Goal: Task Accomplishment & Management: Manage account settings

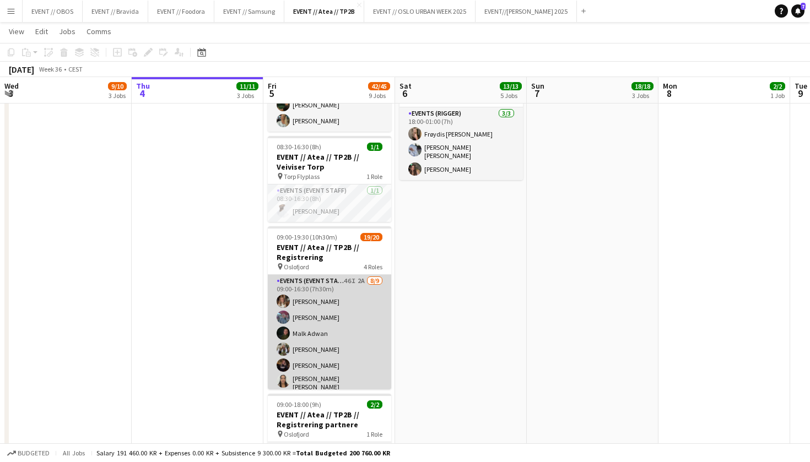
scroll to position [-1, 0]
click at [294, 310] on app-card-role "Events (Event Staff) 46I 2A 8/9 09:00-16:30 (7h30m) Maria Egeland Nora Monrad H…" at bounding box center [329, 362] width 123 height 175
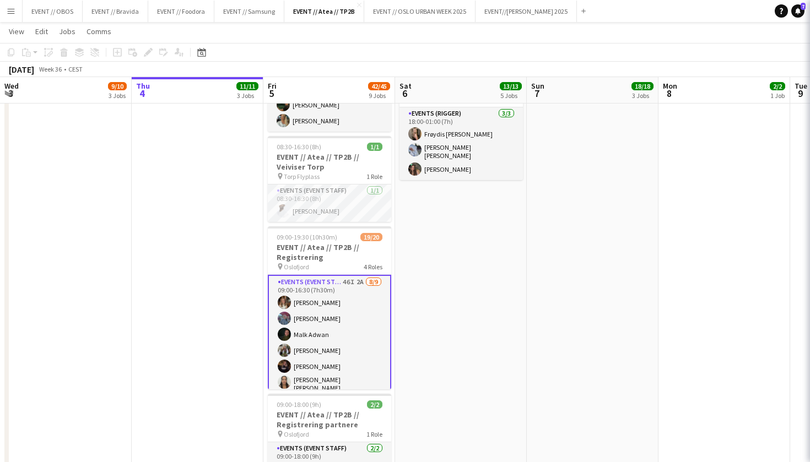
scroll to position [0, 0]
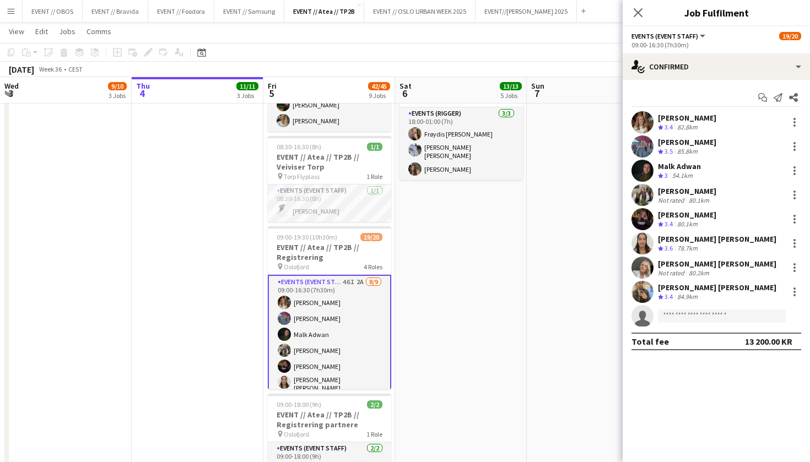
click at [224, 292] on app-date-cell "In progress 08:00-18:00 (10h) 3/3 EVENT // Atea // TP2B // Dekorering og backst…" at bounding box center [198, 149] width 132 height 1124
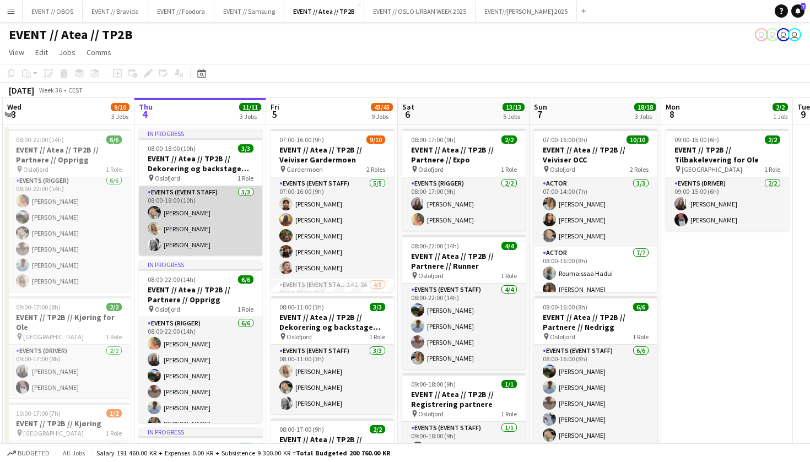
click at [188, 221] on app-card-role "Events (Event Staff) [DATE] 08:00-18:00 (10h) [PERSON_NAME] [PERSON_NAME] [PERS…" at bounding box center [200, 220] width 123 height 69
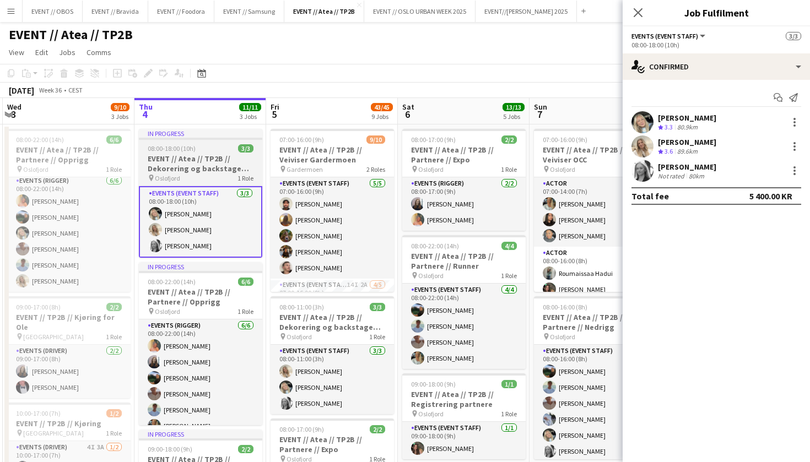
click at [183, 176] on div "pin Oslofjord 1 Role" at bounding box center [200, 178] width 123 height 9
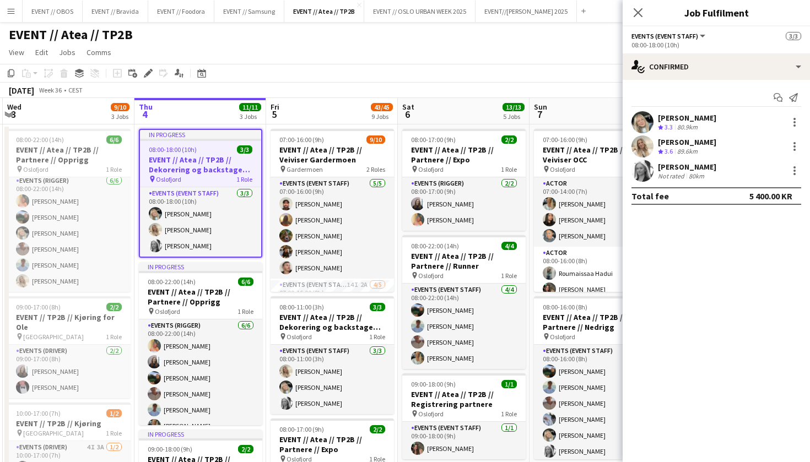
click at [256, 79] on app-toolbar "Copy Paste Paste Command V Paste with crew Command Shift V Paste linked Job [GE…" at bounding box center [405, 73] width 810 height 19
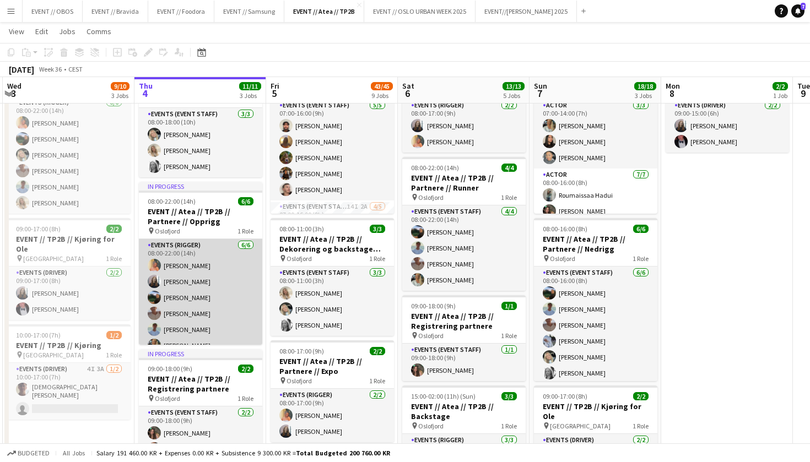
scroll to position [0, 260]
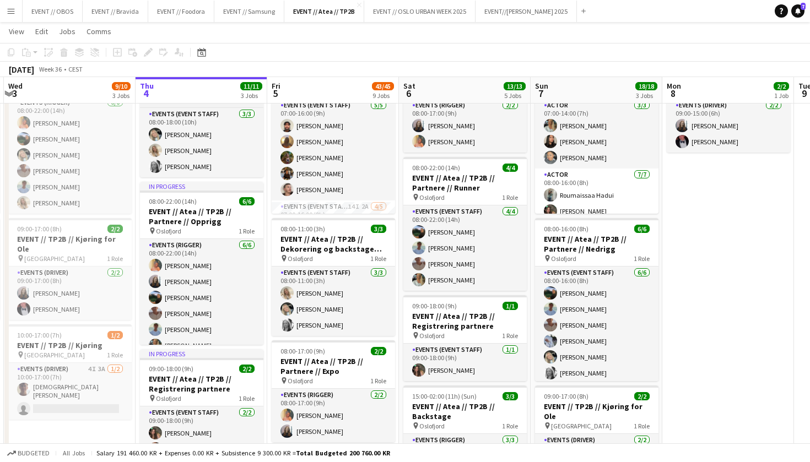
click at [169, 104] on span "Oslofjord" at bounding box center [168, 100] width 25 height 8
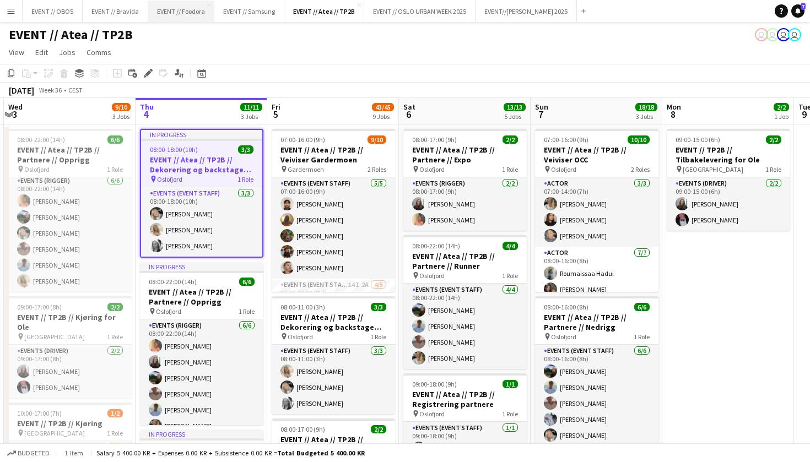
scroll to position [0, 0]
click at [295, 50] on app-page-menu "View Day view expanded Day view collapsed Month view Date picker Jump to [DATE]…" at bounding box center [405, 53] width 810 height 21
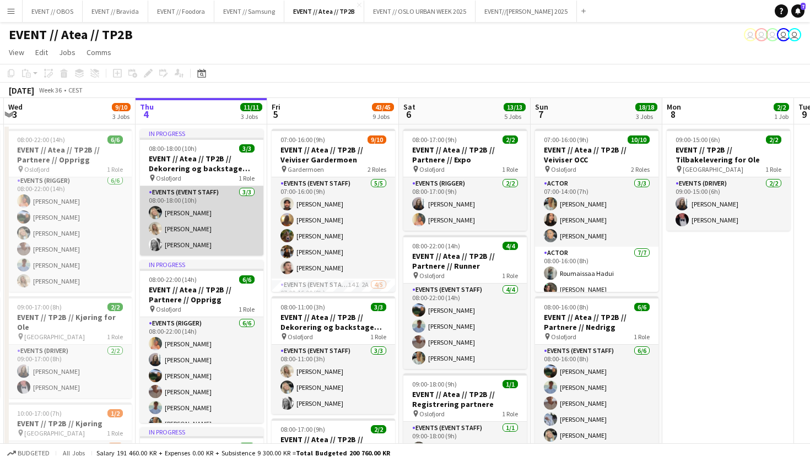
click at [174, 234] on app-card-role "Events (Event Staff) [DATE] 08:00-18:00 (10h) [PERSON_NAME] [PERSON_NAME] [PERS…" at bounding box center [201, 220] width 123 height 69
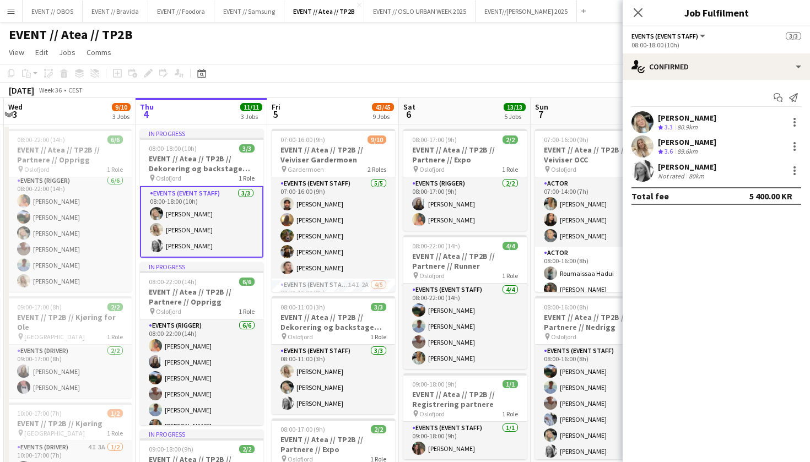
click at [652, 149] on app-user-avatar at bounding box center [642, 147] width 22 height 22
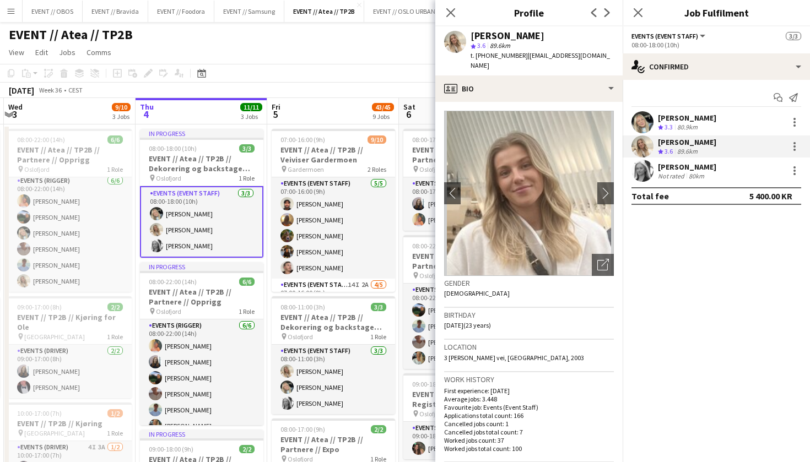
click at [388, 31] on div "EVENT // Atea // TP2B user user user user" at bounding box center [405, 32] width 810 height 21
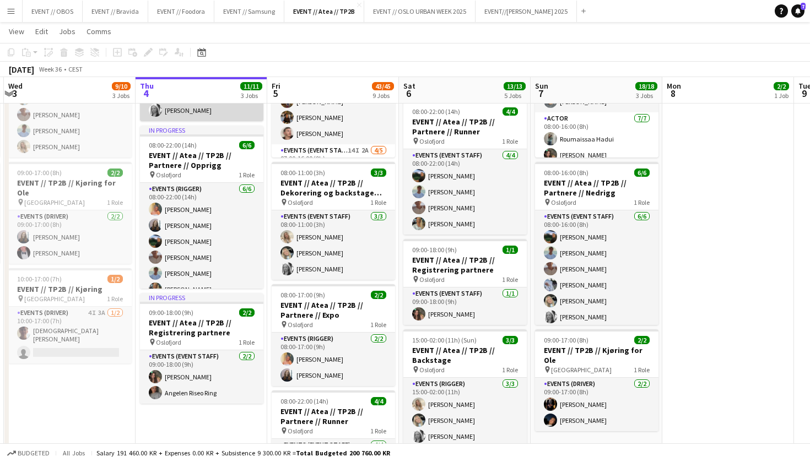
scroll to position [363, 0]
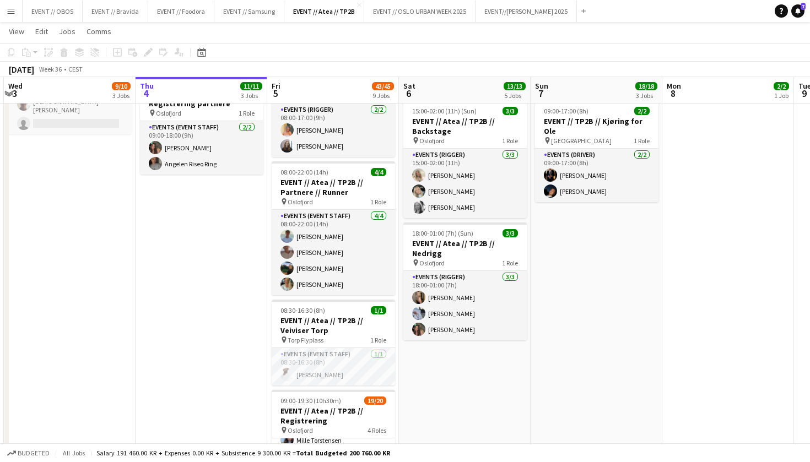
click at [186, 293] on app-date-cell "In progress 08:00-18:00 (10h) 3/3 EVENT // Atea // TP2B // Dekorering og backst…" at bounding box center [202, 323] width 132 height 1124
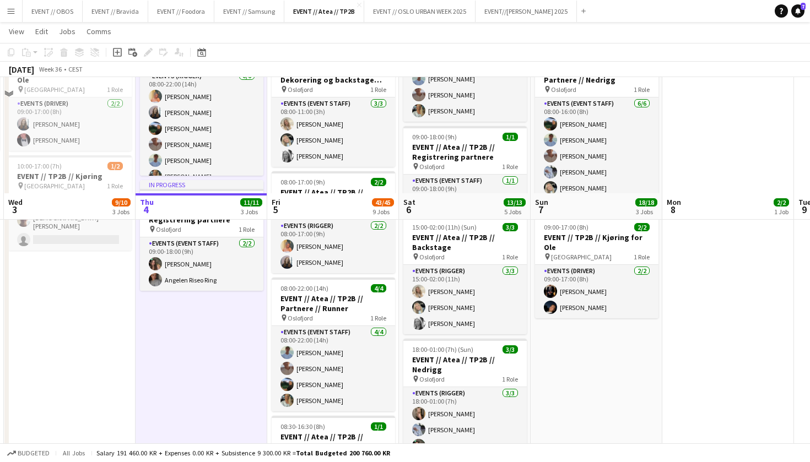
scroll to position [85, 0]
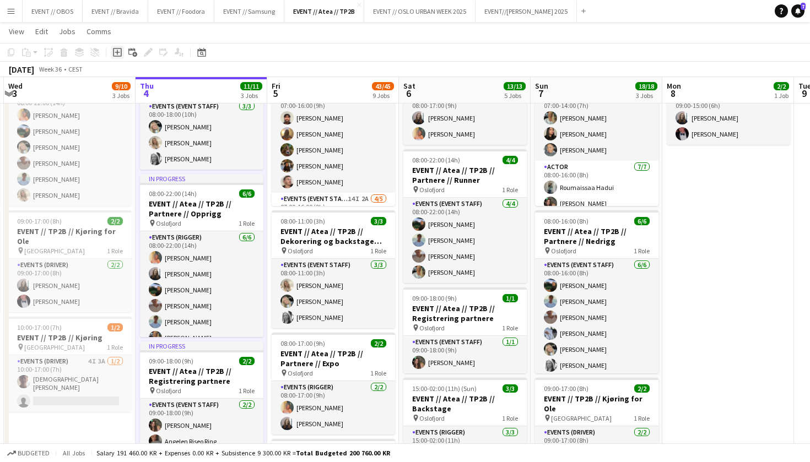
click at [115, 57] on div "Add job" at bounding box center [117, 52] width 13 height 13
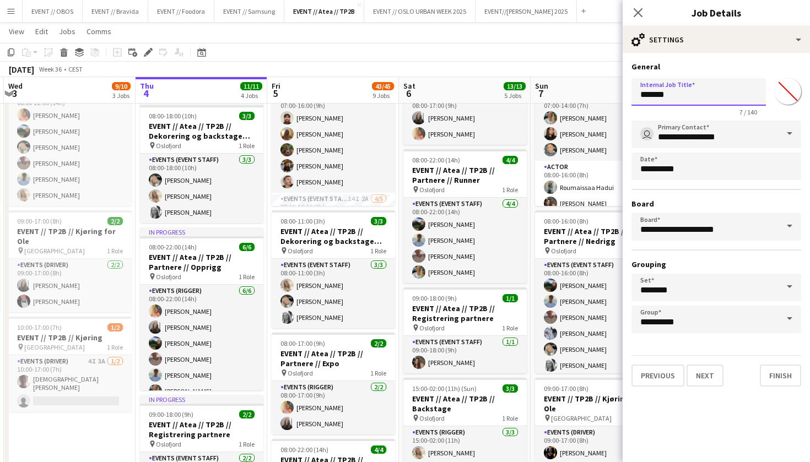
drag, startPoint x: 698, startPoint y: 94, endPoint x: 516, endPoint y: 78, distance: 183.1
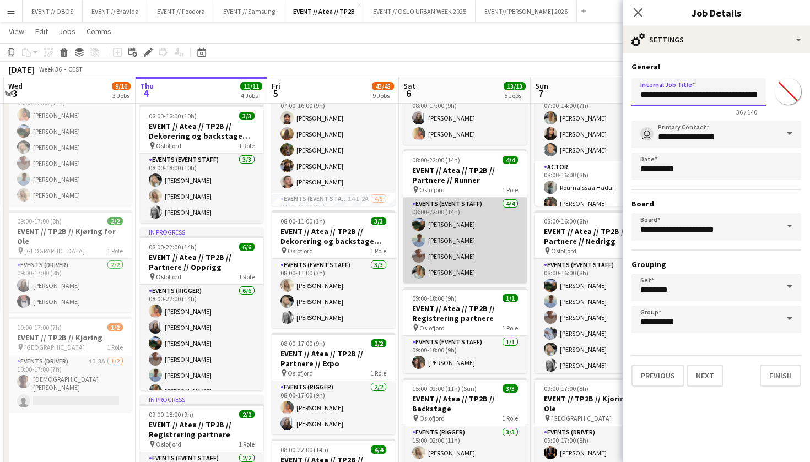
type input "**********"
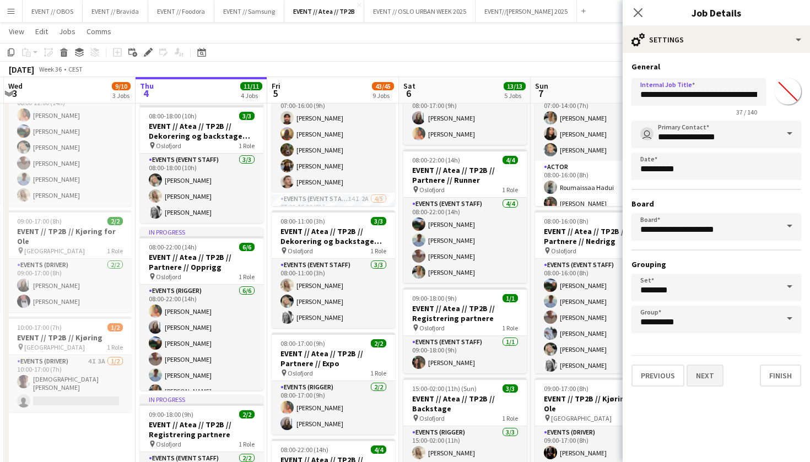
click at [706, 373] on button "Next" at bounding box center [705, 376] width 37 height 22
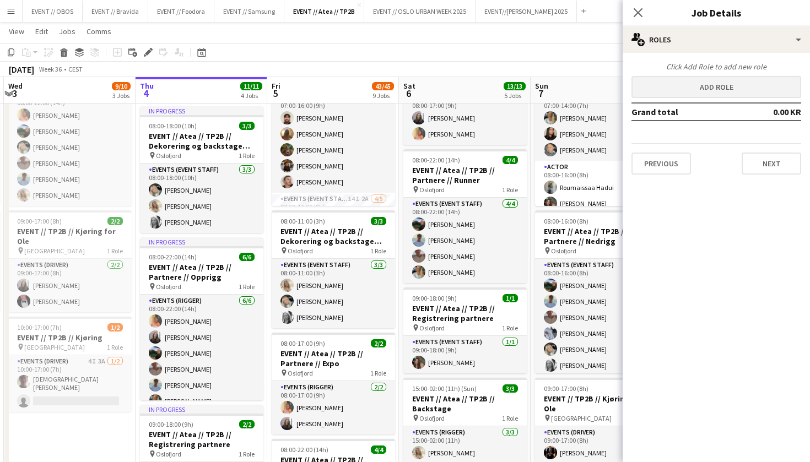
click at [671, 91] on button "Add role" at bounding box center [716, 87] width 170 height 22
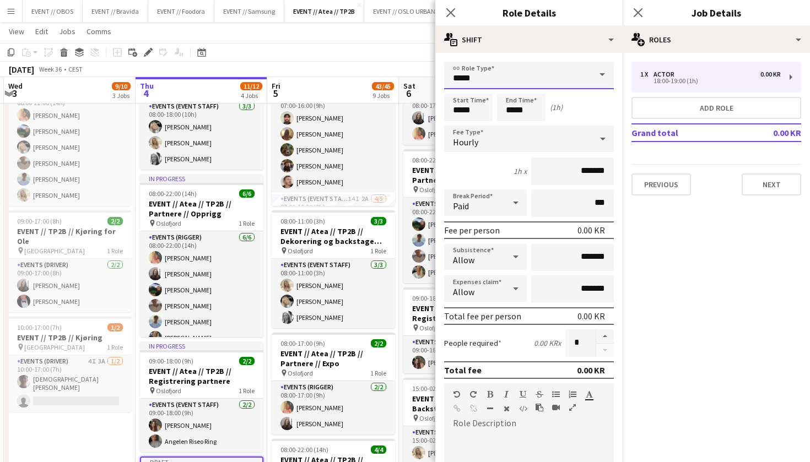
click at [493, 68] on input "*****" at bounding box center [529, 76] width 170 height 28
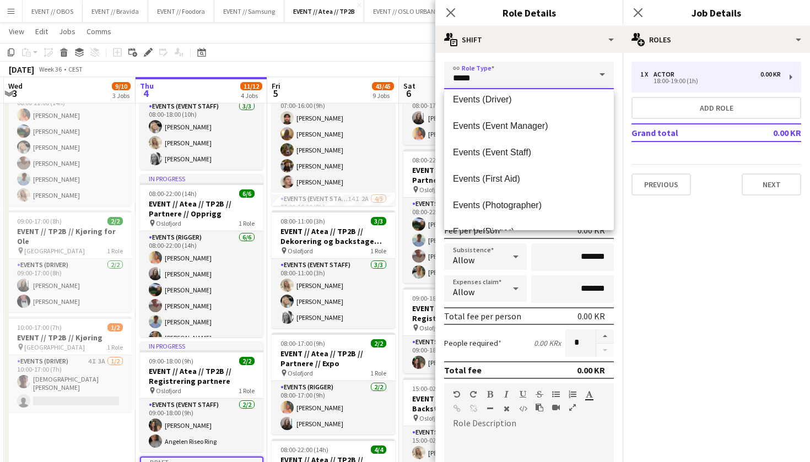
scroll to position [279, 0]
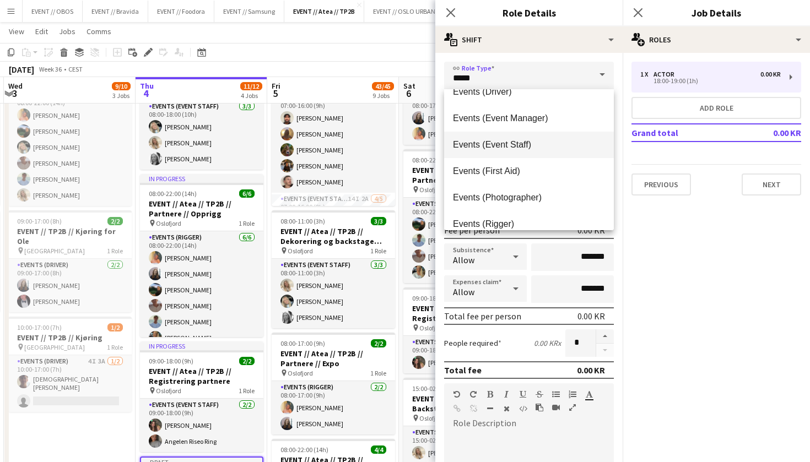
click at [515, 146] on span "Events (Event Staff)" at bounding box center [529, 144] width 152 height 10
type input "**********"
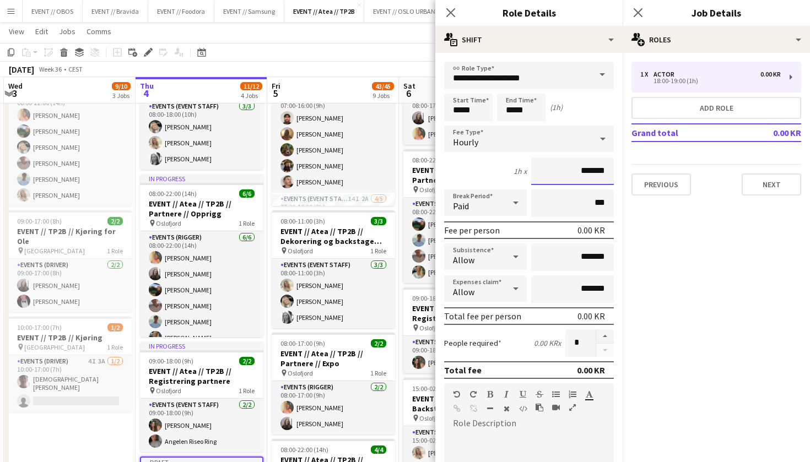
click at [563, 171] on input "*******" at bounding box center [572, 172] width 83 height 28
type input "*********"
click at [457, 117] on input "*****" at bounding box center [468, 108] width 48 height 28
click at [511, 94] on input "*****" at bounding box center [521, 108] width 48 height 28
click at [513, 84] on div at bounding box center [510, 88] width 22 height 11
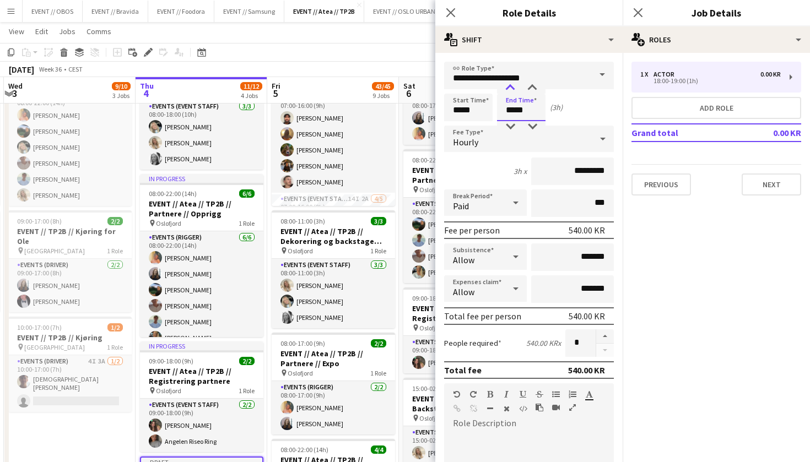
type input "*****"
click at [513, 84] on div at bounding box center [510, 88] width 22 height 11
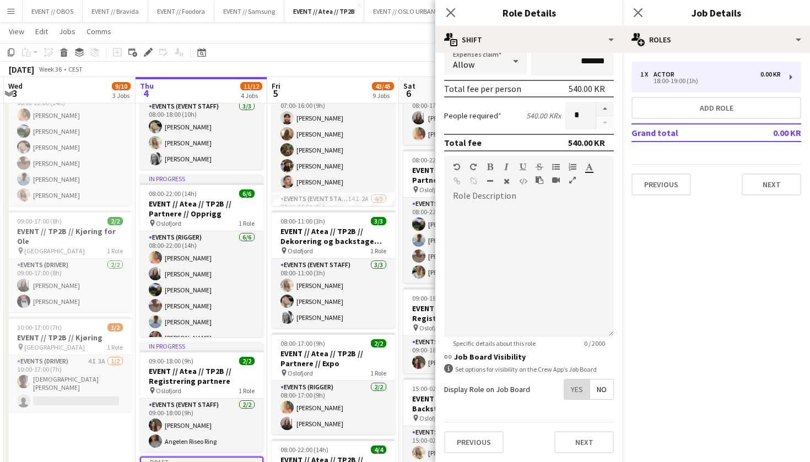
click at [571, 394] on span "Yes" at bounding box center [576, 390] width 25 height 20
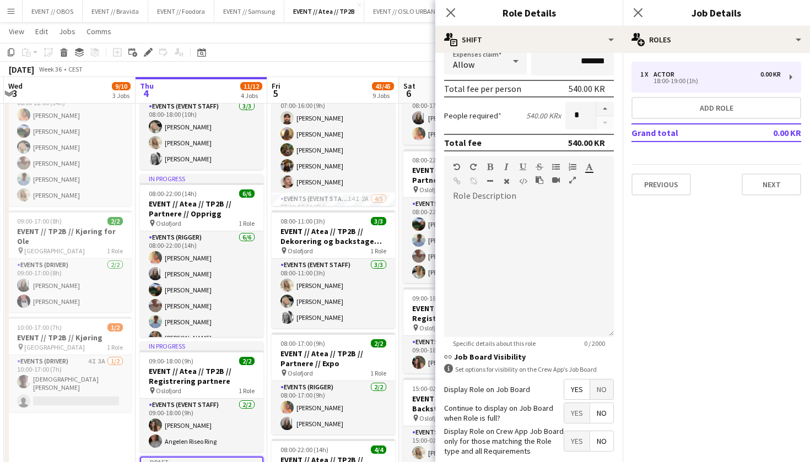
click at [571, 404] on span "Yes" at bounding box center [576, 413] width 25 height 20
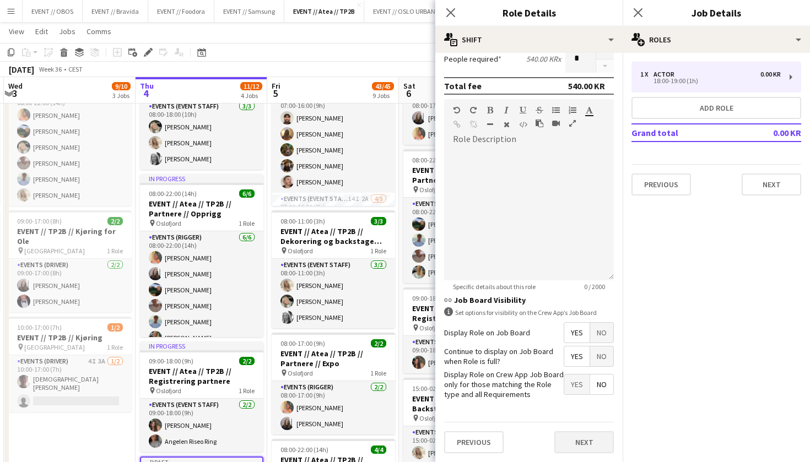
scroll to position [0, 0]
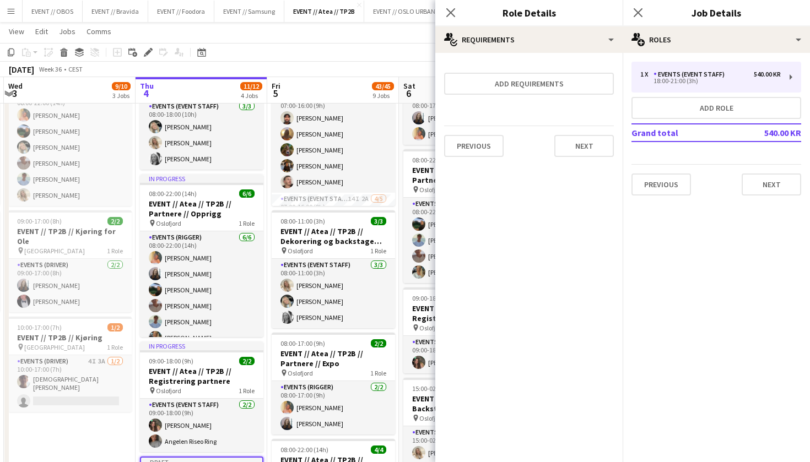
click at [342, 42] on app-page-menu "View Day view expanded Day view collapsed Month view Date picker Jump to [DATE]…" at bounding box center [405, 32] width 810 height 21
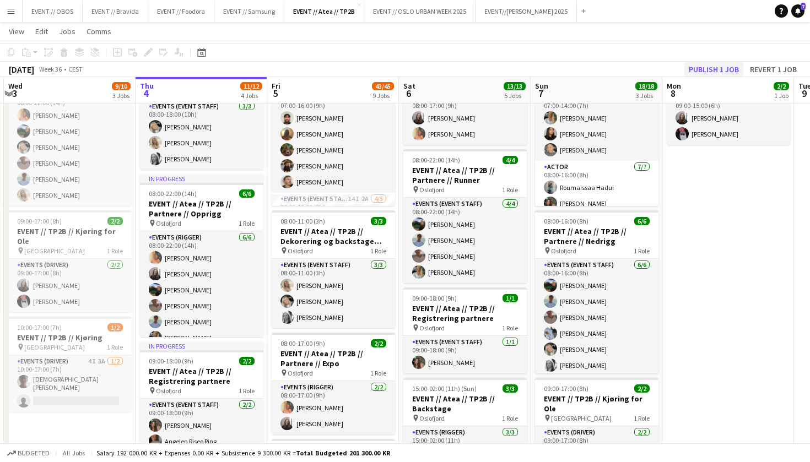
click at [699, 73] on button "Publish 1 job" at bounding box center [713, 69] width 59 height 14
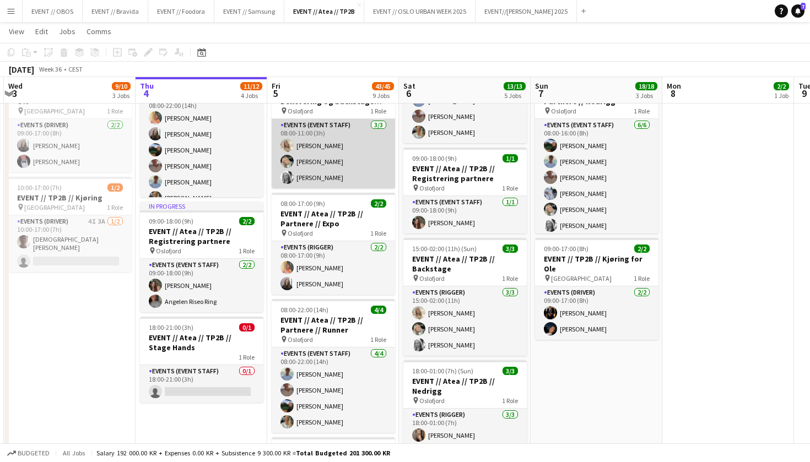
click at [291, 170] on app-card-role "Events (Event Staff) 3/3 08:00-11:00 (3h) Vanessa Riise Naas Oda Hansson Maria …" at bounding box center [333, 153] width 123 height 69
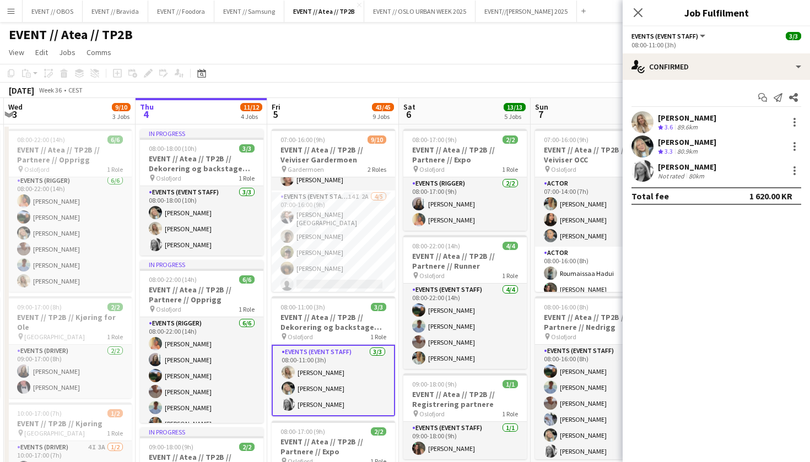
scroll to position [5, 0]
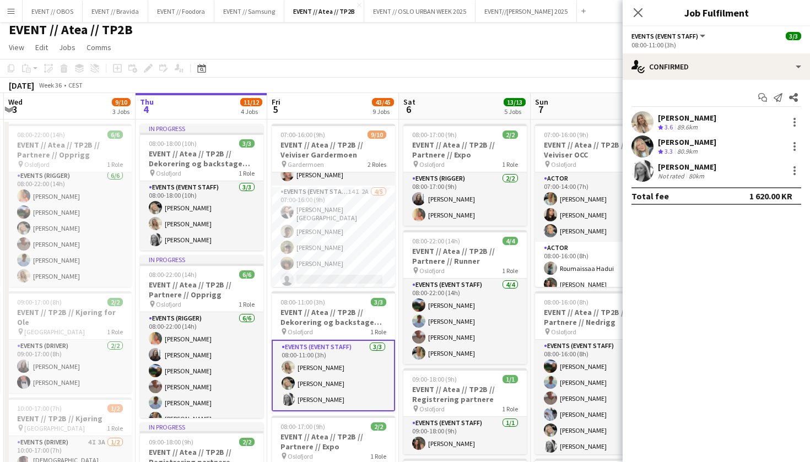
click at [339, 105] on app-board-header-date "Fri 5 43/45 9 Jobs" at bounding box center [333, 106] width 132 height 26
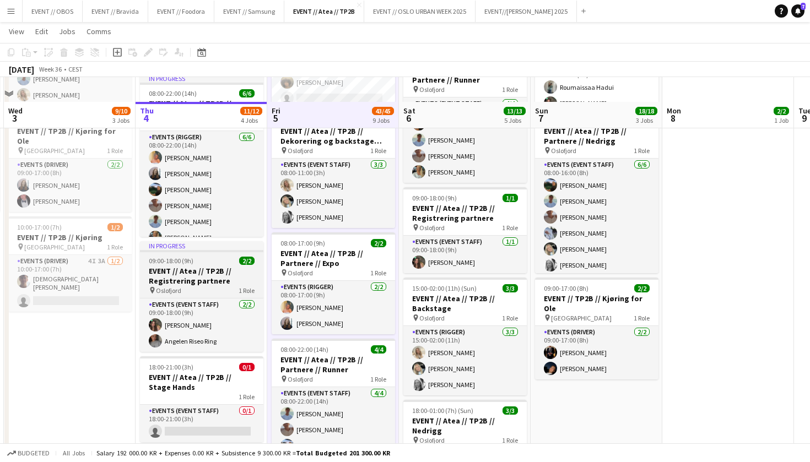
scroll to position [217, 0]
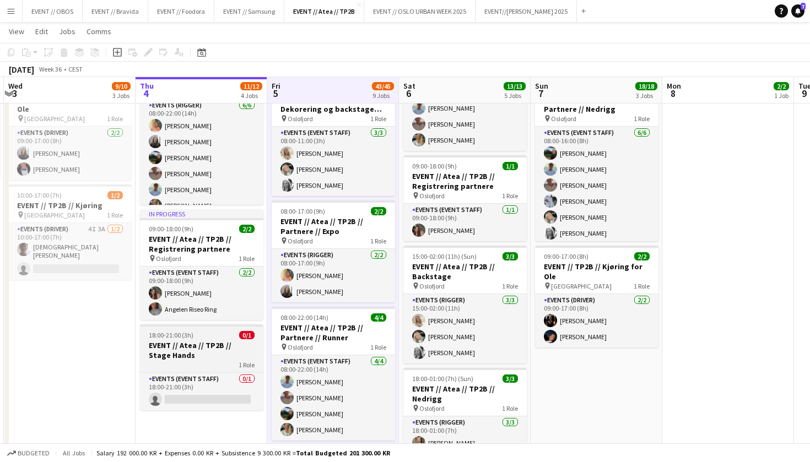
click at [211, 363] on div "1 Role" at bounding box center [201, 364] width 123 height 9
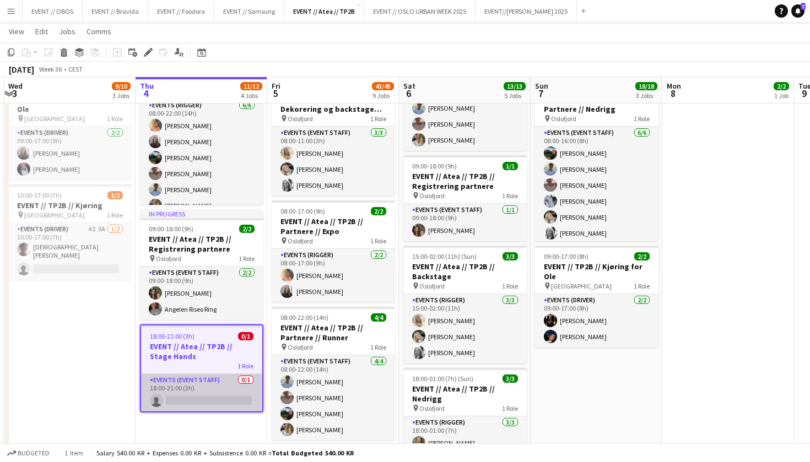
click at [215, 376] on app-card-role "Events (Event Staff) 0/1 18:00-21:00 (3h) single-neutral-actions" at bounding box center [201, 392] width 121 height 37
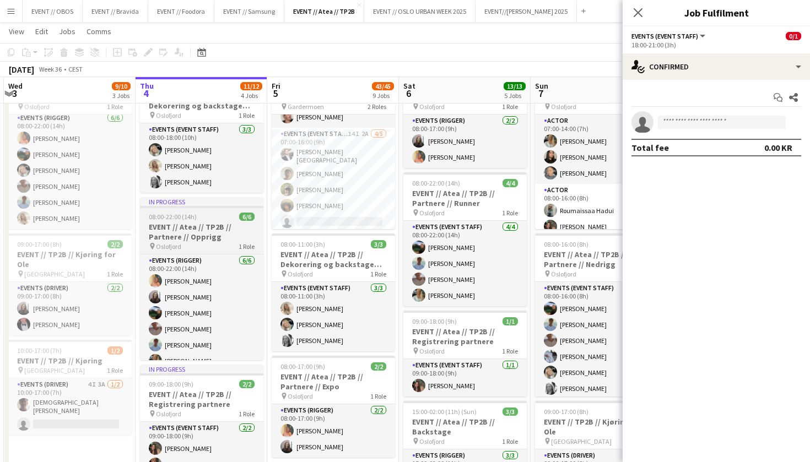
click at [186, 252] on app-job-card "In progress 08:00-22:00 (14h) 6/6 EVENT // Atea // TP2B // Partnere // Opprigg …" at bounding box center [201, 278] width 123 height 163
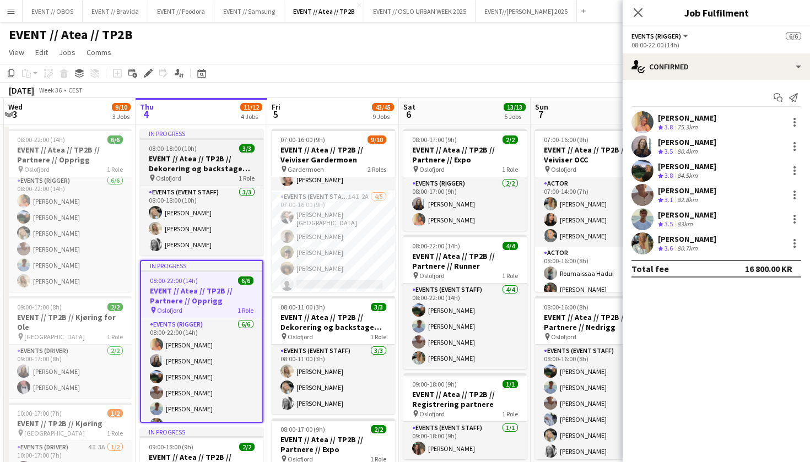
click at [197, 166] on h3 "EVENT // Atea // TP2B // Dekorering og backstage oppsett" at bounding box center [201, 164] width 123 height 20
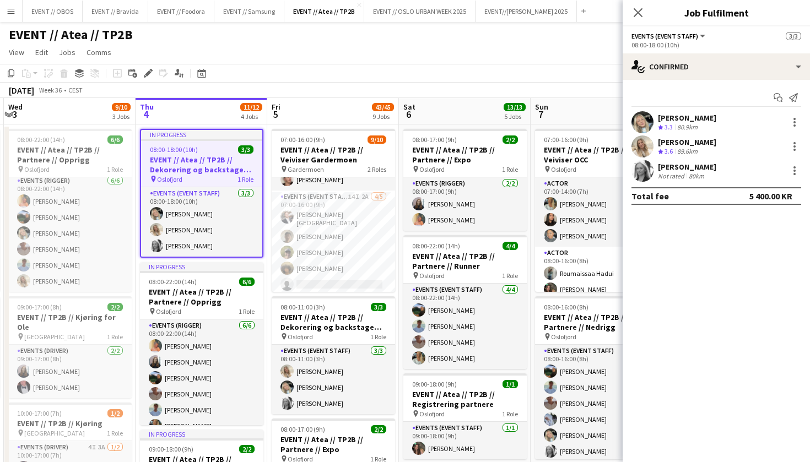
scroll to position [0, 0]
click at [150, 72] on icon at bounding box center [148, 74] width 6 height 6
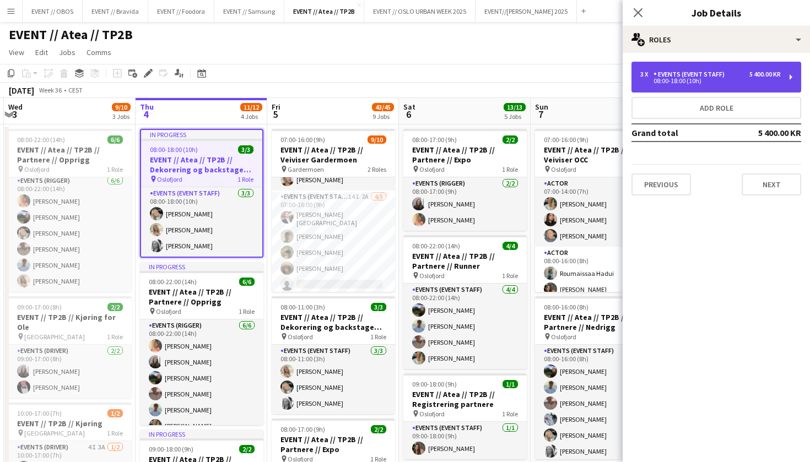
click at [676, 77] on div "Events (Event Staff)" at bounding box center [691, 75] width 75 height 8
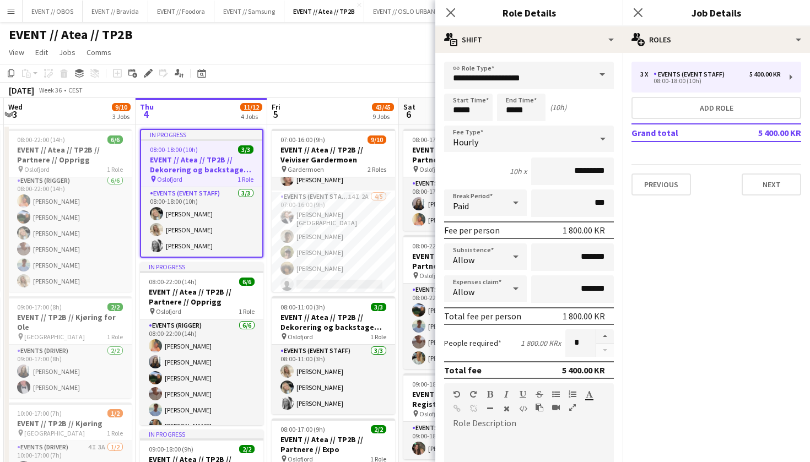
click at [416, 53] on app-page-menu "View Day view expanded Day view collapsed Month view Date picker Jump to [DATE]…" at bounding box center [405, 53] width 810 height 21
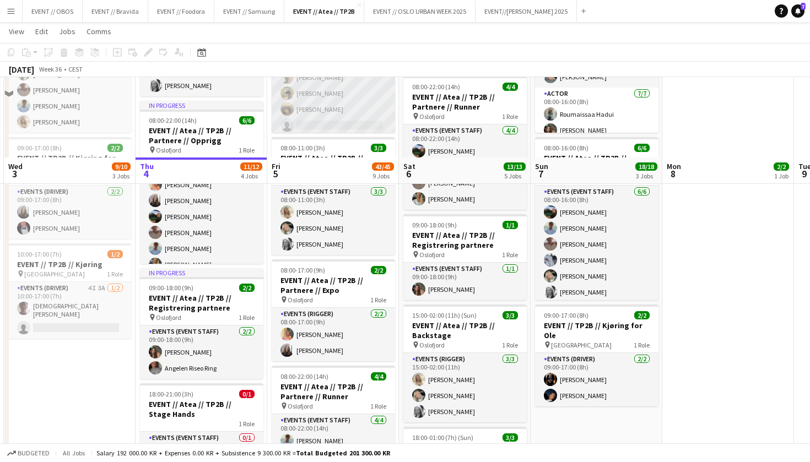
scroll to position [239, 0]
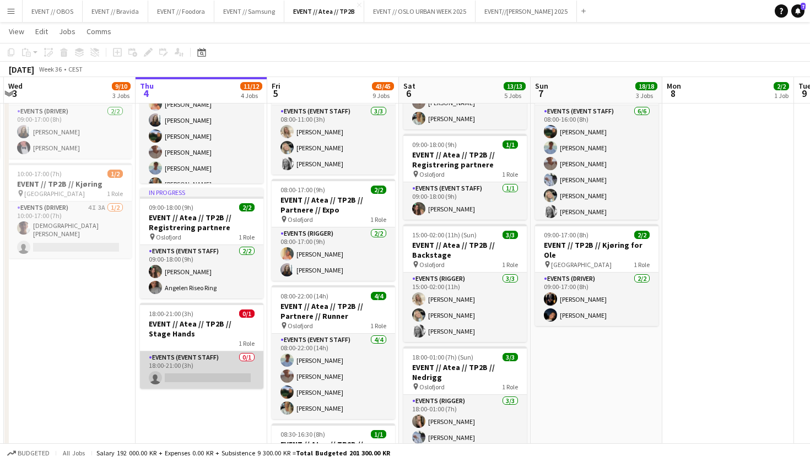
click at [195, 356] on app-card-role "Events (Event Staff) 0/1 18:00-21:00 (3h) single-neutral-actions" at bounding box center [201, 370] width 123 height 37
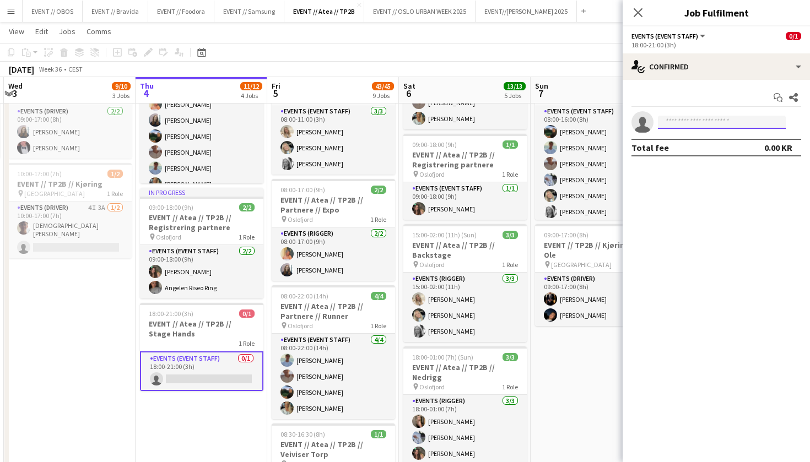
click at [689, 116] on input at bounding box center [722, 122] width 128 height 13
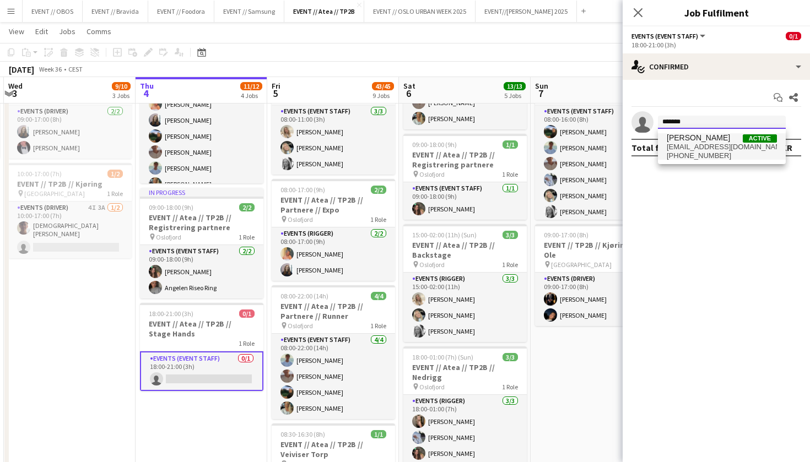
type input "*******"
click at [730, 141] on span "[PERSON_NAME] [PERSON_NAME]" at bounding box center [698, 137] width 63 height 9
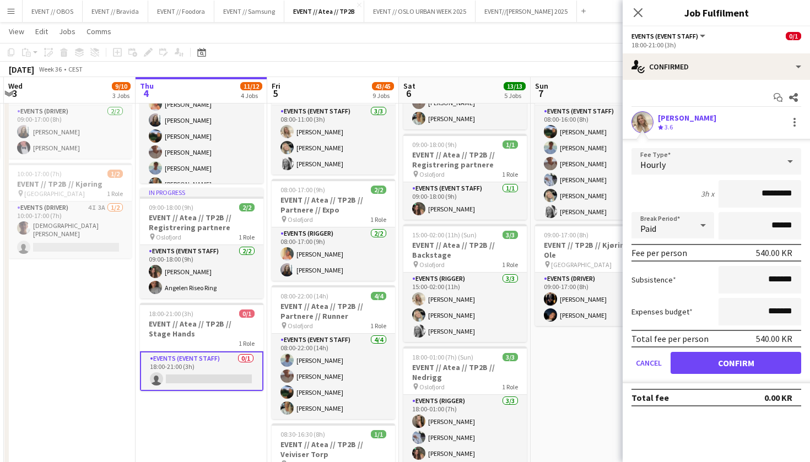
click at [690, 364] on button "Confirm" at bounding box center [736, 363] width 131 height 22
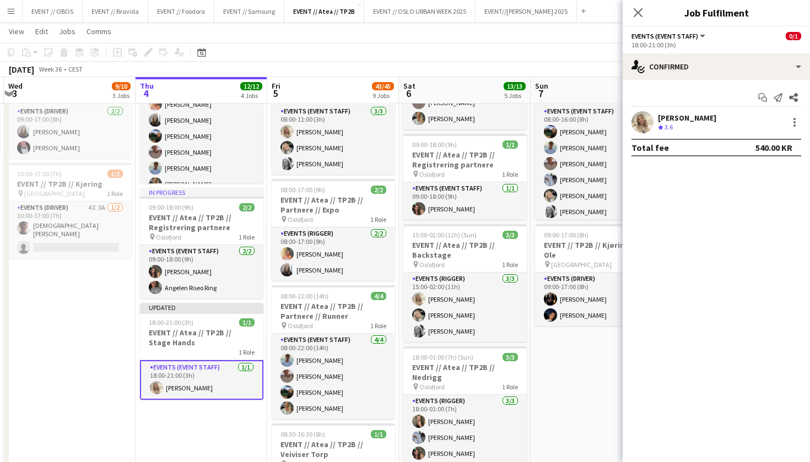
click at [542, 56] on app-toolbar "Copy Paste Paste Command V Paste with crew Command Shift V Paste linked Job [GE…" at bounding box center [405, 52] width 810 height 19
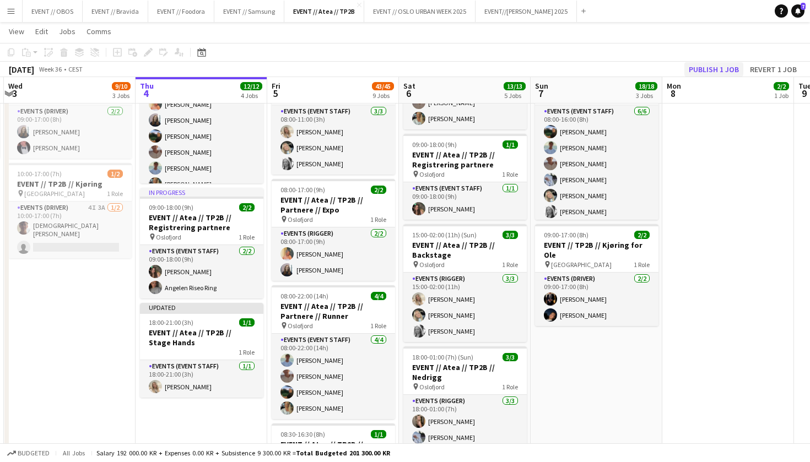
click at [710, 73] on button "Publish 1 job" at bounding box center [713, 69] width 59 height 14
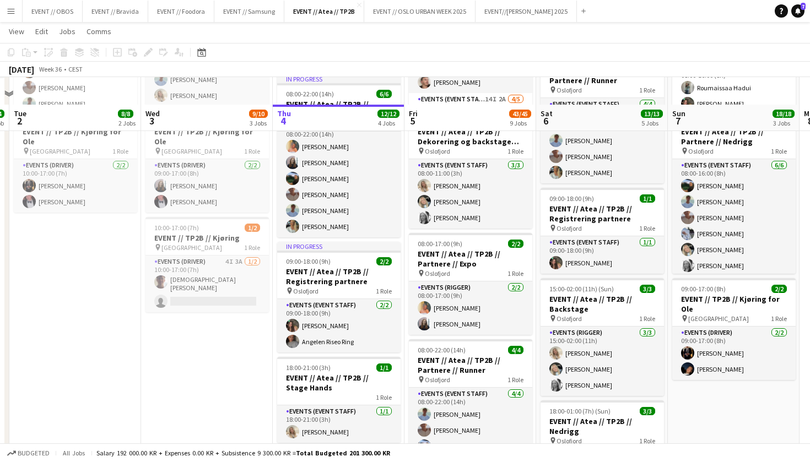
scroll to position [182, 0]
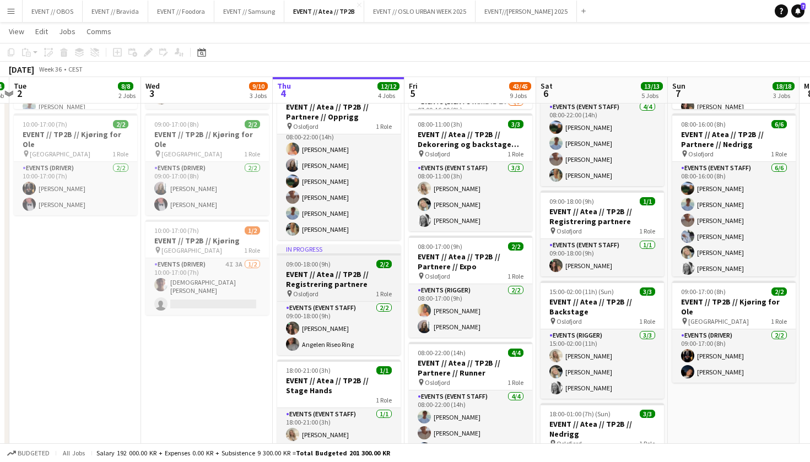
click at [368, 60] on app-toolbar "Copy Paste Paste Command V Paste with crew Command Shift V Paste linked Job [GE…" at bounding box center [405, 52] width 810 height 19
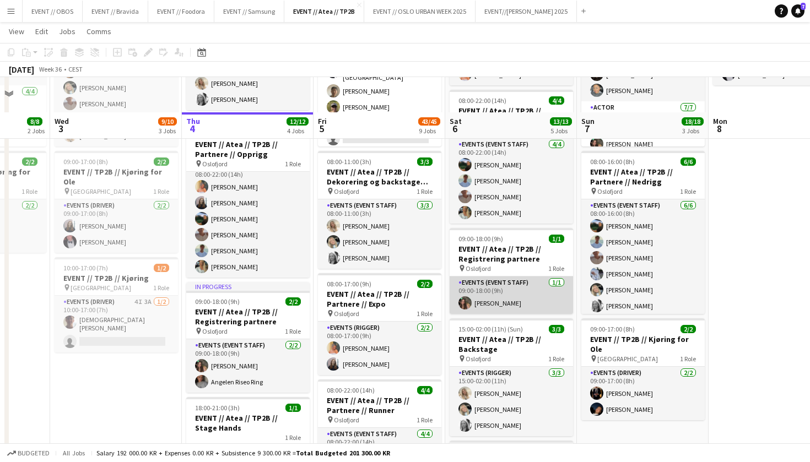
scroll to position [133, 0]
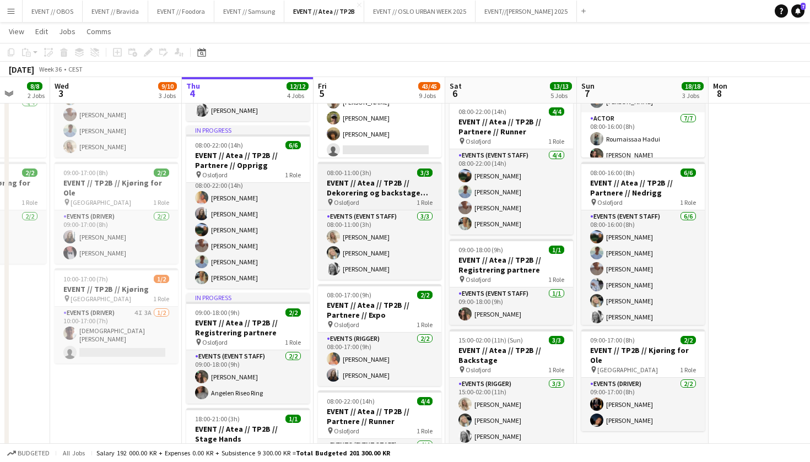
click at [349, 187] on h3 "EVENT // Atea // TP2B // Dekorering og backstage oppsett" at bounding box center [379, 188] width 123 height 20
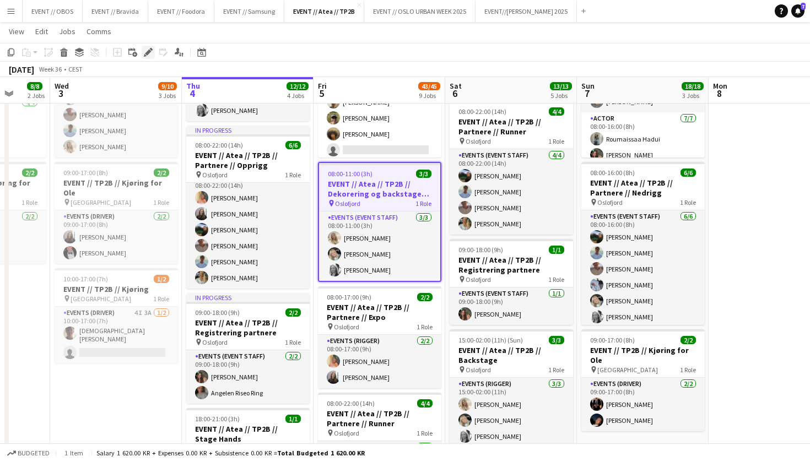
click at [147, 52] on icon at bounding box center [148, 53] width 6 height 6
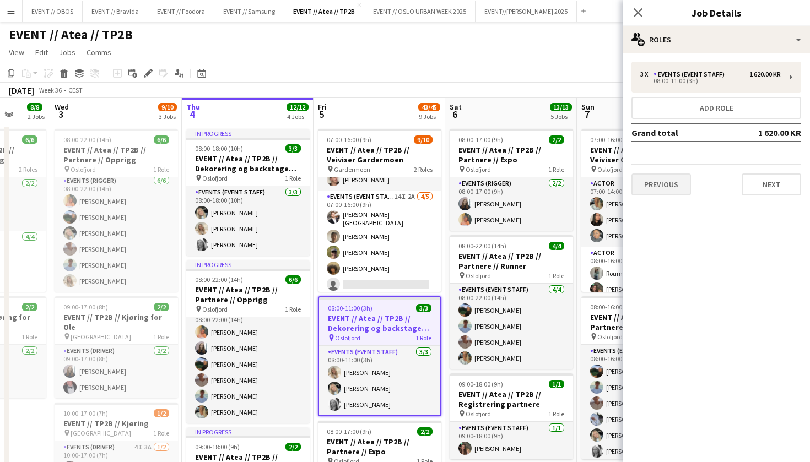
scroll to position [0, 0]
click at [654, 176] on button "Previous" at bounding box center [661, 185] width 60 height 22
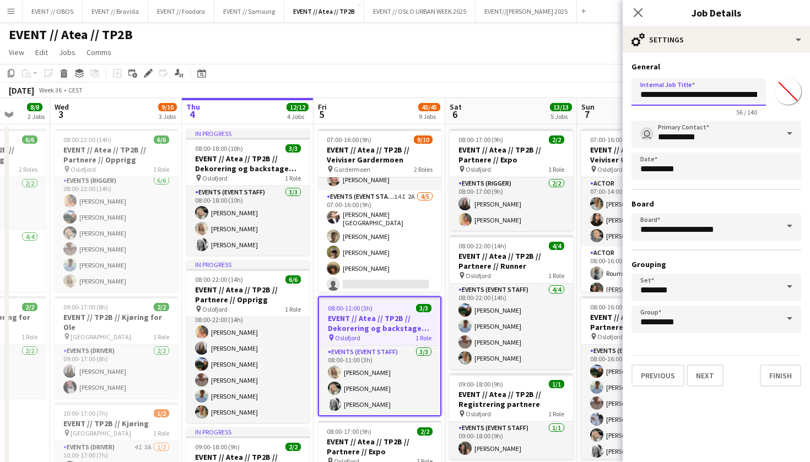
drag, startPoint x: 731, startPoint y: 94, endPoint x: 800, endPoint y: 116, distance: 71.6
click at [800, 116] on div "**********" at bounding box center [716, 95] width 170 height 42
type input "**********"
click at [677, 135] on input "**********" at bounding box center [716, 135] width 170 height 28
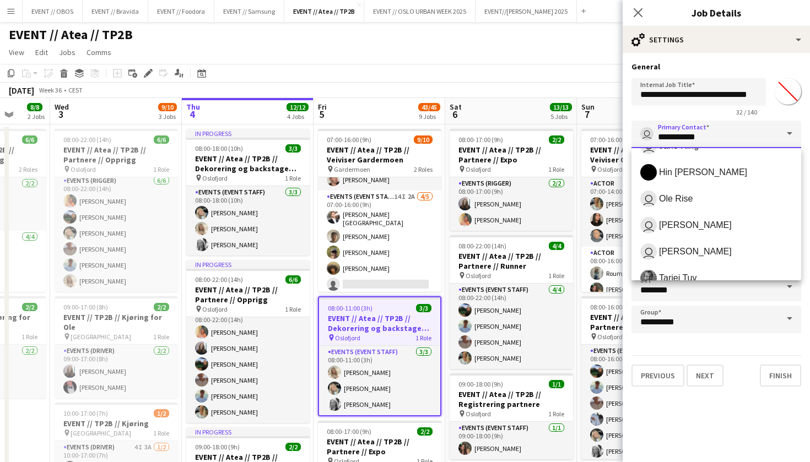
scroll to position [712, 0]
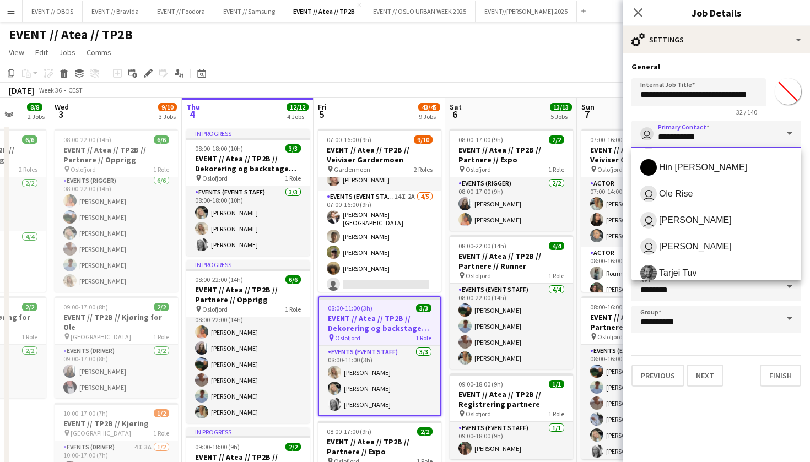
drag, startPoint x: 727, startPoint y: 133, endPoint x: 573, endPoint y: 129, distance: 154.3
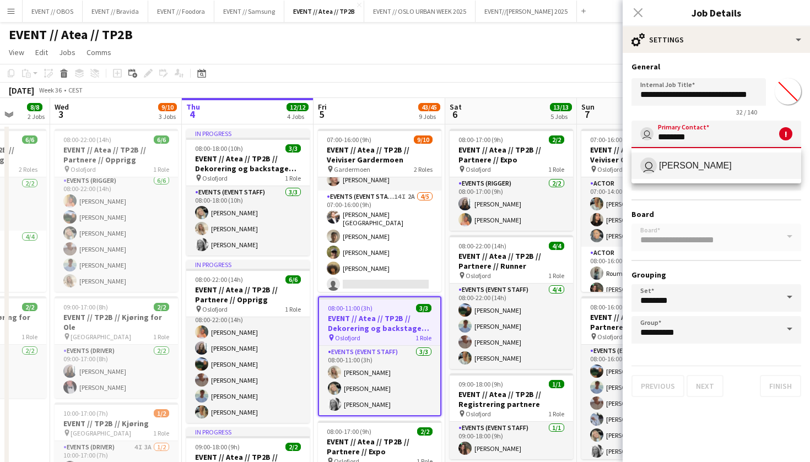
scroll to position [0, 0]
click at [677, 156] on mat-option "user [PERSON_NAME]" at bounding box center [716, 166] width 170 height 26
type input "**********"
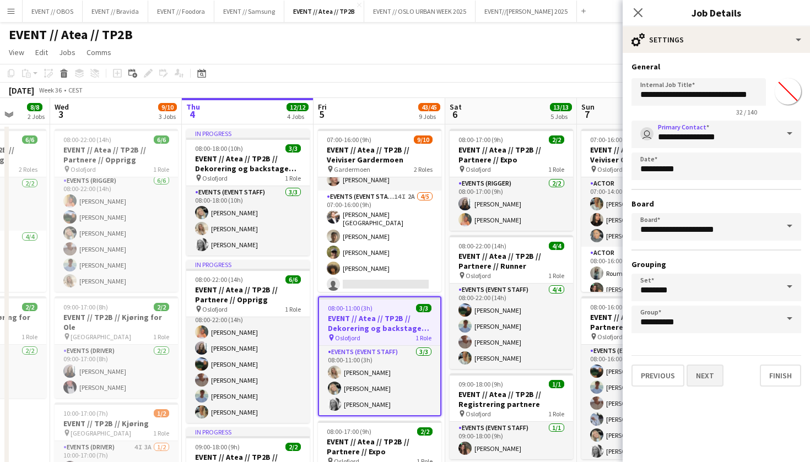
click at [696, 371] on button "Next" at bounding box center [705, 376] width 37 height 22
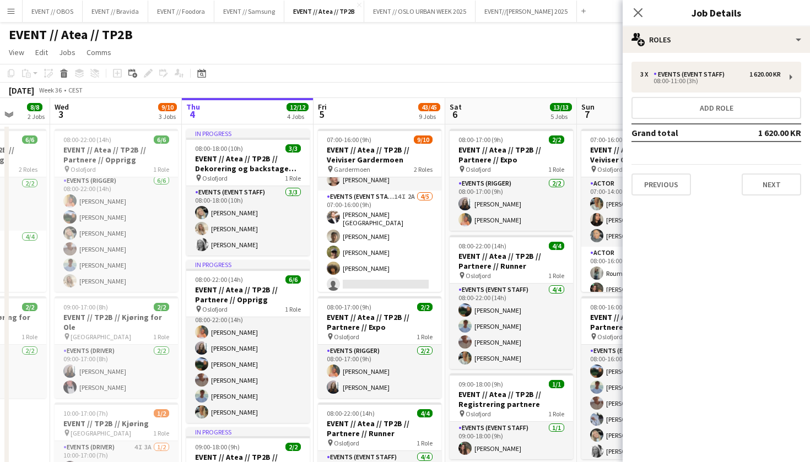
click at [519, 49] on app-page-menu "View Day view expanded Day view collapsed Month view Date picker Jump to [DATE]…" at bounding box center [405, 53] width 810 height 21
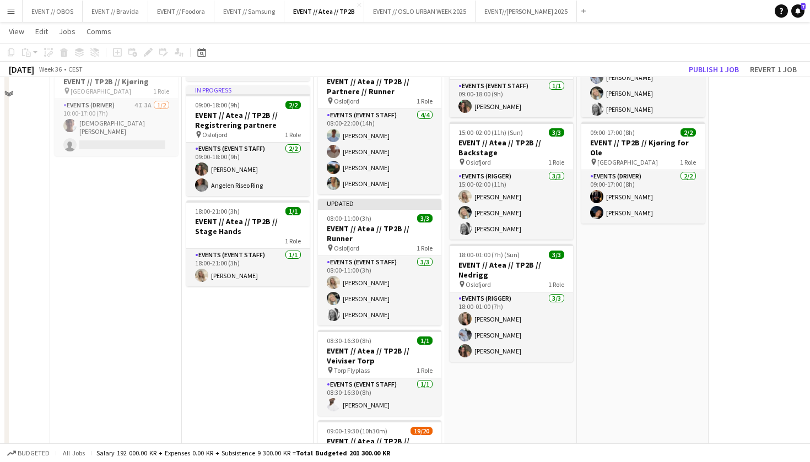
scroll to position [349, 0]
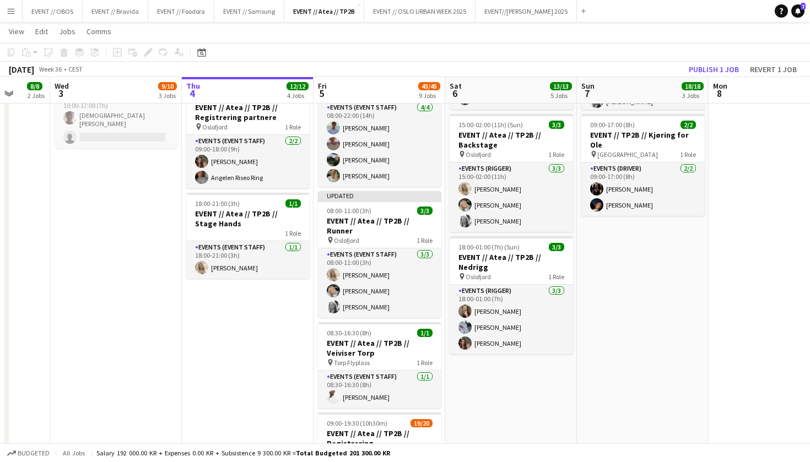
click at [697, 78] on app-board-header-date "Sun 7 18/18 3 Jobs" at bounding box center [643, 90] width 132 height 26
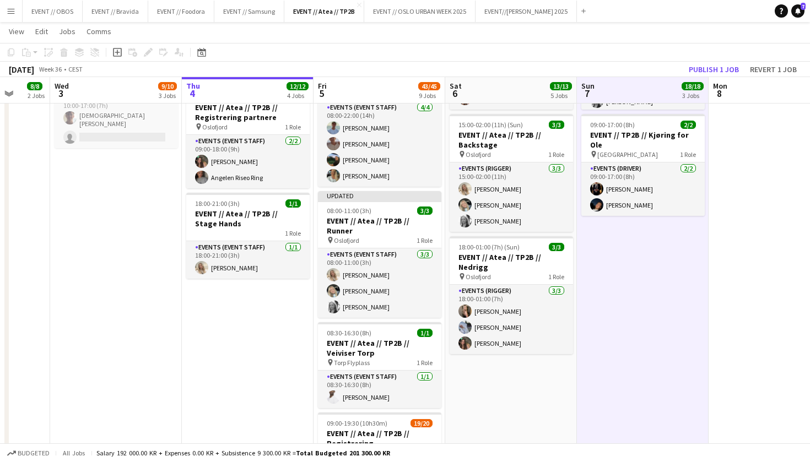
click at [708, 59] on app-toolbar "Copy Paste Paste Command V Paste with crew Command Shift V Paste linked Job [GE…" at bounding box center [405, 52] width 810 height 19
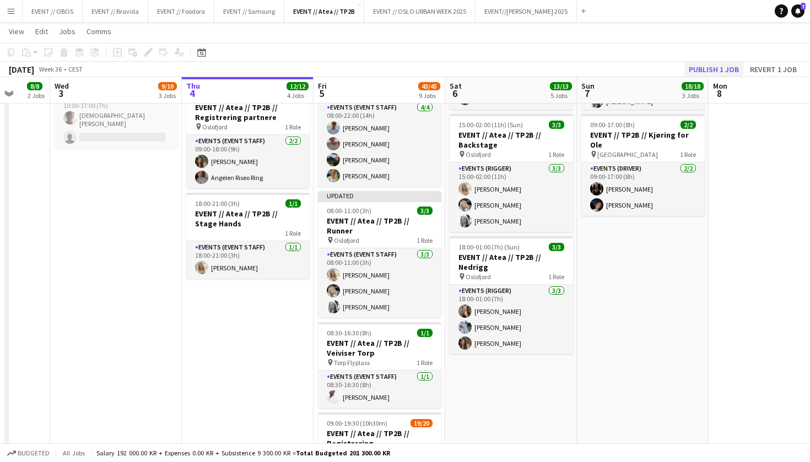
click at [708, 66] on button "Publish 1 job" at bounding box center [713, 69] width 59 height 14
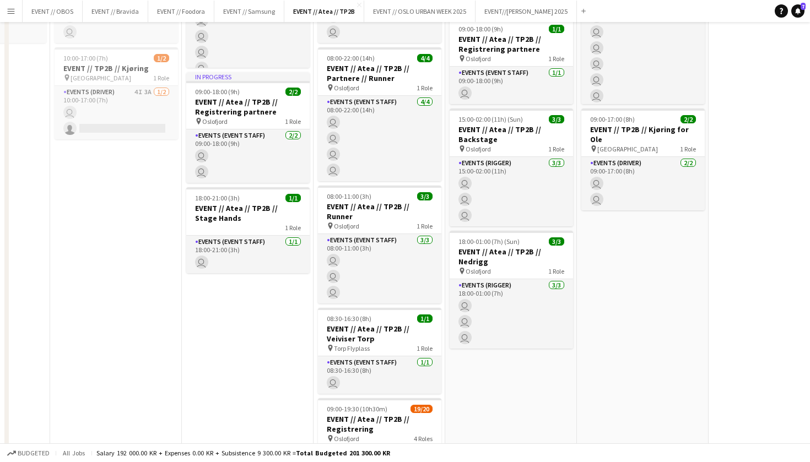
scroll to position [0, 0]
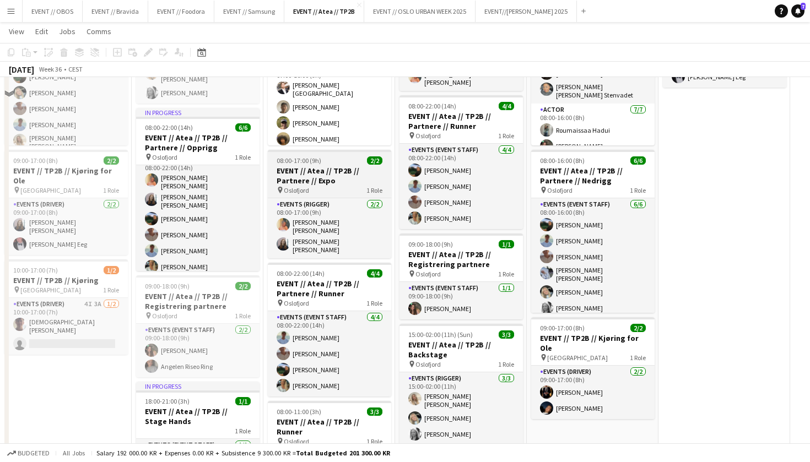
scroll to position [152, 0]
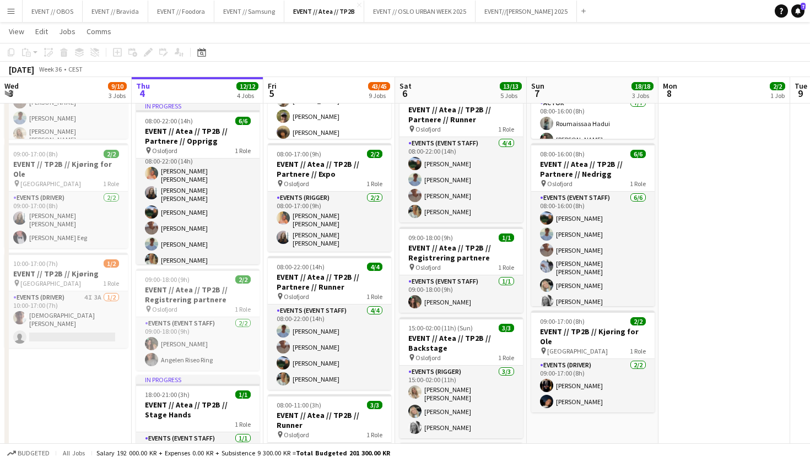
click at [708, 3] on app-navbar "Menu Boards Boards Boards All jobs Status Workforce Workforce My Workforce Recr…" at bounding box center [405, 11] width 810 height 22
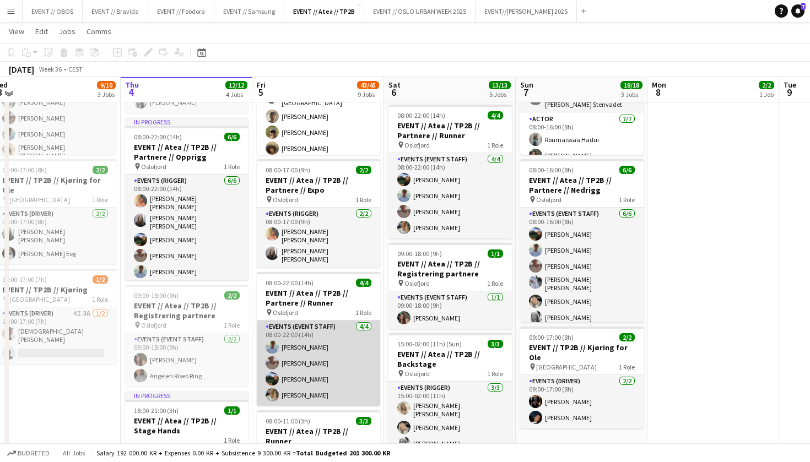
scroll to position [135, 0]
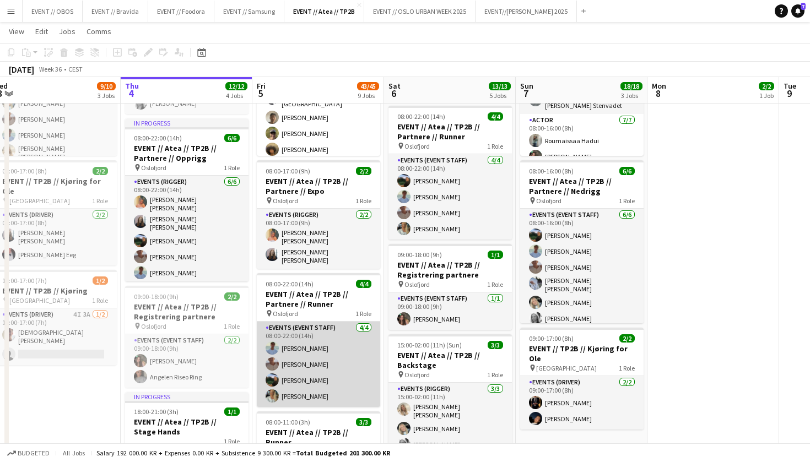
click at [351, 349] on app-card-role "Events (Event Staff) 4/4 08:00-22:00 (14h) Fredrik Bronken Næss Charlie Thomass…" at bounding box center [318, 364] width 123 height 85
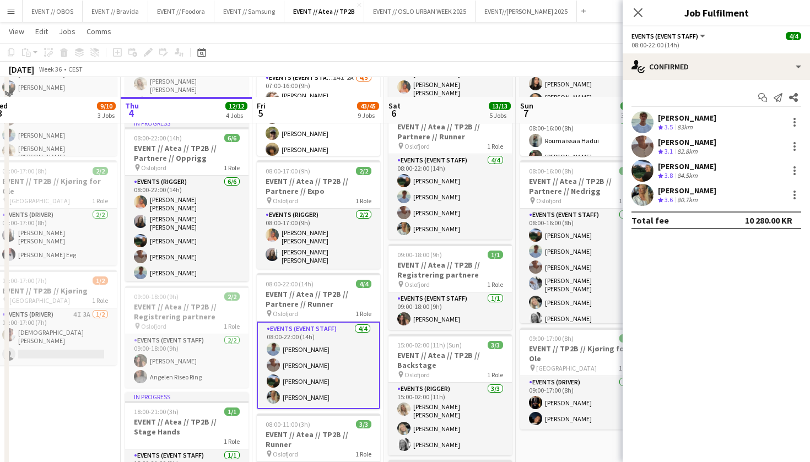
scroll to position [165, 0]
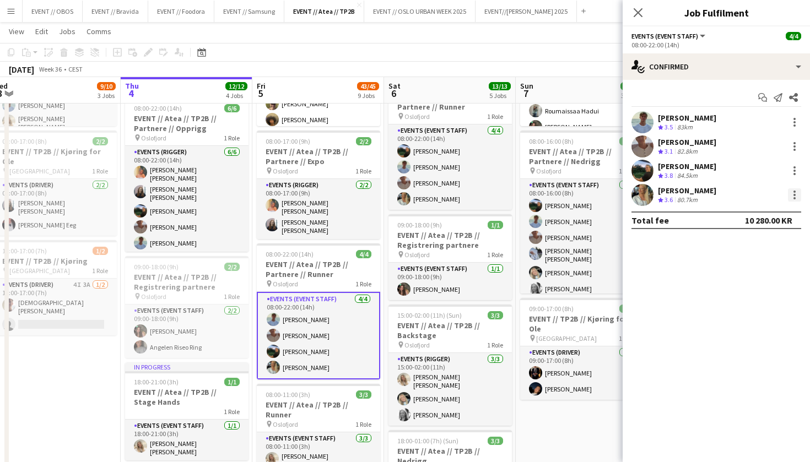
click at [792, 191] on div at bounding box center [794, 194] width 13 height 13
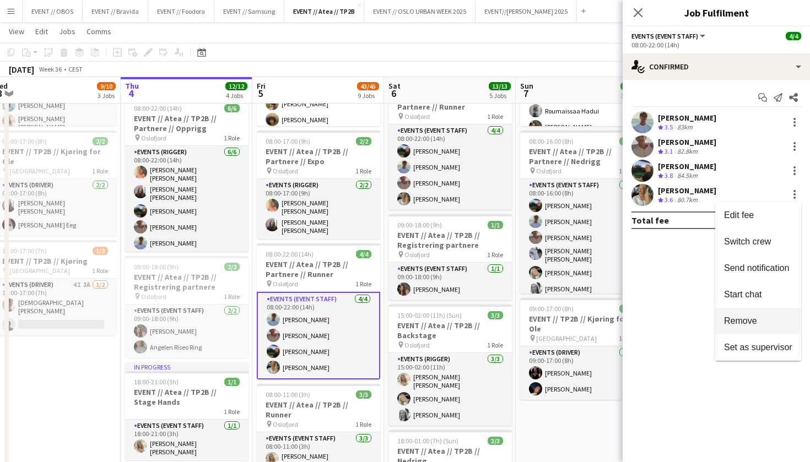
click at [738, 326] on button "Remove" at bounding box center [758, 321] width 86 height 26
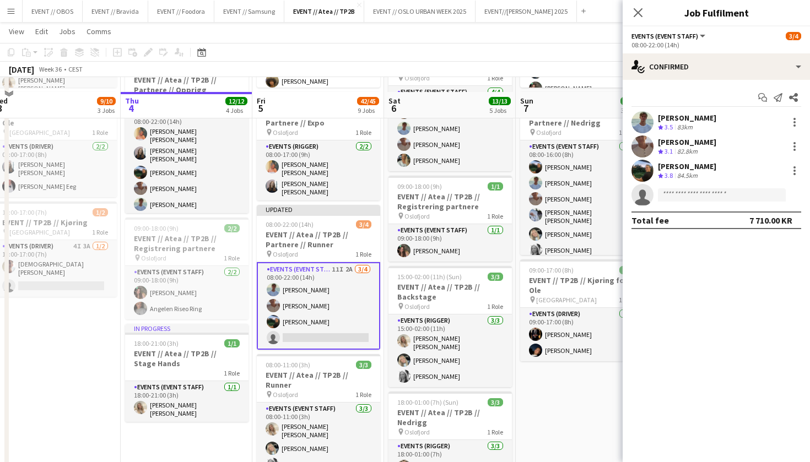
scroll to position [220, 0]
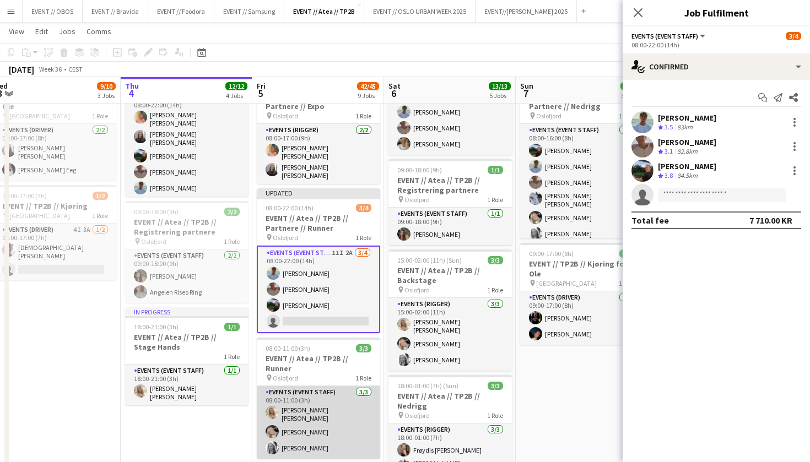
click at [323, 392] on app-card-role "Events (Event Staff) 3/3 08:00-11:00 (3h) Vanessa Riise Naas Oda Hansson Maria …" at bounding box center [318, 422] width 123 height 73
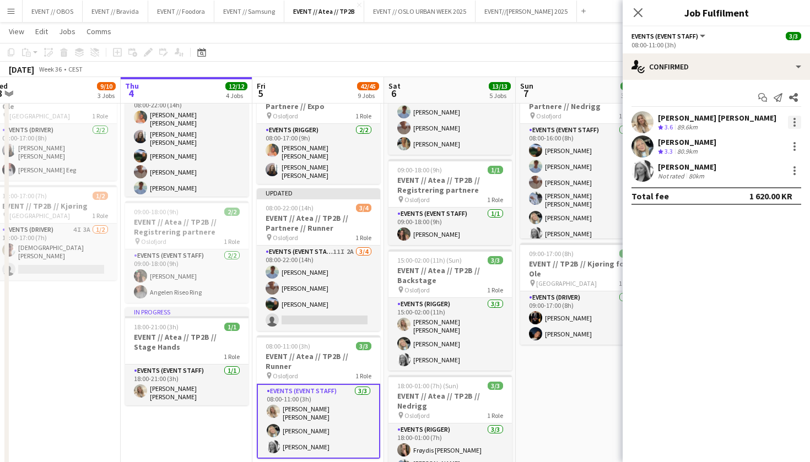
click at [792, 120] on div at bounding box center [794, 122] width 13 height 13
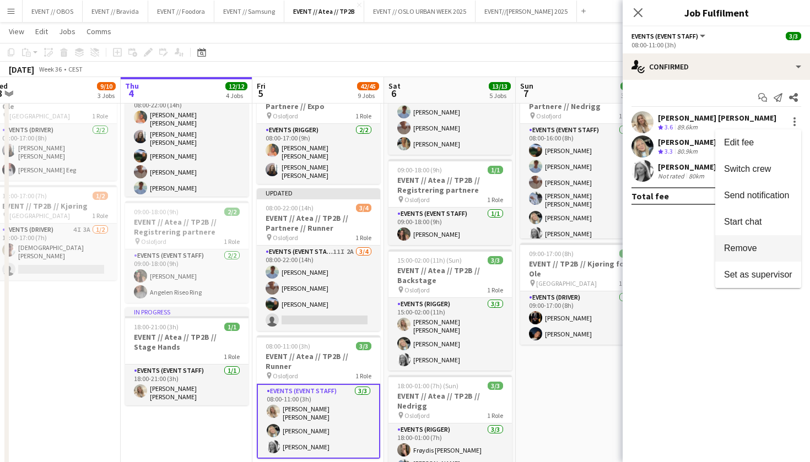
click at [736, 251] on span "Remove" at bounding box center [740, 248] width 33 height 9
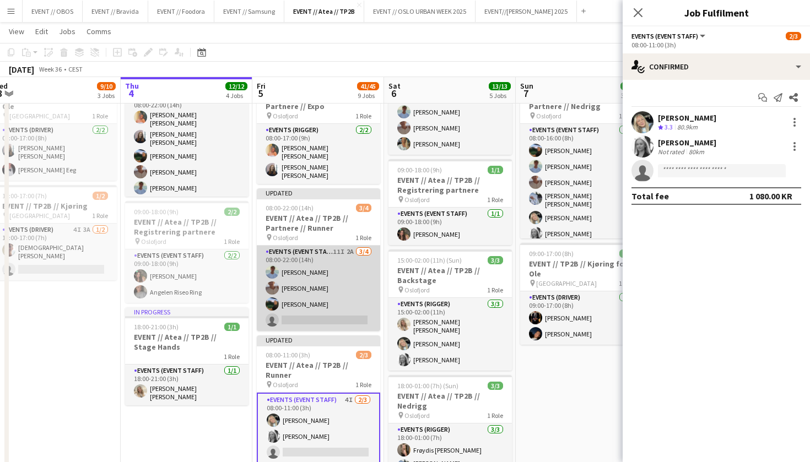
click at [349, 263] on app-card-role "Events (Event Staff) 11I 2A 3/4 08:00-22:00 (14h) Fredrik Bronken Næss Charlie …" at bounding box center [318, 288] width 123 height 85
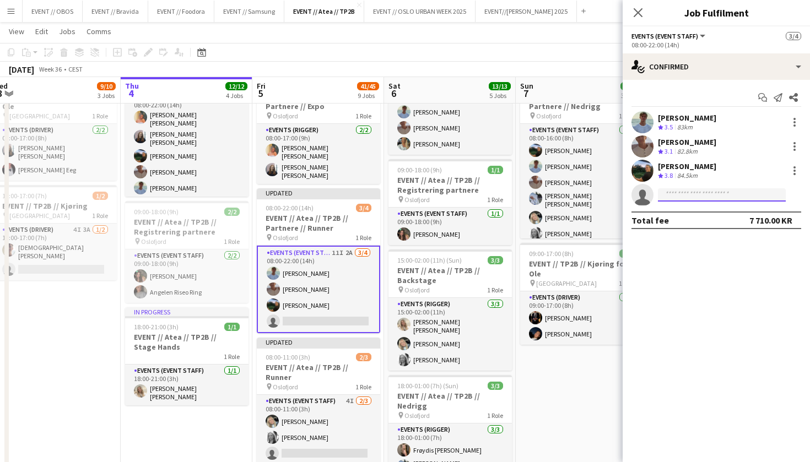
click at [674, 196] on input at bounding box center [722, 194] width 128 height 13
type input "*"
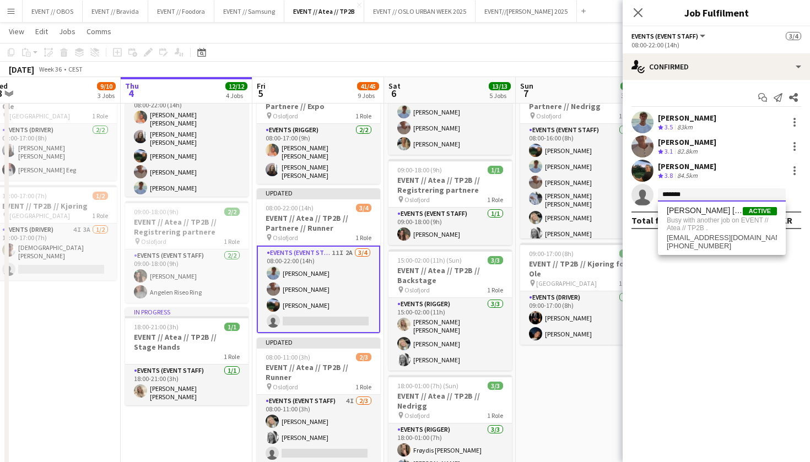
type input "*******"
click at [536, 55] on app-toolbar "Copy Paste Paste Command V Paste with crew Command Shift V Paste linked Job [GE…" at bounding box center [405, 52] width 810 height 19
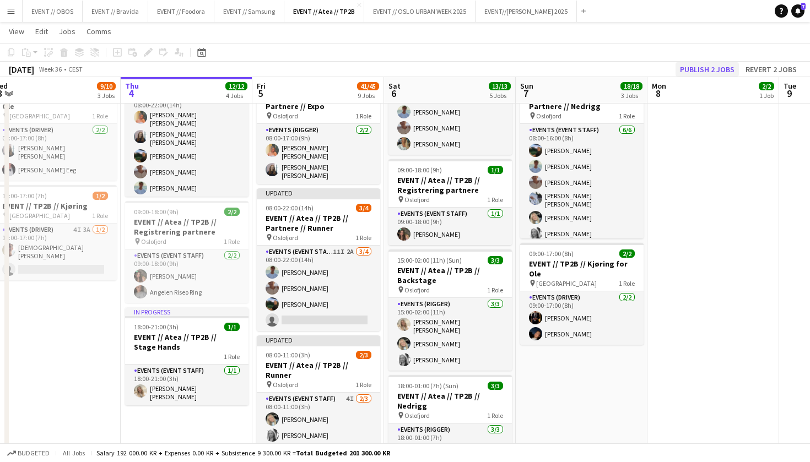
click at [704, 70] on button "Publish 2 jobs" at bounding box center [707, 69] width 63 height 14
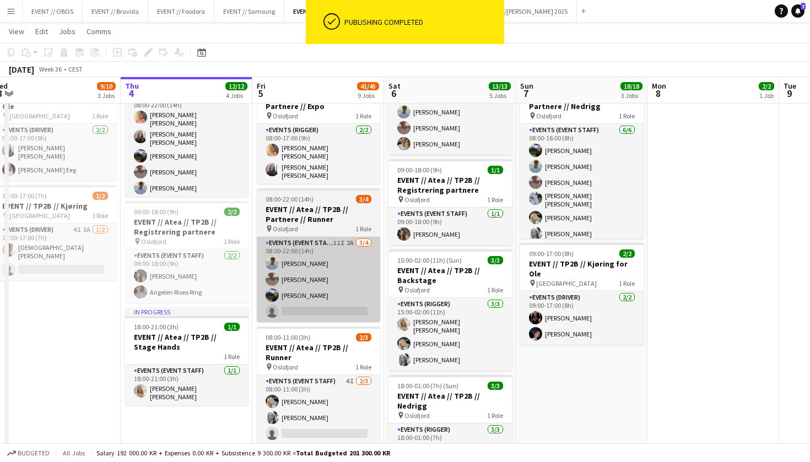
click at [312, 294] on app-card-role "Events (Event Staff) 11I 2A 3/4 08:00-22:00 (14h) Fredrik Bronken Næss Charlie …" at bounding box center [318, 279] width 123 height 85
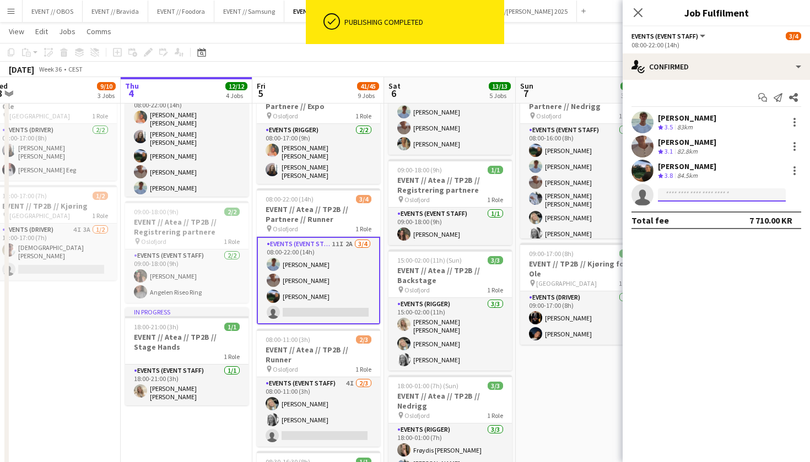
click at [703, 200] on input at bounding box center [722, 194] width 128 height 13
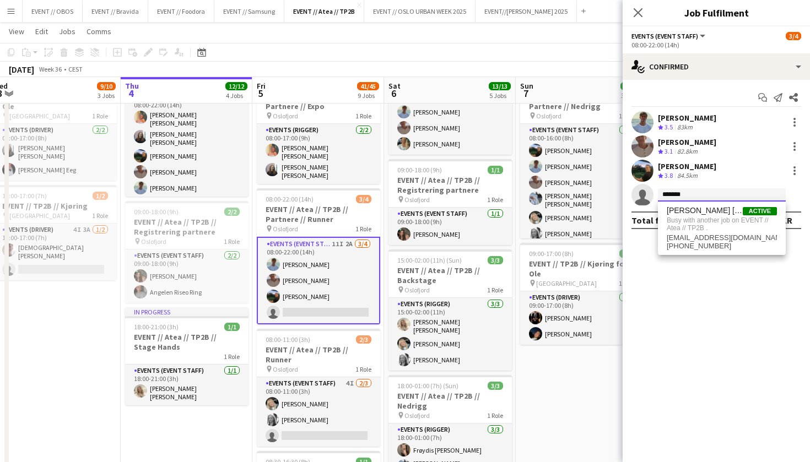
type input "*******"
click at [591, 363] on app-date-cell "07:00-16:00 (9h) 10/10 EVENT // Atea // TP2B // Veiviser OCC pin Oslofjord 2 Ro…" at bounding box center [582, 466] width 132 height 1124
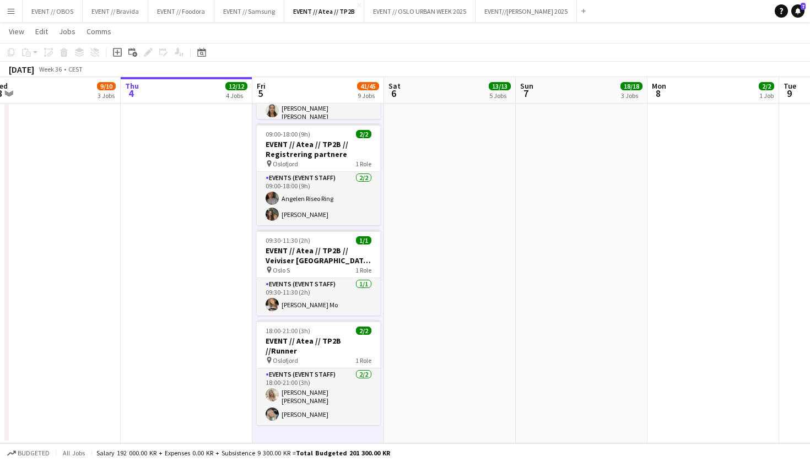
scroll to position [803, 0]
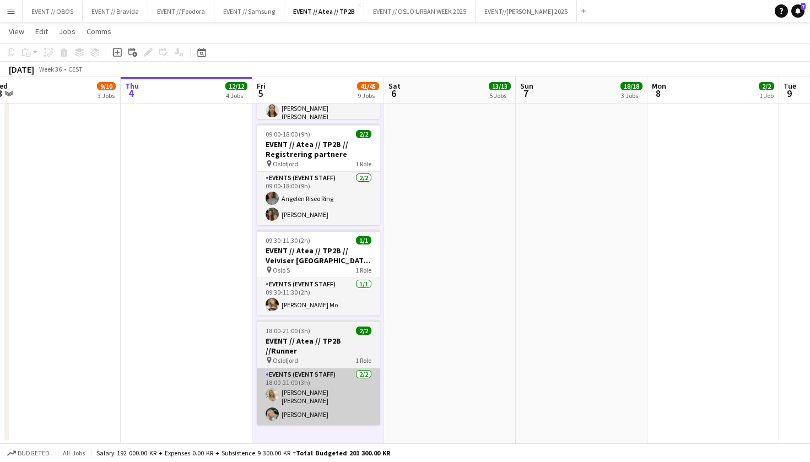
click at [324, 377] on app-card-role "Events (Event Staff) 2/2 18:00-21:00 (3h) Vanessa Riise Naas Oda Hansson" at bounding box center [318, 397] width 123 height 57
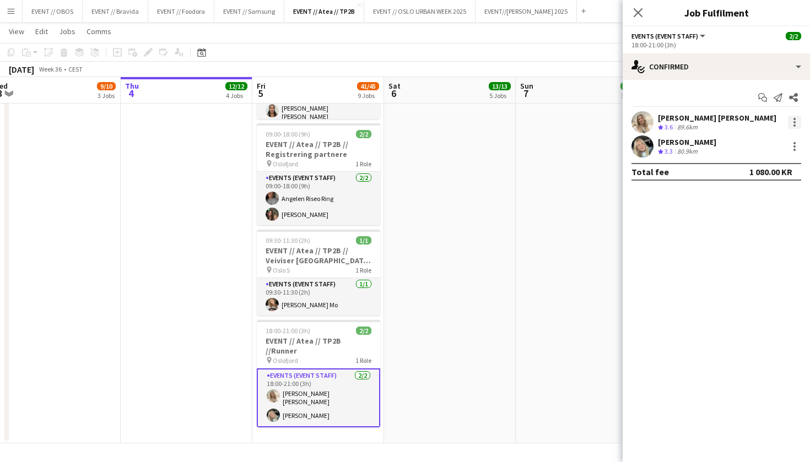
click at [798, 122] on div at bounding box center [794, 122] width 13 height 13
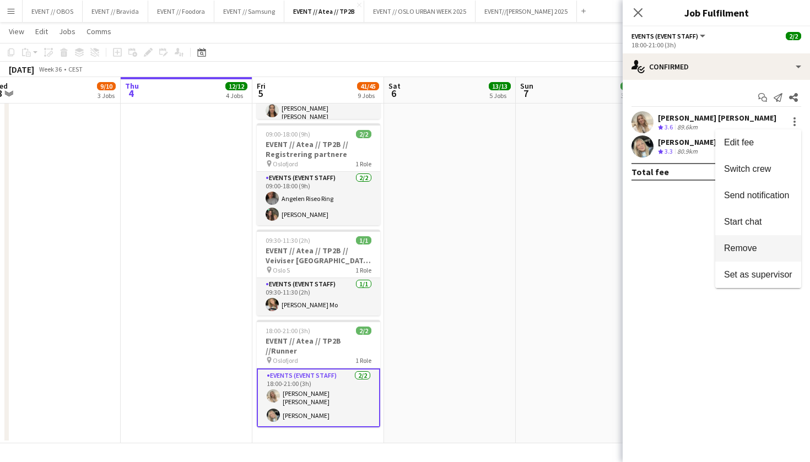
click at [732, 246] on span "Remove" at bounding box center [740, 248] width 33 height 9
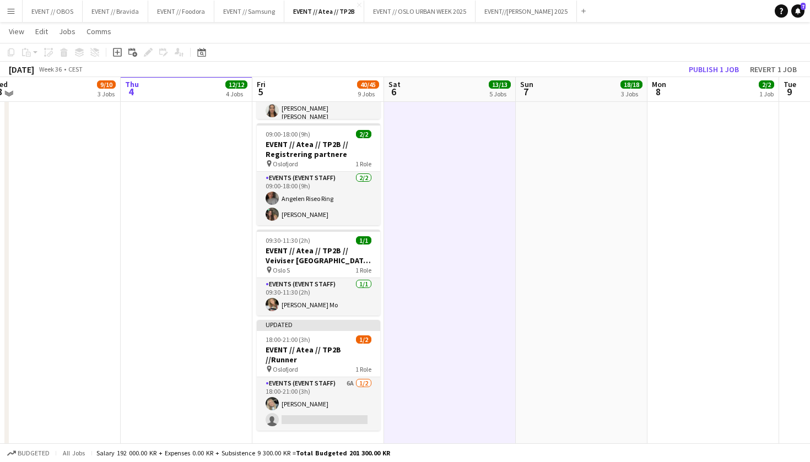
scroll to position [385, 0]
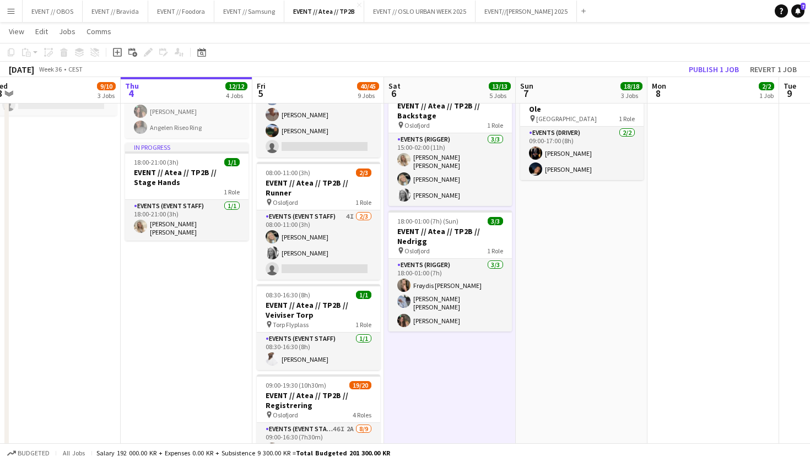
click at [701, 61] on app-toolbar "Copy Paste Paste Command V Paste with crew Command Shift V Paste linked Job [GE…" at bounding box center [405, 52] width 810 height 19
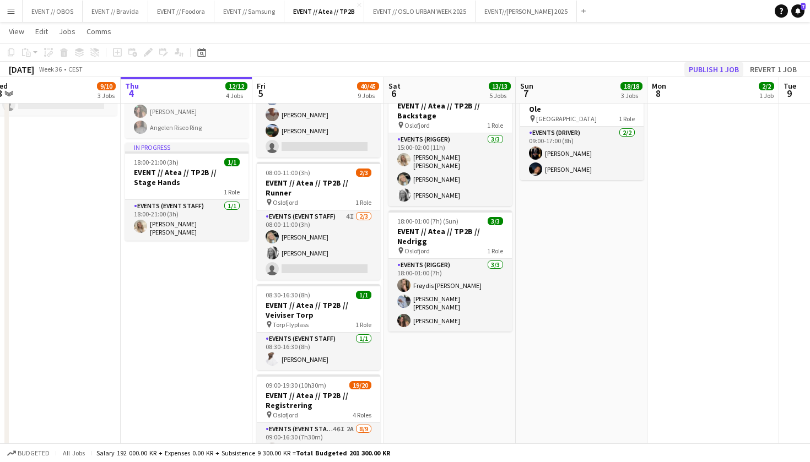
click at [727, 66] on button "Publish 1 job" at bounding box center [713, 69] width 59 height 14
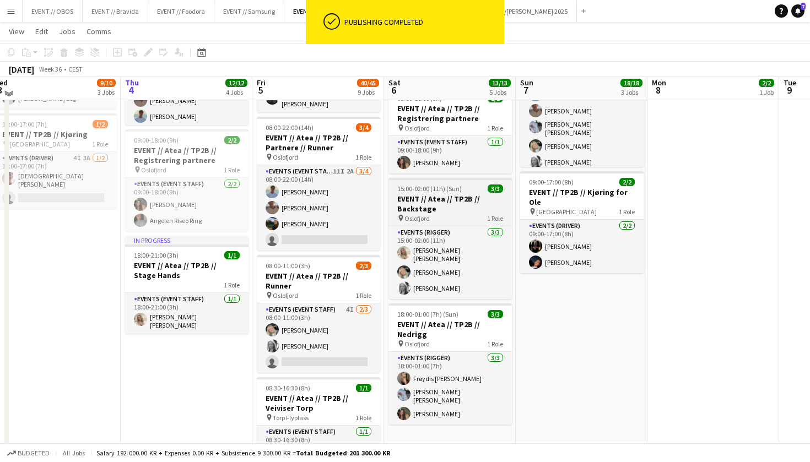
scroll to position [288, 0]
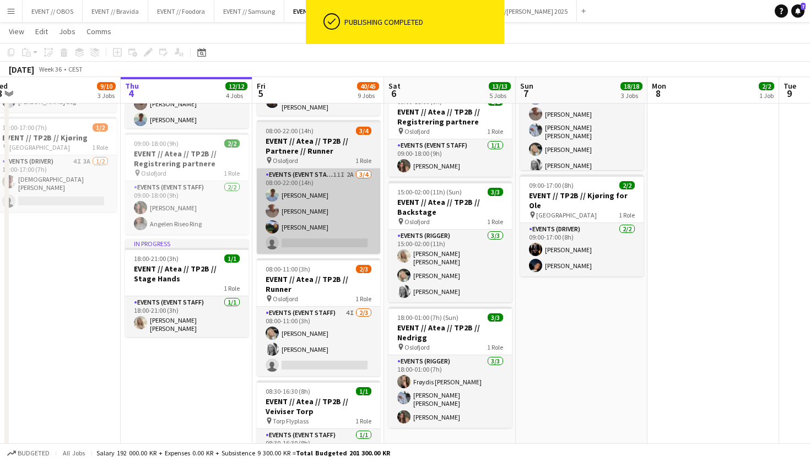
click at [267, 197] on app-card-role "Events (Event Staff) 11I 2A 3/4 08:00-22:00 (14h) Fredrik Bronken Næss Charlie …" at bounding box center [318, 211] width 123 height 85
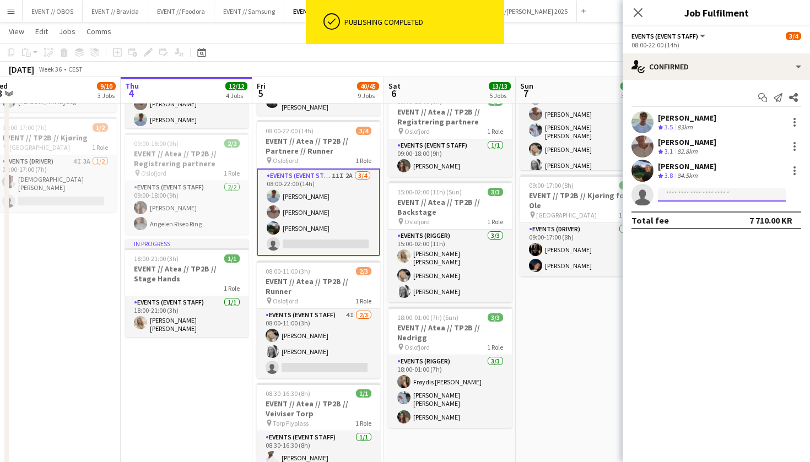
click at [672, 194] on input at bounding box center [722, 194] width 128 height 13
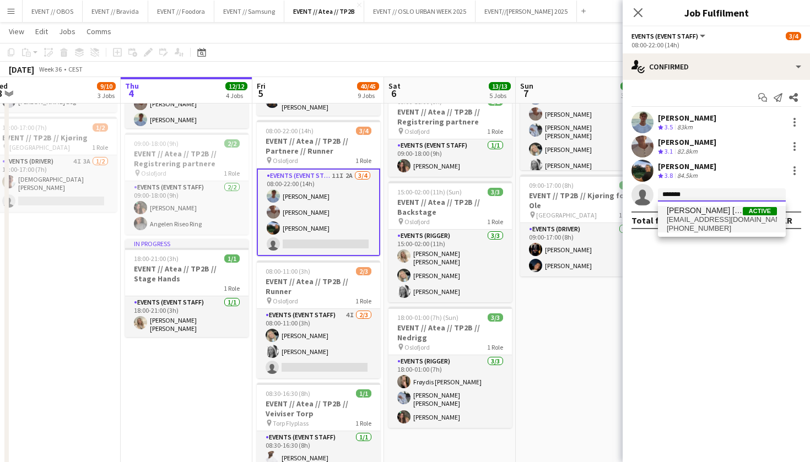
type input "*******"
click at [695, 222] on span "[EMAIL_ADDRESS][DOMAIN_NAME]" at bounding box center [722, 219] width 110 height 9
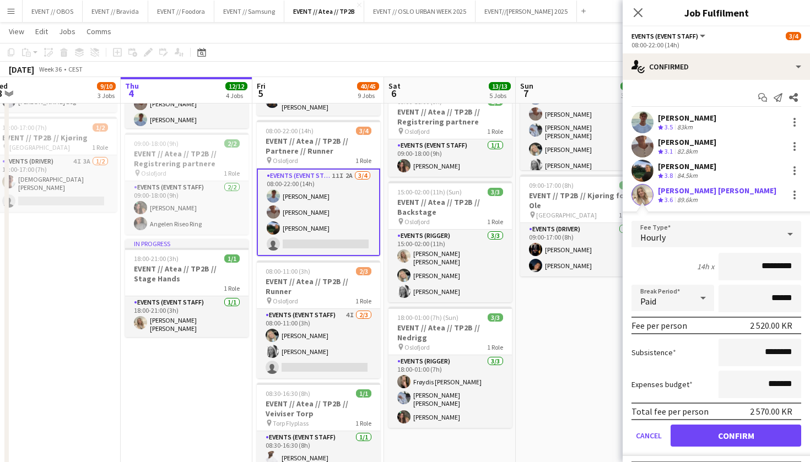
click at [707, 434] on button "Confirm" at bounding box center [736, 436] width 131 height 22
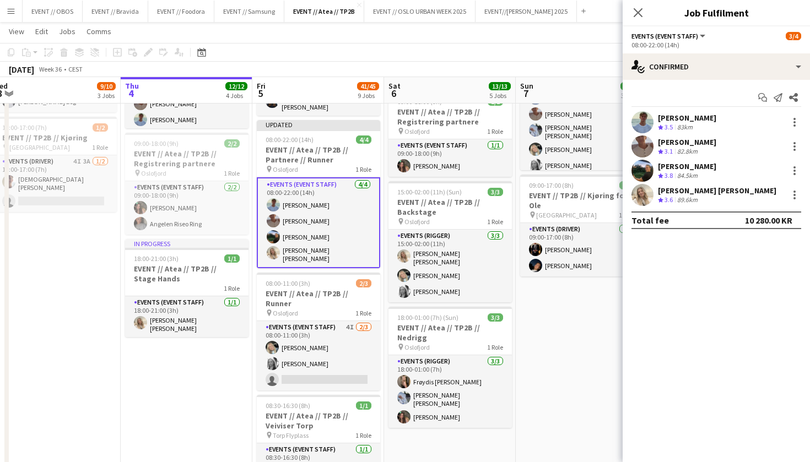
click at [558, 305] on app-date-cell "07:00-16:00 (9h) 10/10 EVENT // Atea // TP2B // Veiviser OCC pin Oslofjord 2 Ro…" at bounding box center [582, 397] width 132 height 1124
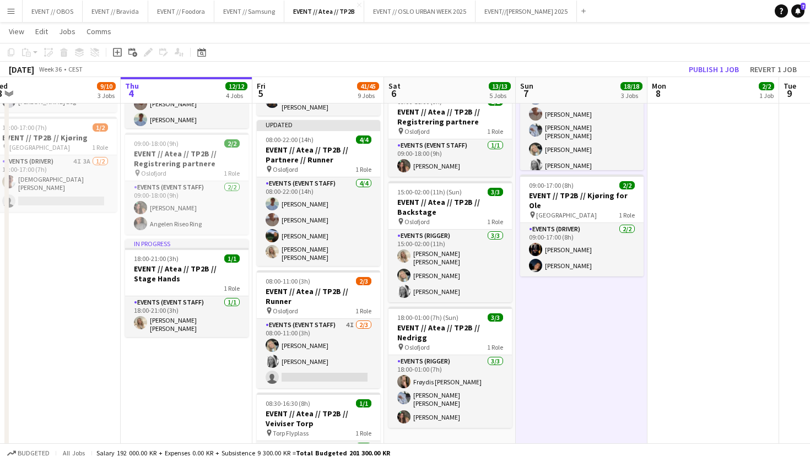
click at [716, 52] on app-toolbar "Copy Paste Paste Command V Paste with crew Command Shift V Paste linked Job [GE…" at bounding box center [405, 52] width 810 height 19
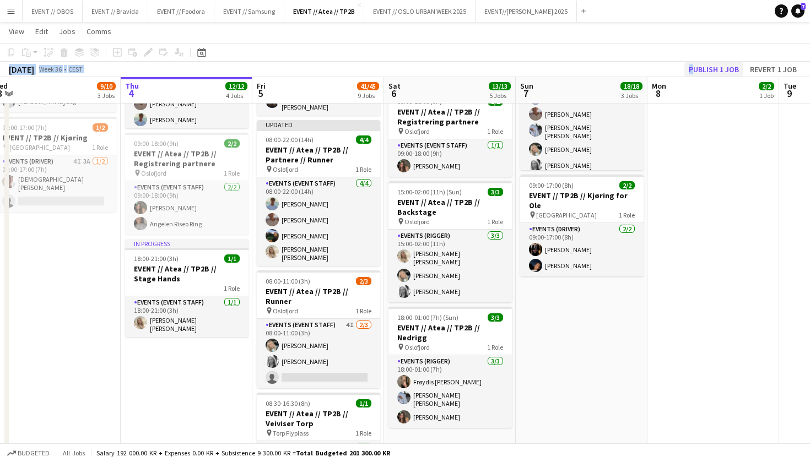
click at [717, 62] on div "Copy Paste Paste Command V Paste with crew Command Shift V Paste linked Job [GE…" at bounding box center [405, 60] width 810 height 34
click at [717, 63] on button "Publish 1 job" at bounding box center [713, 69] width 59 height 14
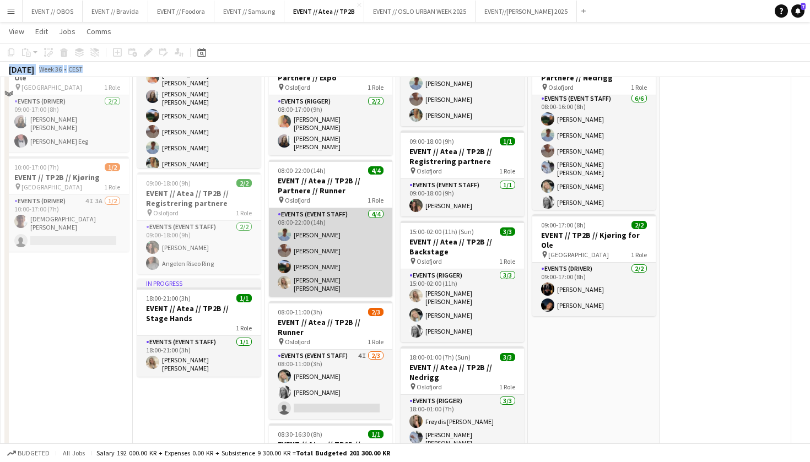
scroll to position [256, 0]
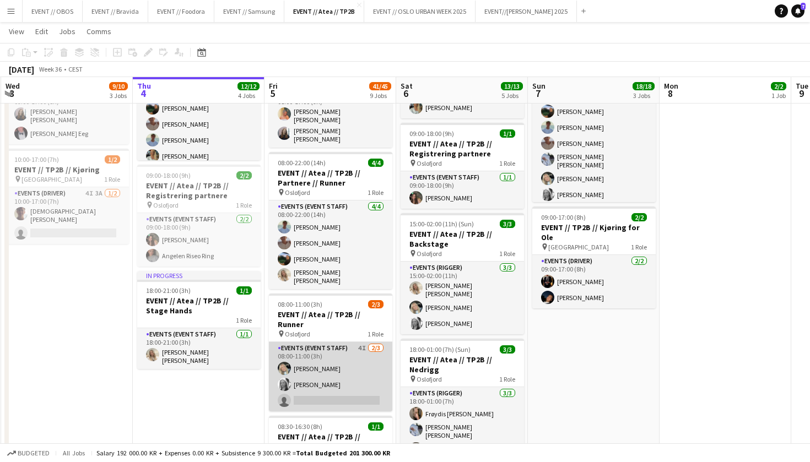
click at [312, 377] on app-card-role "Events (Event Staff) 4I 2/3 08:00-11:00 (3h) Oda Hansson Maria Grefberg single-…" at bounding box center [330, 376] width 123 height 69
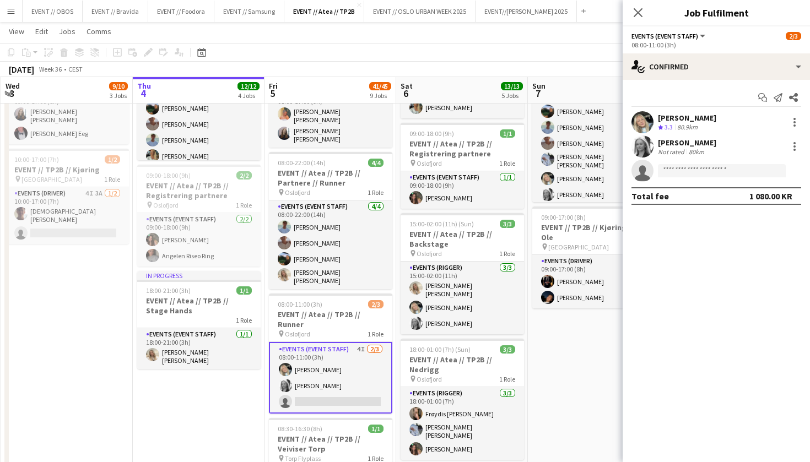
click at [527, 401] on app-date-cell "08:00-17:00 (9h) 2/2 EVENT // Atea // TP2B // Partnere // Expo pin Oslofjord 1 …" at bounding box center [462, 429] width 132 height 1124
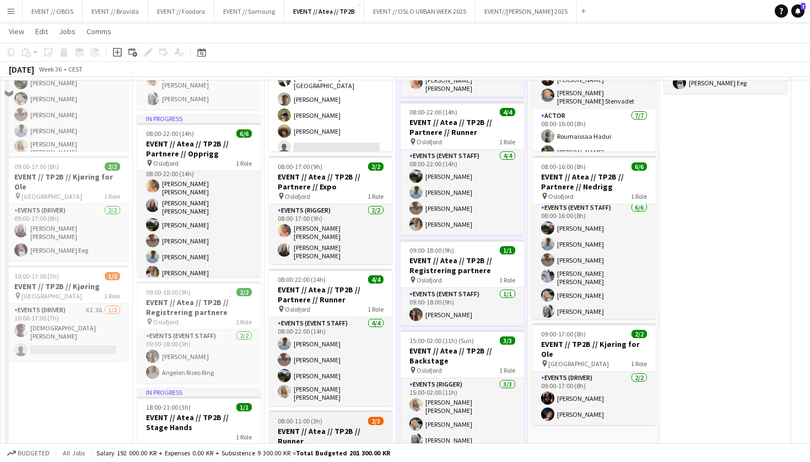
scroll to position [109, 0]
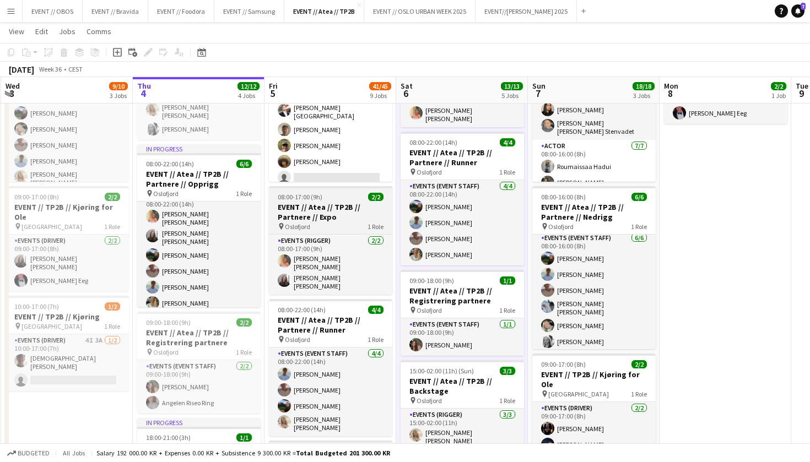
click at [309, 217] on h3 "EVENT // Atea // TP2B // Partnere // Expo" at bounding box center [330, 212] width 123 height 20
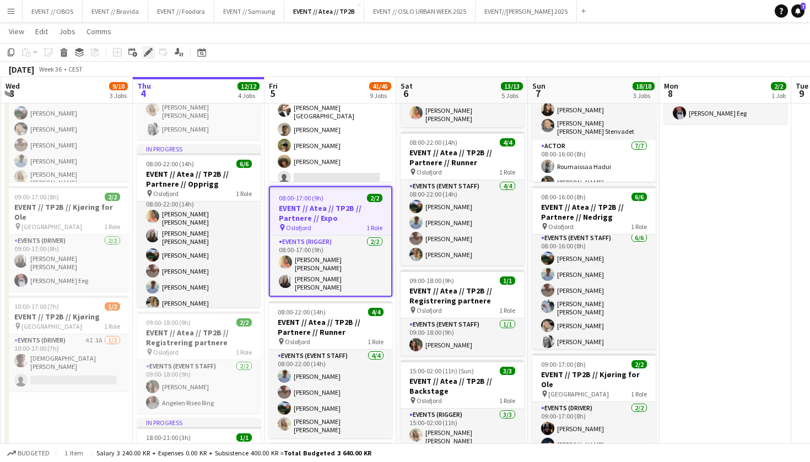
click at [150, 55] on icon "Edit" at bounding box center [148, 52] width 9 height 9
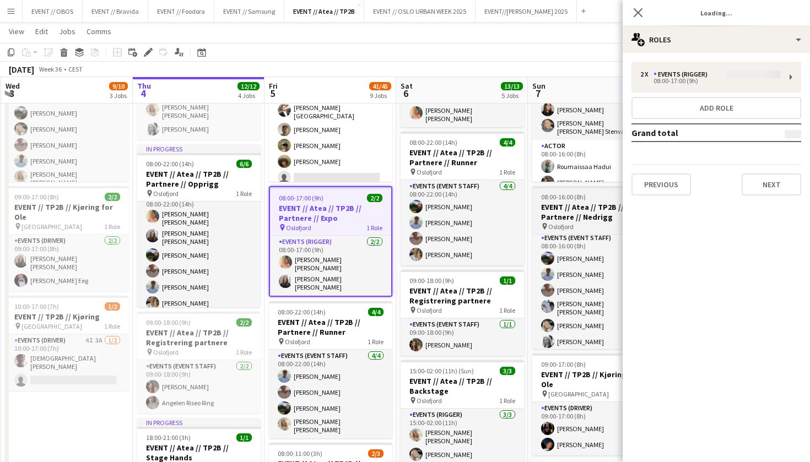
type input "*******"
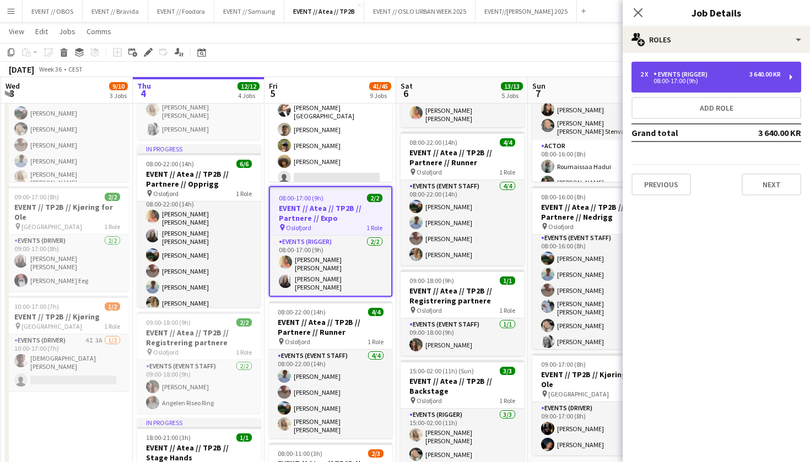
click at [663, 80] on div "08:00-17:00 (9h)" at bounding box center [710, 81] width 141 height 6
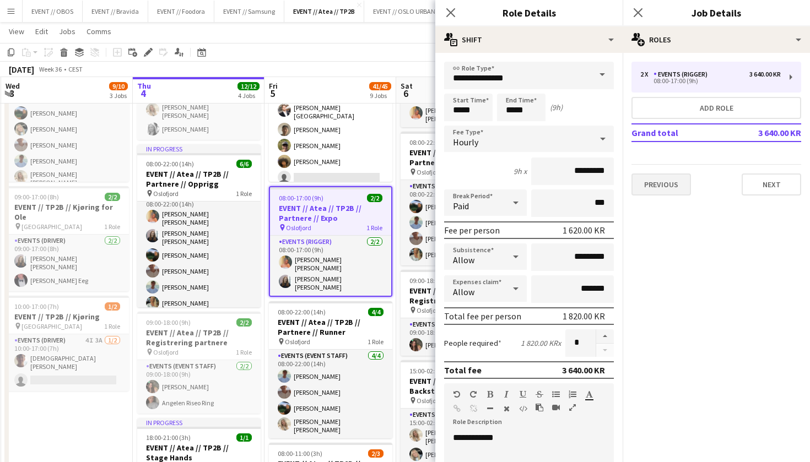
click at [672, 177] on button "Previous" at bounding box center [661, 185] width 60 height 22
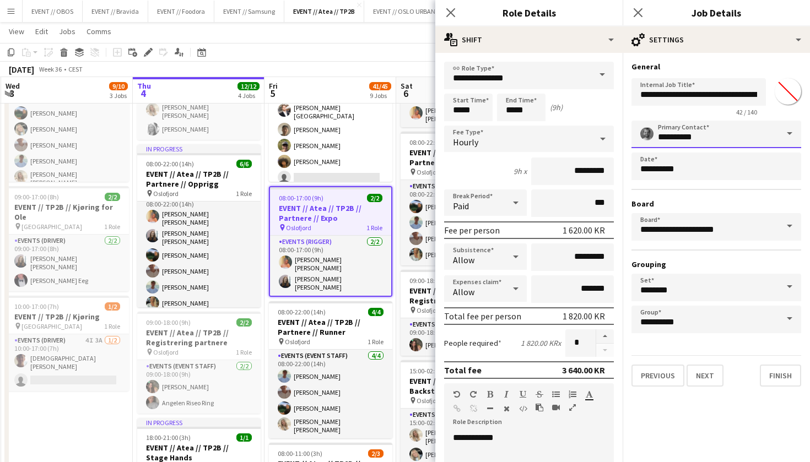
click at [689, 127] on input "**********" at bounding box center [716, 135] width 170 height 28
click at [728, 130] on input "**********" at bounding box center [716, 135] width 170 height 28
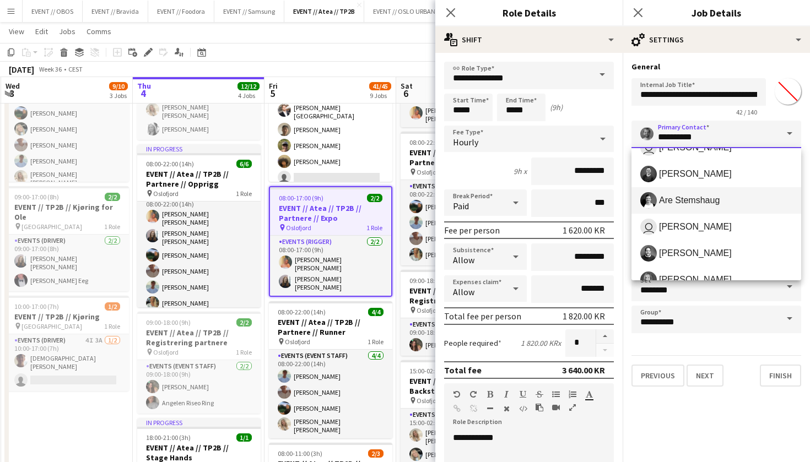
scroll to position [48, 0]
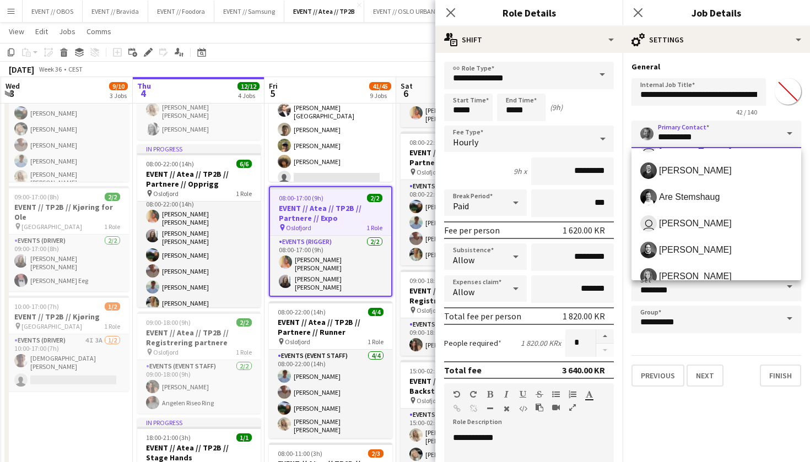
drag, startPoint x: 706, startPoint y: 141, endPoint x: 592, endPoint y: 131, distance: 115.0
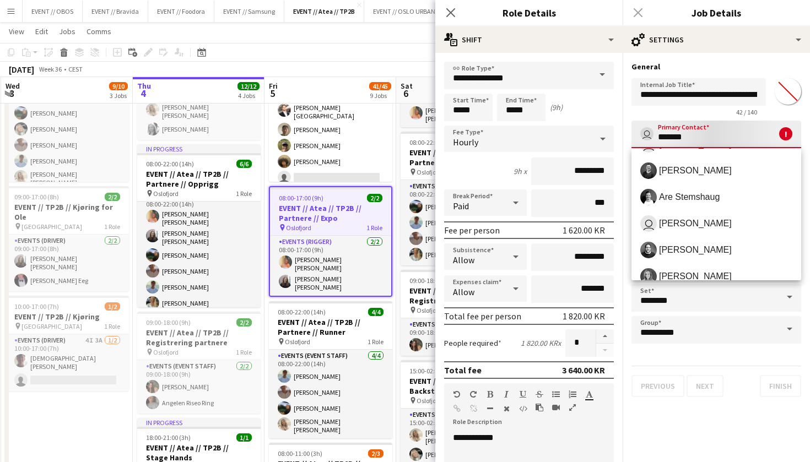
scroll to position [0, 0]
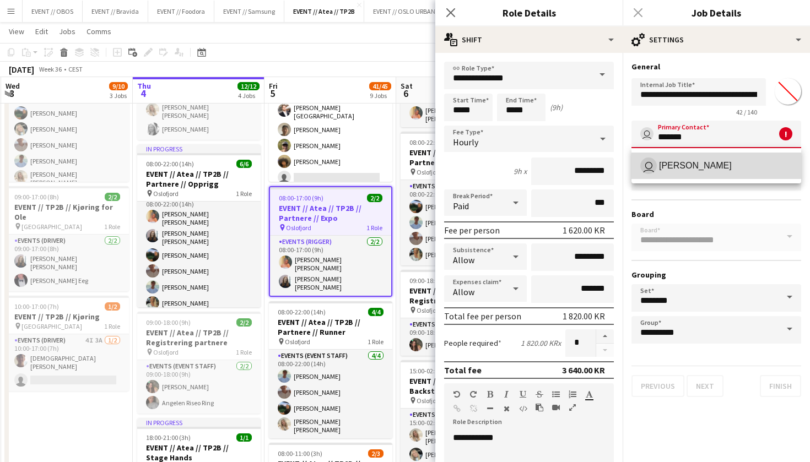
click at [644, 153] on mat-option "user [PERSON_NAME]" at bounding box center [716, 166] width 170 height 26
type input "**********"
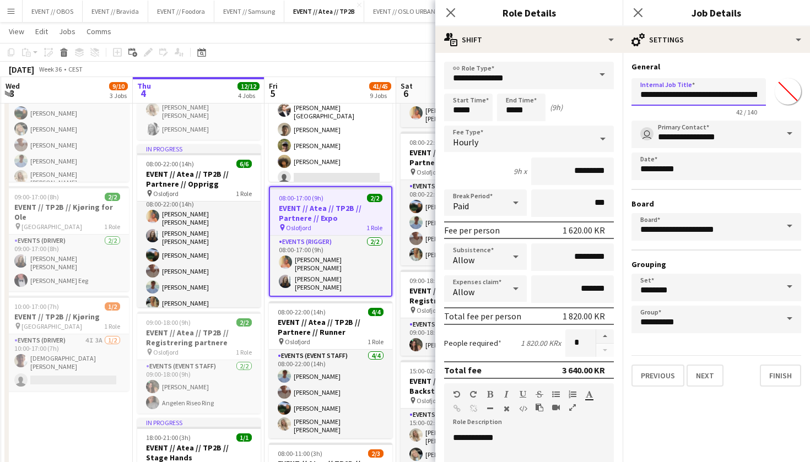
drag, startPoint x: 749, startPoint y: 94, endPoint x: 804, endPoint y: 107, distance: 57.3
click at [804, 107] on form "**********" at bounding box center [716, 224] width 187 height 325
type input "**********"
click at [558, 179] on input "*********" at bounding box center [572, 172] width 83 height 28
drag, startPoint x: 570, startPoint y: 169, endPoint x: 554, endPoint y: 168, distance: 16.0
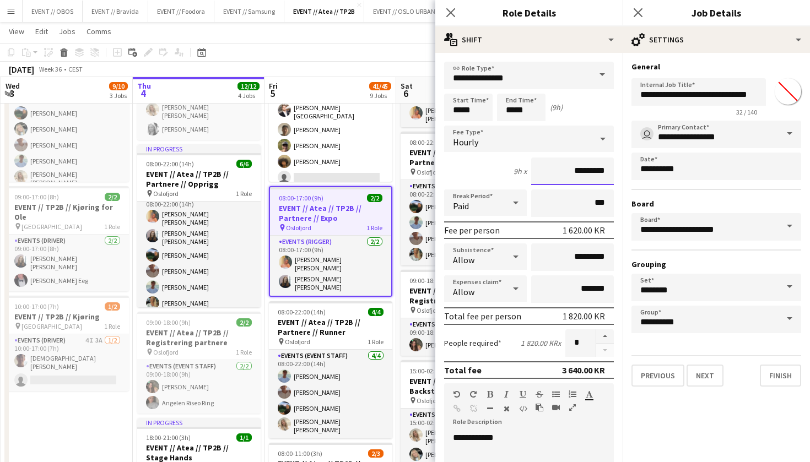
click at [554, 168] on input "*********" at bounding box center [572, 172] width 83 height 28
click at [566, 170] on input "*****" at bounding box center [572, 172] width 83 height 28
type input "*******"
click at [499, 74] on input "**********" at bounding box center [529, 76] width 170 height 28
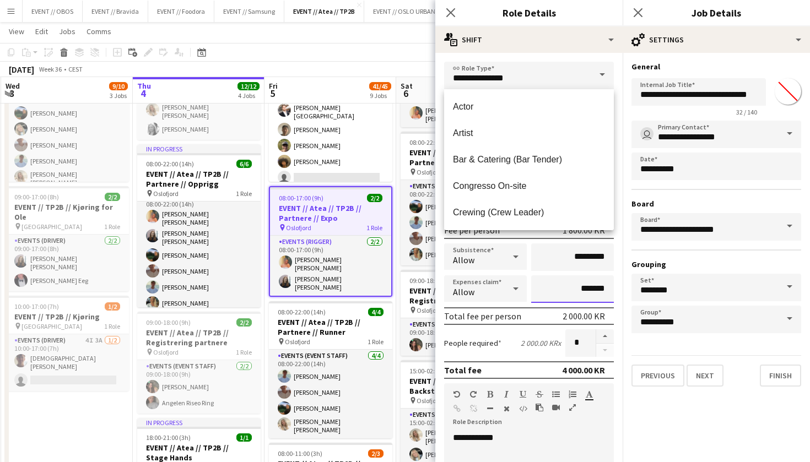
click at [542, 293] on input "*******" at bounding box center [572, 290] width 83 height 28
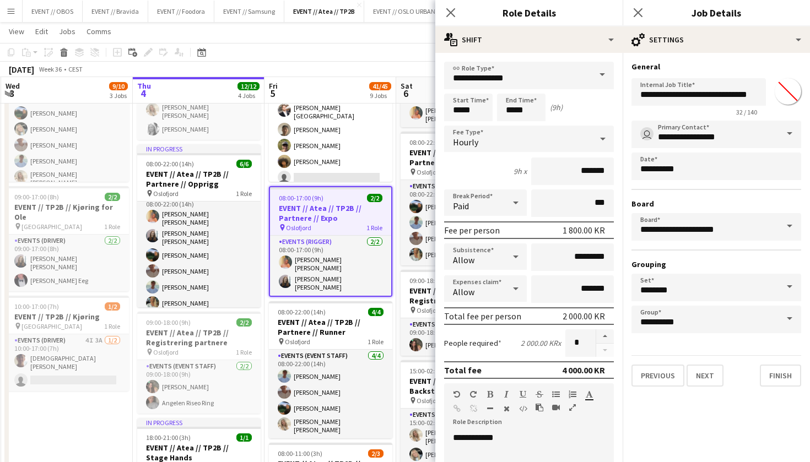
click at [541, 312] on div "Total fee per person 2 000.00 KR" at bounding box center [529, 316] width 170 height 18
click at [452, 106] on input "*****" at bounding box center [468, 108] width 48 height 28
click at [457, 123] on div at bounding box center [457, 126] width 22 height 11
type input "*****"
click at [457, 123] on div at bounding box center [457, 126] width 22 height 11
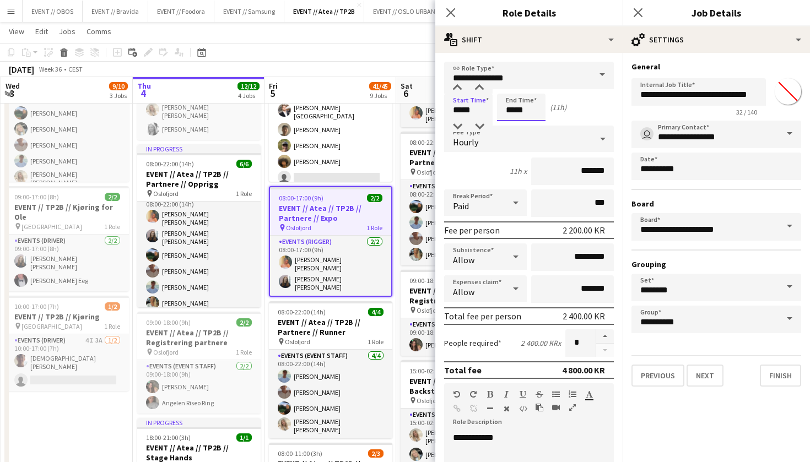
click at [502, 118] on input "*****" at bounding box center [521, 108] width 48 height 28
click at [511, 125] on div at bounding box center [510, 126] width 22 height 11
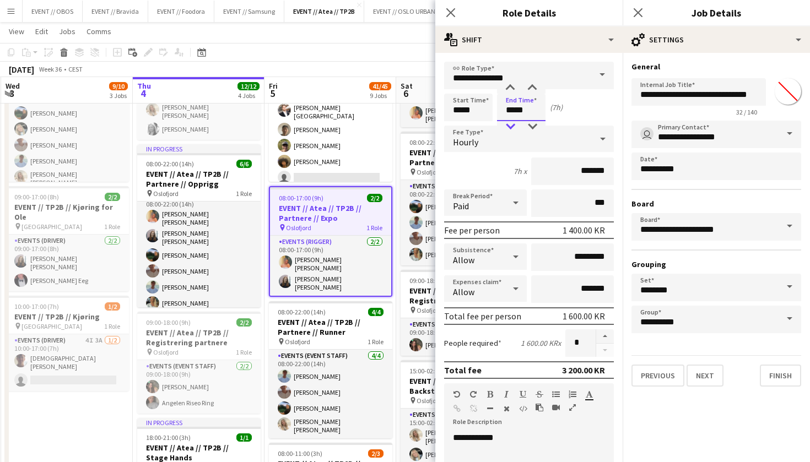
click at [511, 125] on div at bounding box center [510, 126] width 22 height 11
type input "*****"
click at [511, 125] on div at bounding box center [510, 126] width 22 height 11
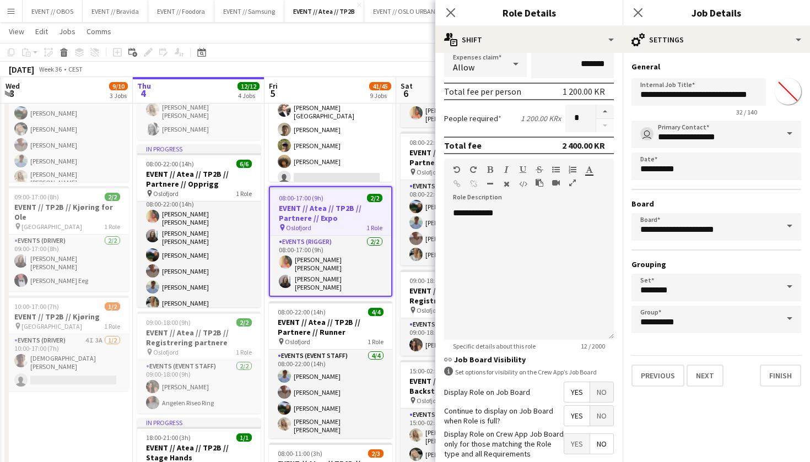
scroll to position [236, 0]
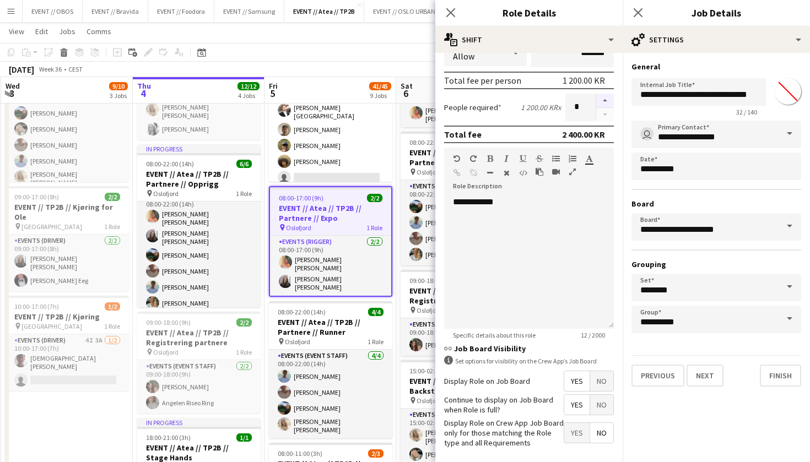
click at [605, 105] on button "button" at bounding box center [605, 101] width 18 height 14
type input "*"
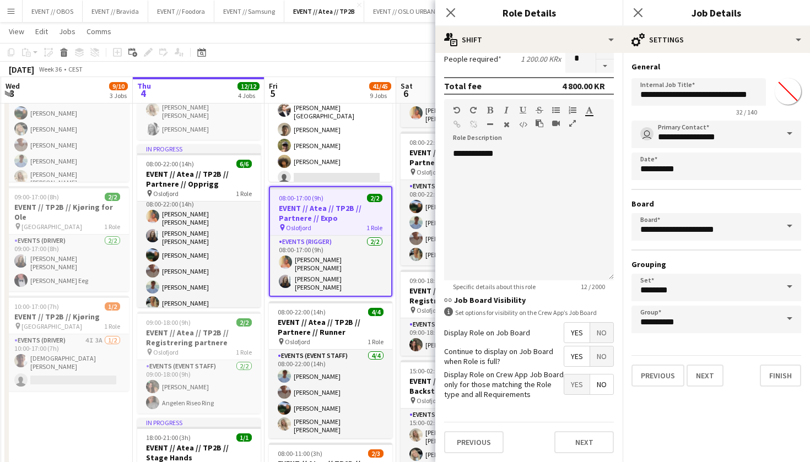
scroll to position [284, 0]
click at [577, 438] on button "Next" at bounding box center [584, 443] width 60 height 22
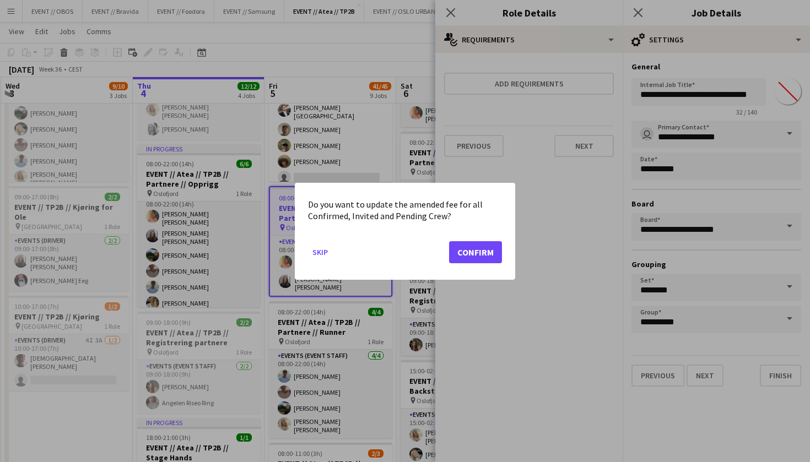
click at [462, 262] on button "Confirm" at bounding box center [475, 252] width 53 height 22
type input "**********"
type input "*******"
type input "**********"
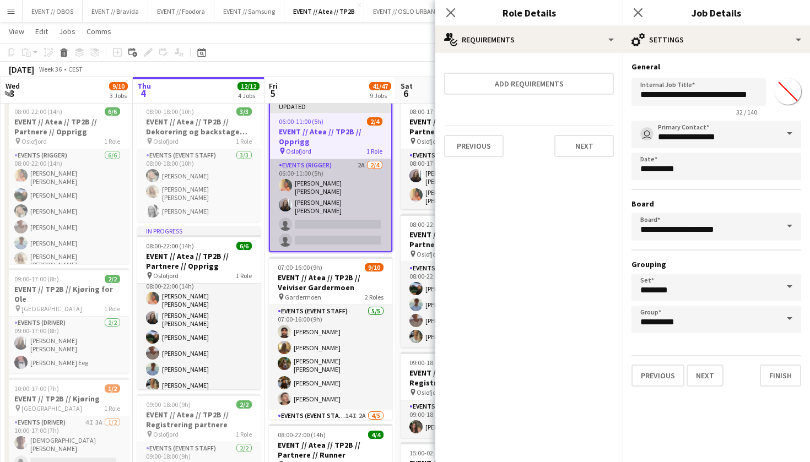
scroll to position [-1, 0]
click at [325, 206] on app-card-role "Events (Rigger) 2A 2/4 06:00-11:00 (5h) Hannah Ludivia Rotbæk Meling Helene Sof…" at bounding box center [330, 205] width 121 height 92
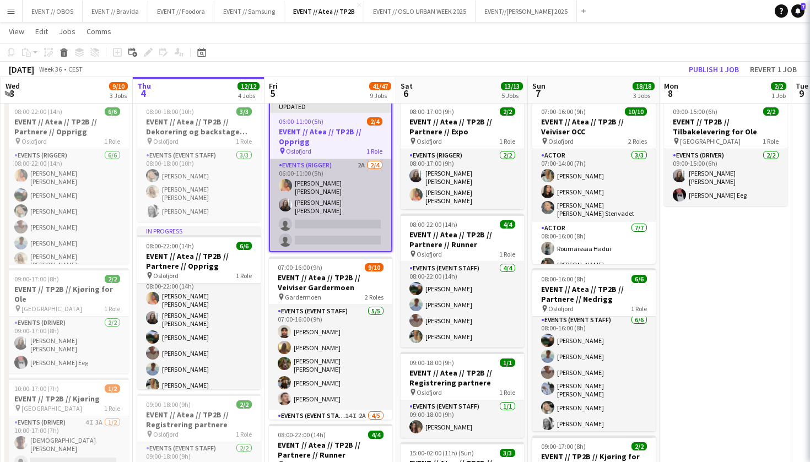
scroll to position [0, 0]
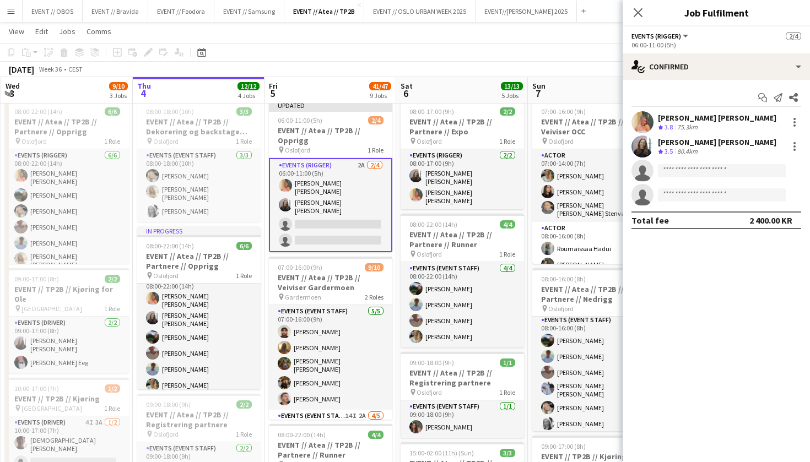
click at [690, 157] on div "Helene Sofie Braaten Crew rating 3.5 80.4km" at bounding box center [716, 147] width 187 height 22
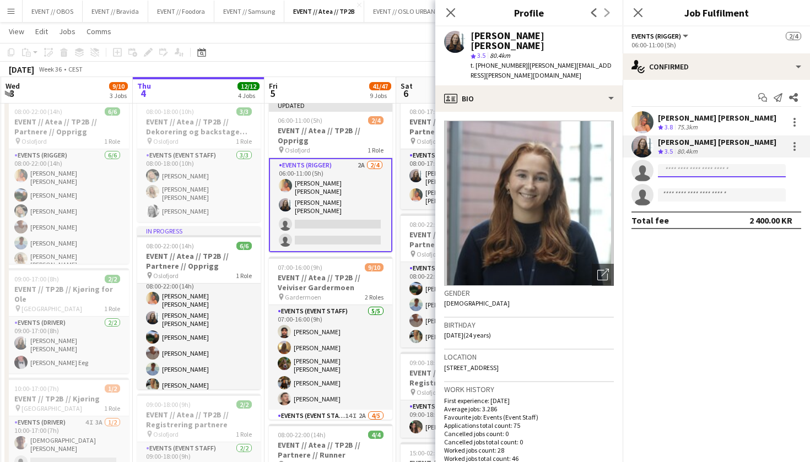
click at [700, 168] on input at bounding box center [722, 170] width 128 height 13
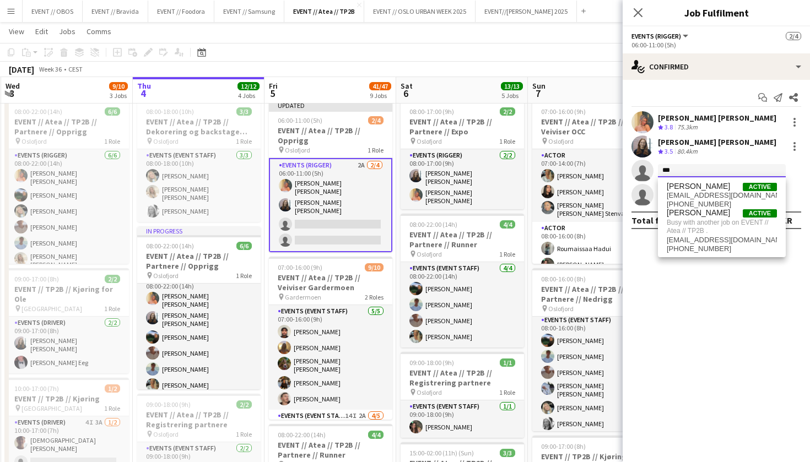
type input "***"
click at [539, 64] on div "[DATE] Week 36 • CEST Publish 1 job Revert 1 job" at bounding box center [405, 69] width 810 height 15
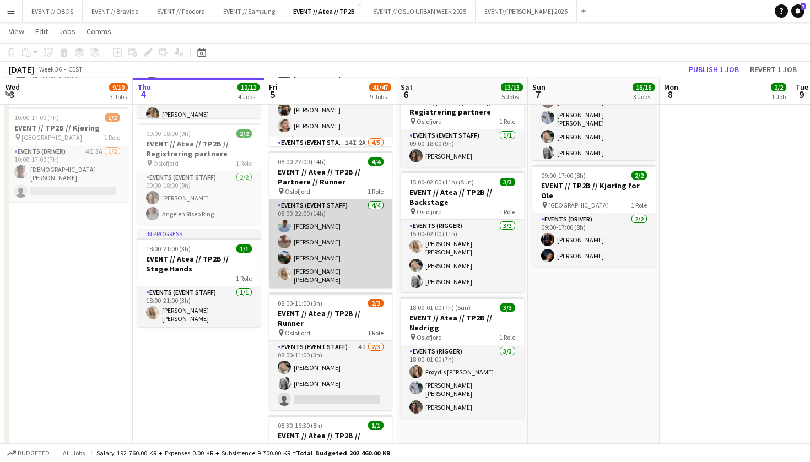
scroll to position [299, 0]
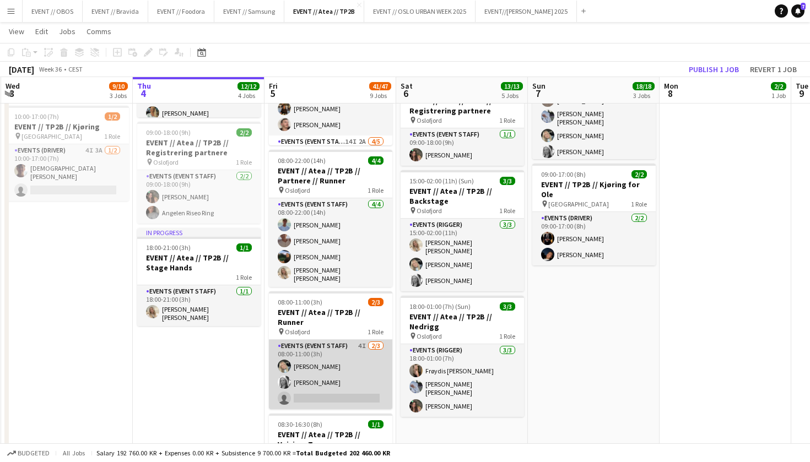
click at [311, 340] on app-card-role "Events (Event Staff) 4I 2/3 08:00-11:00 (3h) Oda Hansson Maria Grefberg single-…" at bounding box center [330, 374] width 123 height 69
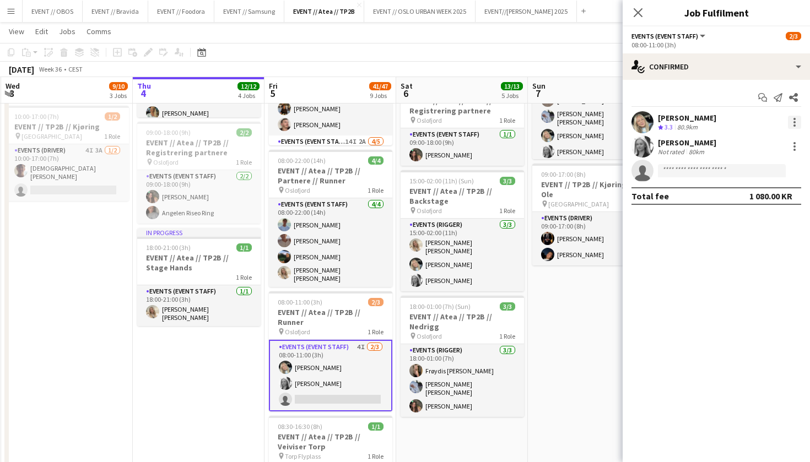
click at [795, 116] on div at bounding box center [794, 122] width 13 height 13
click at [714, 261] on div at bounding box center [405, 231] width 810 height 462
click at [793, 118] on div at bounding box center [794, 122] width 13 height 13
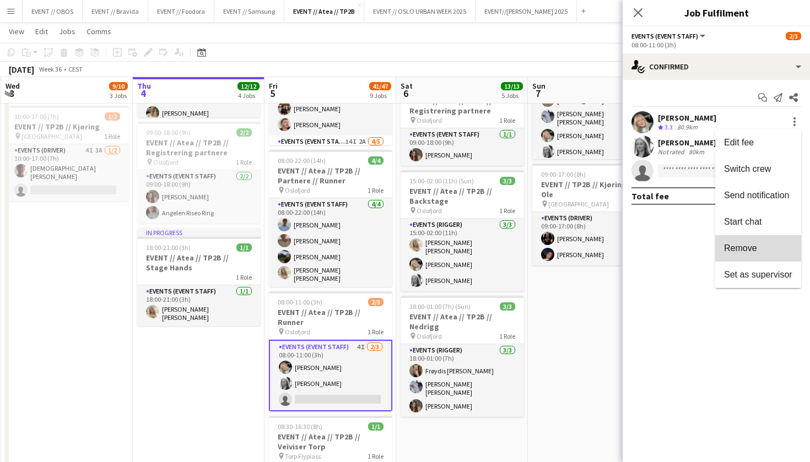
click at [777, 238] on button "Remove" at bounding box center [758, 248] width 86 height 26
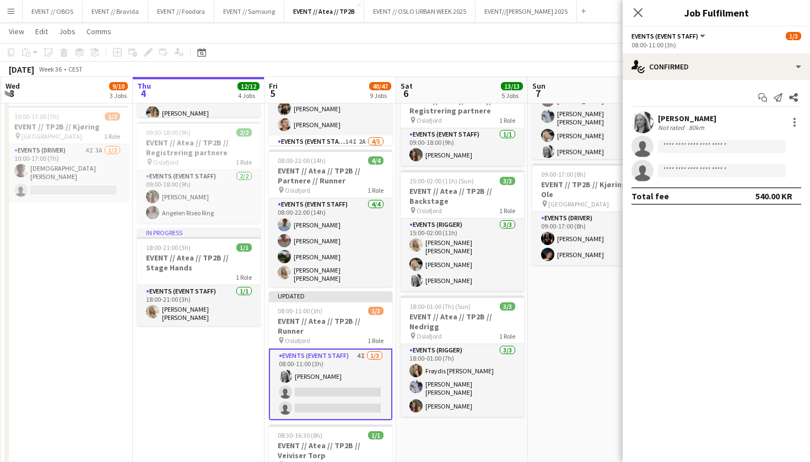
click at [797, 115] on div "Maria Grefberg Not rated 80km" at bounding box center [716, 122] width 187 height 22
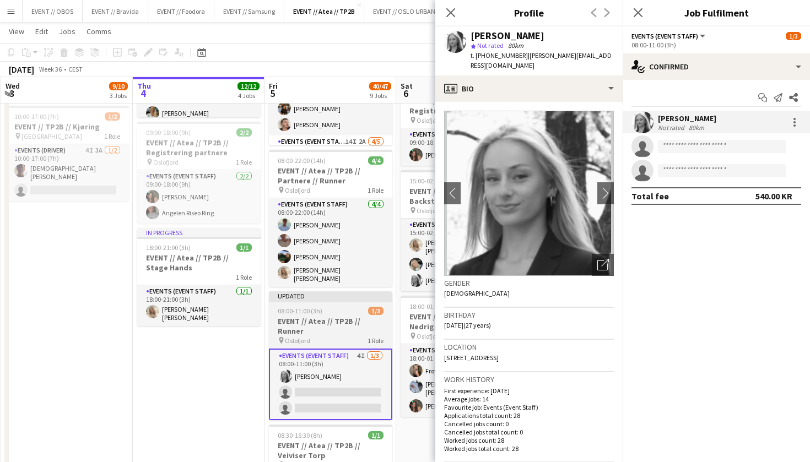
click at [287, 327] on app-job-card "Updated 08:00-11:00 (3h) 1/3 EVENT // Atea // TP2B // Runner pin Oslofjord 1 Ro…" at bounding box center [330, 355] width 123 height 129
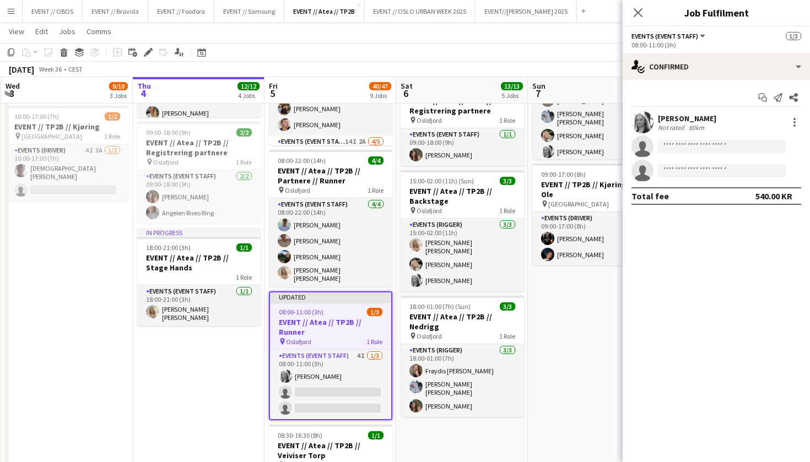
click at [300, 308] on span "08:00-11:00 (3h)" at bounding box center [301, 312] width 45 height 8
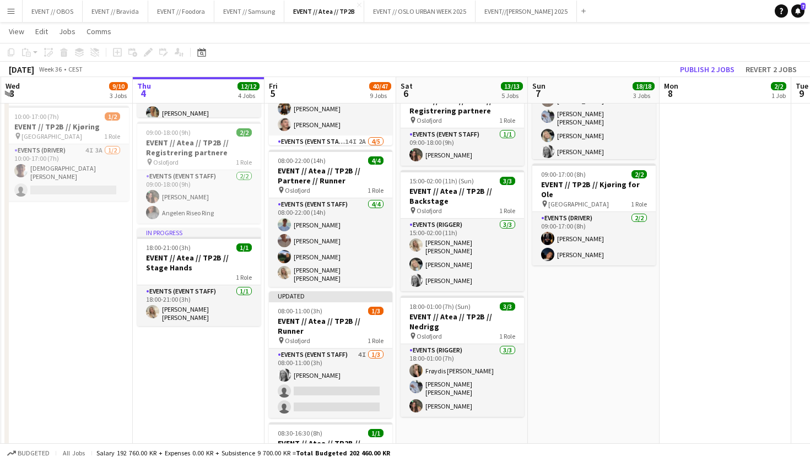
click at [200, 374] on app-date-cell "08:00-18:00 (10h) 3/3 EVENT // Atea // TP2B // Dekorering og backstage oppsett …" at bounding box center [199, 410] width 132 height 1173
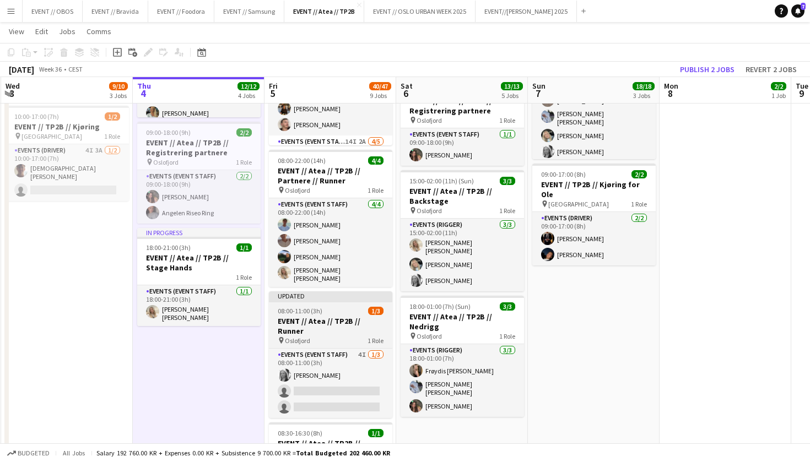
click at [276, 316] on h3 "EVENT // Atea // TP2B // Runner" at bounding box center [330, 326] width 123 height 20
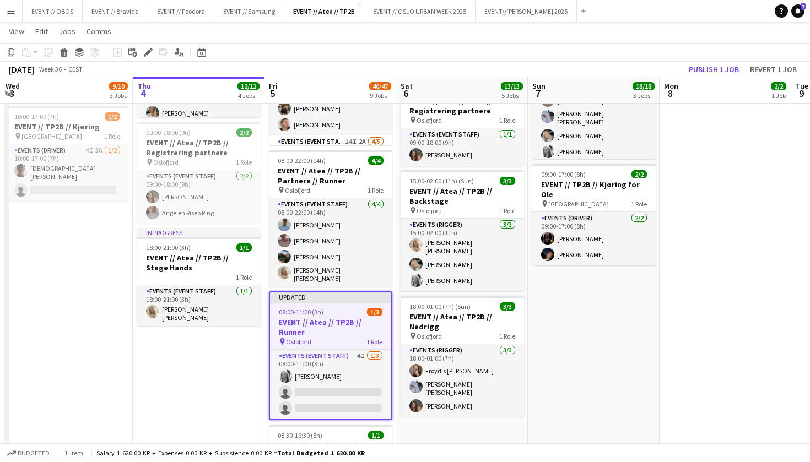
click at [71, 56] on div "Copy Paste Paste Command V Paste with crew Command Shift V Paste linked Job Del…" at bounding box center [52, 52] width 97 height 13
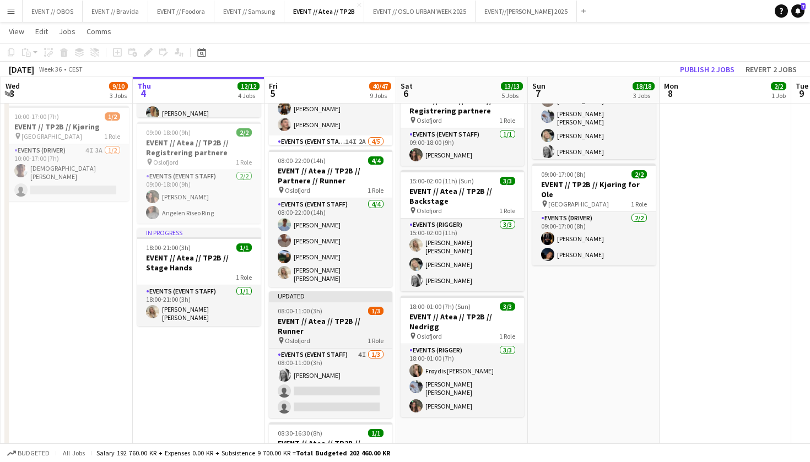
click at [342, 316] on h3 "EVENT // Atea // TP2B // Runner" at bounding box center [330, 326] width 123 height 20
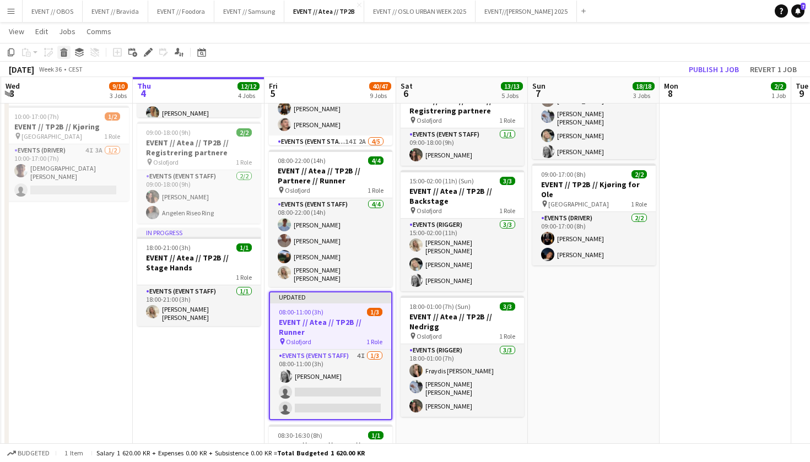
click at [63, 47] on div "Delete" at bounding box center [63, 52] width 13 height 13
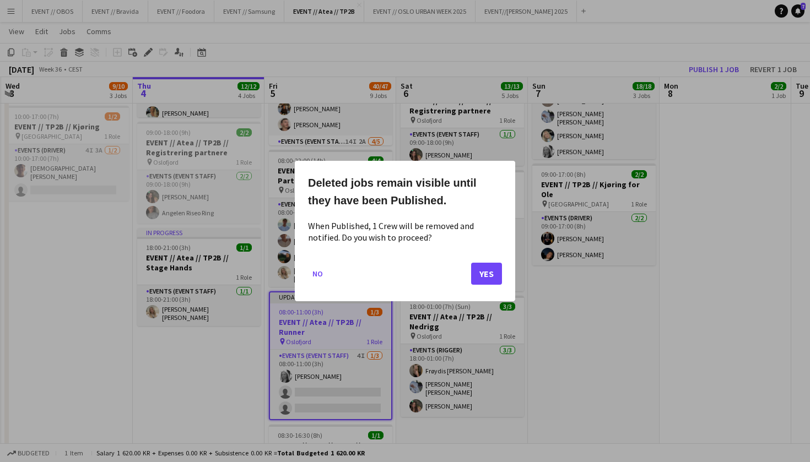
click at [487, 277] on button "Yes" at bounding box center [486, 274] width 31 height 22
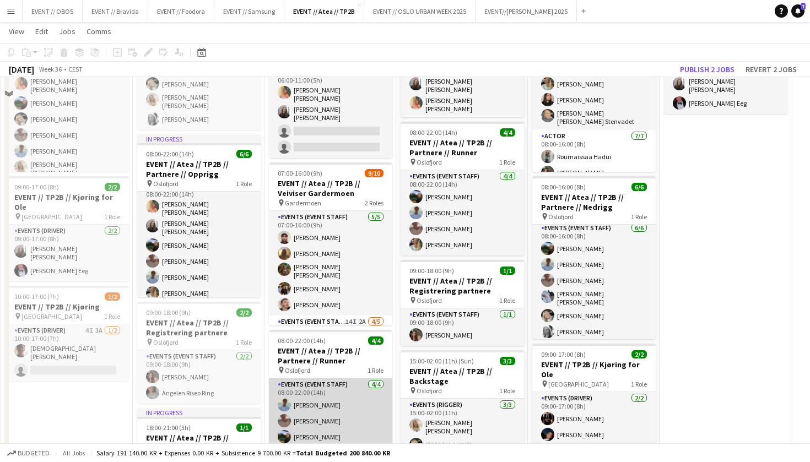
scroll to position [4, 0]
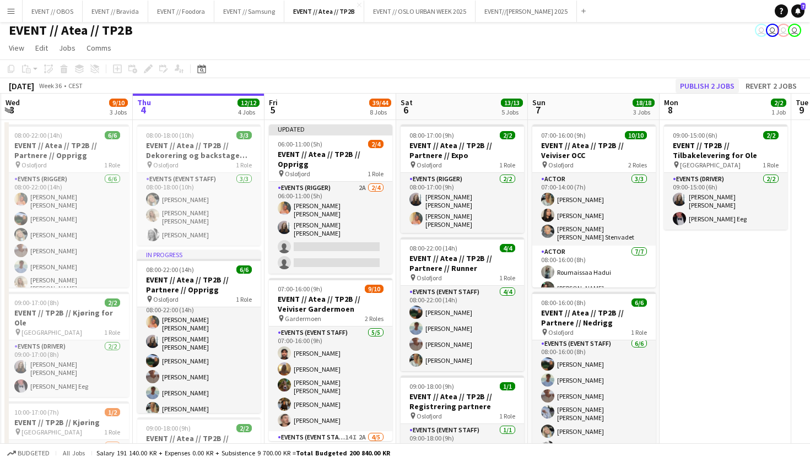
click at [716, 83] on button "Publish 2 jobs" at bounding box center [707, 86] width 63 height 14
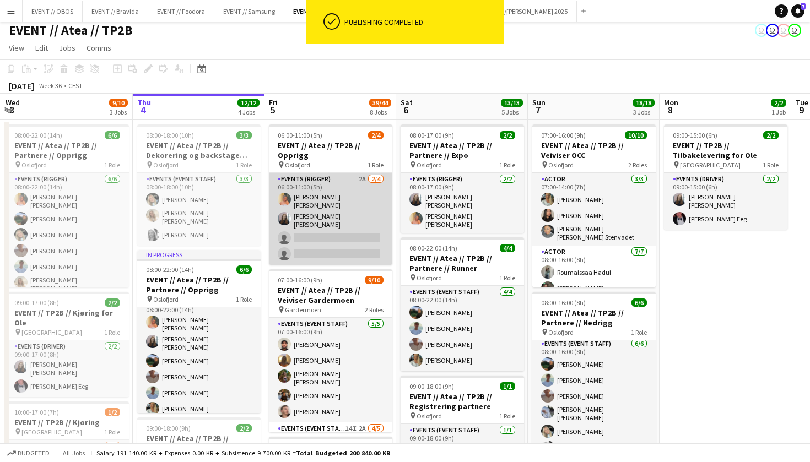
click at [327, 231] on app-card-role "Events (Rigger) 2A 2/4 06:00-11:00 (5h) Hannah Ludivia Rotbæk Meling Helene Sof…" at bounding box center [330, 219] width 123 height 92
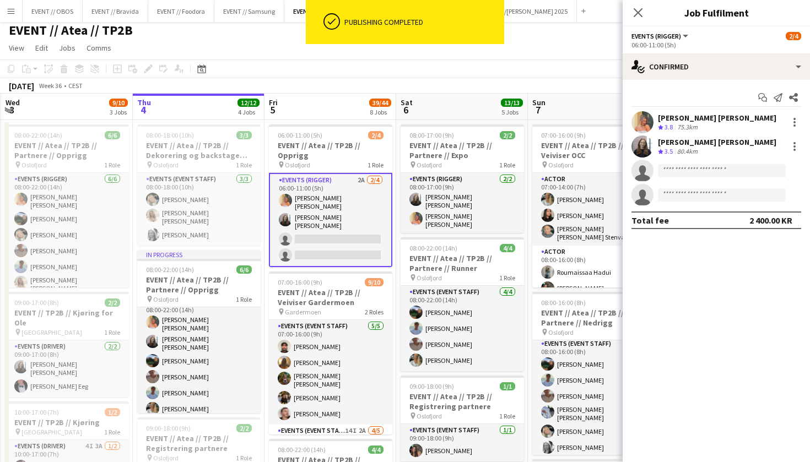
click at [704, 163] on app-invite-slot "single-neutral-actions" at bounding box center [716, 171] width 187 height 22
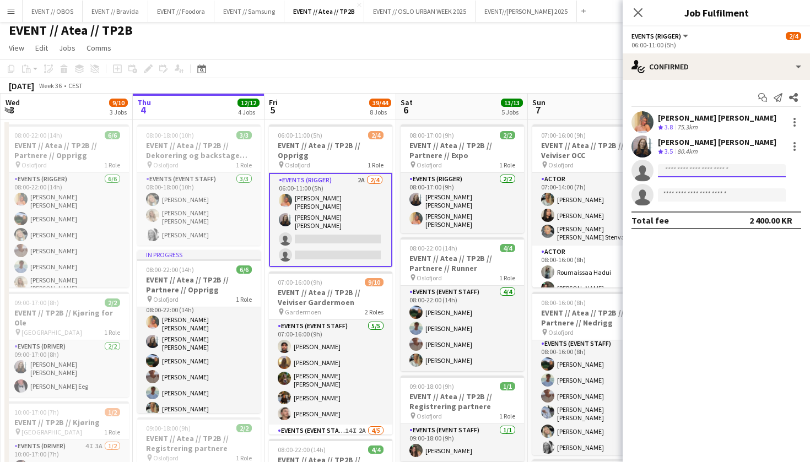
click at [712, 171] on input at bounding box center [722, 170] width 128 height 13
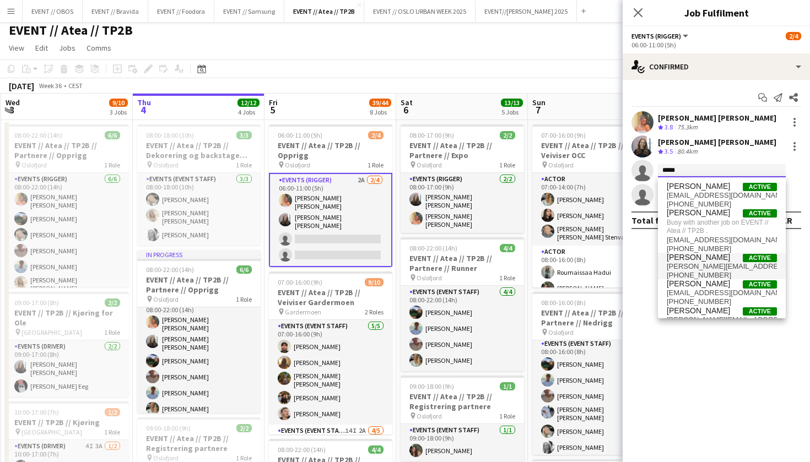
type input "*****"
click at [712, 262] on span "[PERSON_NAME][EMAIL_ADDRESS][DOMAIN_NAME]" at bounding box center [722, 266] width 110 height 9
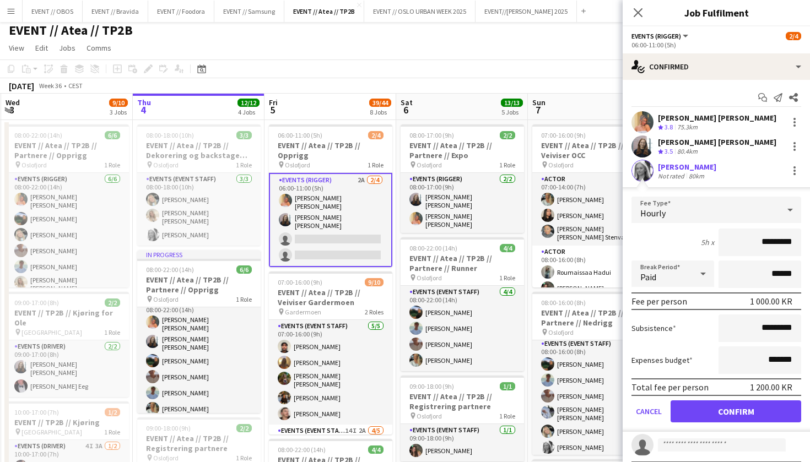
click at [705, 420] on button "Confirm" at bounding box center [736, 412] width 131 height 22
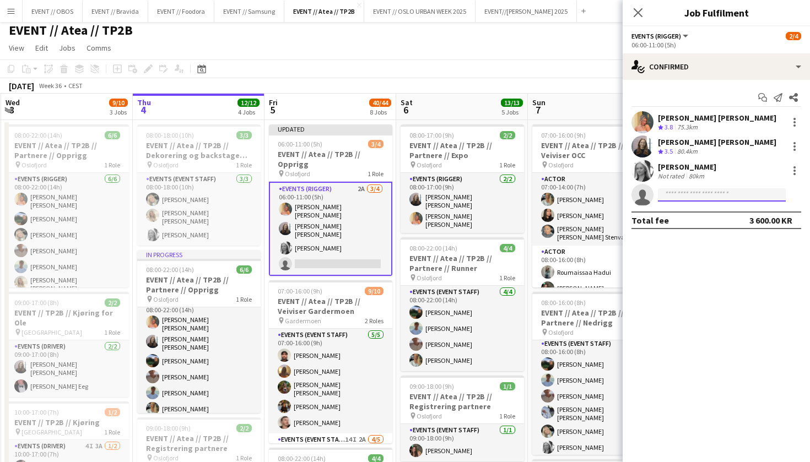
click at [678, 201] on input at bounding box center [722, 194] width 128 height 13
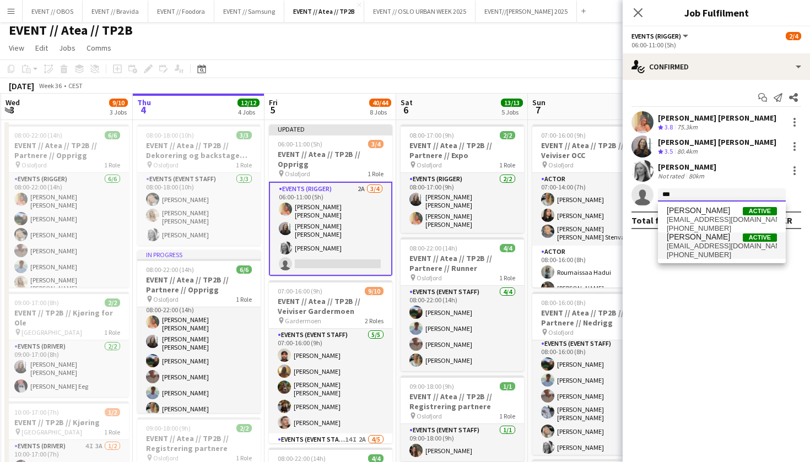
type input "***"
click at [690, 246] on span "[EMAIL_ADDRESS][DOMAIN_NAME]" at bounding box center [722, 246] width 110 height 9
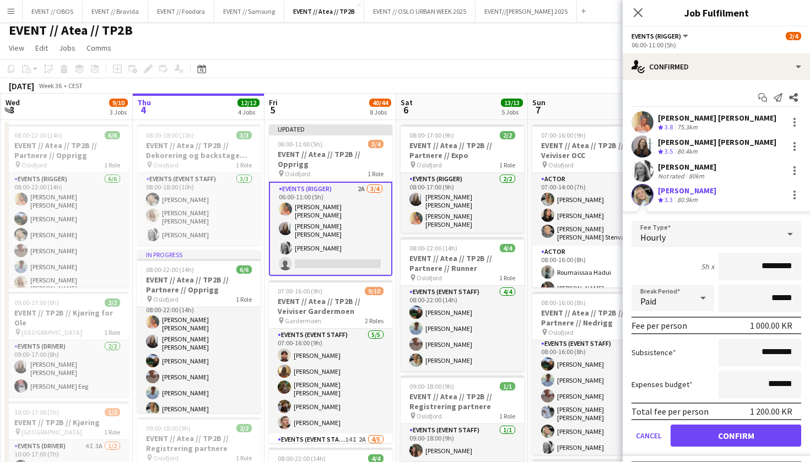
click at [718, 437] on button "Confirm" at bounding box center [736, 436] width 131 height 22
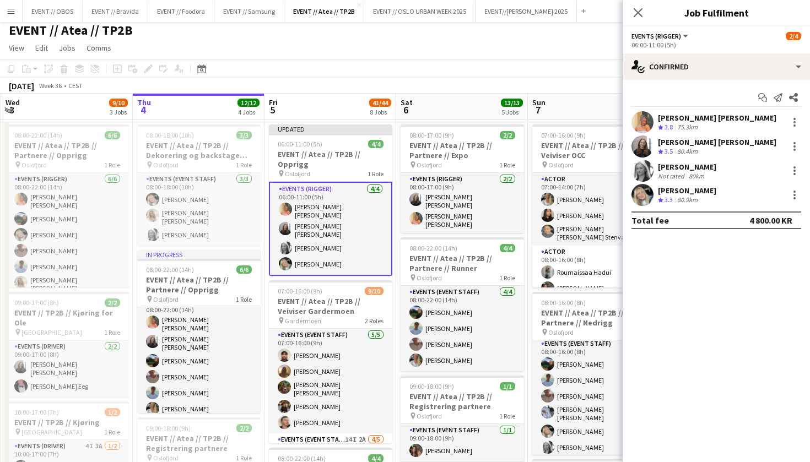
click at [587, 81] on div "[DATE] Week 36 • CEST Publish 1 job Revert 1 job" at bounding box center [405, 85] width 810 height 15
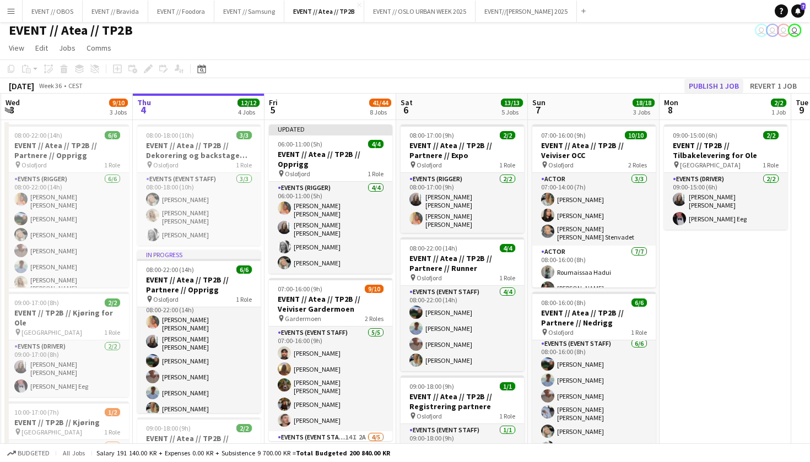
click at [726, 83] on button "Publish 1 job" at bounding box center [713, 86] width 59 height 14
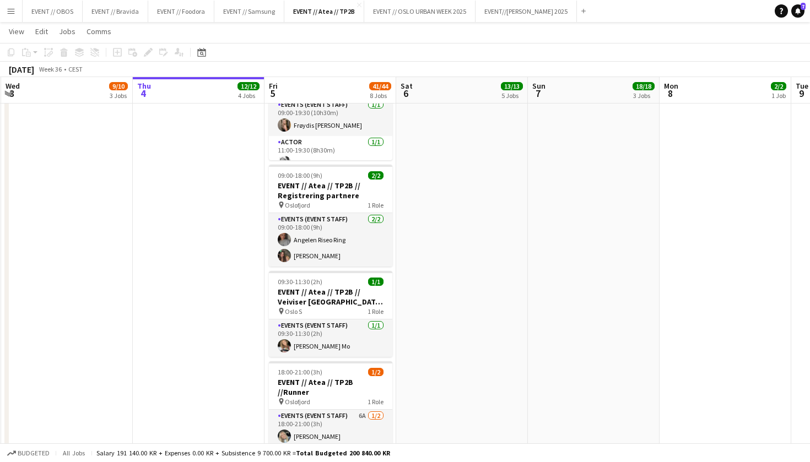
scroll to position [721, 0]
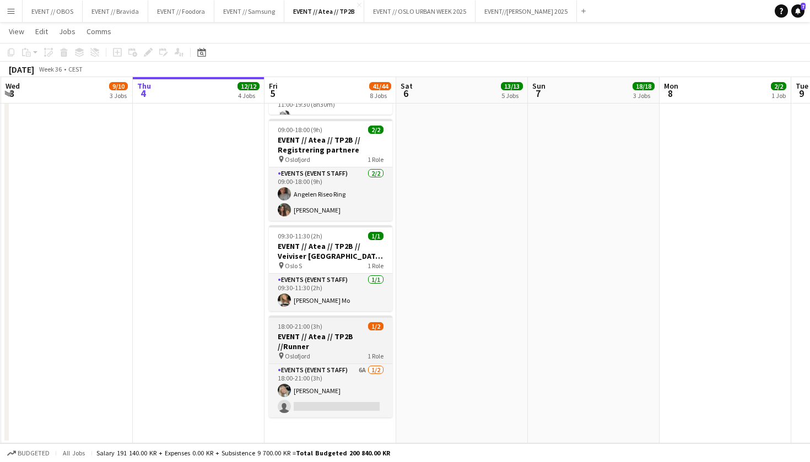
click at [289, 352] on span "Oslofjord" at bounding box center [297, 356] width 25 height 8
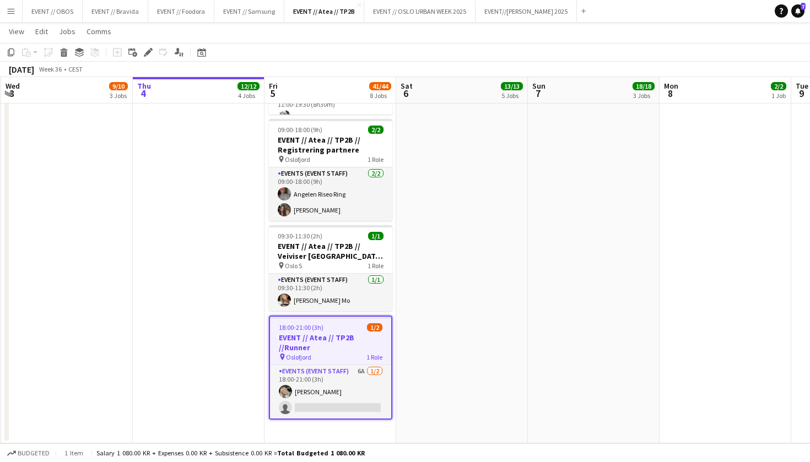
click at [71, 51] on div "Copy Paste Paste Command V Paste with crew Command Shift V Paste linked Job Del…" at bounding box center [52, 52] width 97 height 13
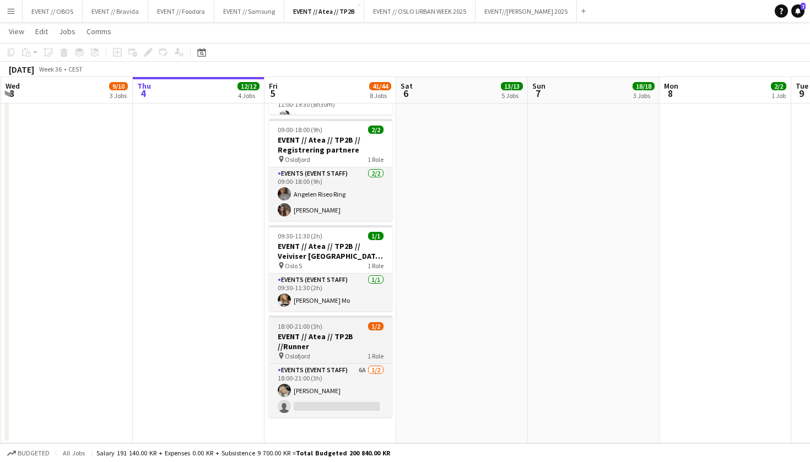
click at [318, 332] on h3 "EVENT // Atea // TP2B //Runner" at bounding box center [330, 342] width 123 height 20
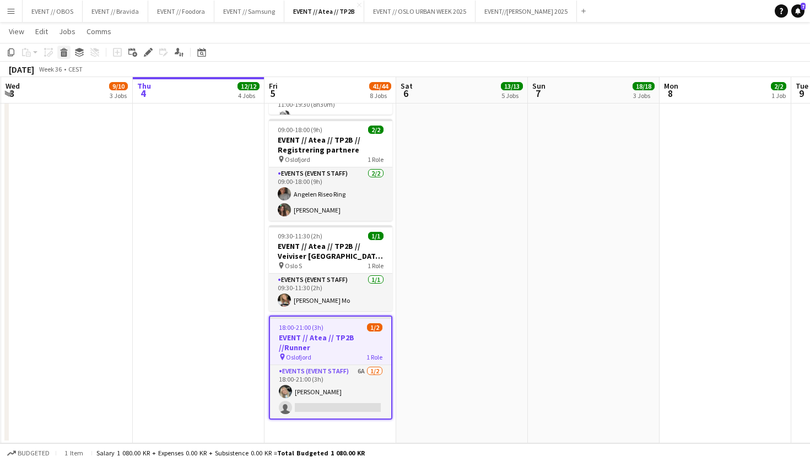
click at [68, 51] on icon "Delete" at bounding box center [64, 52] width 9 height 9
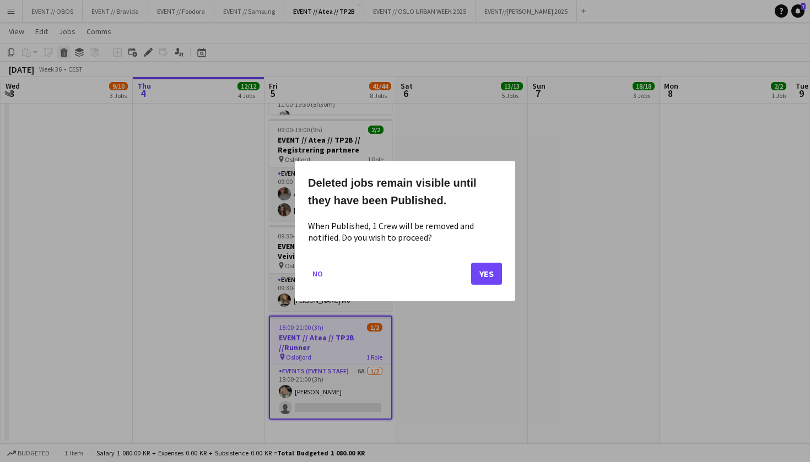
scroll to position [0, 0]
click at [485, 261] on mat-dialog-actions "No Yes" at bounding box center [405, 278] width 194 height 47
click at [485, 264] on button "Yes" at bounding box center [486, 274] width 31 height 22
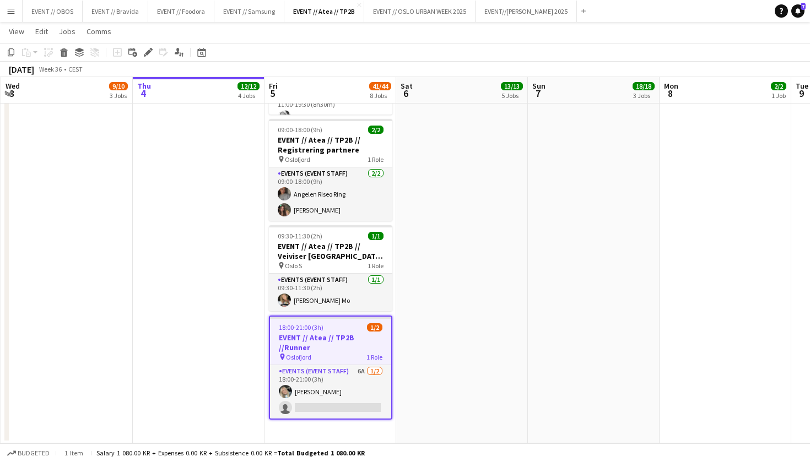
scroll to position [721, 0]
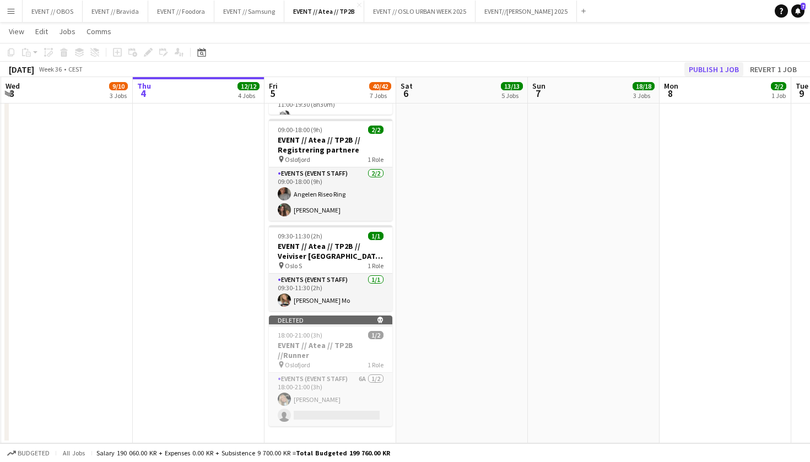
click at [707, 71] on button "Publish 1 job" at bounding box center [713, 69] width 59 height 14
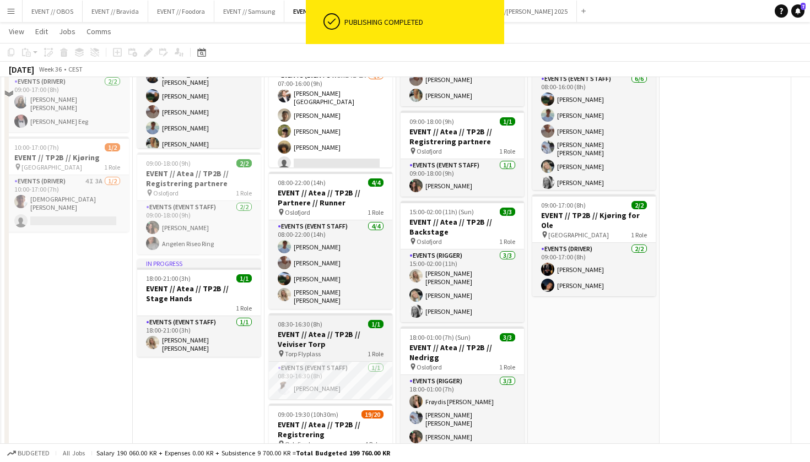
scroll to position [12, 0]
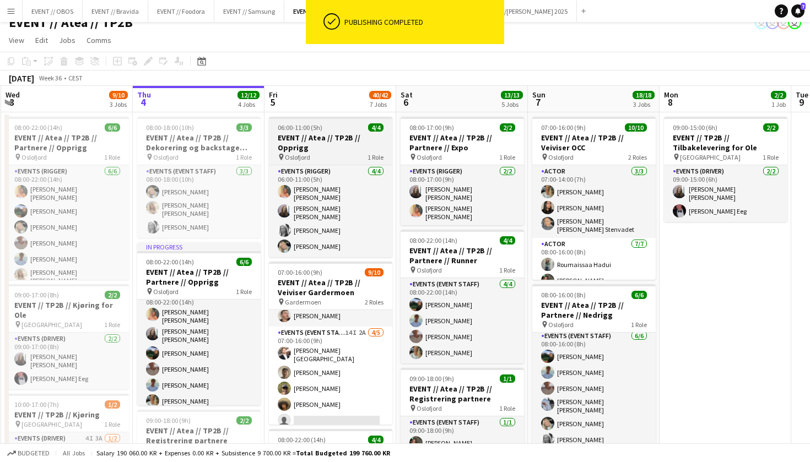
click at [309, 155] on span "Oslofjord" at bounding box center [297, 157] width 25 height 8
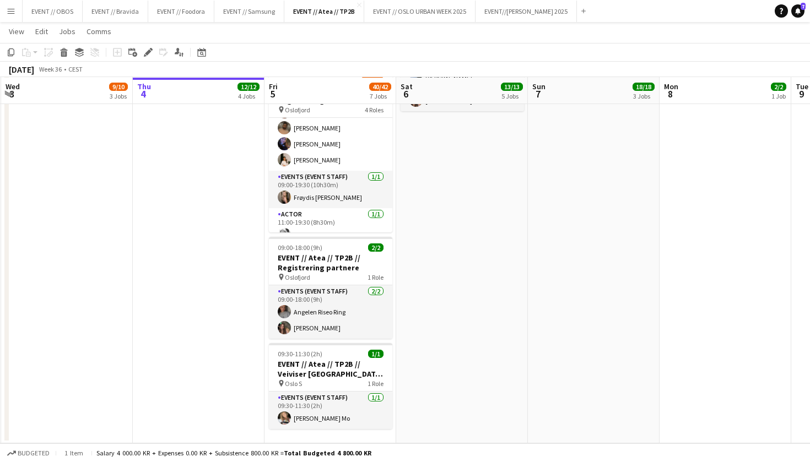
scroll to position [605, 0]
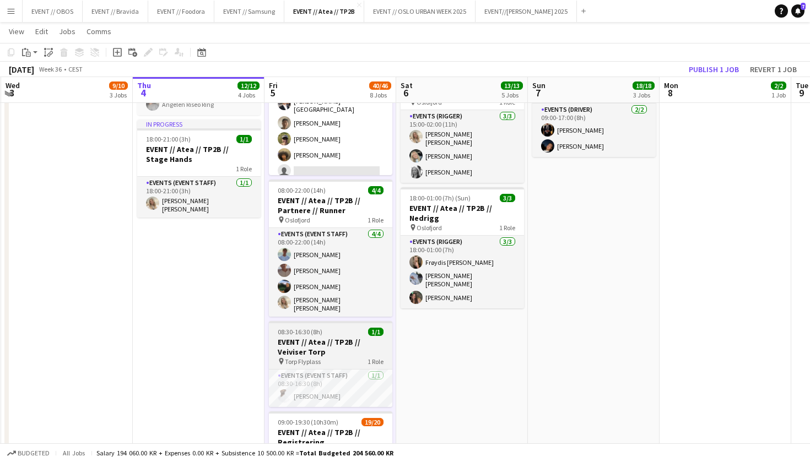
scroll to position [407, 0]
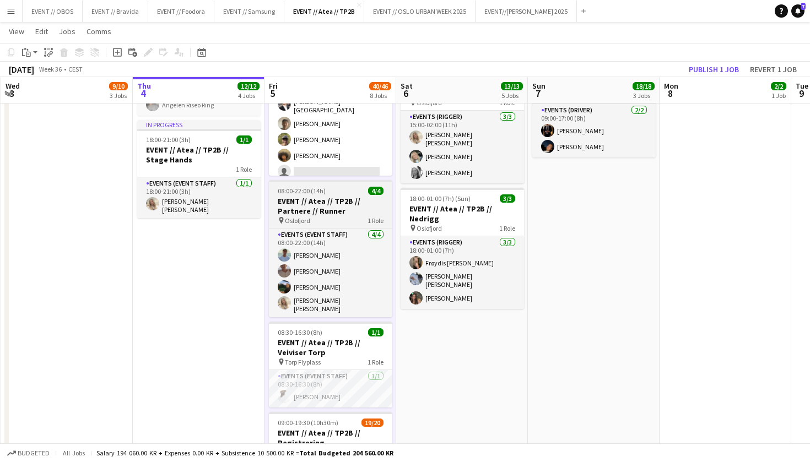
click at [308, 198] on h3 "EVENT // Atea // TP2B // Partnere // Runner" at bounding box center [330, 206] width 123 height 20
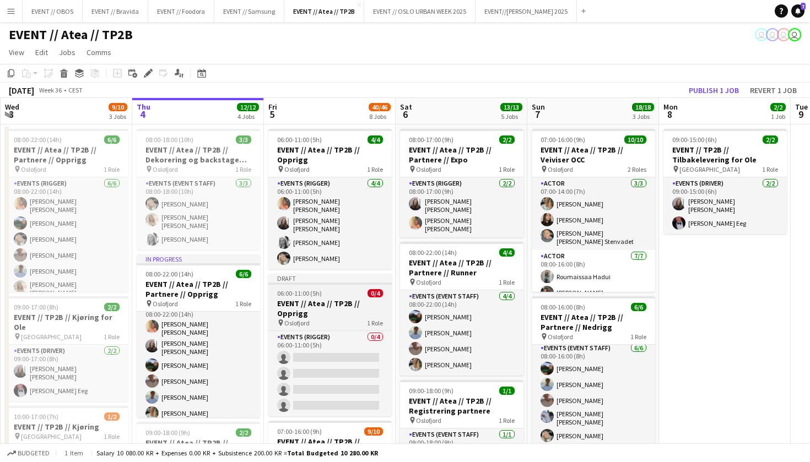
scroll to position [0, 0]
click at [319, 299] on h3 "EVENT // Atea // TP2B // Opprigg" at bounding box center [329, 309] width 123 height 20
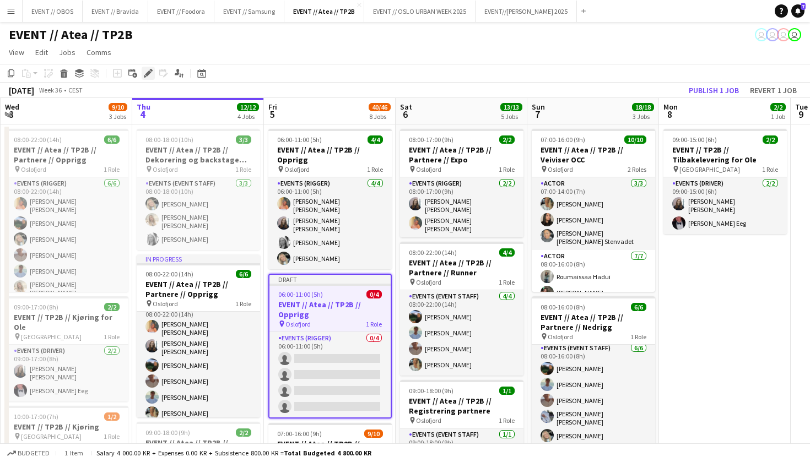
click at [148, 77] on icon "Edit" at bounding box center [148, 73] width 9 height 9
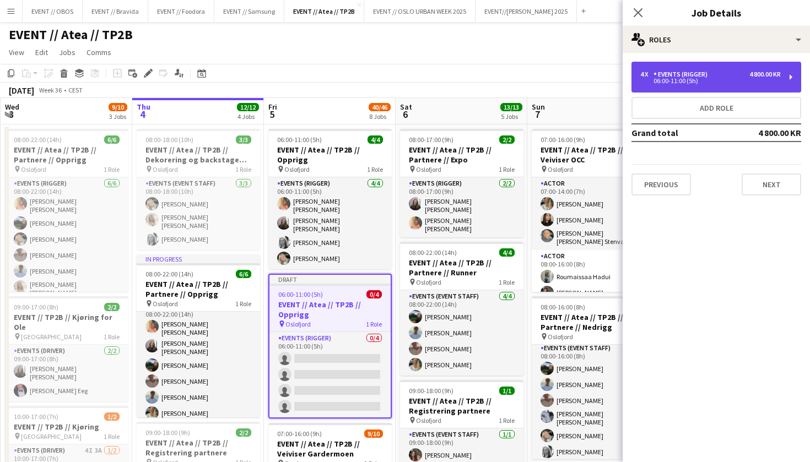
click at [649, 87] on div "4 x Events (Rigger) 4 800.00 KR 06:00-11:00 (5h)" at bounding box center [716, 77] width 170 height 31
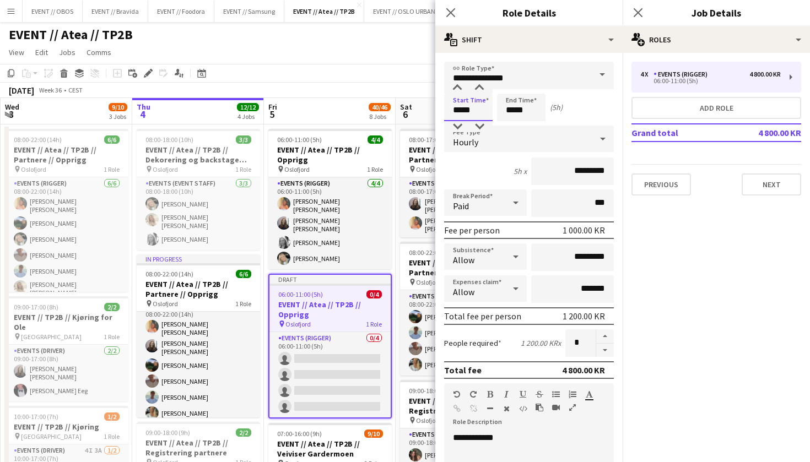
click at [461, 108] on input "*****" at bounding box center [468, 108] width 48 height 28
click at [458, 84] on div at bounding box center [457, 88] width 22 height 11
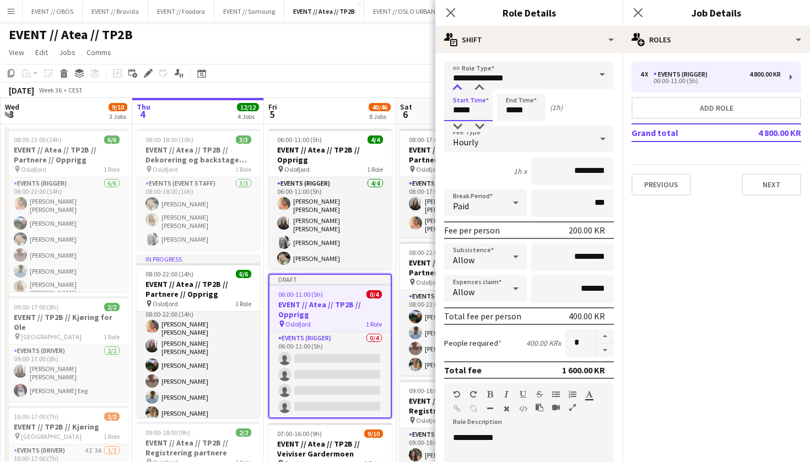
click at [458, 84] on div at bounding box center [457, 88] width 22 height 11
type input "*****"
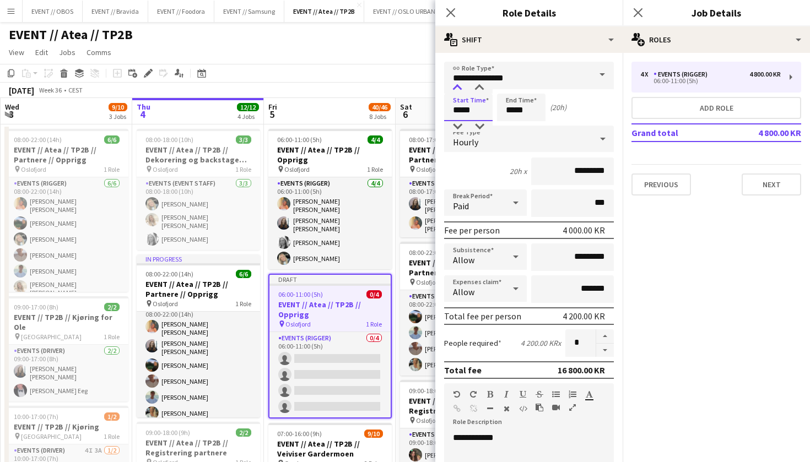
click at [458, 84] on div at bounding box center [457, 88] width 22 height 11
click at [514, 106] on input "*****" at bounding box center [521, 108] width 48 height 28
click at [509, 94] on input "*****" at bounding box center [521, 108] width 48 height 28
click at [511, 92] on div at bounding box center [510, 88] width 22 height 11
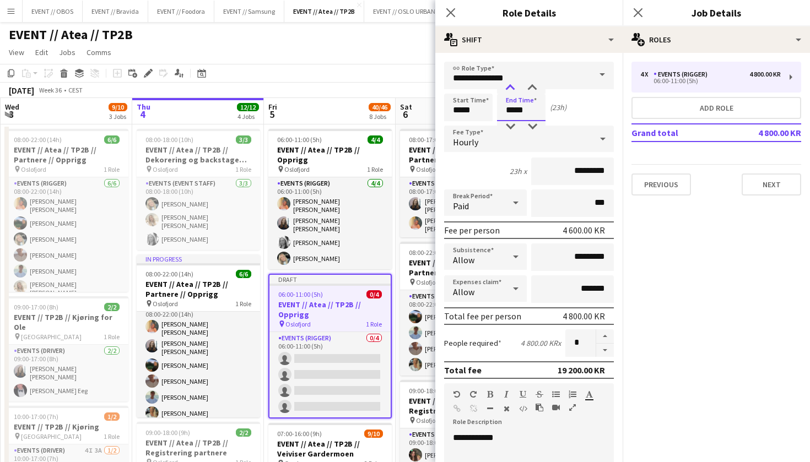
click at [511, 92] on div at bounding box center [510, 88] width 22 height 11
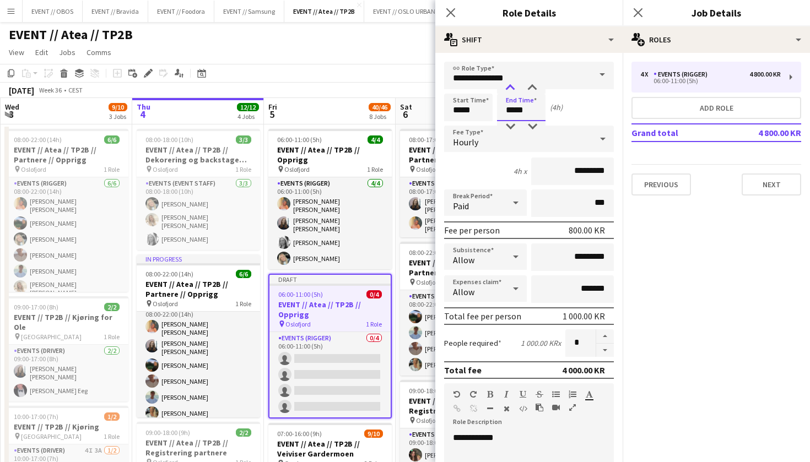
click at [511, 92] on div at bounding box center [510, 88] width 22 height 11
type input "*****"
click at [511, 125] on div at bounding box center [510, 126] width 22 height 11
click at [584, 78] on input "**********" at bounding box center [529, 76] width 170 height 28
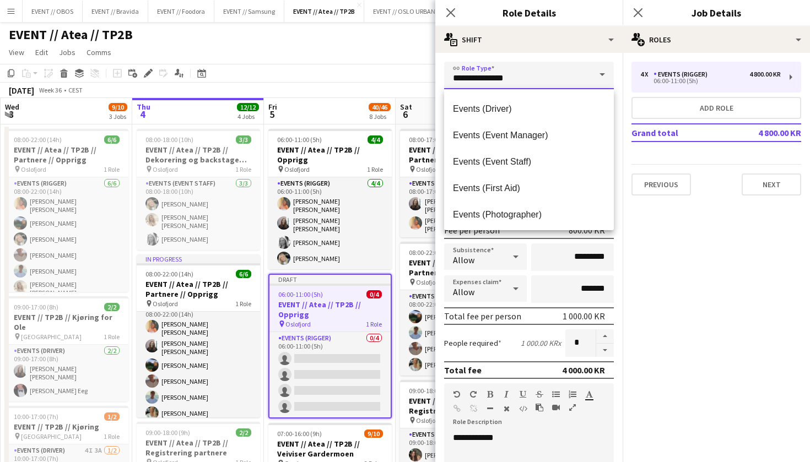
scroll to position [263, 0]
click at [533, 149] on mat-option "Events (Event Staff)" at bounding box center [529, 161] width 170 height 26
type input "**********"
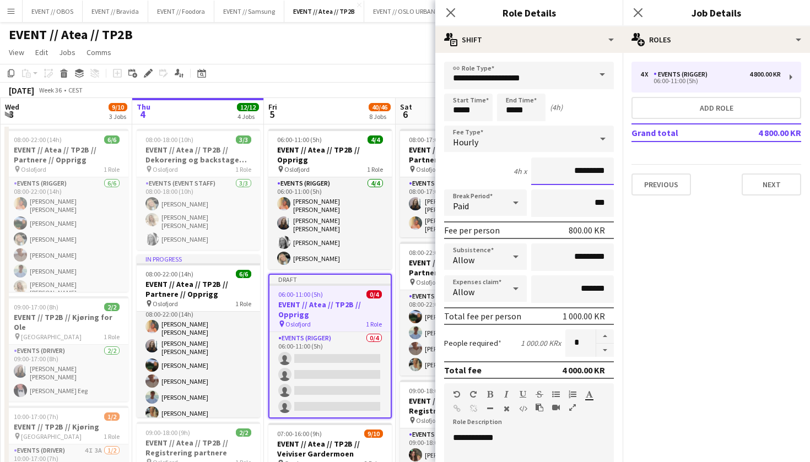
drag, startPoint x: 581, startPoint y: 172, endPoint x: 573, endPoint y: 172, distance: 8.3
click at [573, 172] on input "*********" at bounding box center [572, 172] width 83 height 28
drag, startPoint x: 577, startPoint y: 172, endPoint x: 553, endPoint y: 171, distance: 24.3
click at [553, 171] on input "*********" at bounding box center [572, 172] width 83 height 28
click at [584, 170] on input "*****" at bounding box center [572, 172] width 83 height 28
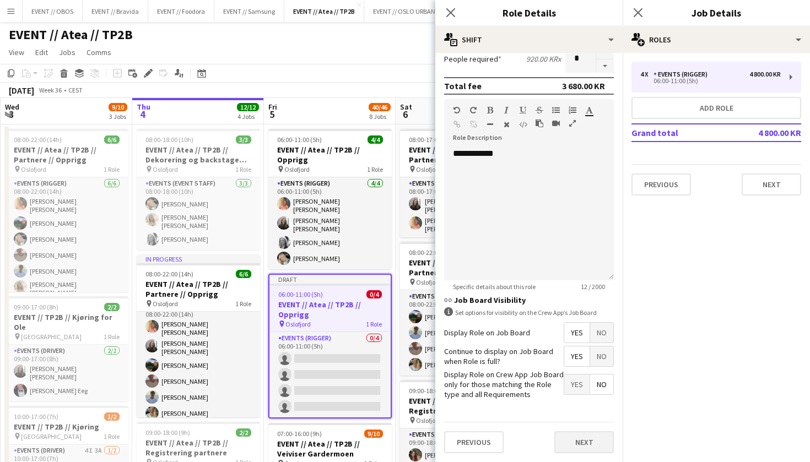
scroll to position [284, 0]
type input "*******"
click at [578, 432] on button "Next" at bounding box center [584, 443] width 60 height 22
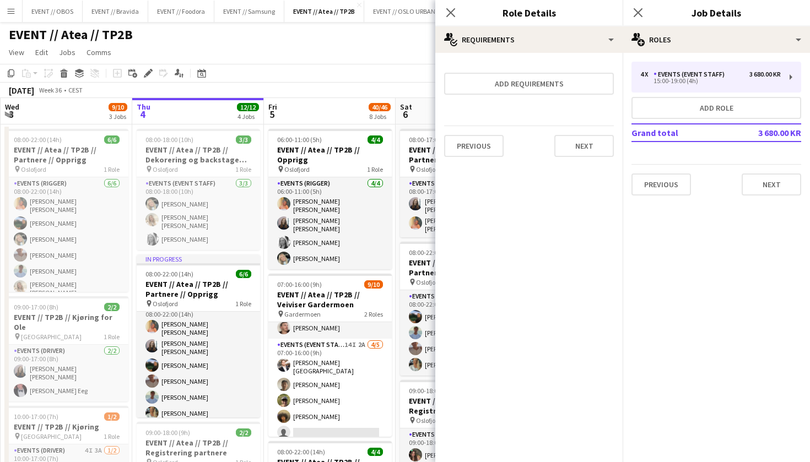
scroll to position [0, 0]
click at [581, 152] on button "Next" at bounding box center [584, 146] width 60 height 22
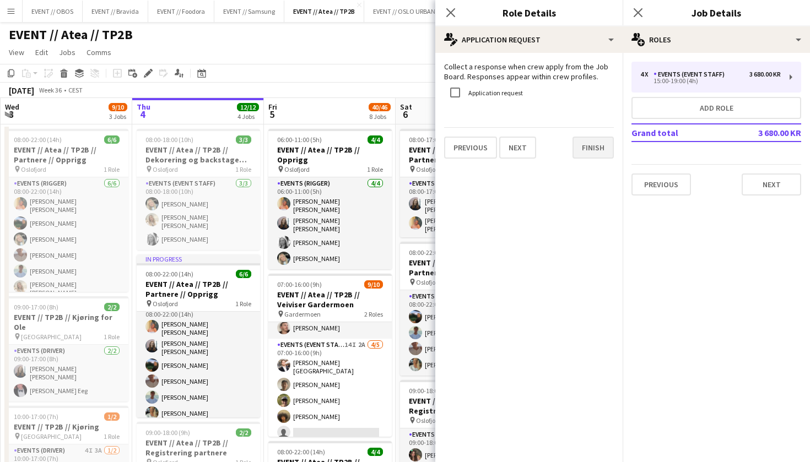
click at [610, 145] on button "Finish" at bounding box center [593, 148] width 41 height 22
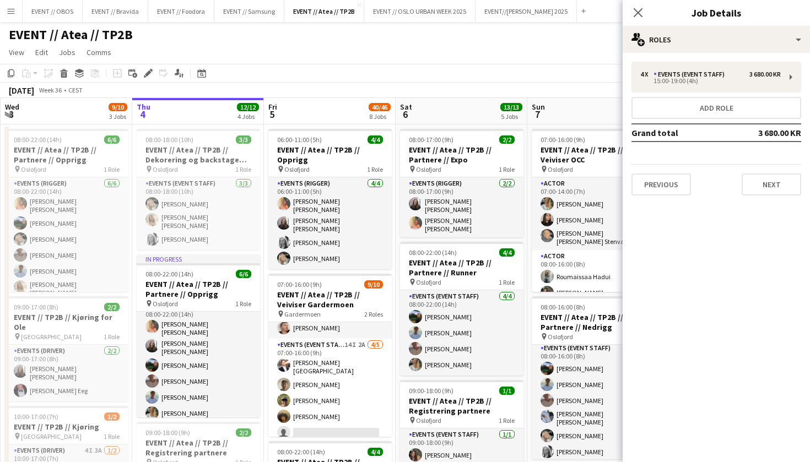
click at [744, 172] on div "Previous Next" at bounding box center [716, 179] width 170 height 31
click at [757, 181] on button "Next" at bounding box center [772, 185] width 60 height 22
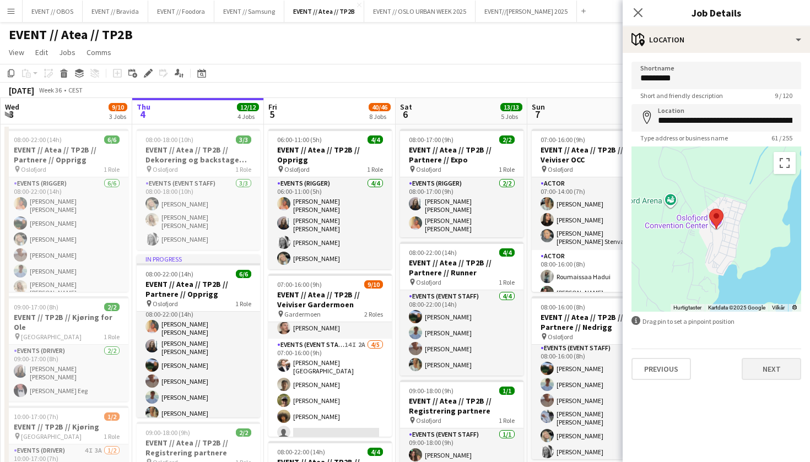
click at [773, 368] on button "Next" at bounding box center [772, 369] width 60 height 22
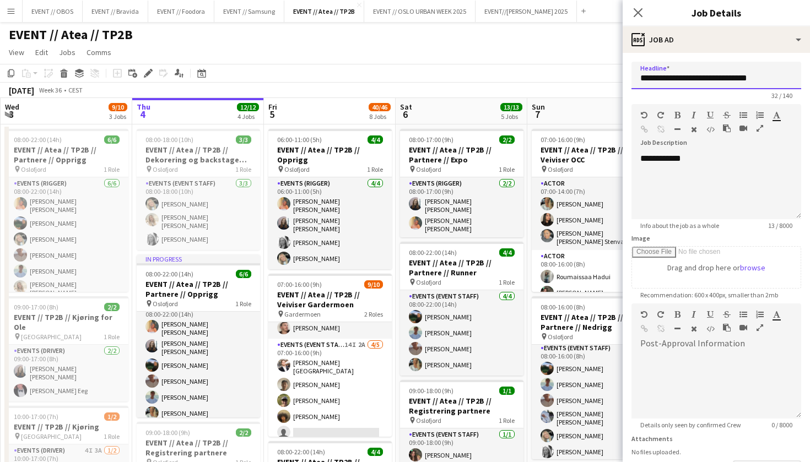
drag, startPoint x: 765, startPoint y: 80, endPoint x: 727, endPoint y: 79, distance: 38.0
click at [727, 79] on input "**********" at bounding box center [716, 76] width 170 height 28
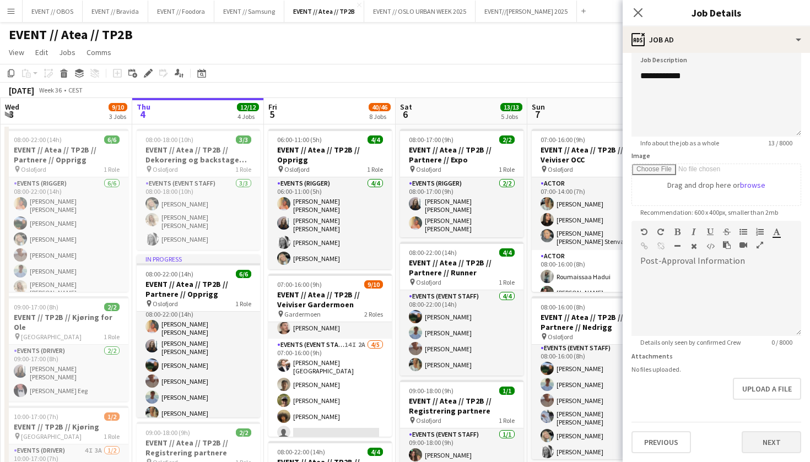
scroll to position [83, 0]
type input "**********"
click at [753, 440] on button "Next" at bounding box center [772, 442] width 60 height 22
type input "*******"
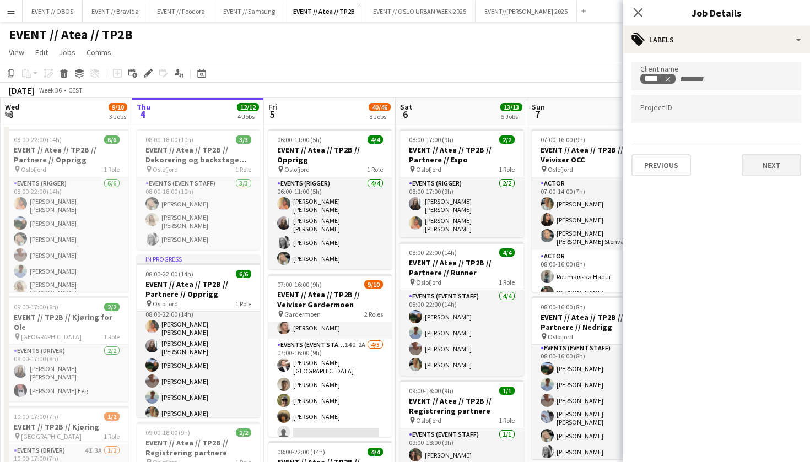
click at [775, 176] on button "Next" at bounding box center [772, 165] width 60 height 22
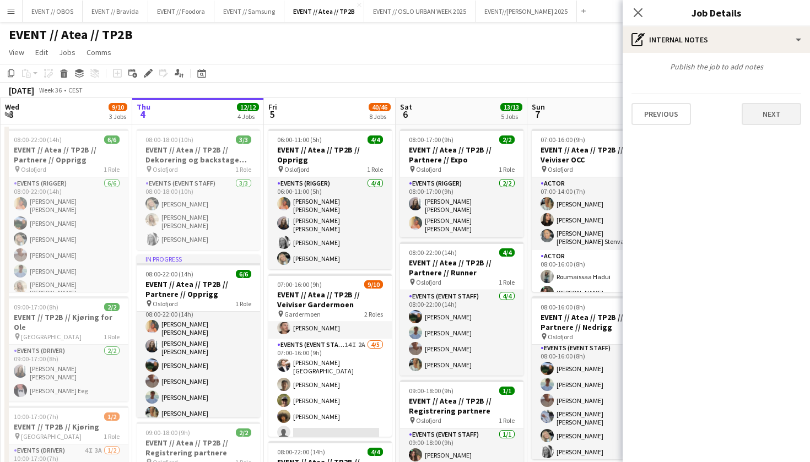
click at [766, 106] on button "Next" at bounding box center [772, 114] width 60 height 22
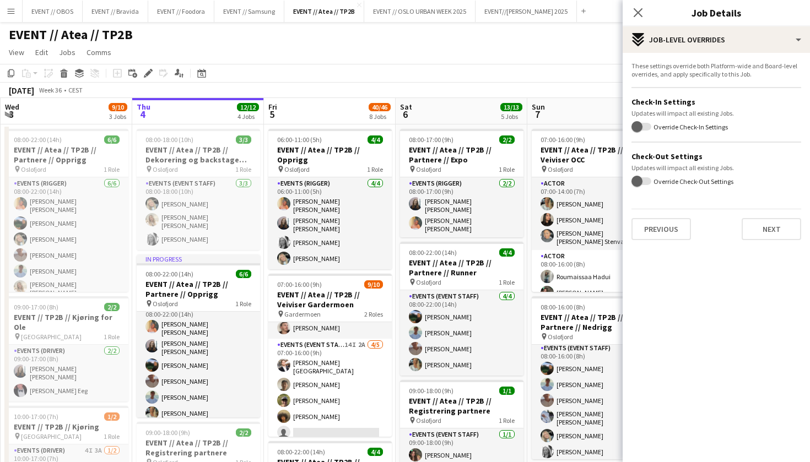
click at [773, 247] on div "These settings override both Platform-wide and Board-level overrides, and apply…" at bounding box center [716, 151] width 187 height 196
click at [773, 238] on button "Next" at bounding box center [772, 229] width 60 height 22
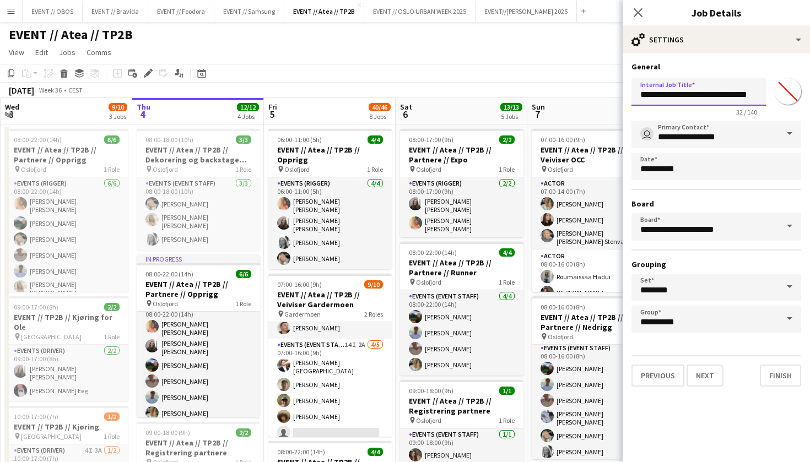
drag, startPoint x: 731, startPoint y: 99, endPoint x: 803, endPoint y: 105, distance: 72.4
click at [803, 105] on form "**********" at bounding box center [716, 224] width 187 height 325
type input "**********"
click at [710, 383] on button "Next" at bounding box center [705, 376] width 37 height 22
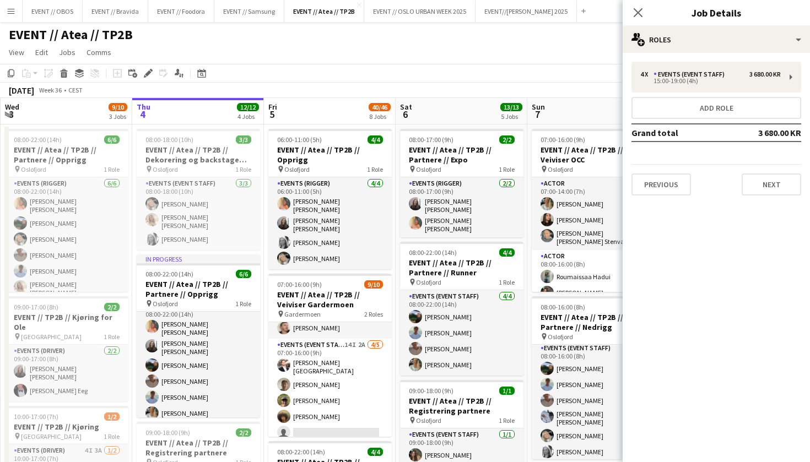
click at [483, 69] on app-toolbar "Copy Paste Paste Command V Paste with crew Command Shift V Paste linked Job [GE…" at bounding box center [405, 73] width 810 height 19
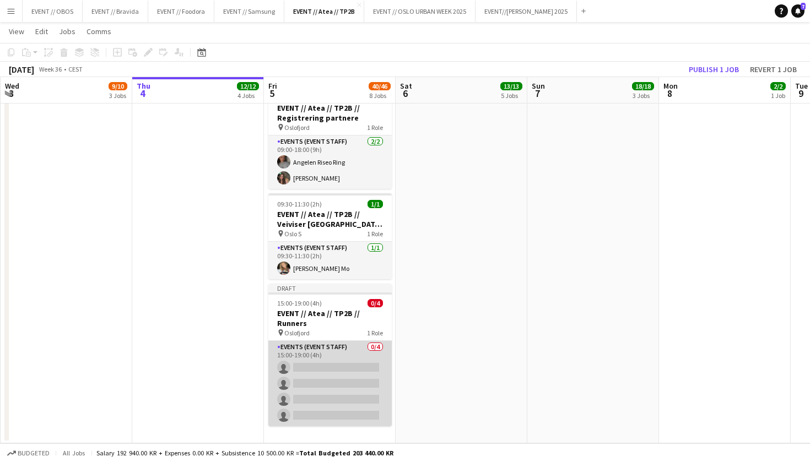
scroll to position [753, 0]
click at [311, 348] on app-card-role "Events (Event Staff) 0/4 15:00-19:00 (4h) single-neutral-actions single-neutral…" at bounding box center [329, 383] width 123 height 85
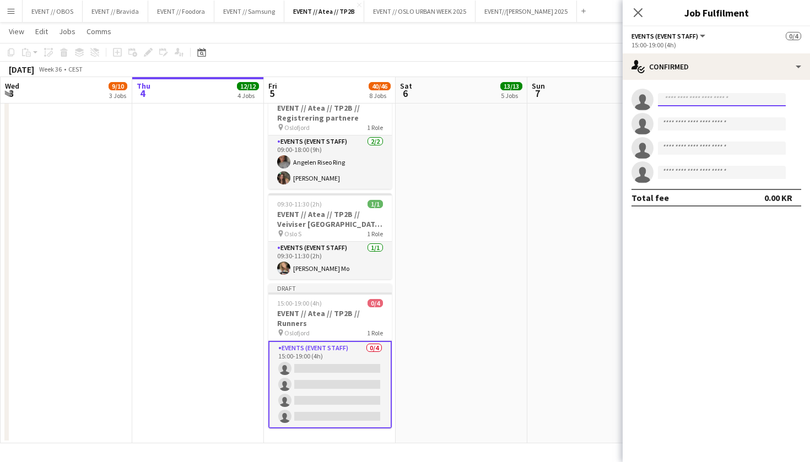
click at [714, 100] on input at bounding box center [722, 99] width 128 height 13
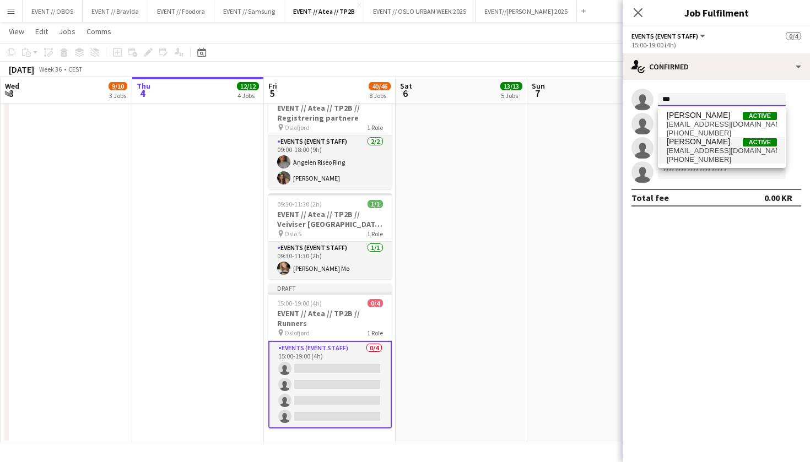
type input "***"
click at [683, 145] on span "[PERSON_NAME]" at bounding box center [698, 141] width 63 height 9
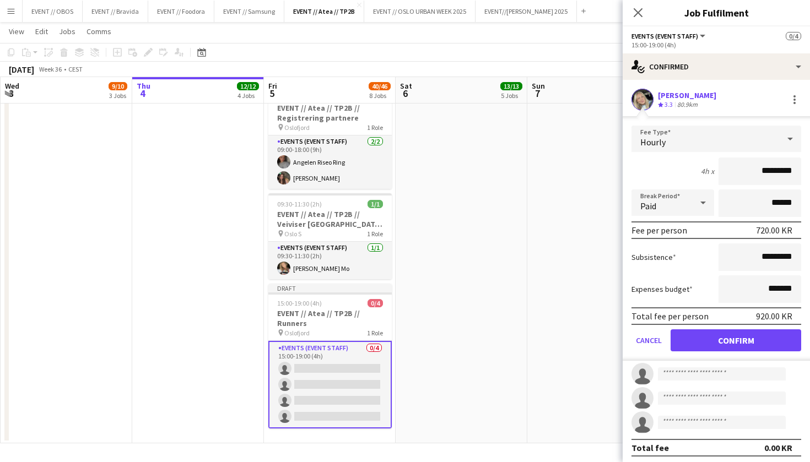
click at [723, 332] on button "Confirm" at bounding box center [736, 341] width 131 height 22
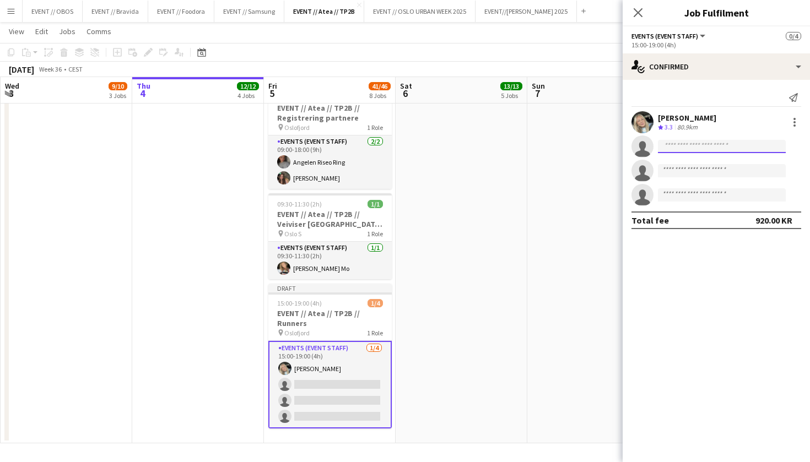
click at [672, 149] on input at bounding box center [722, 146] width 128 height 13
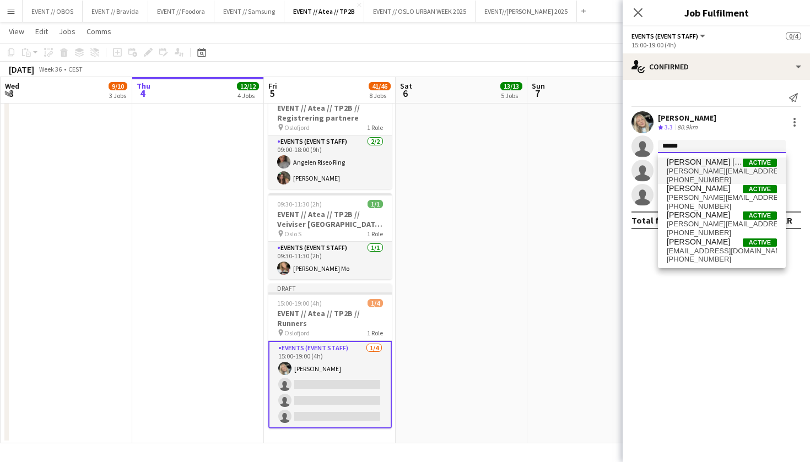
type input "******"
click at [682, 176] on span "[PHONE_NUMBER]" at bounding box center [722, 180] width 110 height 9
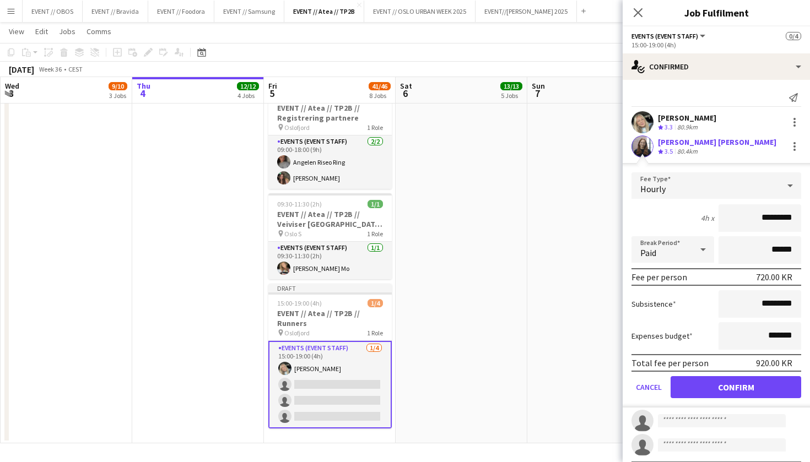
click at [709, 388] on button "Confirm" at bounding box center [736, 387] width 131 height 22
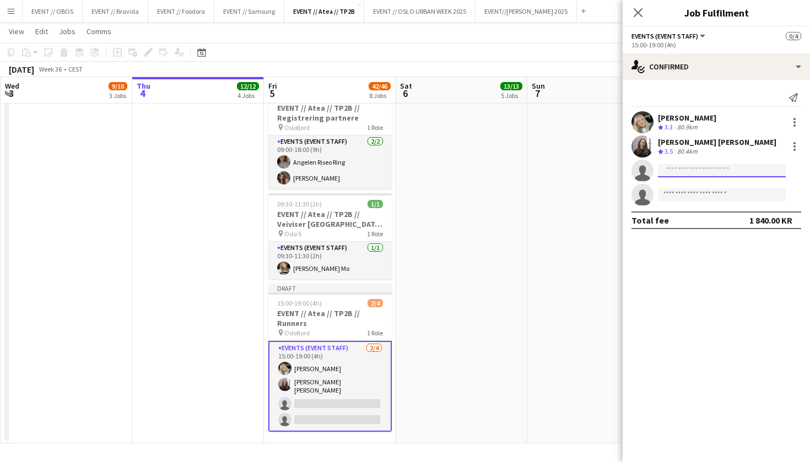
click at [669, 168] on input at bounding box center [722, 170] width 128 height 13
type input "******"
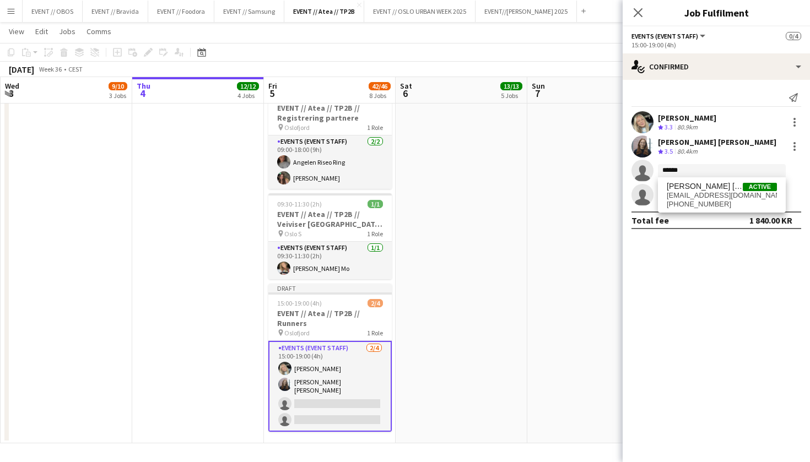
drag, startPoint x: 669, startPoint y: 168, endPoint x: 687, endPoint y: 210, distance: 45.4
click at [687, 210] on div "Hannah Ludivia Rotbæk Meling Active hannahlrm@icloud.com +4794492925" at bounding box center [722, 194] width 128 height 35
click at [696, 199] on span "[EMAIL_ADDRESS][DOMAIN_NAME]" at bounding box center [722, 195] width 110 height 9
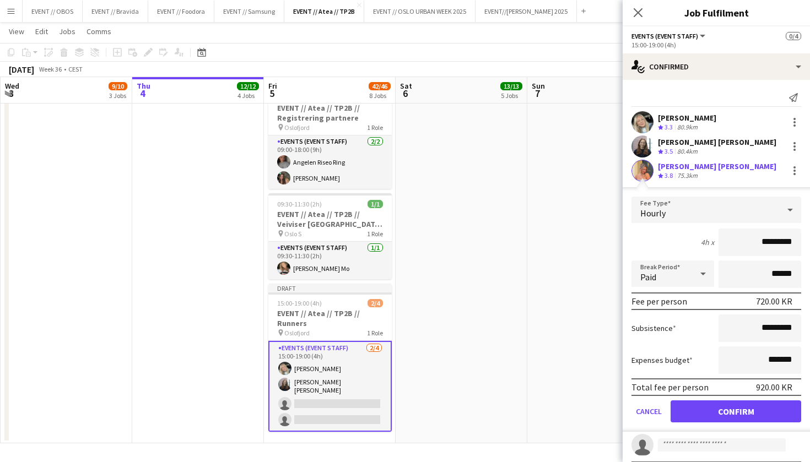
click at [744, 413] on button "Confirm" at bounding box center [736, 412] width 131 height 22
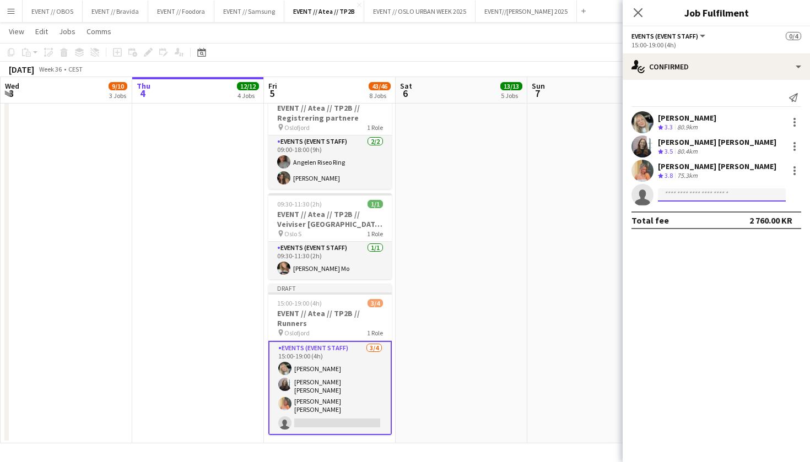
click at [669, 199] on input at bounding box center [722, 194] width 128 height 13
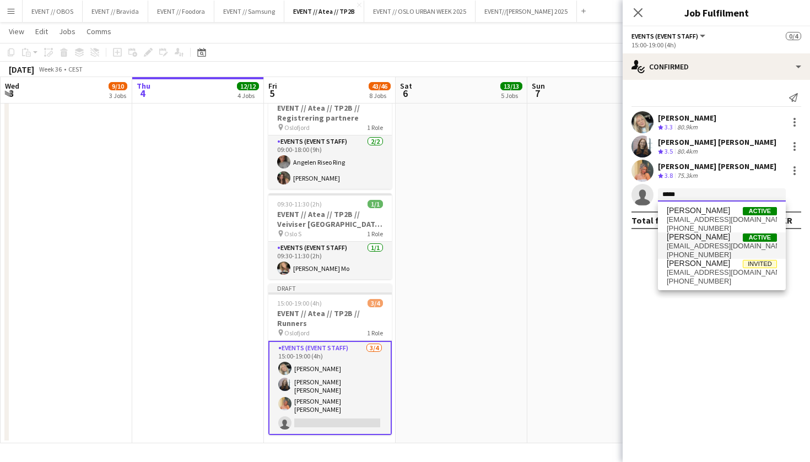
type input "*****"
click at [694, 245] on span "[EMAIL_ADDRESS][DOMAIN_NAME]" at bounding box center [722, 246] width 110 height 9
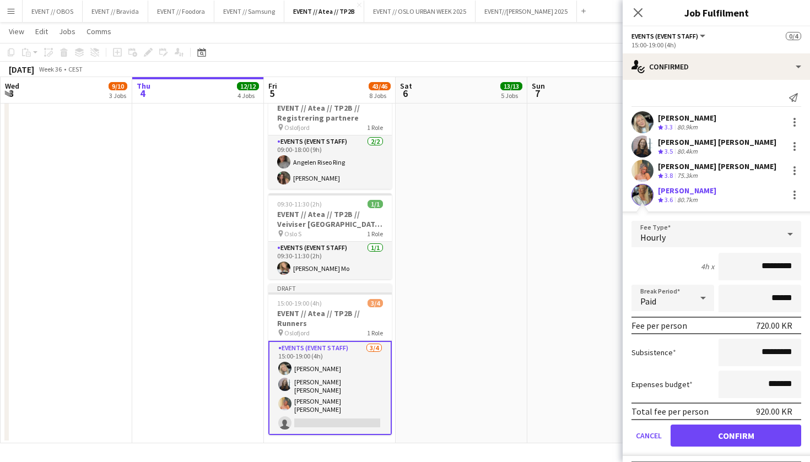
click at [730, 428] on button "Confirm" at bounding box center [736, 436] width 131 height 22
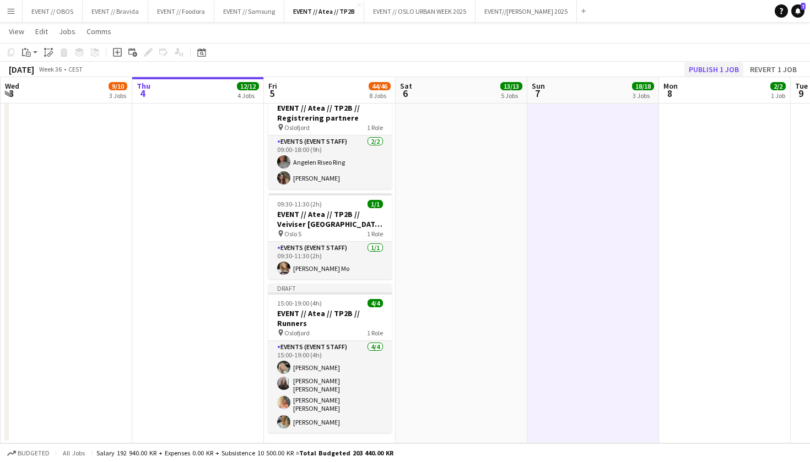
click at [704, 74] on button "Publish 1 job" at bounding box center [713, 69] width 59 height 14
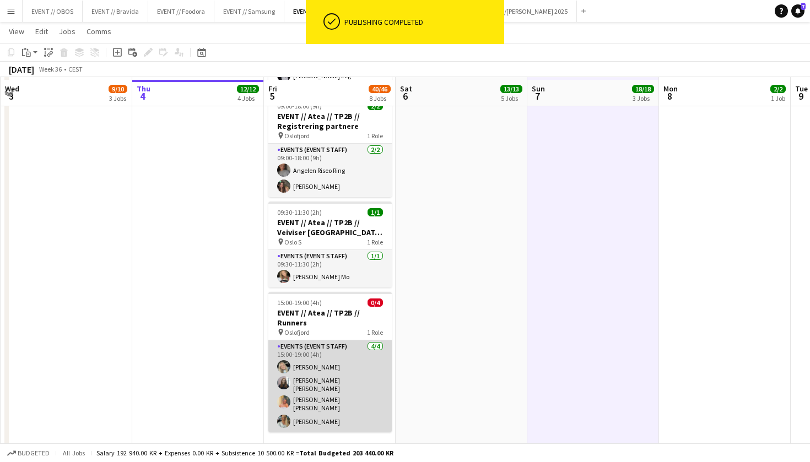
scroll to position [747, 0]
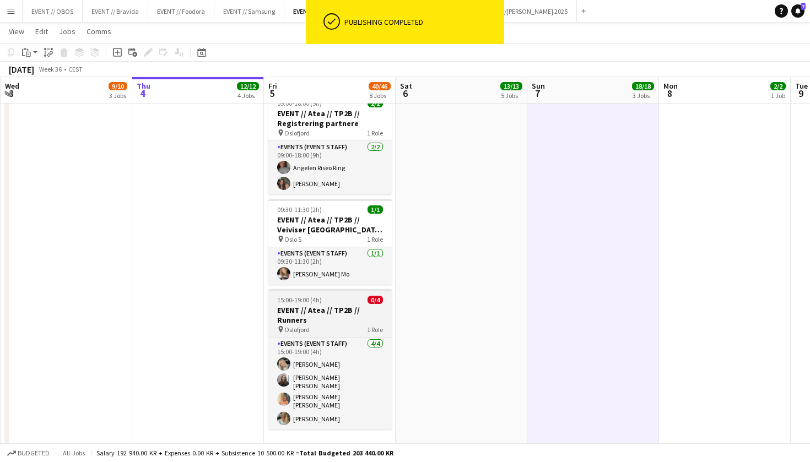
click at [295, 307] on h3 "EVENT // Atea // TP2B // Runners" at bounding box center [329, 315] width 123 height 20
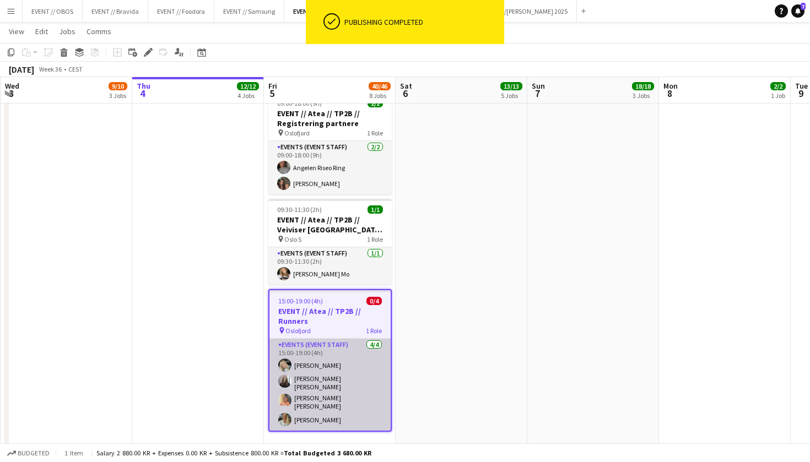
click at [325, 355] on app-card-role "Events (Event Staff) 4/4 15:00-19:00 (4h) Oda Hansson Helene Sofie Braaten Hann…" at bounding box center [329, 385] width 121 height 92
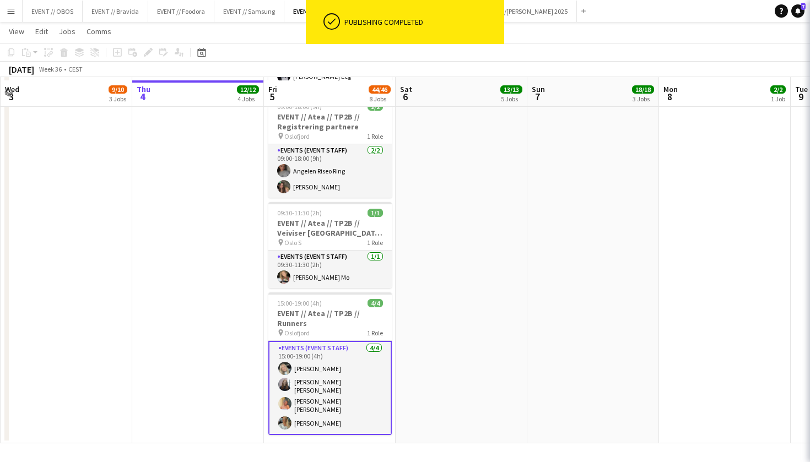
scroll to position [744, 0]
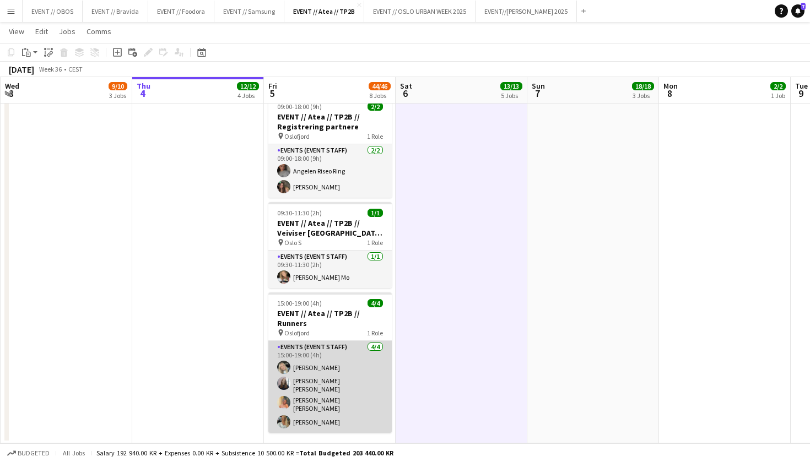
click at [288, 396] on app-card-role "Events (Event Staff) 4/4 15:00-19:00 (4h) Oda Hansson Helene Sofie Braaten Hann…" at bounding box center [329, 387] width 123 height 92
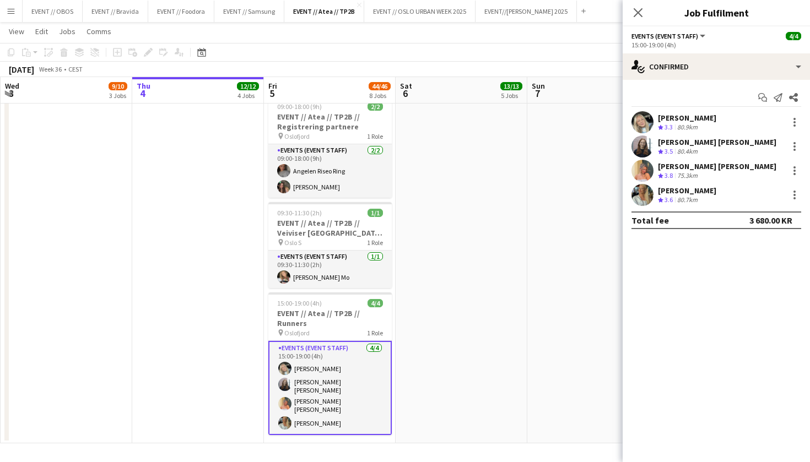
click at [655, 151] on div "Helene Sofie Braaten Crew rating 3.5 80.4km" at bounding box center [716, 147] width 187 height 22
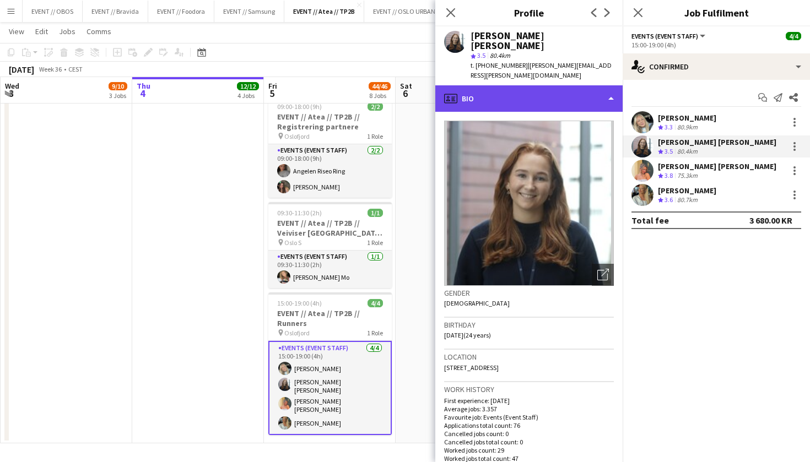
click at [469, 85] on div "profile Bio" at bounding box center [528, 98] width 187 height 26
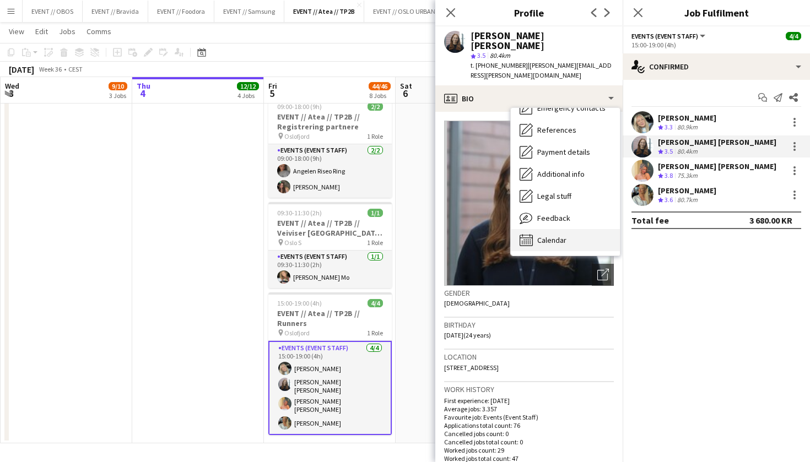
scroll to position [0, 0]
click at [564, 293] on div "Calendar Calendar" at bounding box center [565, 304] width 109 height 22
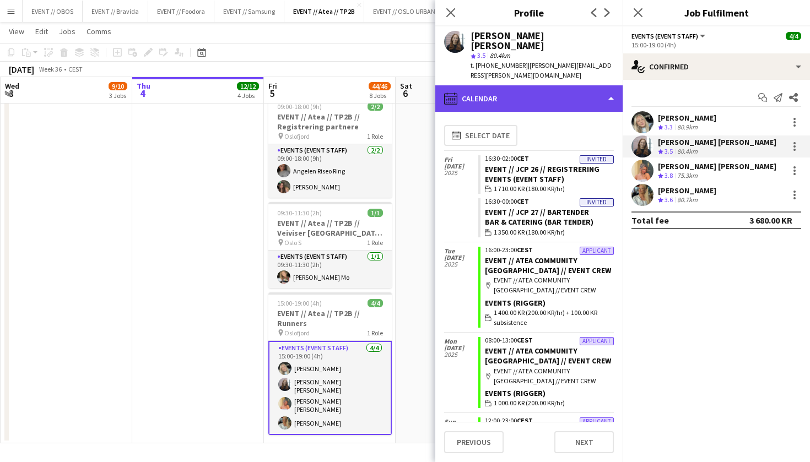
click at [523, 85] on div "calendar-full Calendar" at bounding box center [528, 98] width 187 height 26
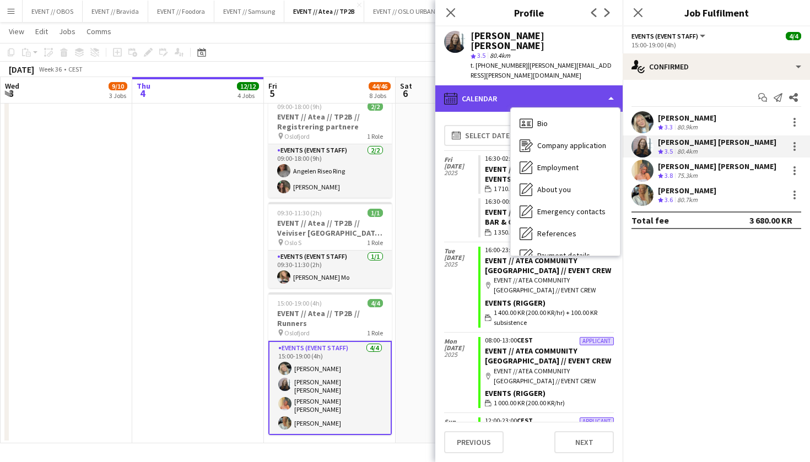
scroll to position [104, 0]
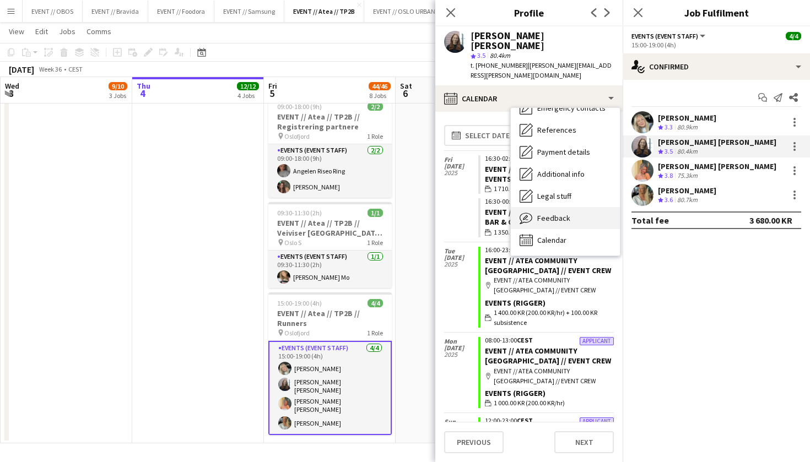
click at [559, 207] on div "Feedback Feedback" at bounding box center [565, 218] width 109 height 22
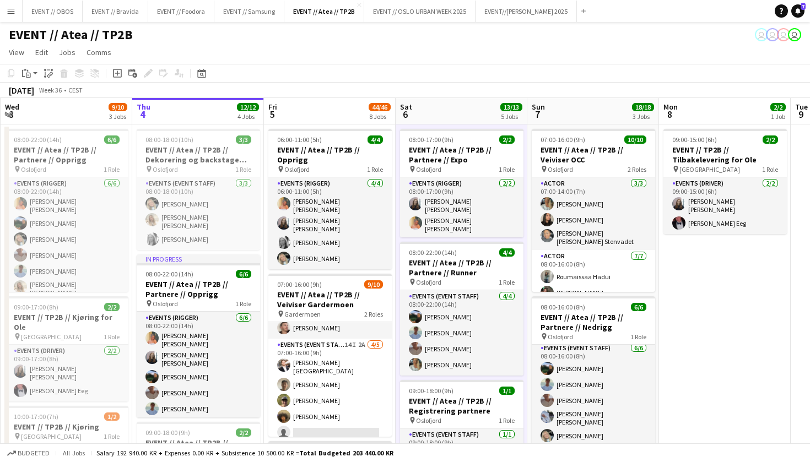
scroll to position [0, 0]
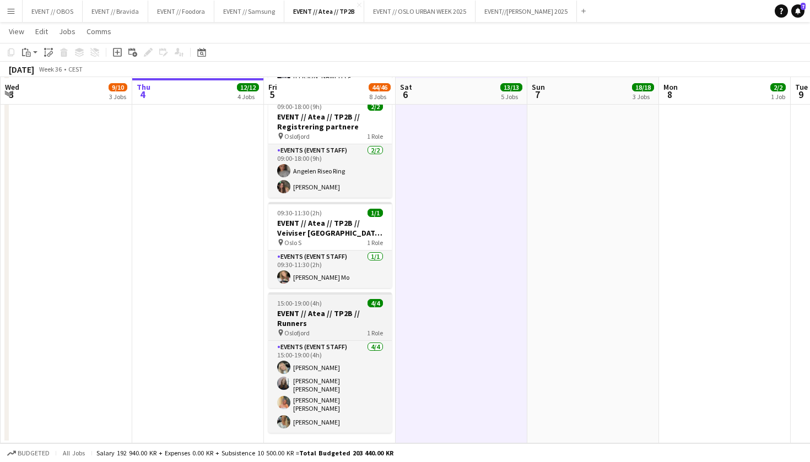
click at [310, 309] on h3 "EVENT // Atea // TP2B // Runners" at bounding box center [329, 319] width 123 height 20
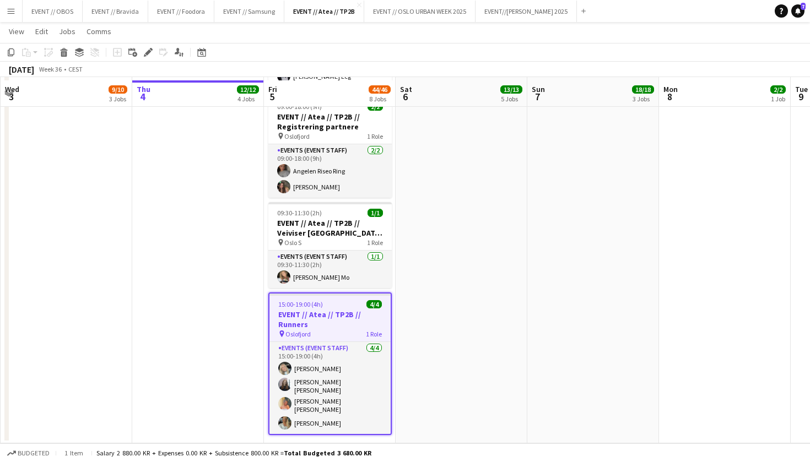
scroll to position [744, 0]
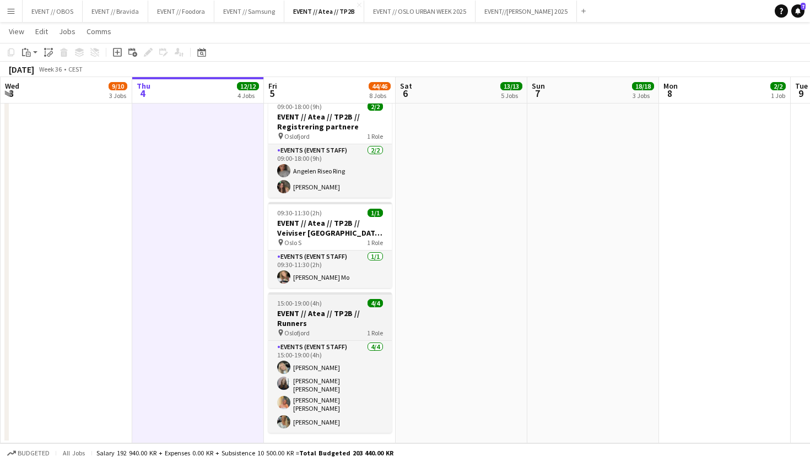
click at [304, 316] on h3 "EVENT // Atea // TP2B // Runners" at bounding box center [329, 319] width 123 height 20
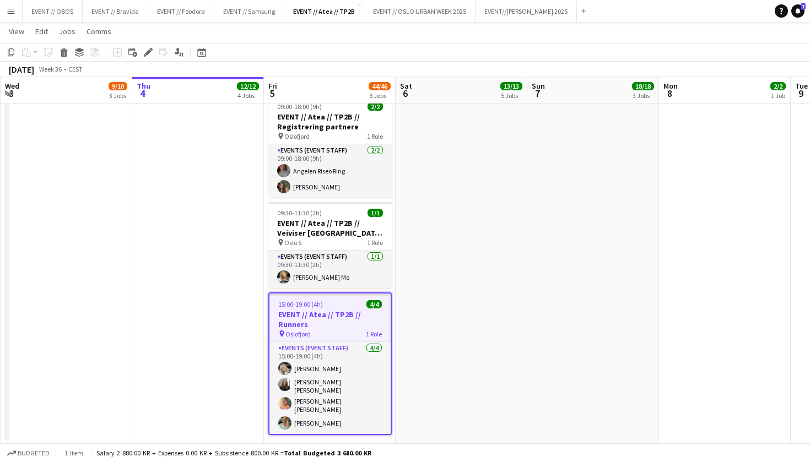
click at [158, 56] on div "Add job Add linked Job Edit Edit linked Job Applicants" at bounding box center [143, 52] width 84 height 13
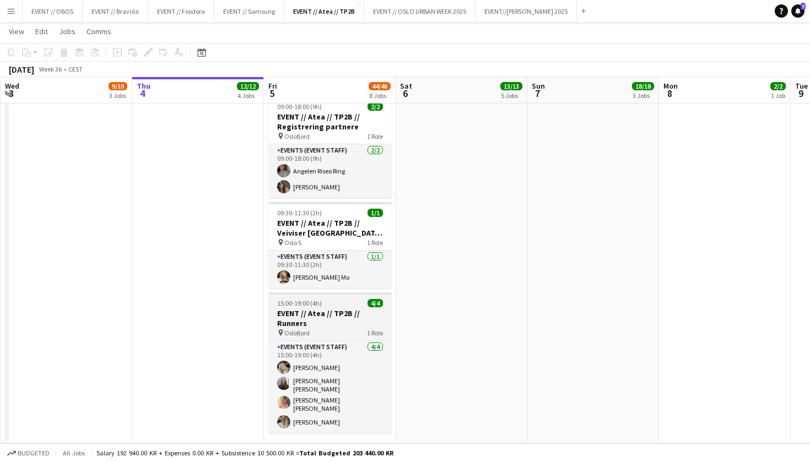
click at [280, 309] on h3 "EVENT // Atea // TP2B // Runners" at bounding box center [329, 319] width 123 height 20
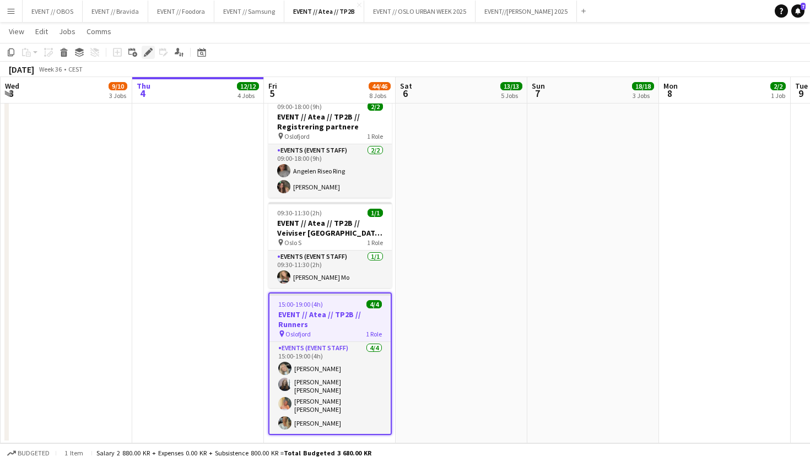
click at [145, 46] on div "Edit" at bounding box center [148, 52] width 13 height 13
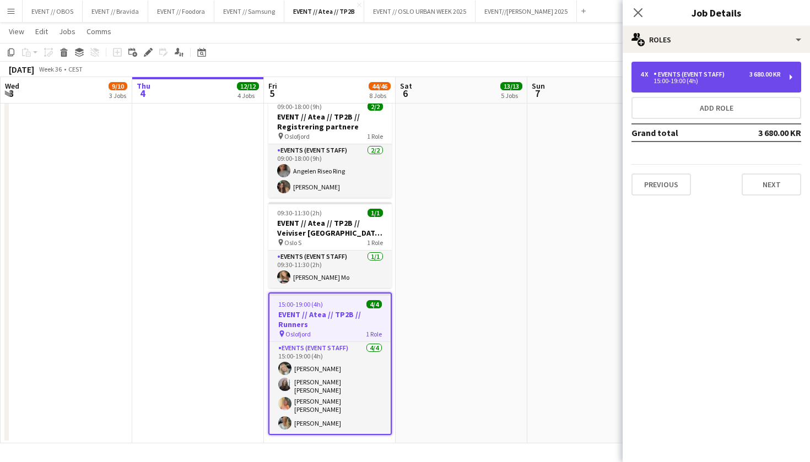
click at [685, 74] on div "Events (Event Staff)" at bounding box center [691, 75] width 75 height 8
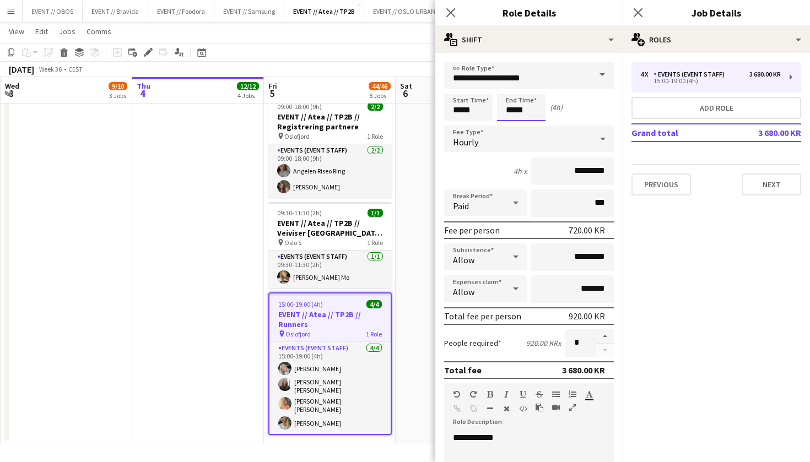
click at [511, 114] on input "*****" at bounding box center [521, 108] width 48 height 28
type input "*****"
click at [513, 87] on div at bounding box center [510, 88] width 22 height 11
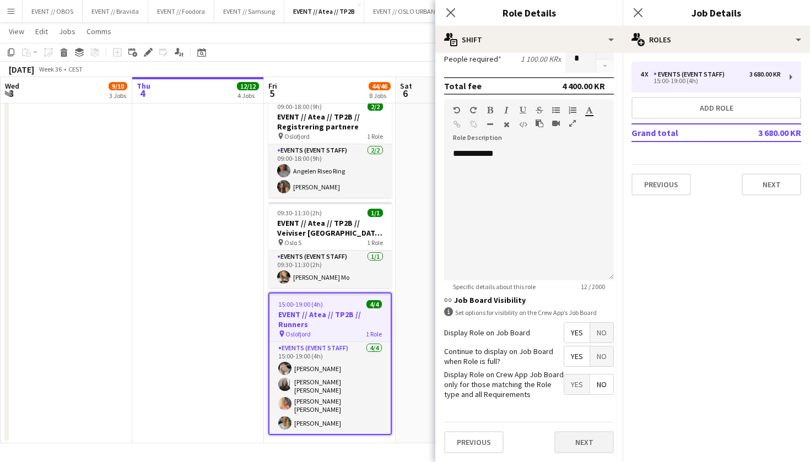
scroll to position [284, 0]
click at [570, 444] on button "Next" at bounding box center [584, 443] width 60 height 22
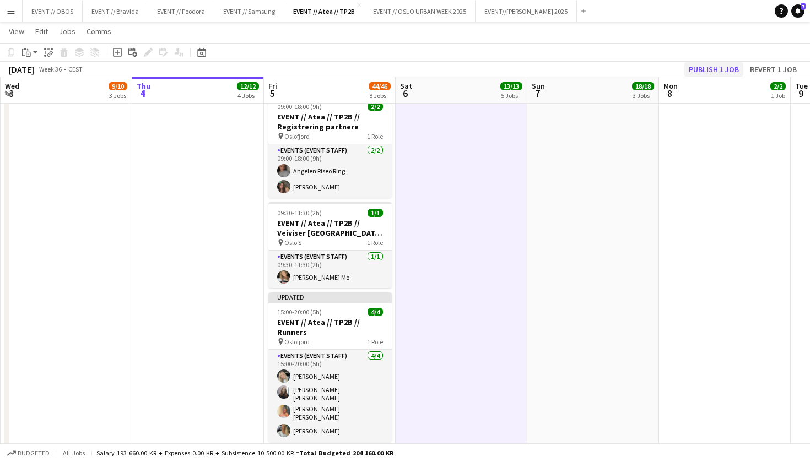
click at [691, 73] on button "Publish 1 job" at bounding box center [713, 69] width 59 height 14
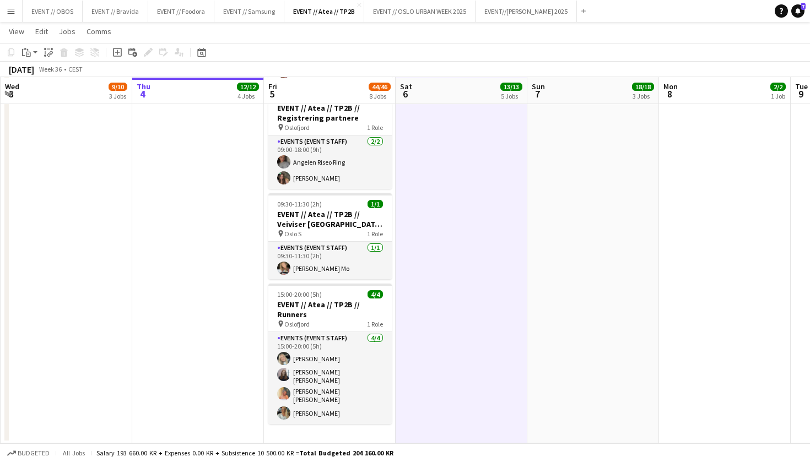
scroll to position [753, 0]
click at [361, 300] on h3 "EVENT // Atea // TP2B // Runners" at bounding box center [329, 310] width 123 height 20
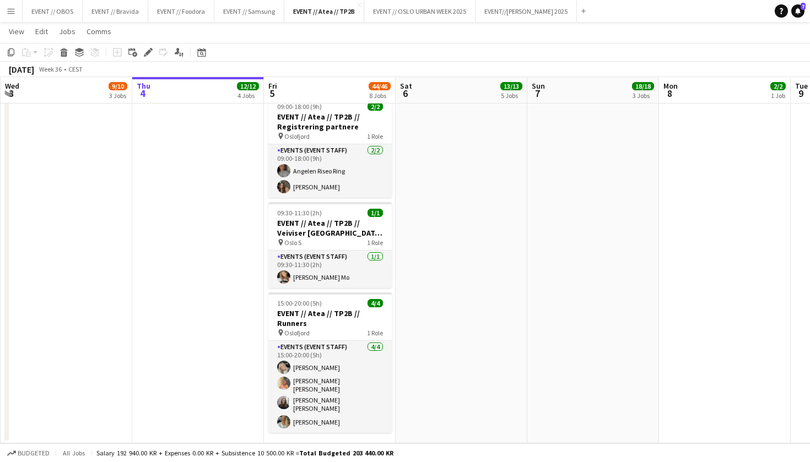
scroll to position [744, 0]
click at [309, 318] on h3 "EVENT // Atea // TP2B // Runners" at bounding box center [329, 319] width 123 height 20
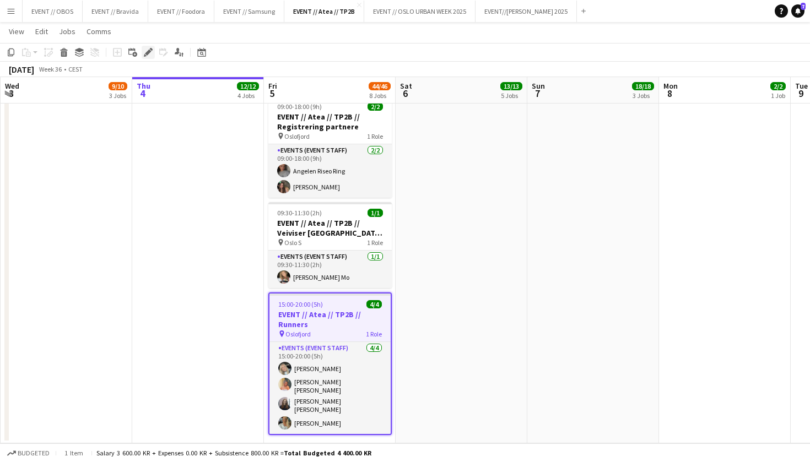
click at [149, 55] on icon "Edit" at bounding box center [148, 52] width 9 height 9
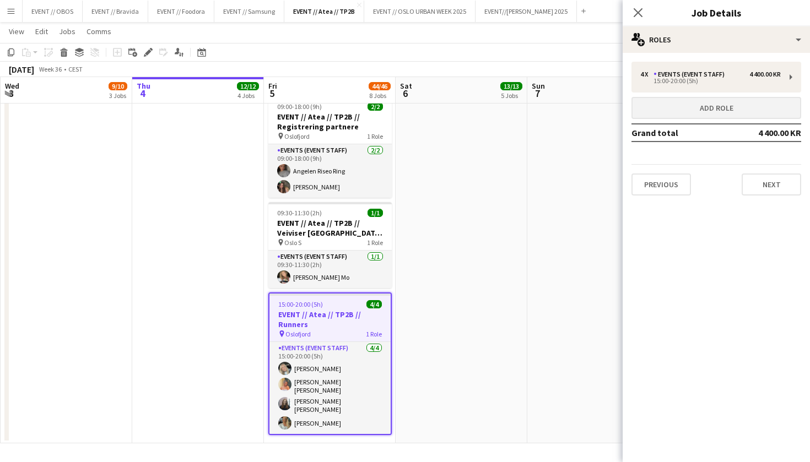
click at [663, 113] on button "Add role" at bounding box center [716, 108] width 170 height 22
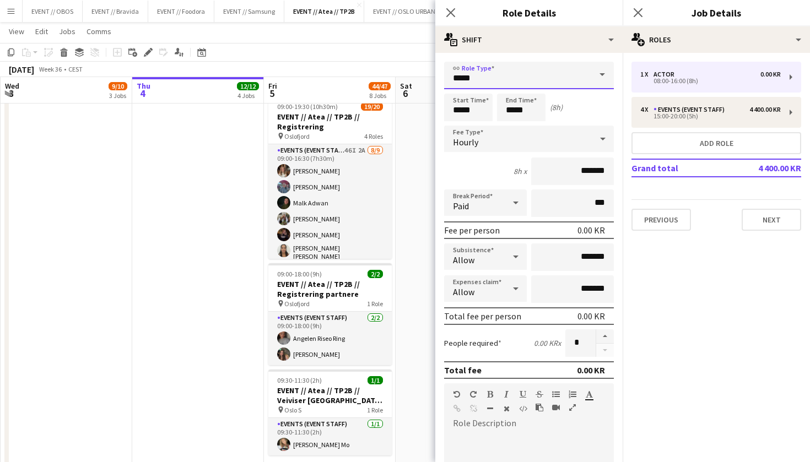
click at [555, 71] on input "*****" at bounding box center [529, 76] width 170 height 28
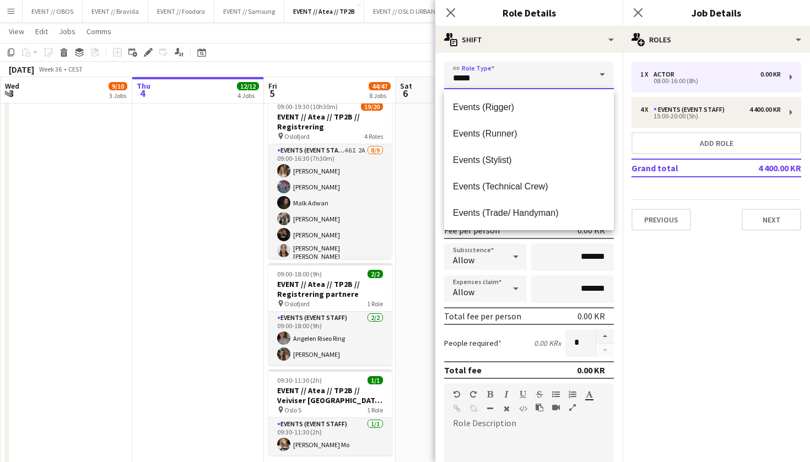
scroll to position [390, 0]
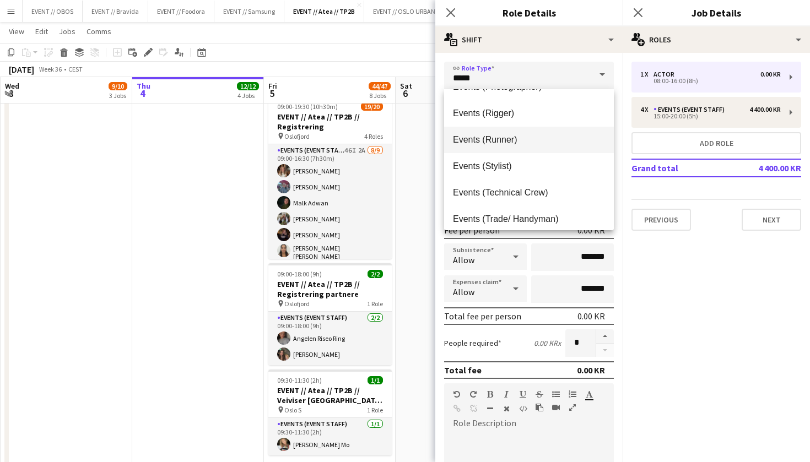
click at [475, 146] on mat-option "Events (Runner)" at bounding box center [529, 140] width 170 height 26
type input "**********"
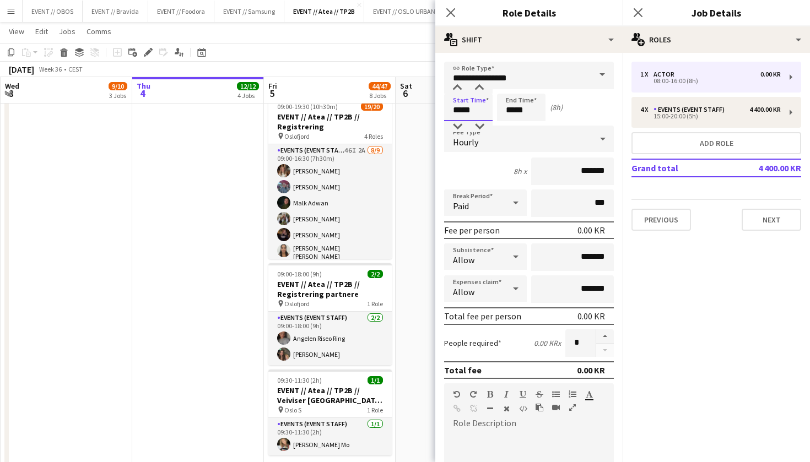
click at [476, 112] on input "*****" at bounding box center [468, 108] width 48 height 28
click at [456, 94] on input "*****" at bounding box center [468, 108] width 48 height 28
click at [456, 92] on div at bounding box center [457, 88] width 22 height 11
type input "*****"
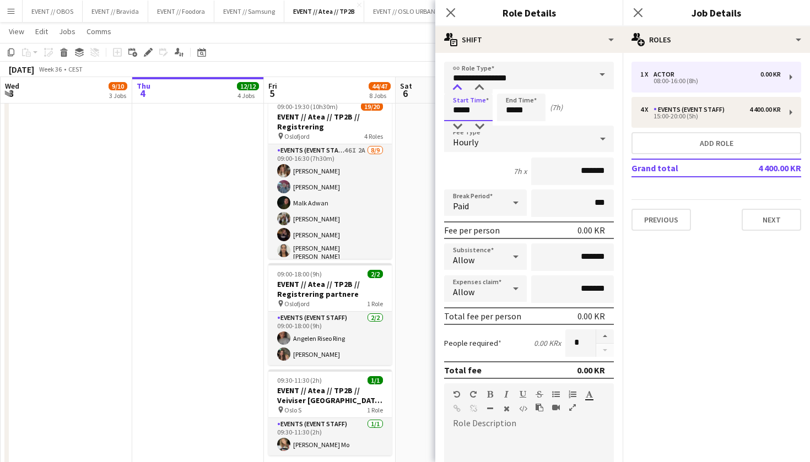
click at [456, 92] on div at bounding box center [457, 88] width 22 height 11
click at [522, 96] on input "*****" at bounding box center [521, 108] width 48 height 28
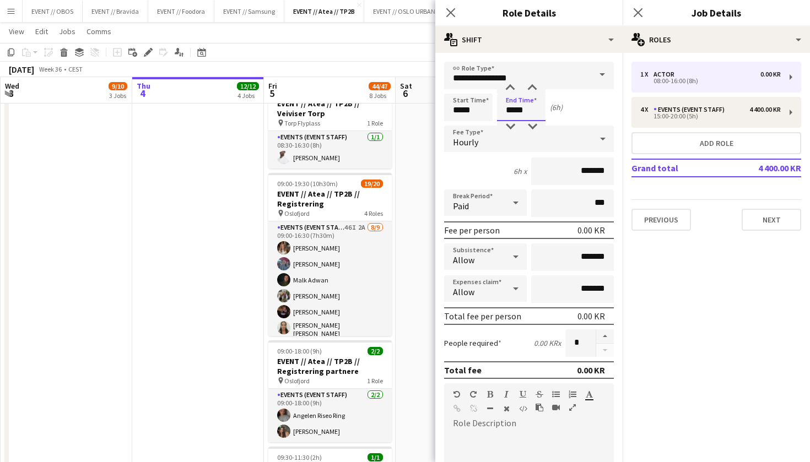
scroll to position [666, 0]
click at [515, 86] on div at bounding box center [510, 88] width 22 height 11
click at [516, 87] on div at bounding box center [510, 88] width 22 height 11
click at [534, 86] on div at bounding box center [532, 88] width 22 height 11
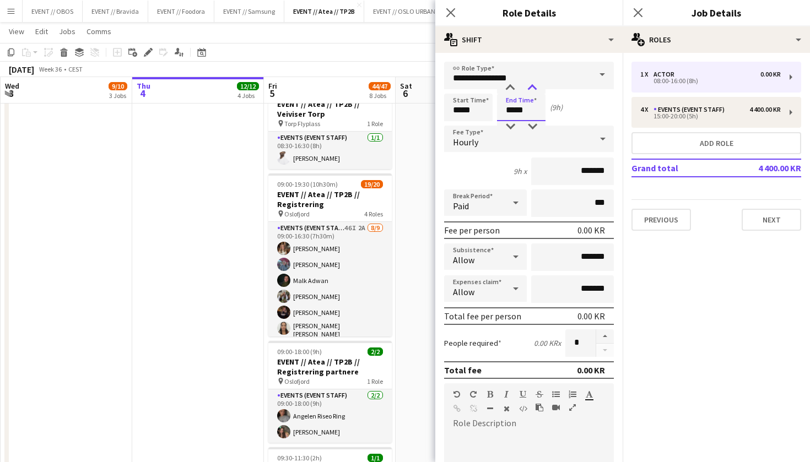
type input "*****"
click at [534, 86] on div at bounding box center [532, 88] width 22 height 11
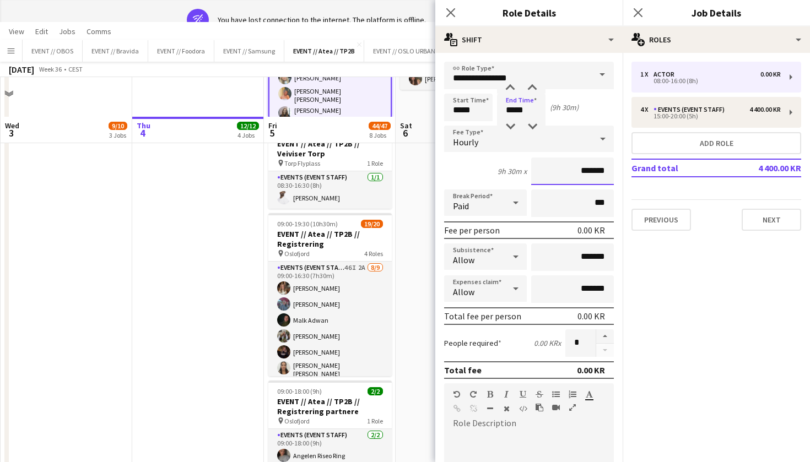
click at [552, 176] on input "*******" at bounding box center [572, 172] width 83 height 28
type input "*********"
click at [491, 169] on div "9h 30m x *********" at bounding box center [529, 172] width 170 height 28
click at [501, 116] on input "*****" at bounding box center [521, 108] width 48 height 28
click at [509, 94] on input "*****" at bounding box center [521, 108] width 48 height 28
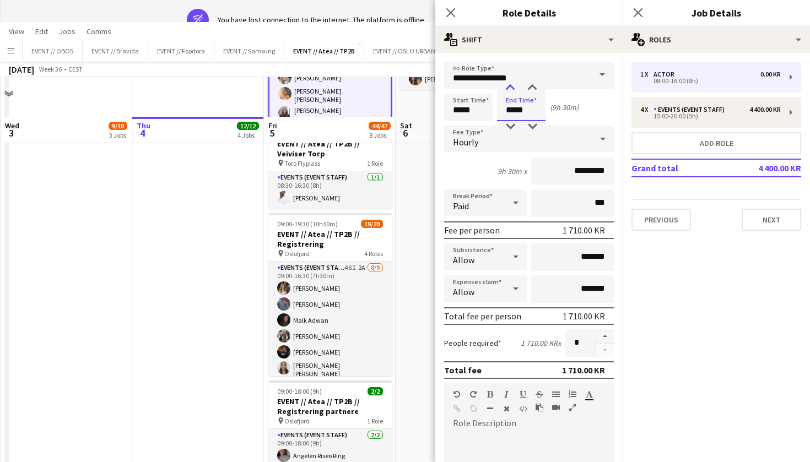
click at [511, 90] on div at bounding box center [510, 88] width 22 height 11
click at [530, 129] on div at bounding box center [532, 126] width 22 height 11
type input "*****"
click at [530, 129] on div at bounding box center [532, 126] width 22 height 11
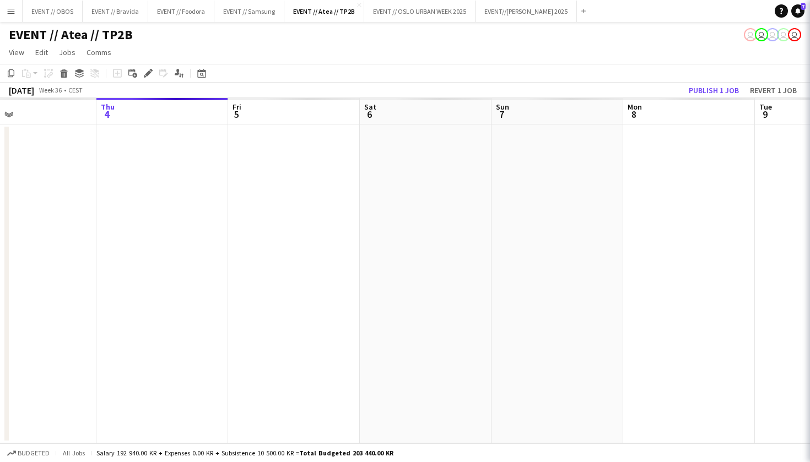
scroll to position [0, 0]
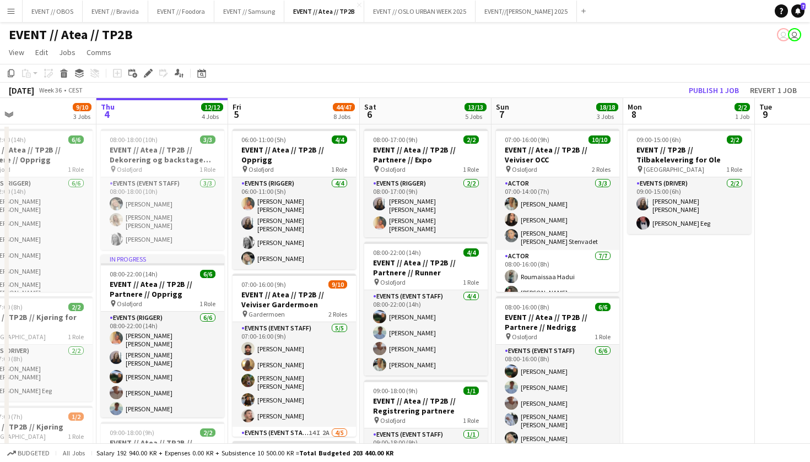
click at [791, 31] on app-user-avatar "user" at bounding box center [794, 34] width 13 height 13
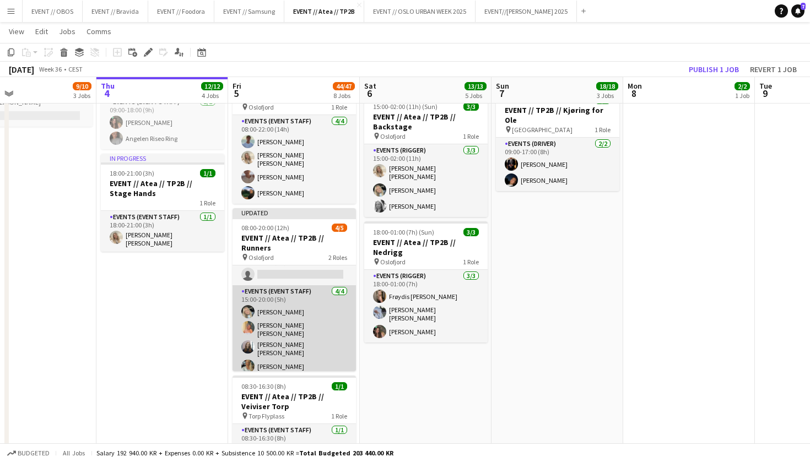
scroll to position [17, 0]
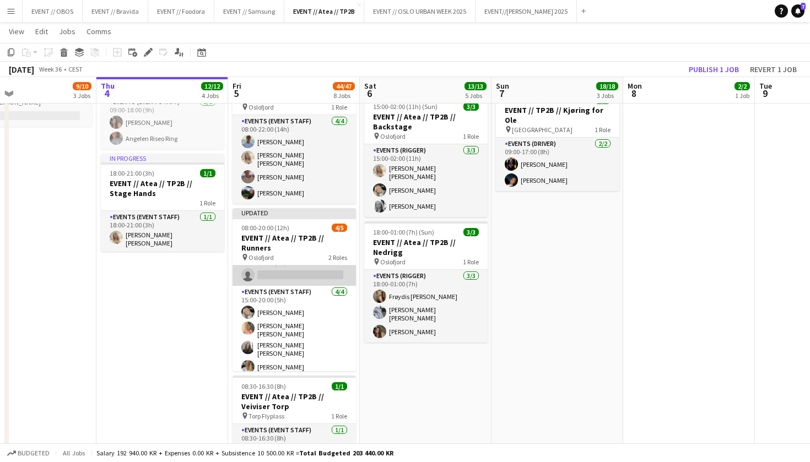
click at [272, 269] on app-card-role "Actor 0/1 08:00-16:00 (8h) single-neutral-actions" at bounding box center [294, 267] width 123 height 37
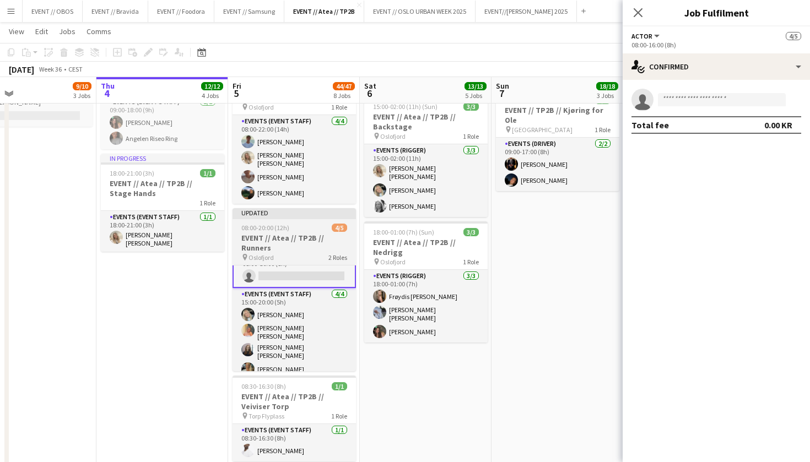
click at [251, 233] on h3 "EVENT // Atea // TP2B // Runners" at bounding box center [294, 243] width 123 height 20
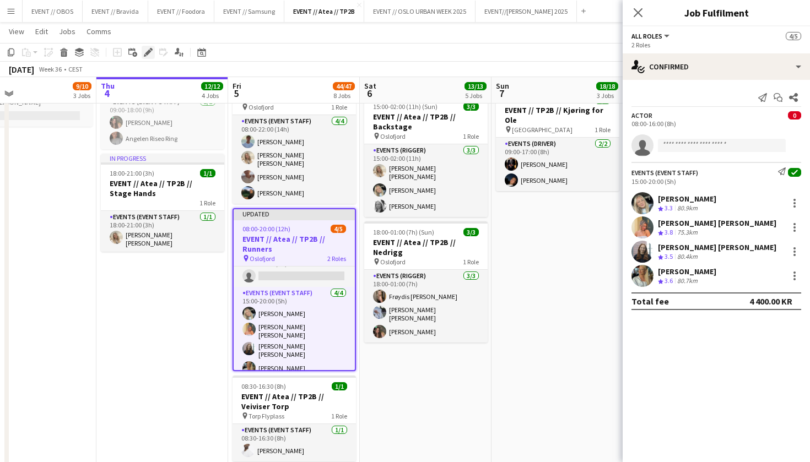
click at [148, 49] on icon "Edit" at bounding box center [148, 52] width 9 height 9
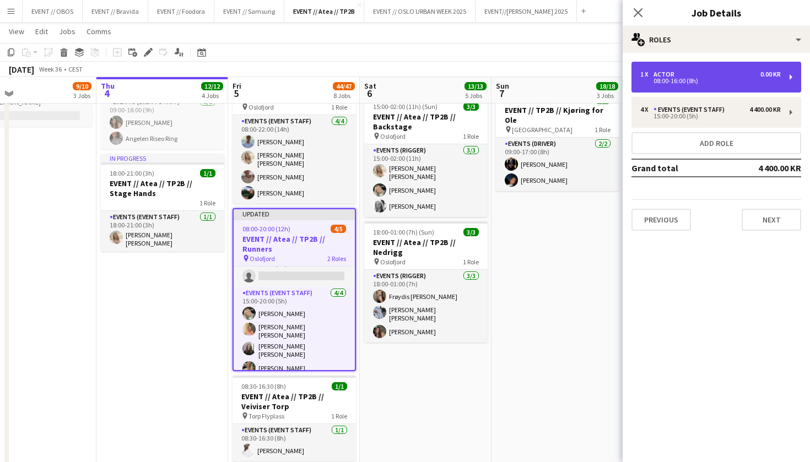
click at [645, 88] on div "1 x Actor 0.00 KR 08:00-16:00 (8h)" at bounding box center [716, 77] width 170 height 31
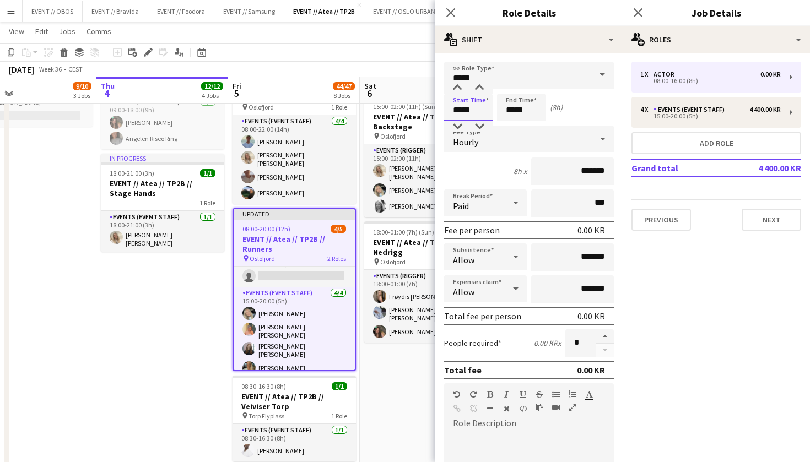
click at [460, 107] on input "*****" at bounding box center [468, 108] width 48 height 28
click at [459, 91] on div at bounding box center [457, 88] width 22 height 11
type input "*****"
click at [459, 91] on div at bounding box center [457, 88] width 22 height 11
click at [509, 106] on input "*****" at bounding box center [521, 108] width 48 height 28
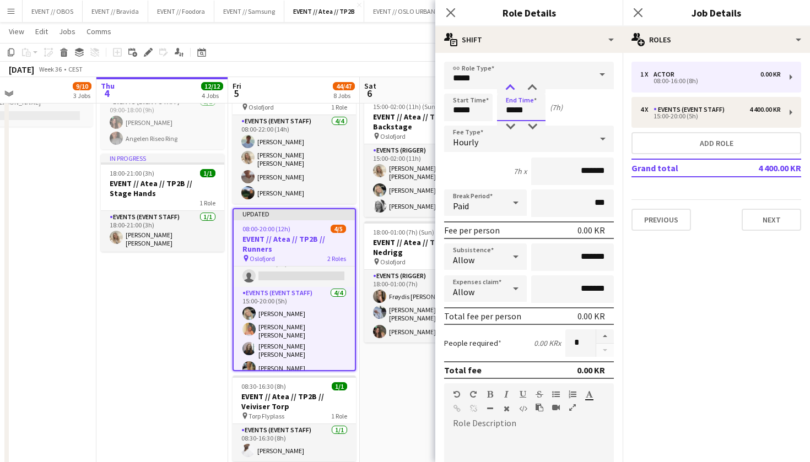
click at [511, 91] on div at bounding box center [510, 88] width 22 height 11
click at [534, 85] on div at bounding box center [532, 88] width 22 height 11
type input "*****"
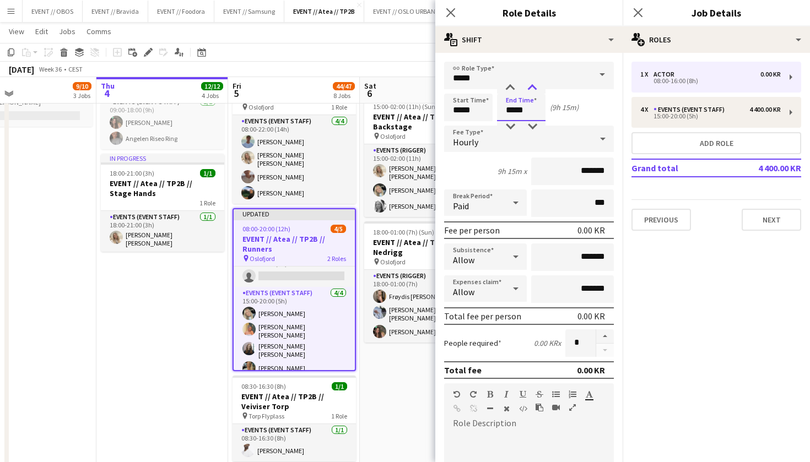
click at [534, 85] on div at bounding box center [532, 88] width 22 height 11
click at [569, 172] on input "*******" at bounding box center [572, 172] width 83 height 28
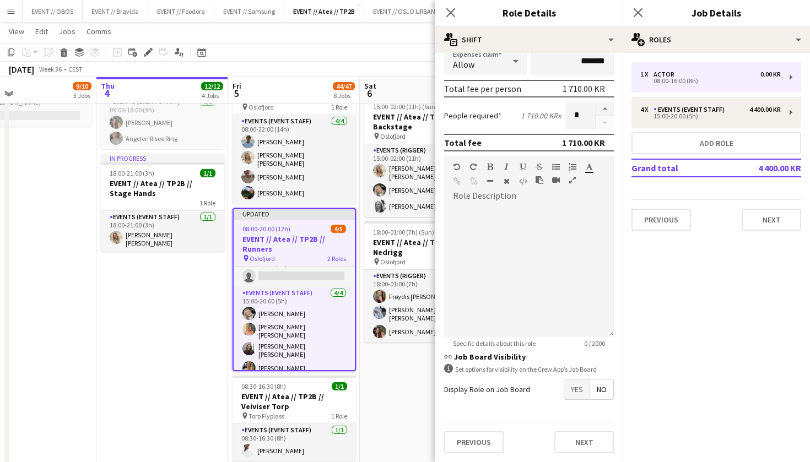
type input "*********"
click at [569, 392] on span "Yes" at bounding box center [576, 390] width 25 height 20
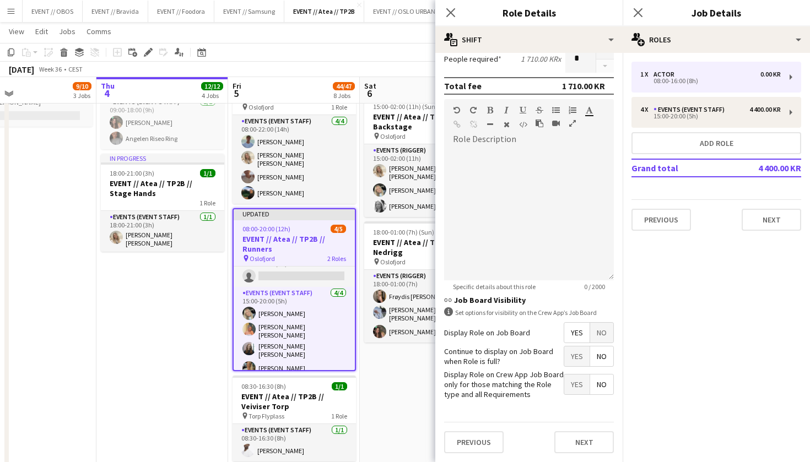
scroll to position [284, 0]
click at [580, 431] on div "Previous Next" at bounding box center [529, 443] width 170 height 40
click at [584, 435] on button "Next" at bounding box center [584, 443] width 60 height 22
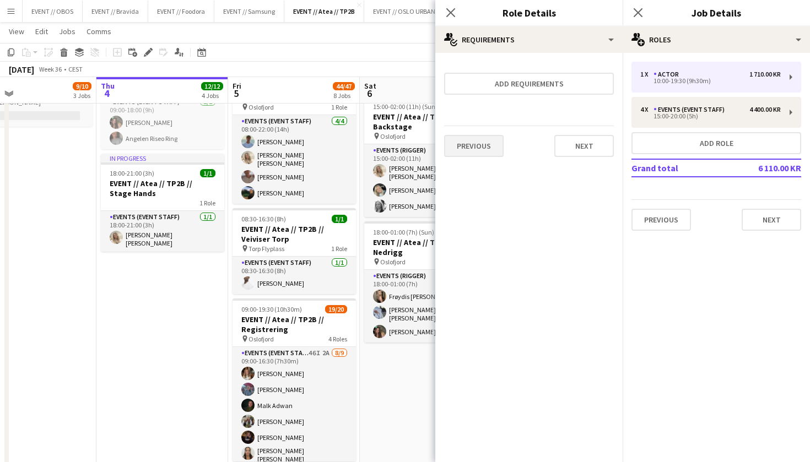
click at [478, 144] on button "Previous" at bounding box center [474, 146] width 60 height 22
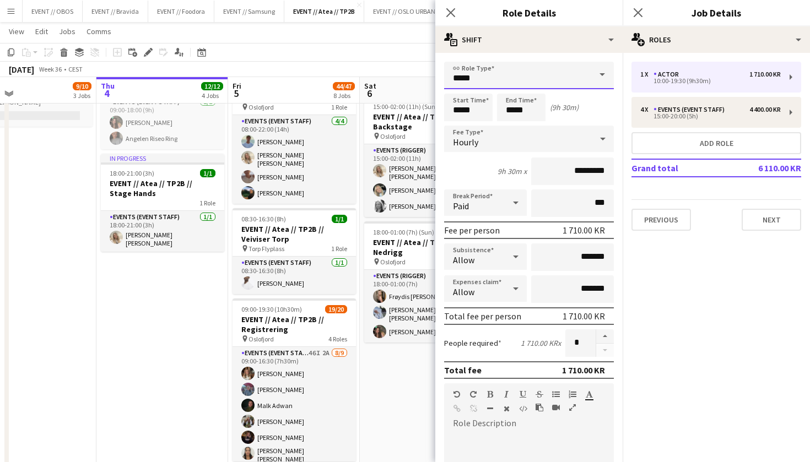
click at [491, 82] on input "*****" at bounding box center [529, 76] width 170 height 28
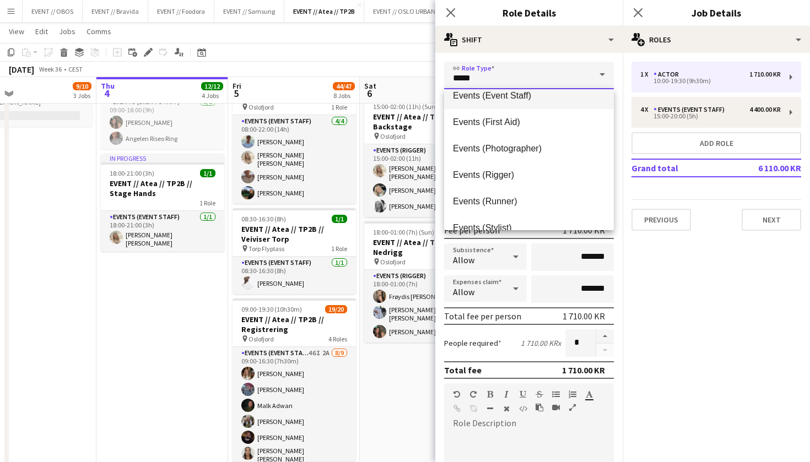
scroll to position [377, 0]
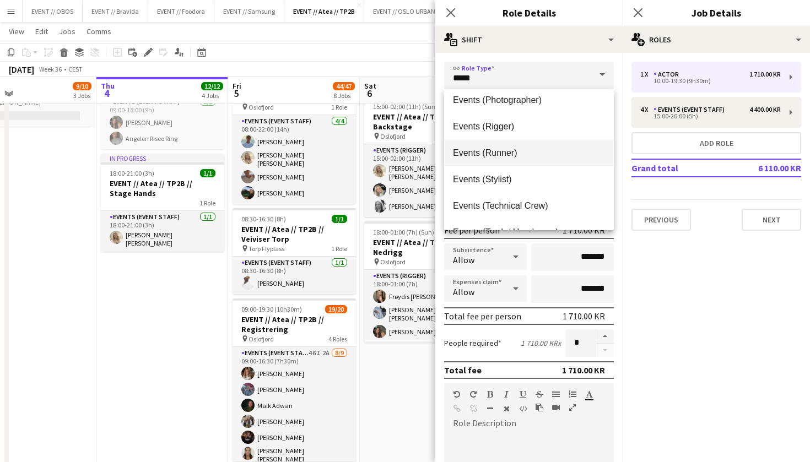
click at [482, 149] on span "Events (Runner)" at bounding box center [529, 153] width 152 height 10
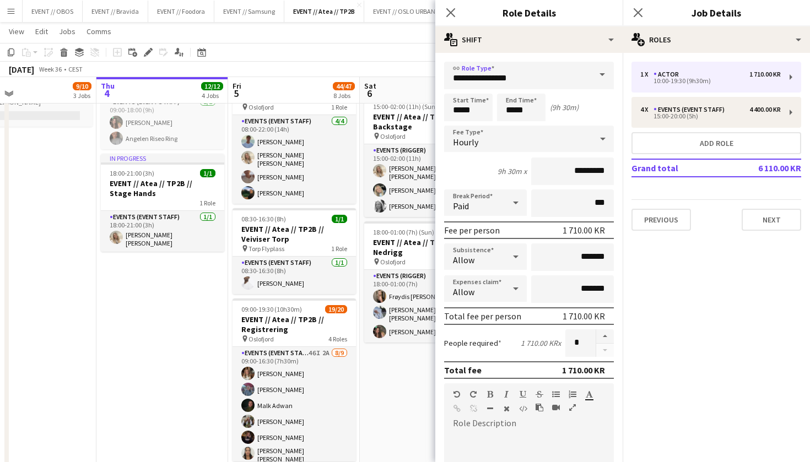
click at [593, 116] on div "Start Time ***** End Time ***** (9h 30m)" at bounding box center [529, 108] width 170 height 28
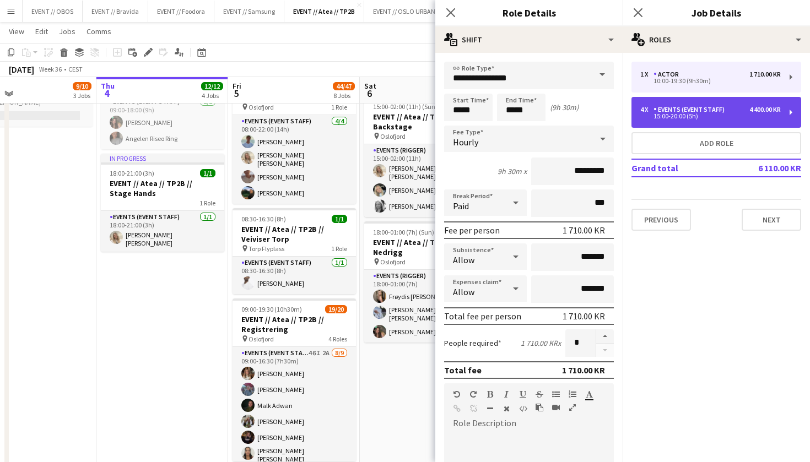
click at [667, 110] on div "Events (Event Staff)" at bounding box center [691, 110] width 75 height 8
type input "**********"
type input "*****"
type input "*********"
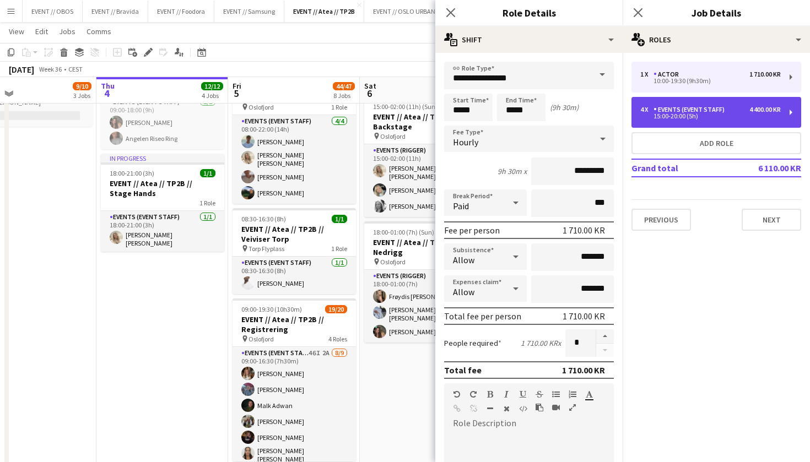
type input "*"
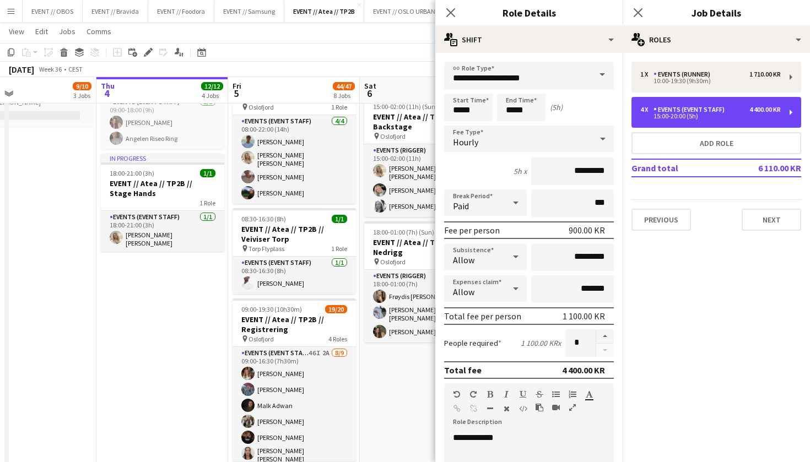
scroll to position [21, 0]
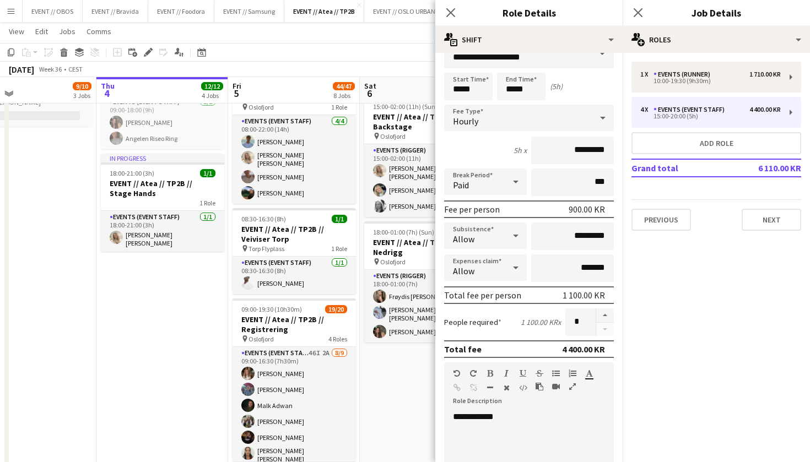
click at [381, 420] on app-date-cell "08:00-17:00 (9h) 2/2 EVENT // Atea // TP2B // Partnere // Expo pin Oslofjord 1 …" at bounding box center [426, 296] width 132 height 1093
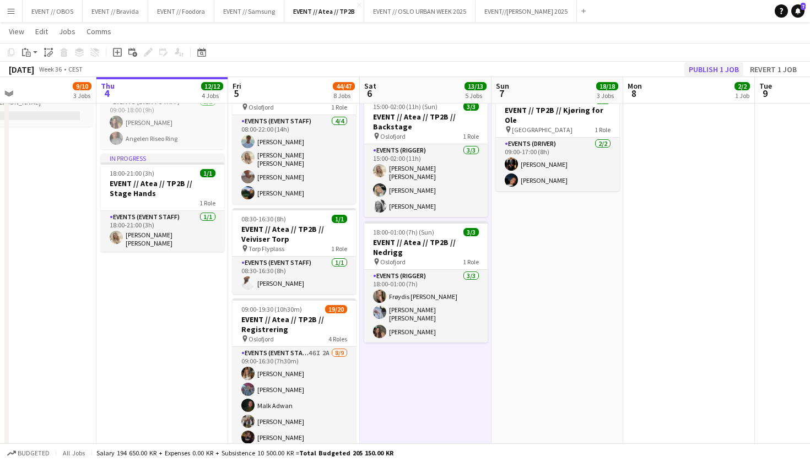
click at [697, 74] on div "[DATE] Week 36 • CEST Publish 1 job Revert 1 job" at bounding box center [405, 69] width 810 height 15
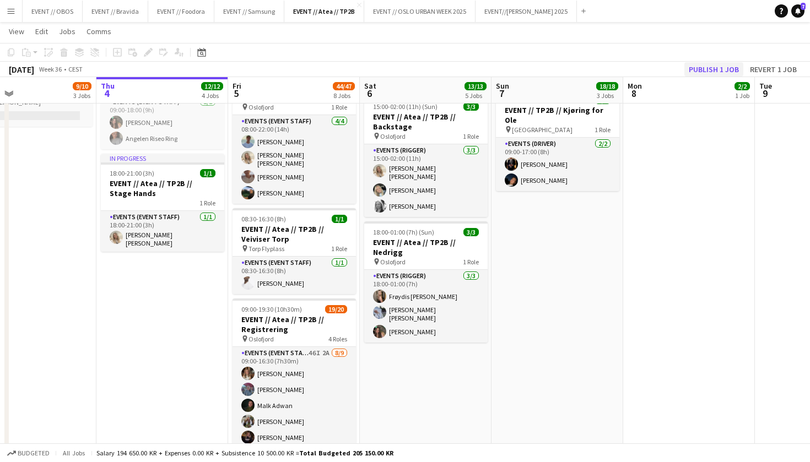
click at [710, 67] on button "Publish 1 job" at bounding box center [713, 69] width 59 height 14
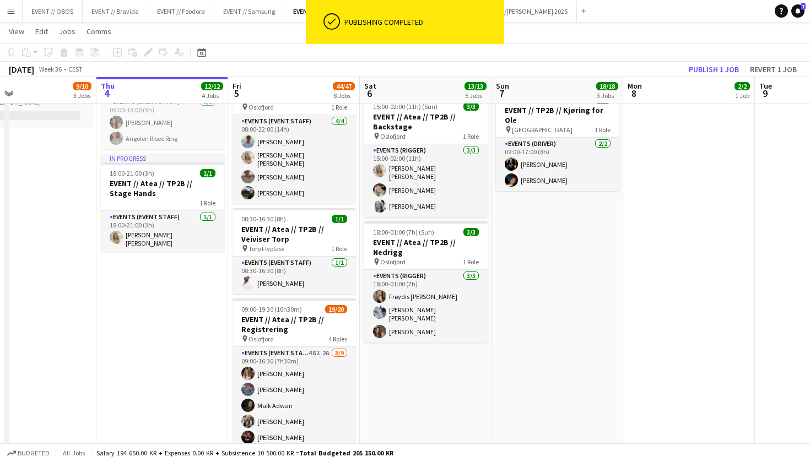
click at [649, 154] on app-date-cell "09:00-15:00 (6h) 2/2 EVENT // TP2B // Tilbakelevering for Ole pin Oslo 1 Role E…" at bounding box center [689, 296] width 132 height 1093
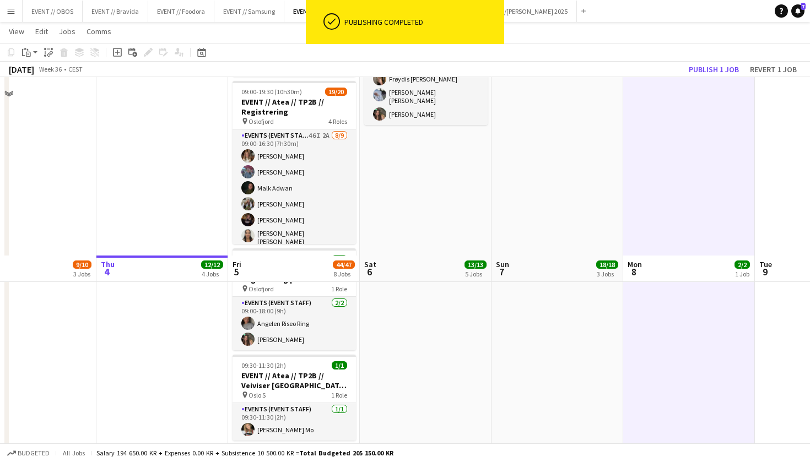
scroll to position [770, 0]
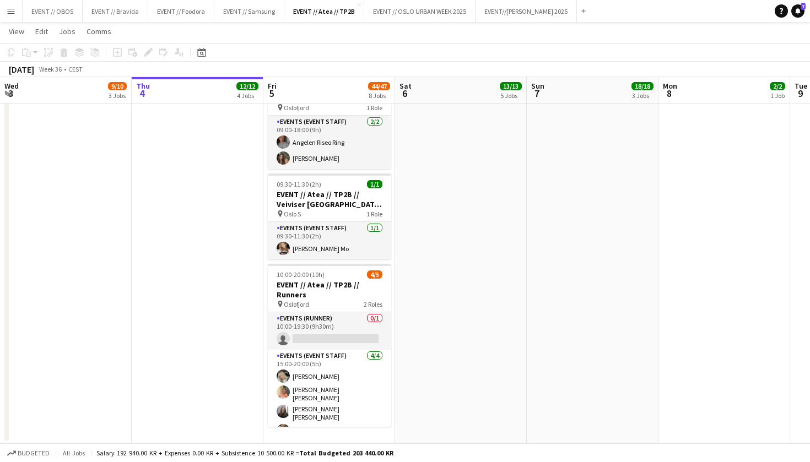
scroll to position [773, 0]
click at [304, 321] on app-card-role "Events (Runner) 0/1 10:00-19:30 (9h30m) single-neutral-actions" at bounding box center [329, 330] width 123 height 37
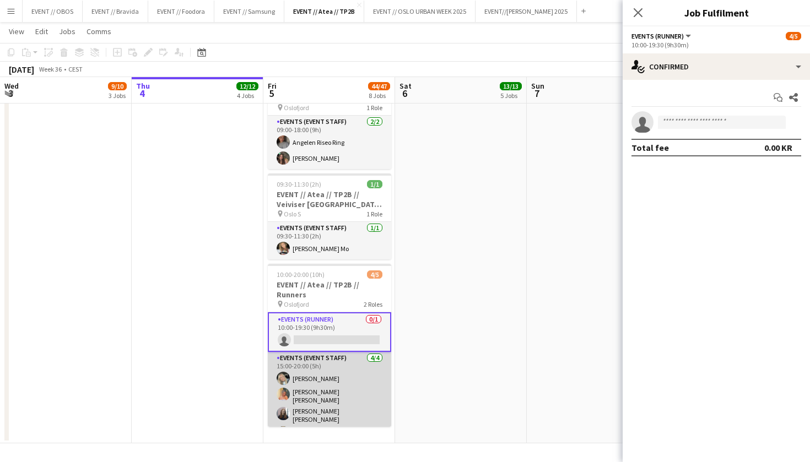
click at [336, 360] on app-card-role "Events (Event Staff) [DATE] 15:00-20:00 (5h) [PERSON_NAME] [PERSON_NAME] [PERSO…" at bounding box center [329, 398] width 123 height 92
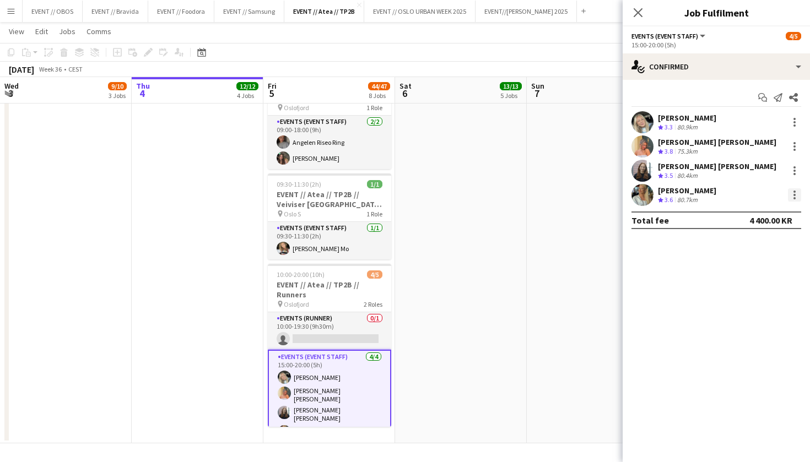
click at [795, 192] on div at bounding box center [794, 192] width 2 height 2
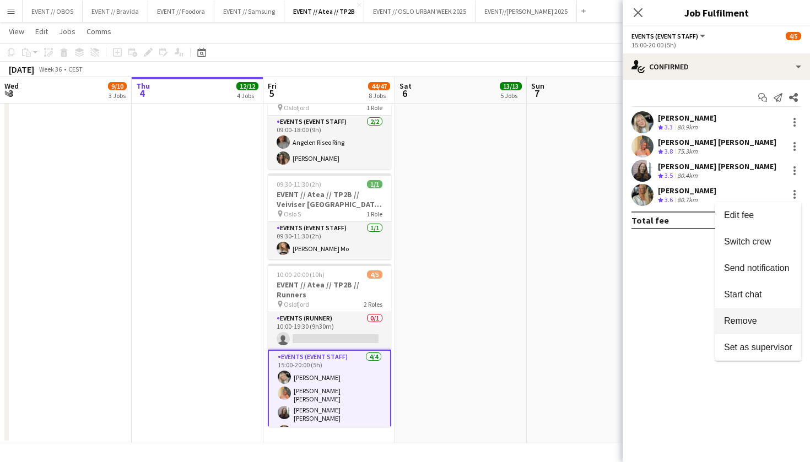
click at [732, 310] on button "Remove" at bounding box center [758, 321] width 86 height 26
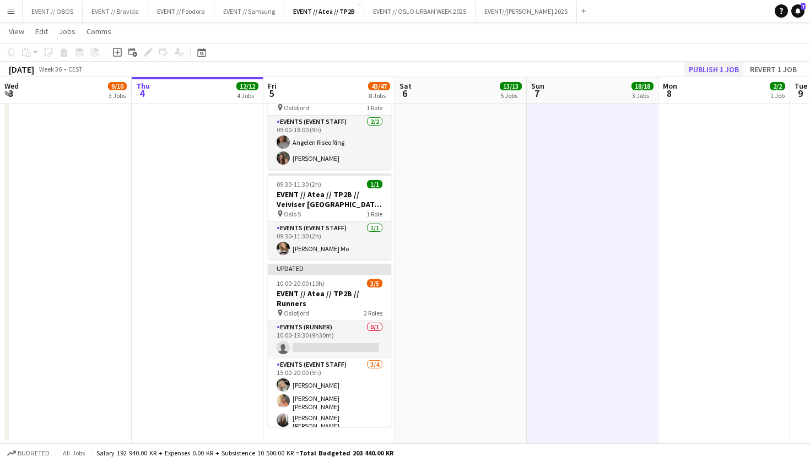
click at [700, 69] on button "Publish 1 job" at bounding box center [713, 69] width 59 height 14
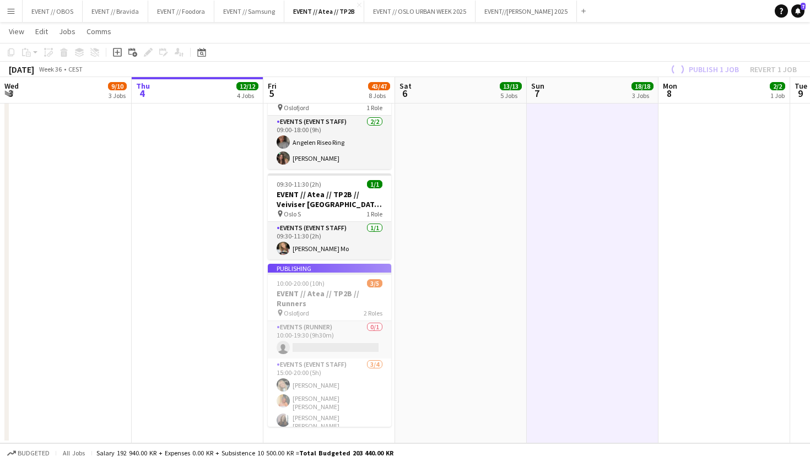
click at [307, 326] on app-job-card "Publishing 10:00-20:00 (10h) 3/5 EVENT // Atea // TP2B // Runners pin Oslofjord…" at bounding box center [329, 345] width 123 height 163
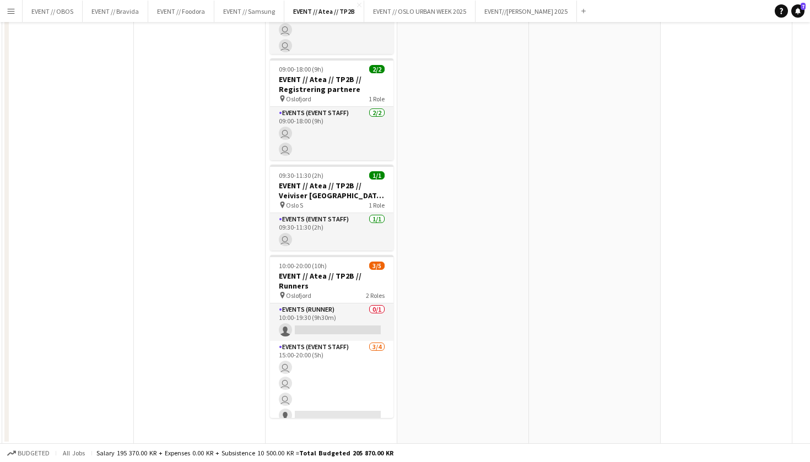
scroll to position [0, 0]
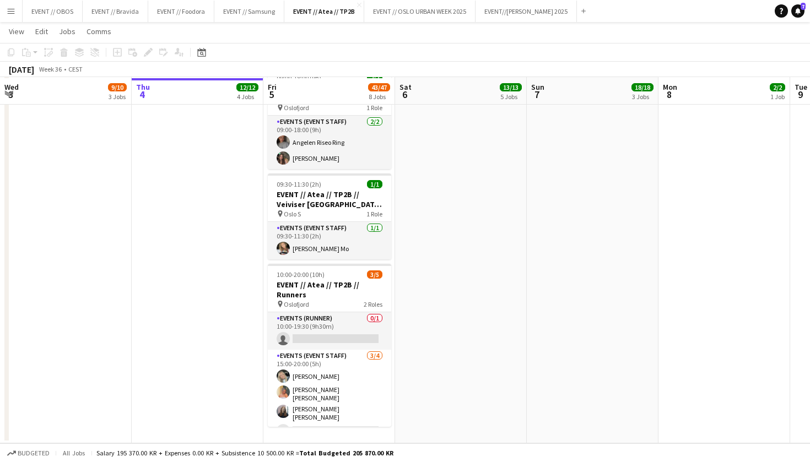
scroll to position [773, 0]
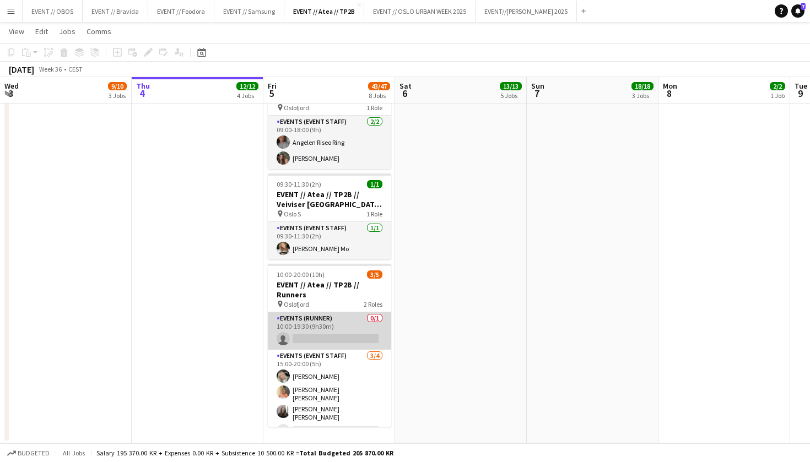
click at [299, 318] on app-card-role "Events (Runner) 0/1 10:00-19:30 (9h30m) single-neutral-actions" at bounding box center [329, 330] width 123 height 37
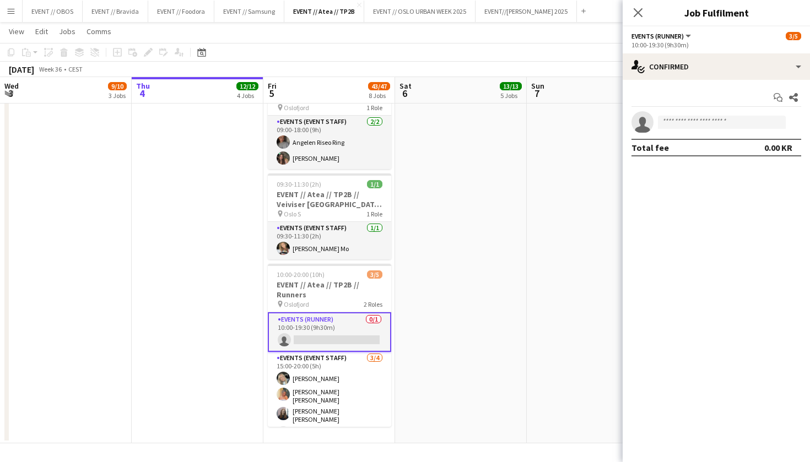
click at [692, 115] on app-invite-slot "single-neutral-actions" at bounding box center [716, 122] width 187 height 22
click at [694, 138] on app-confirmed-crew "single-neutral-actions Total fee 0.00 KR" at bounding box center [716, 133] width 187 height 45
click at [686, 120] on input at bounding box center [722, 122] width 128 height 13
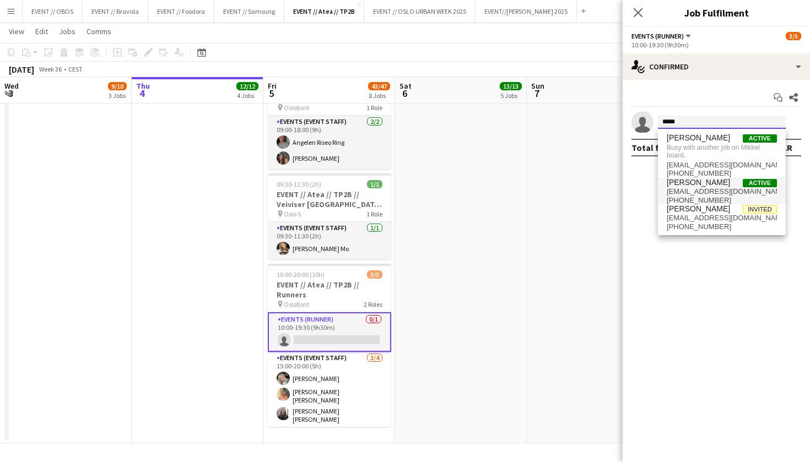
type input "*****"
click at [679, 183] on span "[PERSON_NAME]" at bounding box center [698, 182] width 63 height 9
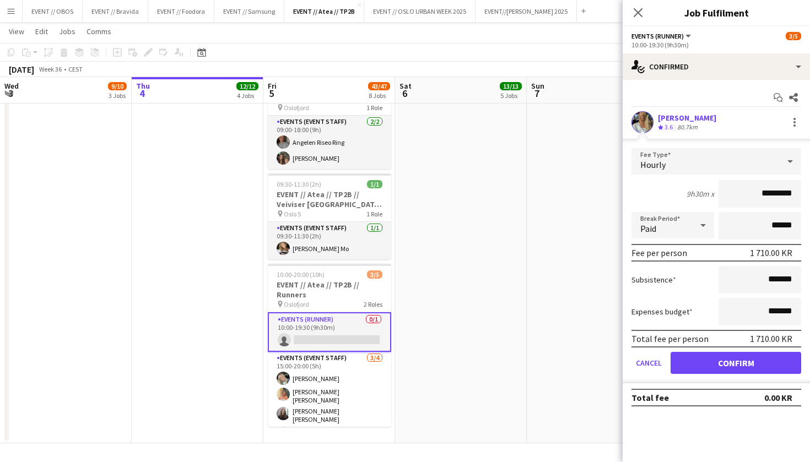
click at [727, 359] on button "Confirm" at bounding box center [736, 363] width 131 height 22
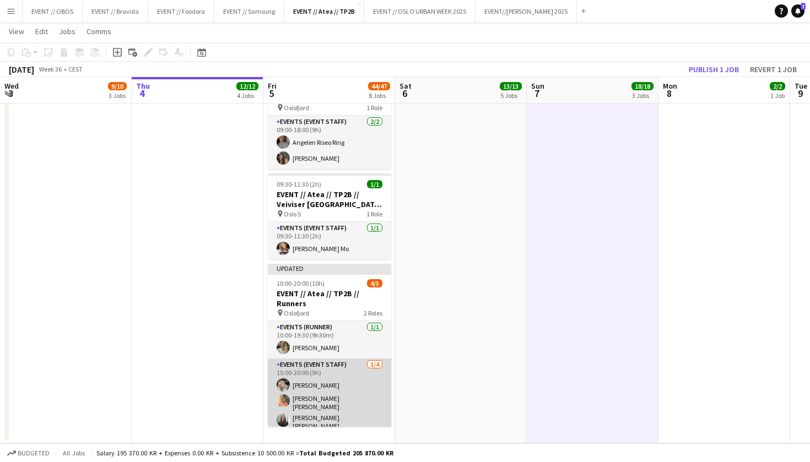
click at [320, 397] on app-card-role "Events (Event Staff) [DATE] 15:00-20:00 (5h) [PERSON_NAME] [PERSON_NAME] [PERSO…" at bounding box center [329, 405] width 123 height 92
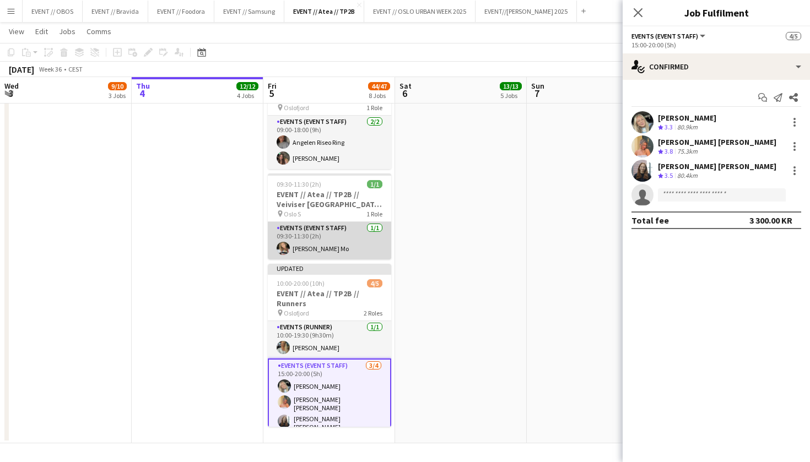
click at [294, 241] on app-card-role "Events (Event Staff) [DATE] 09:30-11:30 (2h) [PERSON_NAME]" at bounding box center [329, 240] width 123 height 37
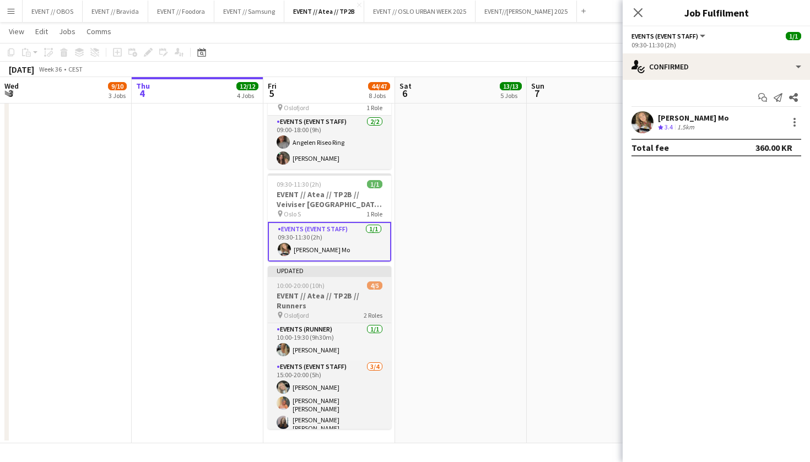
click at [296, 282] on span "10:00-20:00 (10h)" at bounding box center [301, 286] width 48 height 8
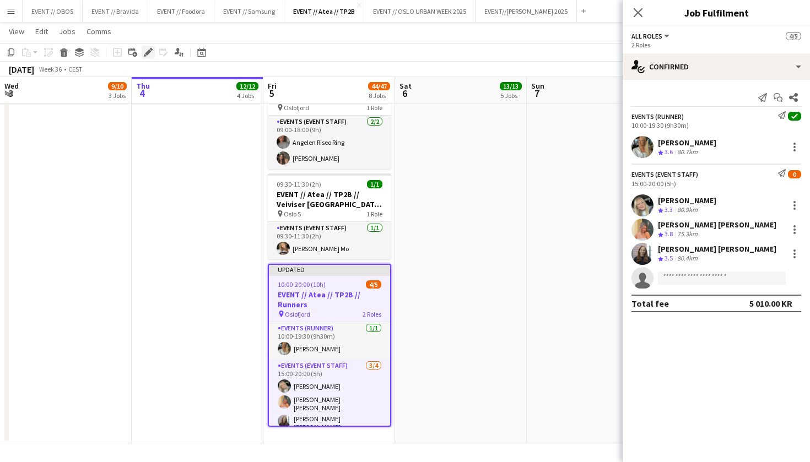
click at [148, 52] on icon at bounding box center [148, 53] width 6 height 6
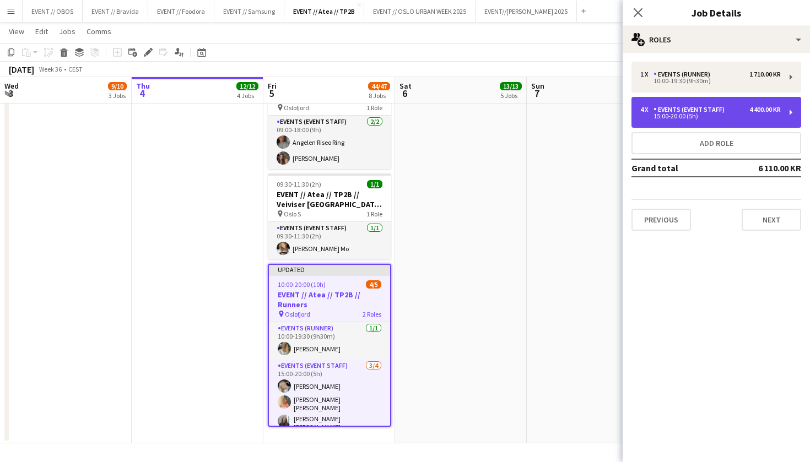
click at [683, 116] on div "15:00-20:00 (5h)" at bounding box center [710, 117] width 141 height 6
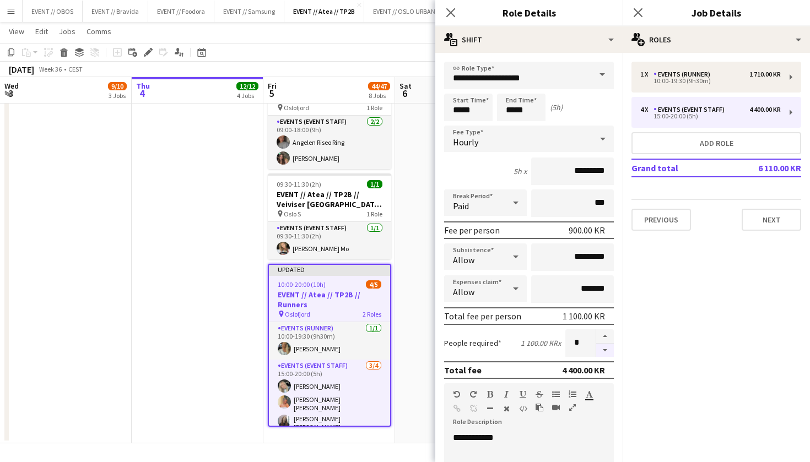
click at [602, 351] on button "button" at bounding box center [605, 351] width 18 height 14
type input "*"
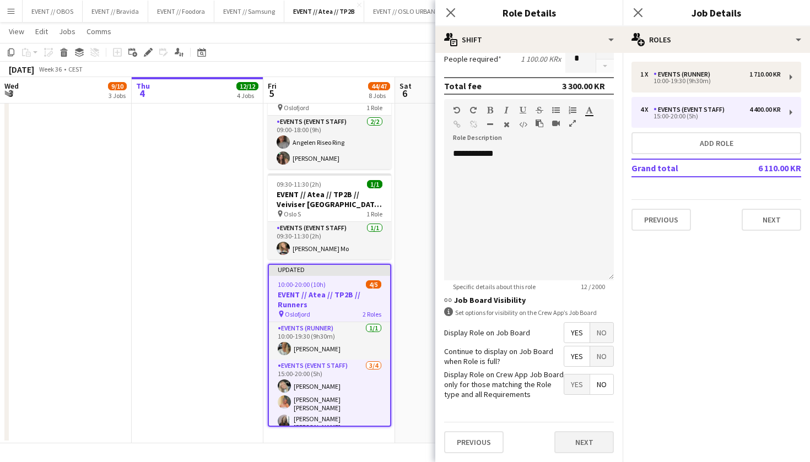
scroll to position [285, 0]
click at [582, 440] on button "Next" at bounding box center [584, 442] width 60 height 22
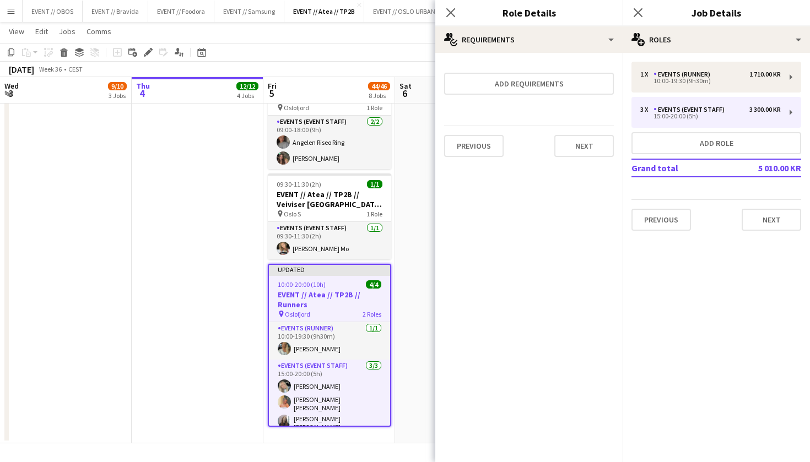
scroll to position [0, 0]
click at [592, 155] on button "Next" at bounding box center [584, 146] width 60 height 22
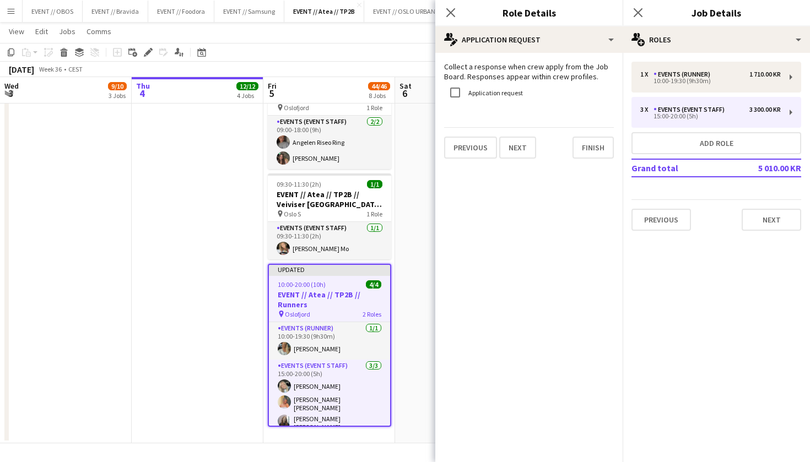
click at [592, 155] on button "Finish" at bounding box center [593, 148] width 41 height 22
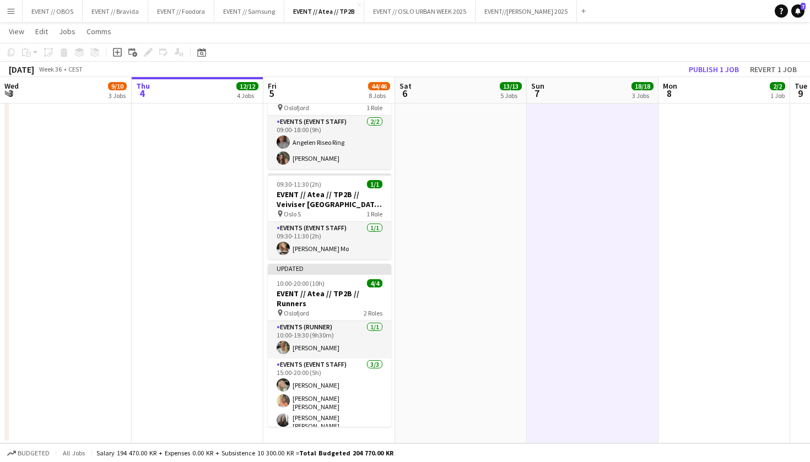
click at [713, 79] on app-board-header-date "Mon 8 2/2 1 Job" at bounding box center [724, 90] width 132 height 26
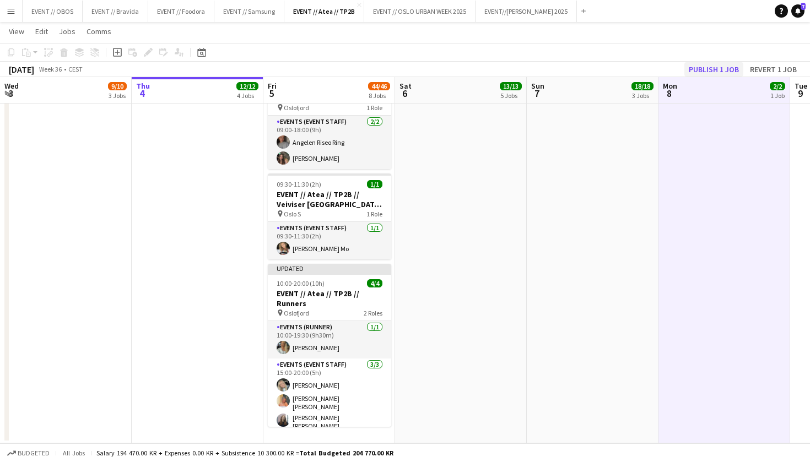
click at [711, 67] on button "Publish 1 job" at bounding box center [713, 69] width 59 height 14
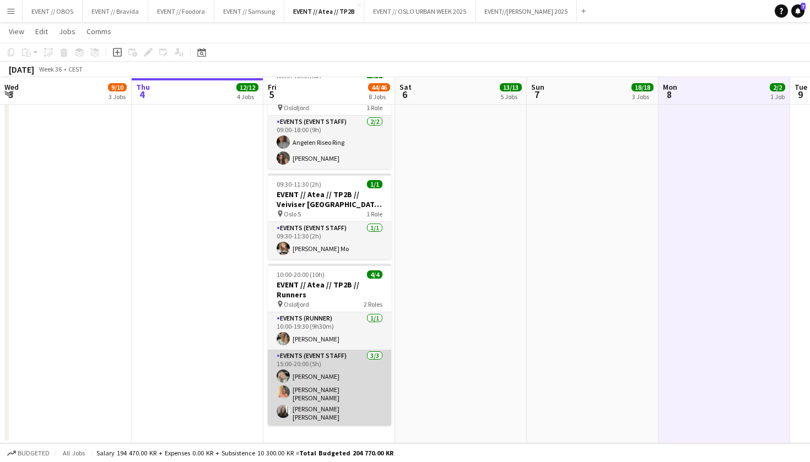
scroll to position [773, 0]
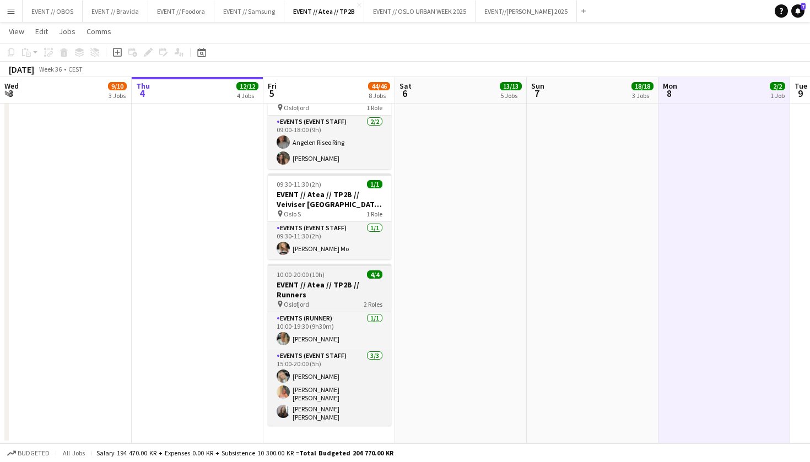
click at [290, 289] on h3 "EVENT // Atea // TP2B // Runners" at bounding box center [329, 290] width 123 height 20
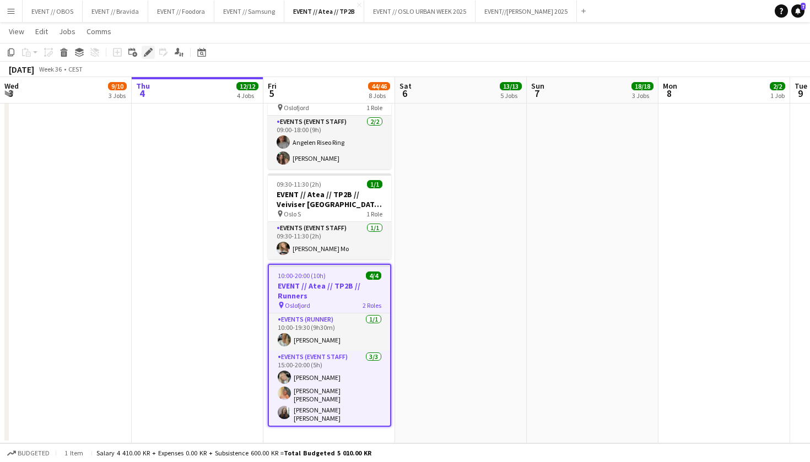
click at [150, 48] on icon "Edit" at bounding box center [148, 52] width 9 height 9
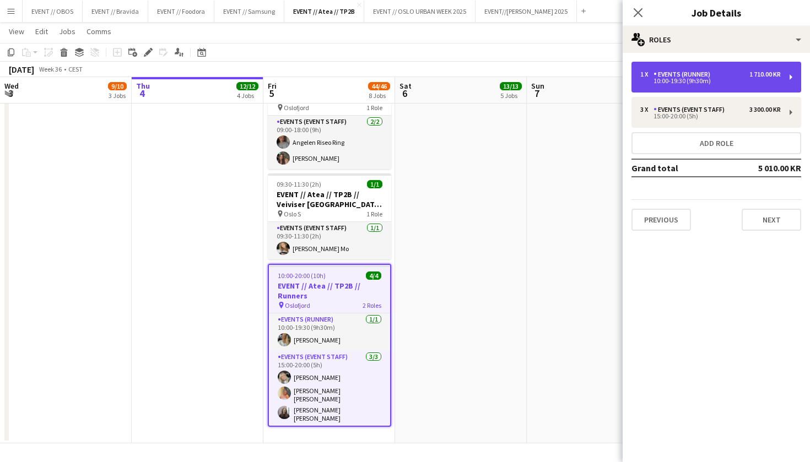
click at [651, 77] on div "1 x" at bounding box center [646, 75] width 13 height 8
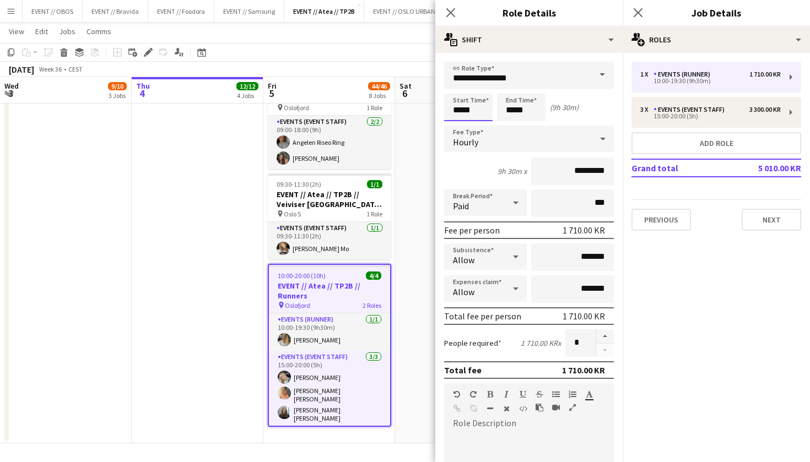
click at [461, 107] on input "*****" at bounding box center [468, 108] width 48 height 28
click at [461, 121] on input "*****" at bounding box center [468, 108] width 48 height 28
type input "*****"
click at [461, 122] on div at bounding box center [457, 126] width 22 height 11
click at [509, 114] on input "*****" at bounding box center [521, 108] width 48 height 28
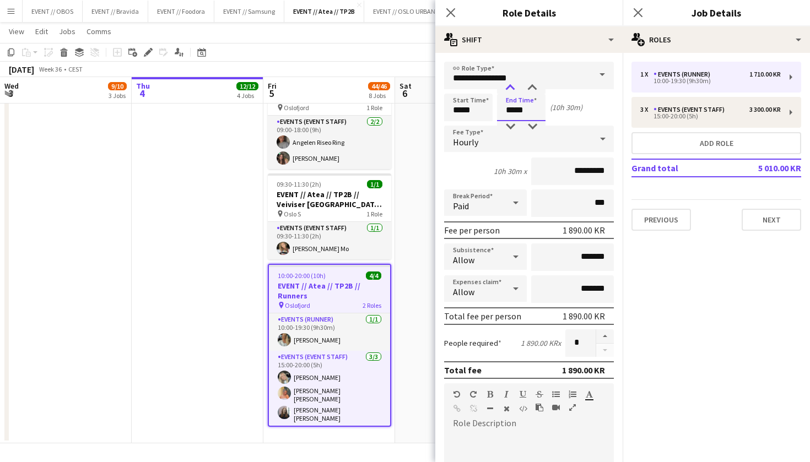
click at [509, 86] on div at bounding box center [510, 88] width 22 height 11
type input "*****"
click at [509, 86] on div at bounding box center [510, 88] width 22 height 11
click at [465, 110] on input "*****" at bounding box center [468, 108] width 48 height 28
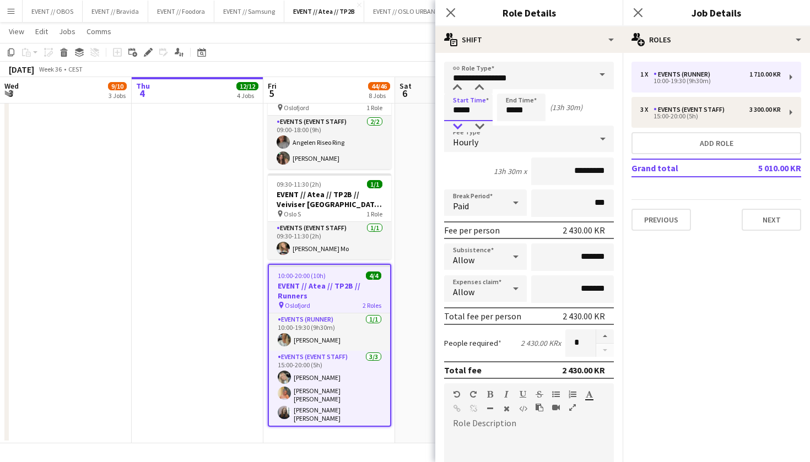
click at [456, 122] on div at bounding box center [457, 126] width 22 height 11
click at [479, 90] on div at bounding box center [479, 88] width 22 height 11
type input "*****"
click at [479, 90] on div at bounding box center [479, 88] width 22 height 11
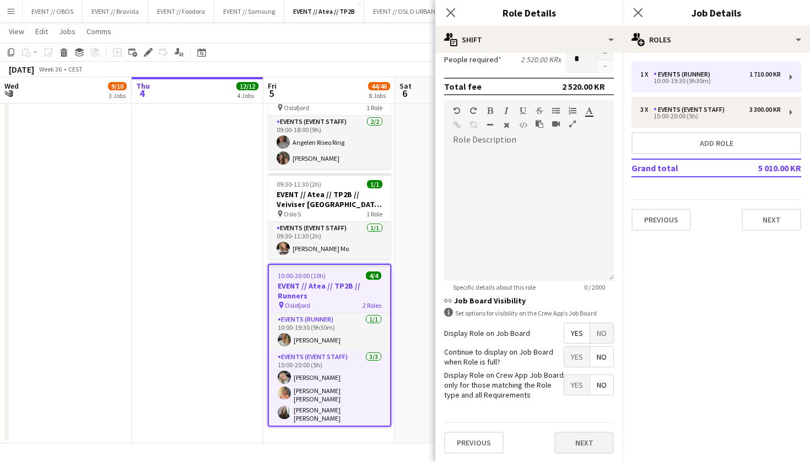
click at [577, 436] on button "Next" at bounding box center [584, 443] width 60 height 22
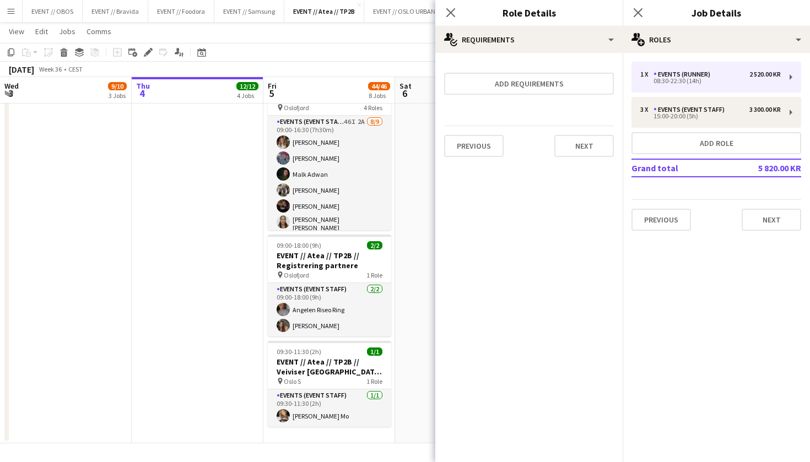
scroll to position [0, 0]
click at [587, 166] on mat-expansion-panel "medal-empty Requirements Add requirements Previous Next" at bounding box center [528, 257] width 187 height 409
click at [587, 155] on button "Next" at bounding box center [584, 146] width 60 height 22
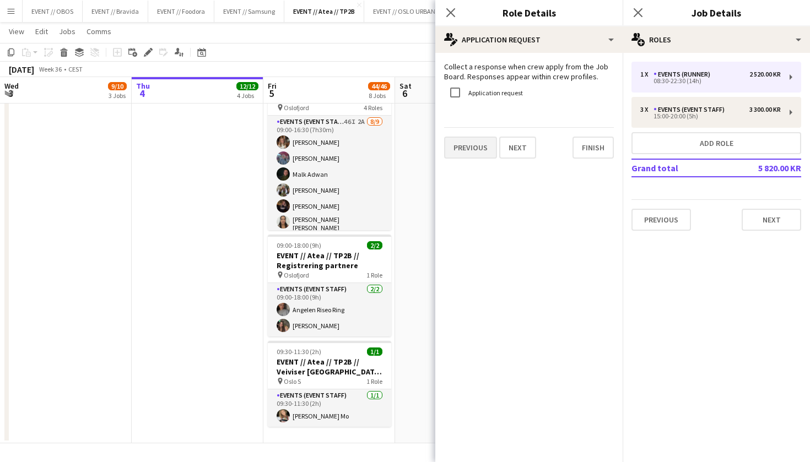
click at [451, 147] on button "Previous" at bounding box center [470, 148] width 53 height 22
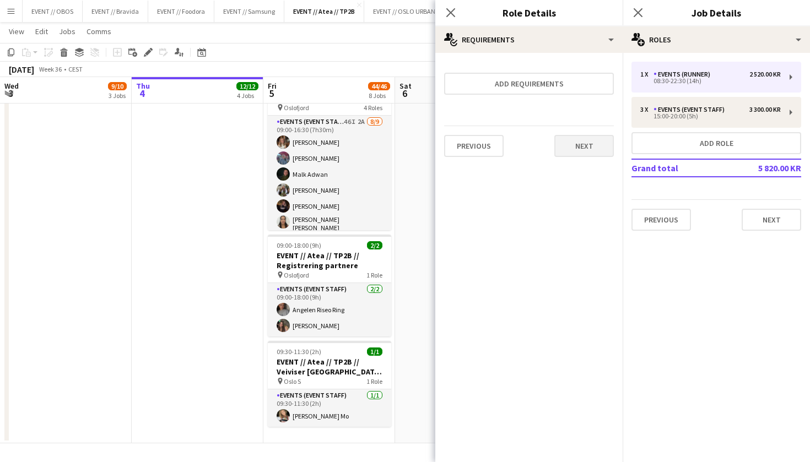
click at [584, 151] on button "Next" at bounding box center [584, 146] width 60 height 22
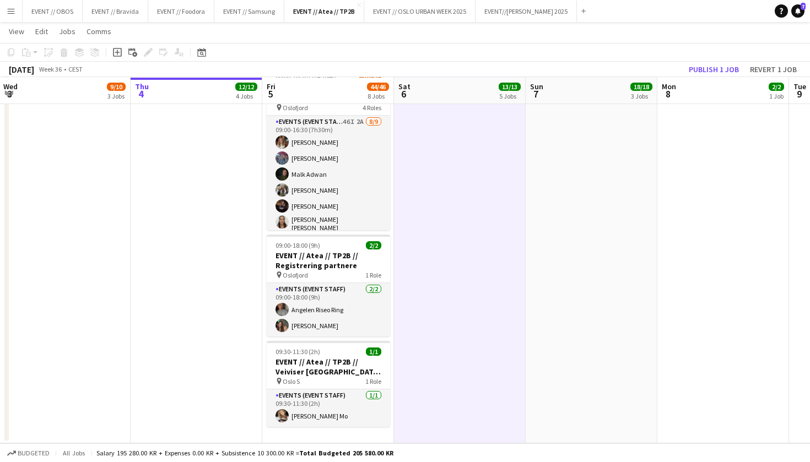
scroll to position [773, 0]
click at [716, 67] on button "Publish 1 job" at bounding box center [713, 69] width 59 height 14
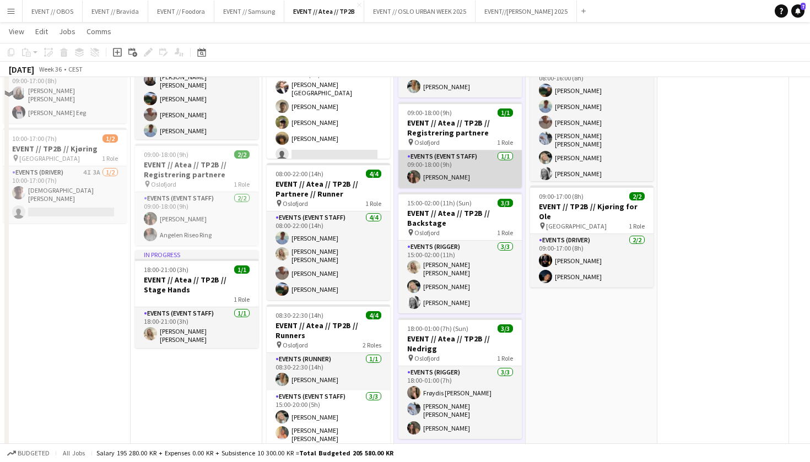
scroll to position [521, 0]
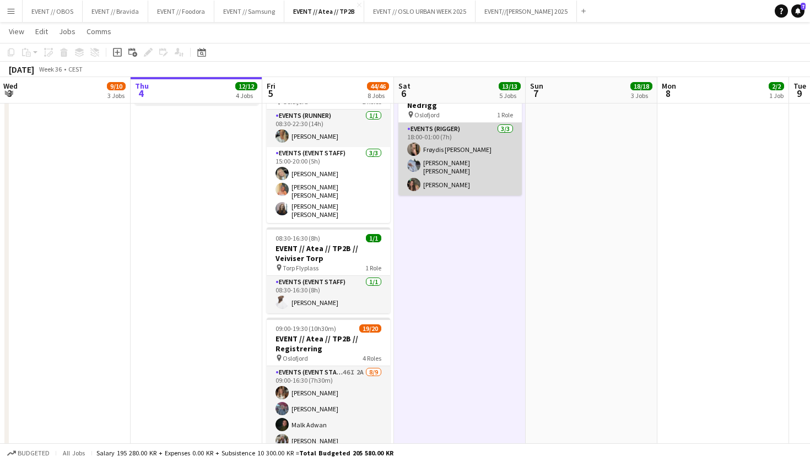
click at [422, 166] on app-card-role "Events (Rigger) [DATE] 18:00-01:00 (7h) Frøydis [PERSON_NAME] [PERSON_NAME] [PE…" at bounding box center [459, 159] width 123 height 73
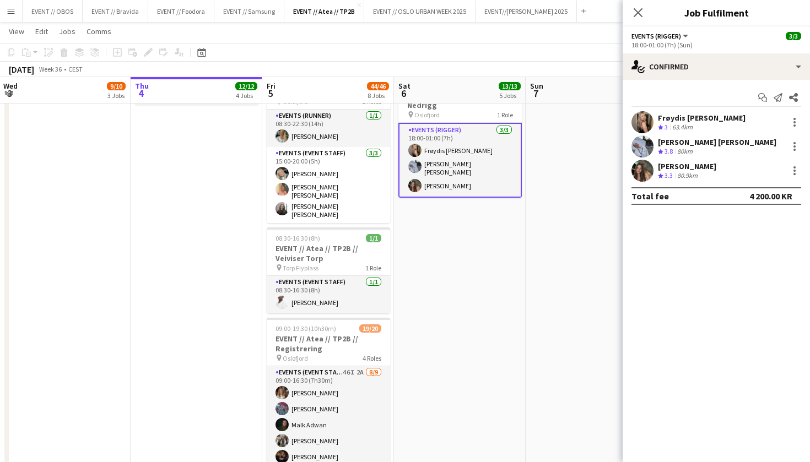
click at [635, 128] on app-user-avatar at bounding box center [642, 122] width 22 height 22
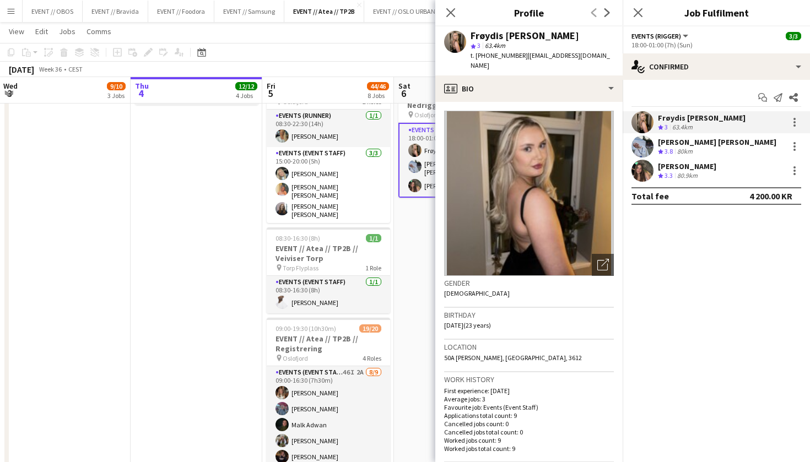
click at [229, 246] on app-date-cell "08:00-18:00 (10h) 3/3 EVENT // Atea // TP2B // Dekorering og backstage oppsett …" at bounding box center [197, 146] width 132 height 1086
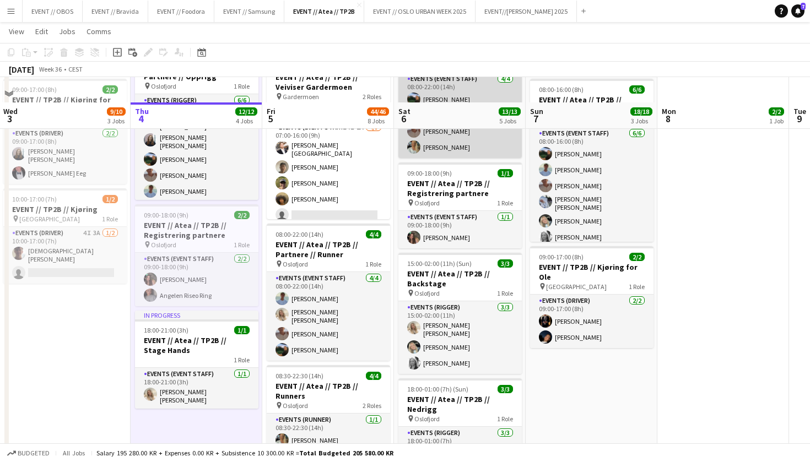
scroll to position [320, 0]
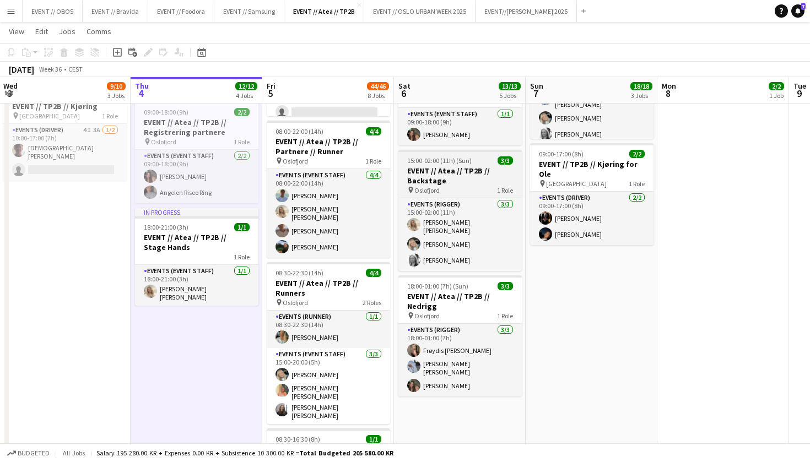
click at [441, 191] on app-job-card "15:00-02:00 (11h) (Sun) 3/3 EVENT // Atea // TP2B // Backstage pin Oslofjord 1 …" at bounding box center [459, 210] width 123 height 121
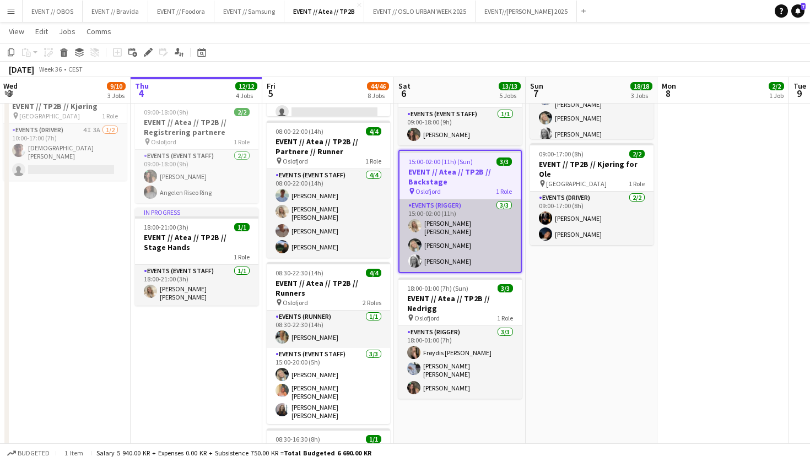
click at [431, 218] on app-card-role "Events (Rigger) [DATE] 15:00-02:00 (11h) [PERSON_NAME] [PERSON_NAME] [PERSON_NA…" at bounding box center [459, 235] width 121 height 73
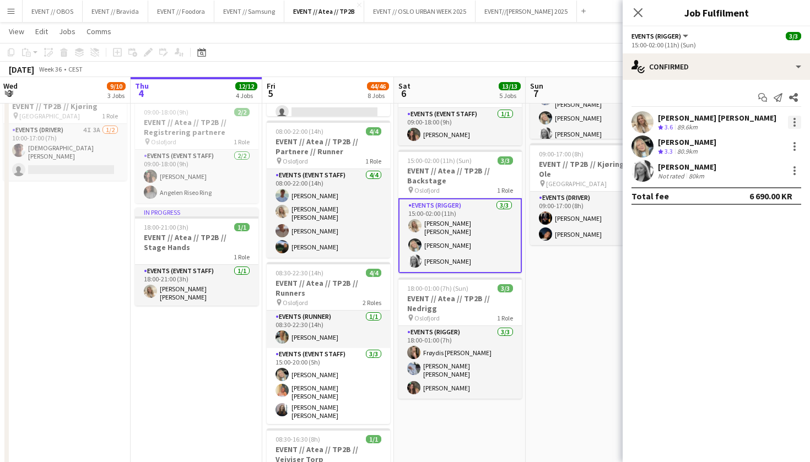
click at [794, 125] on div at bounding box center [794, 126] width 2 height 2
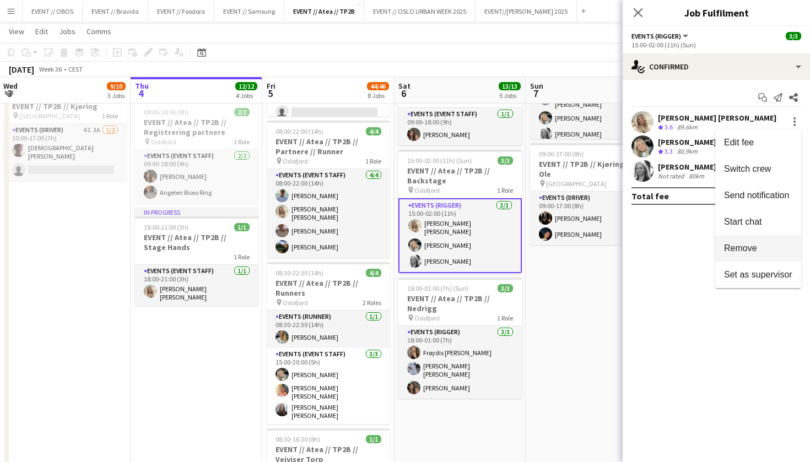
click at [753, 246] on span "Remove" at bounding box center [740, 248] width 33 height 9
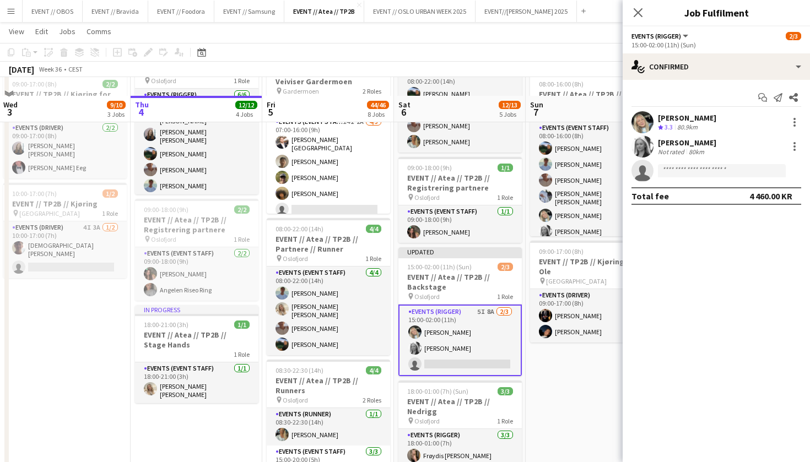
scroll to position [241, 0]
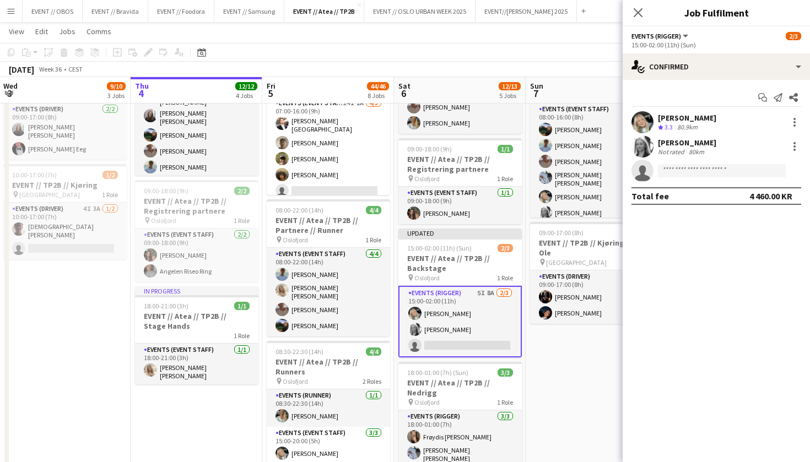
click at [565, 375] on app-date-cell "07:00-16:00 (9h) 10/10 EVENT // Atea // TP2B // Veiviser OCC pin Oslofjord 2 Ro…" at bounding box center [592, 426] width 132 height 1086
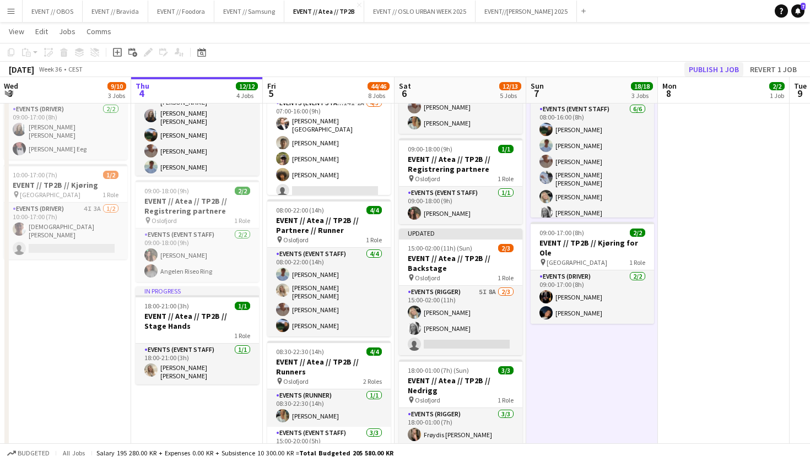
click at [710, 68] on button "Publish 1 job" at bounding box center [713, 69] width 59 height 14
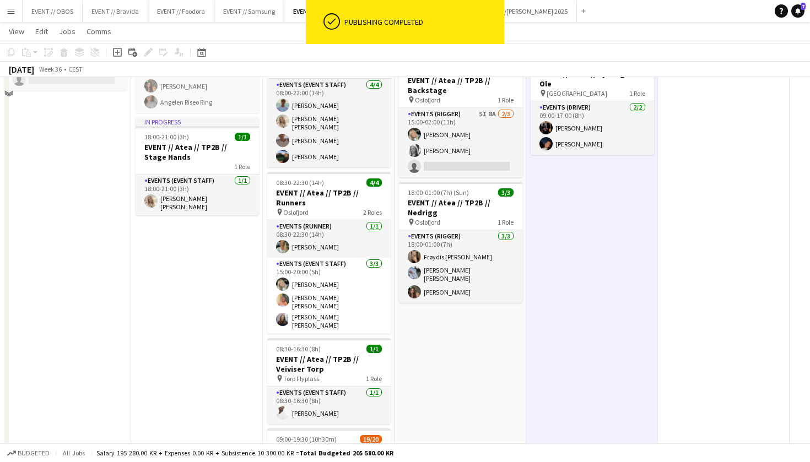
scroll to position [369, 0]
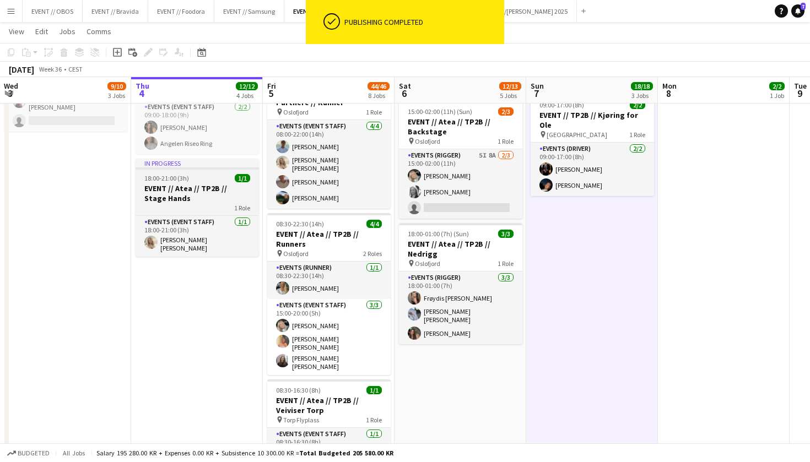
click at [181, 183] on h3 "EVENT // Atea // TP2B // Stage Hands" at bounding box center [197, 193] width 123 height 20
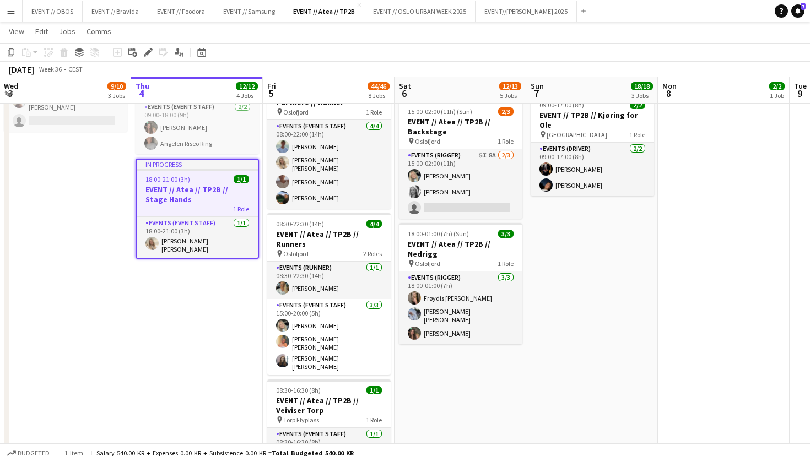
click at [490, 386] on app-date-cell "08:00-17:00 (9h) 2/2 EVENT // Atea // TP2B // Partnere // Expo pin Oslofjord 1 …" at bounding box center [461, 298] width 132 height 1086
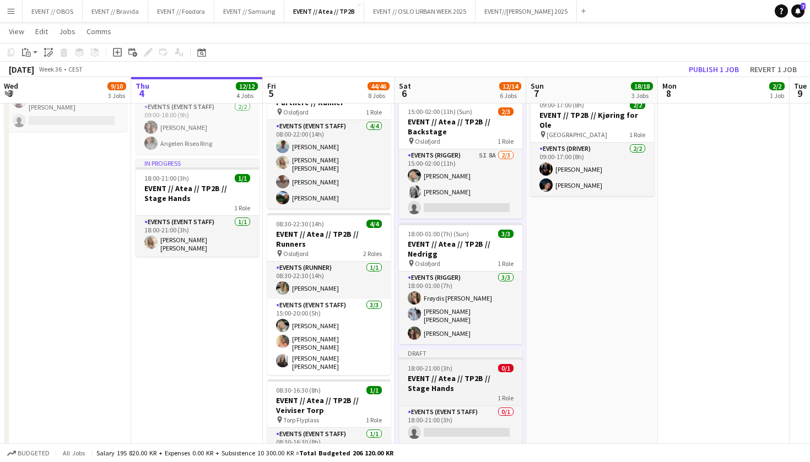
click at [446, 374] on h3 "EVENT // Atea // TP2B // Stage Hands" at bounding box center [460, 384] width 123 height 20
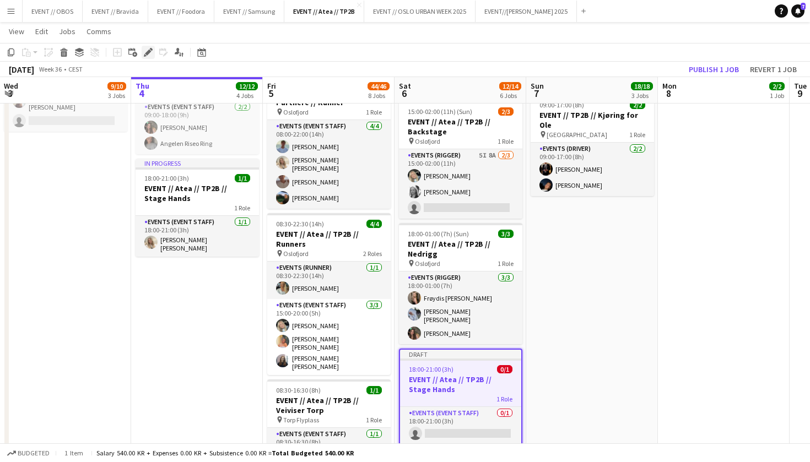
click at [146, 52] on icon "Edit" at bounding box center [148, 52] width 9 height 9
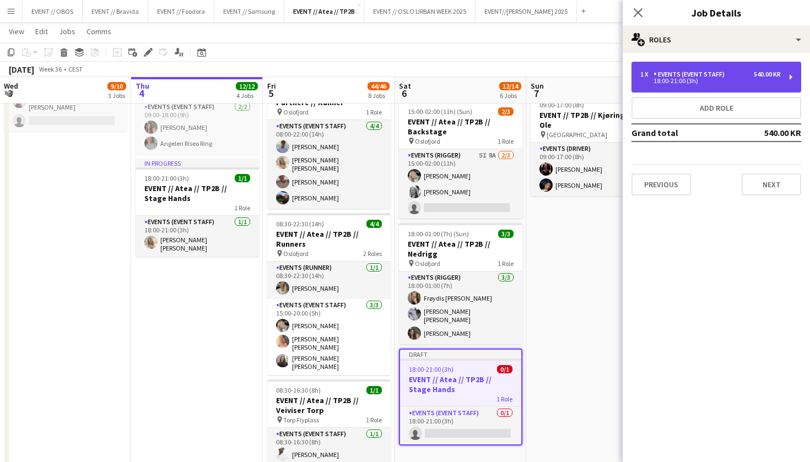
click at [661, 82] on div "18:00-21:00 (3h)" at bounding box center [710, 81] width 141 height 6
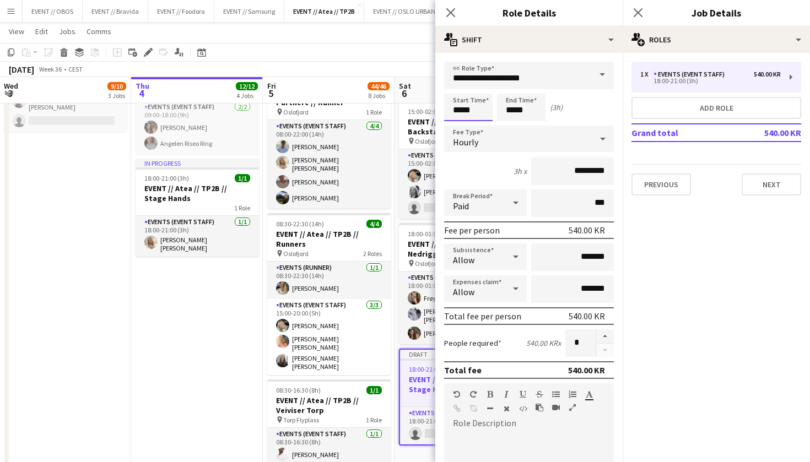
click at [459, 100] on input "*****" at bounding box center [468, 108] width 48 height 28
click at [461, 125] on div at bounding box center [457, 126] width 22 height 11
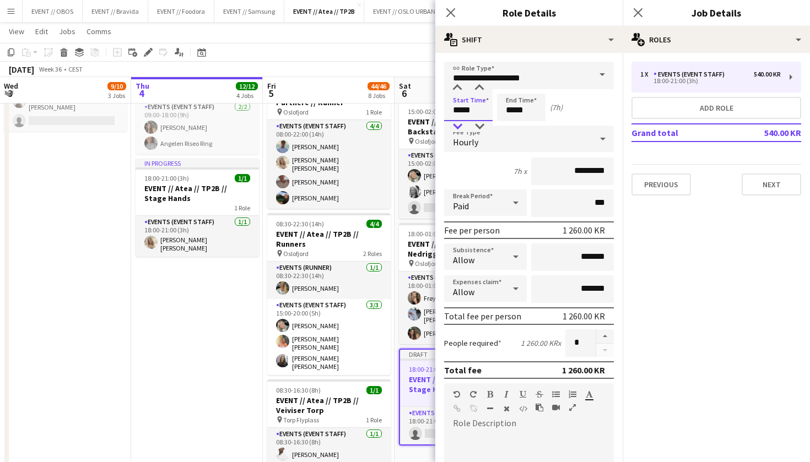
click at [462, 125] on div at bounding box center [457, 126] width 22 height 11
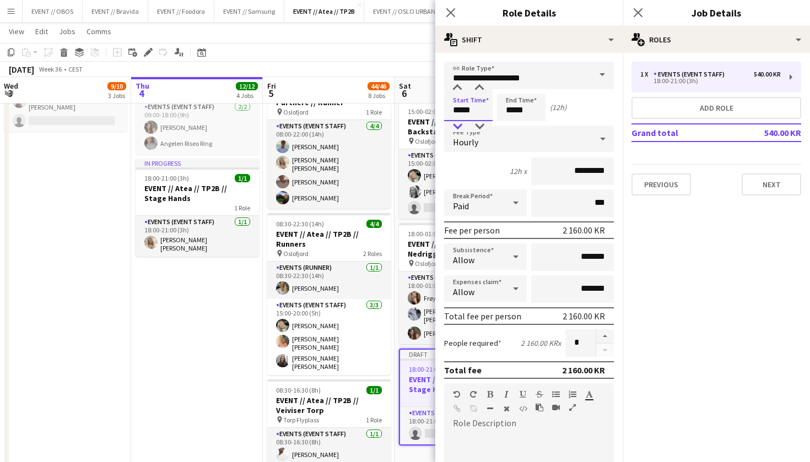
type input "*****"
click at [462, 125] on div at bounding box center [457, 126] width 22 height 11
click at [519, 114] on input "*****" at bounding box center [521, 108] width 48 height 28
click at [515, 127] on div at bounding box center [510, 126] width 22 height 11
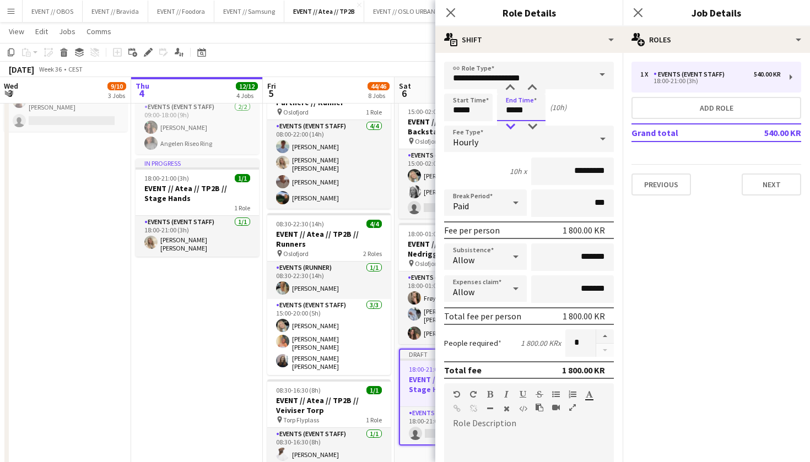
click at [515, 127] on div at bounding box center [510, 126] width 22 height 11
click at [533, 88] on div at bounding box center [532, 88] width 22 height 11
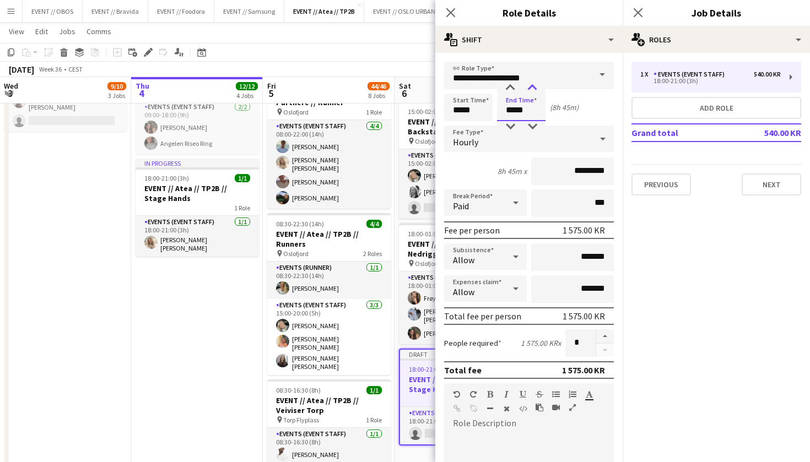
click at [533, 88] on div at bounding box center [532, 88] width 22 height 11
type input "*****"
click at [532, 124] on div at bounding box center [532, 126] width 22 height 11
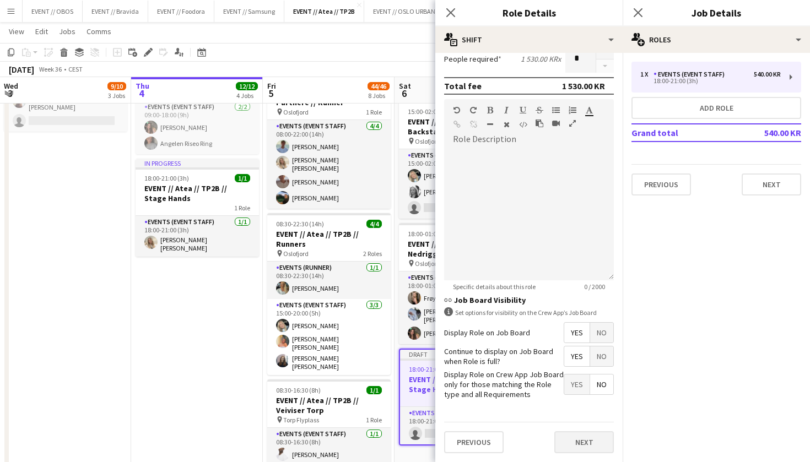
scroll to position [284, 0]
click at [569, 440] on button "Next" at bounding box center [584, 443] width 60 height 22
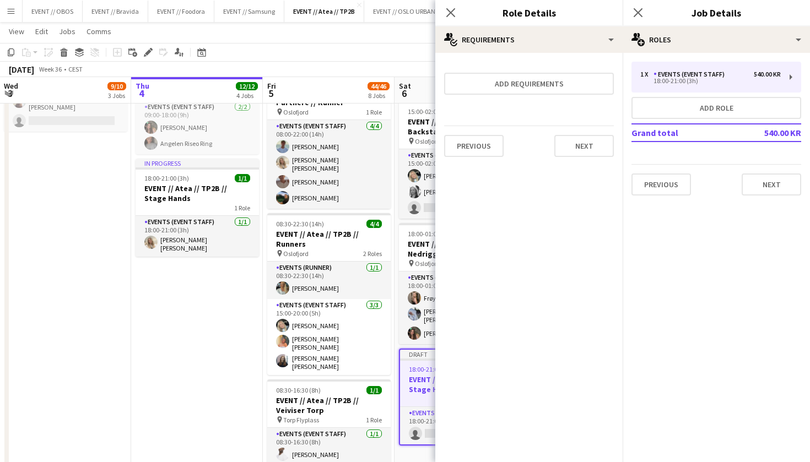
scroll to position [0, 0]
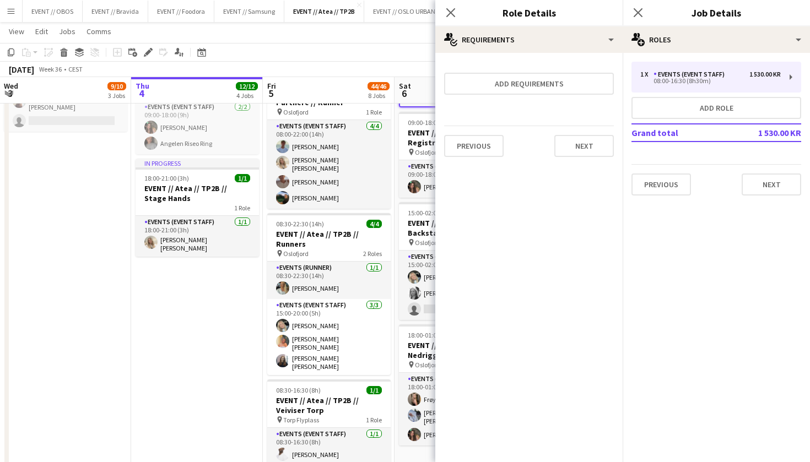
click at [364, 73] on div "[DATE] Week 36 • CEST Publish 1 job Revert 1 job" at bounding box center [405, 69] width 810 height 15
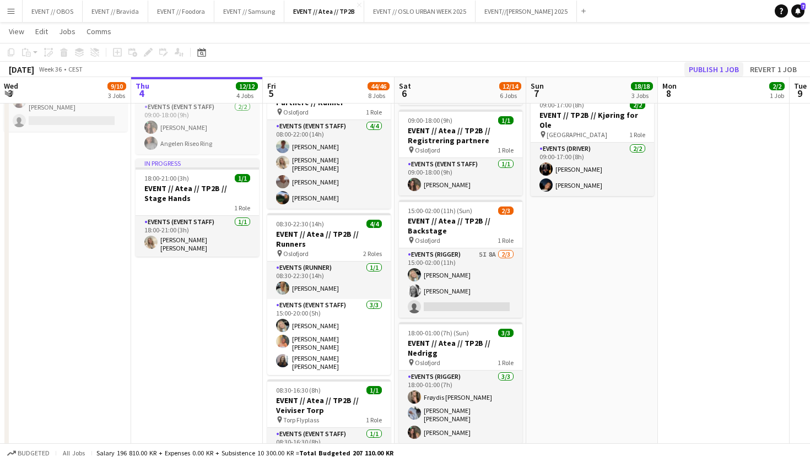
click at [696, 66] on button "Publish 1 job" at bounding box center [713, 69] width 59 height 14
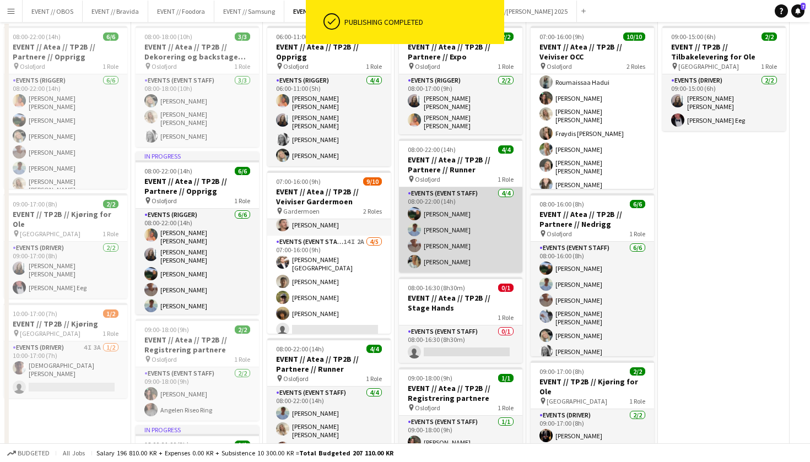
scroll to position [137, 0]
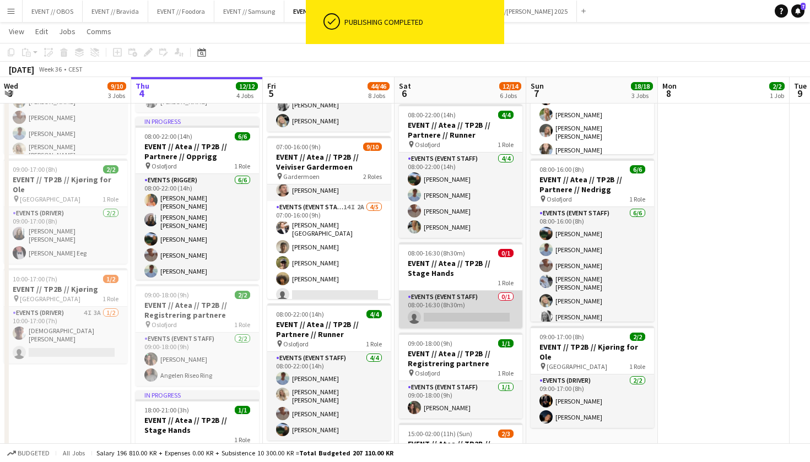
click at [454, 306] on app-card-role "Events (Event Staff) 0/1 08:00-16:30 (8h30m) single-neutral-actions" at bounding box center [460, 309] width 123 height 37
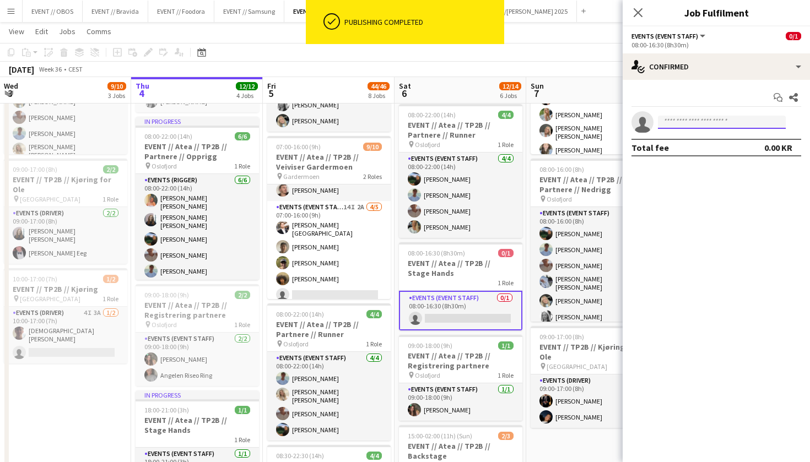
click at [679, 117] on input at bounding box center [722, 122] width 128 height 13
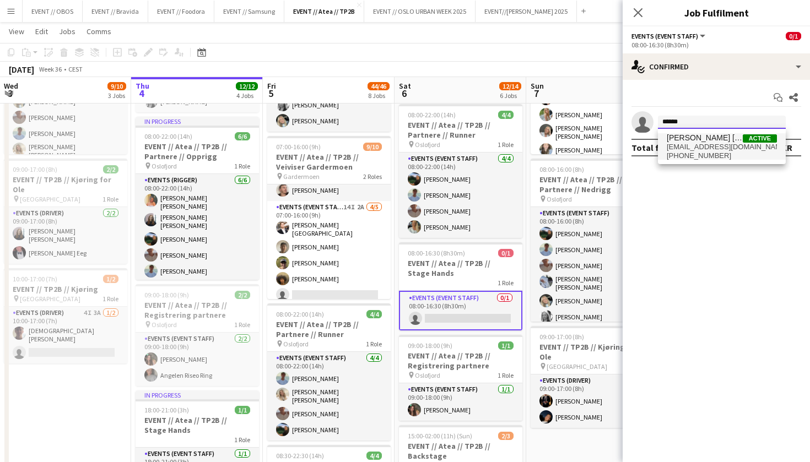
type input "******"
drag, startPoint x: 693, startPoint y: 140, endPoint x: 701, endPoint y: 152, distance: 14.5
click at [701, 152] on span "[PHONE_NUMBER]" at bounding box center [722, 156] width 110 height 9
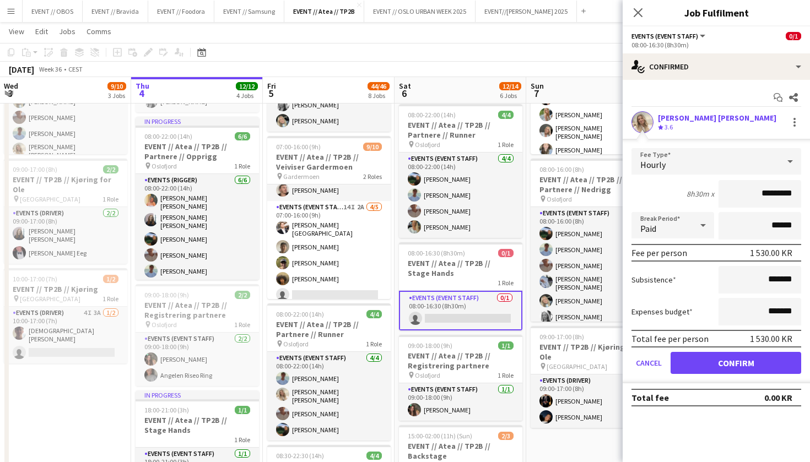
click at [698, 366] on button "Confirm" at bounding box center [736, 363] width 131 height 22
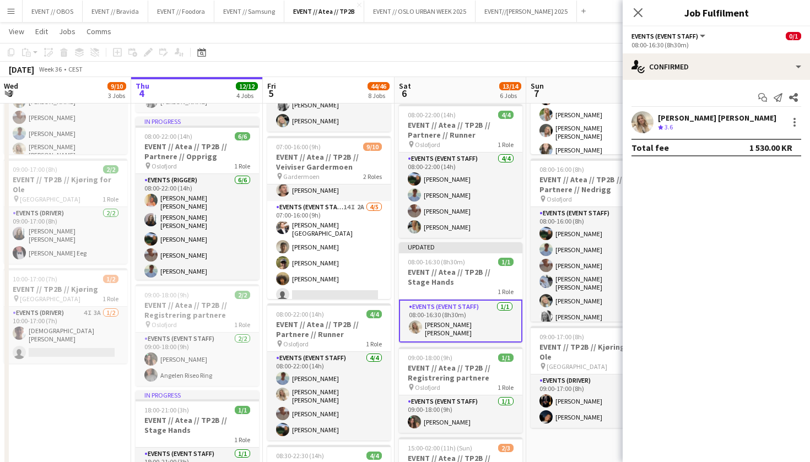
click at [545, 45] on app-toolbar "Copy Paste Paste Command V Paste with crew Command Shift V Paste linked Job [GE…" at bounding box center [405, 52] width 810 height 19
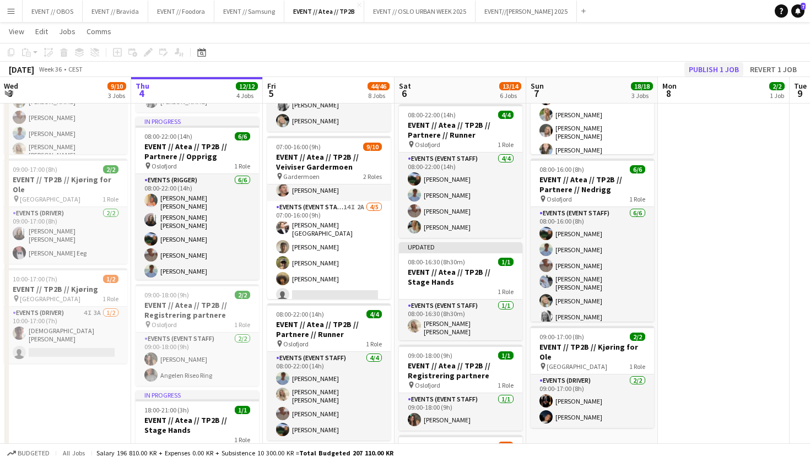
click at [701, 68] on button "Publish 1 job" at bounding box center [713, 69] width 59 height 14
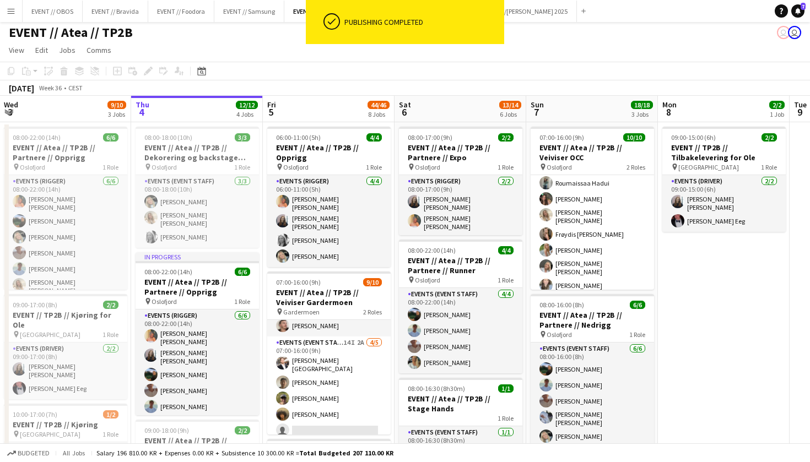
scroll to position [2, 0]
click at [445, 154] on h3 "EVENT // Atea // TP2B // Partnere // Expo" at bounding box center [460, 153] width 123 height 20
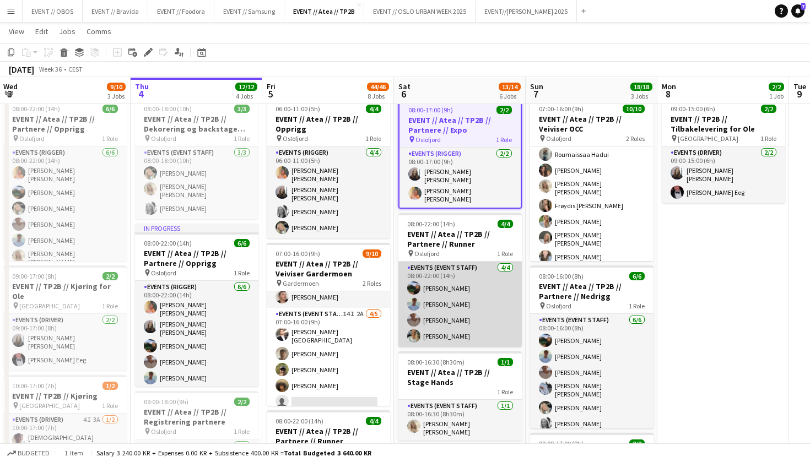
scroll to position [30, 0]
click at [425, 317] on app-card-role "Events (Event Staff) [DATE] 08:00-22:00 (14h) [PERSON_NAME] [PERSON_NAME] [PERS…" at bounding box center [459, 303] width 123 height 85
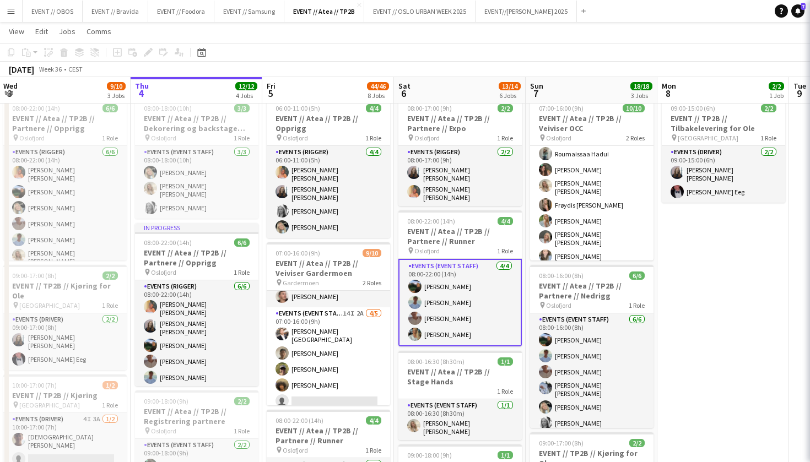
scroll to position [0, 264]
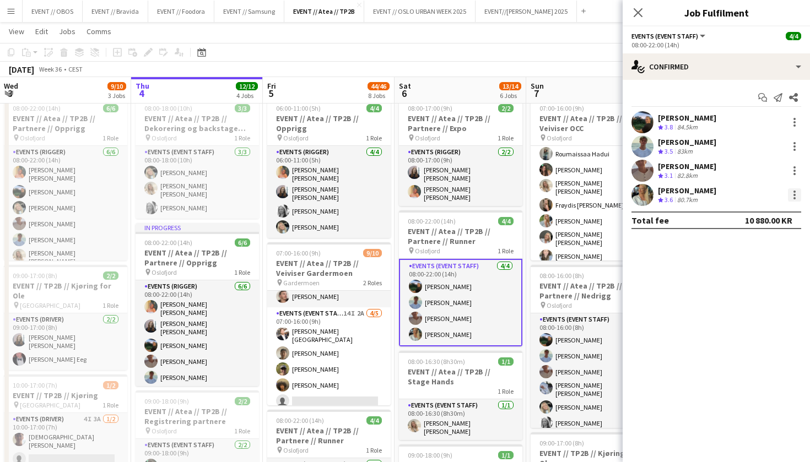
click at [796, 192] on div at bounding box center [794, 194] width 13 height 13
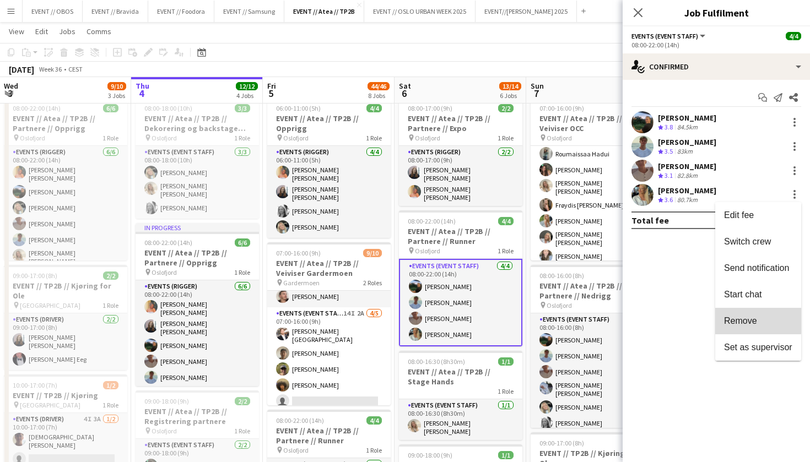
click at [750, 319] on span "Remove" at bounding box center [740, 320] width 33 height 9
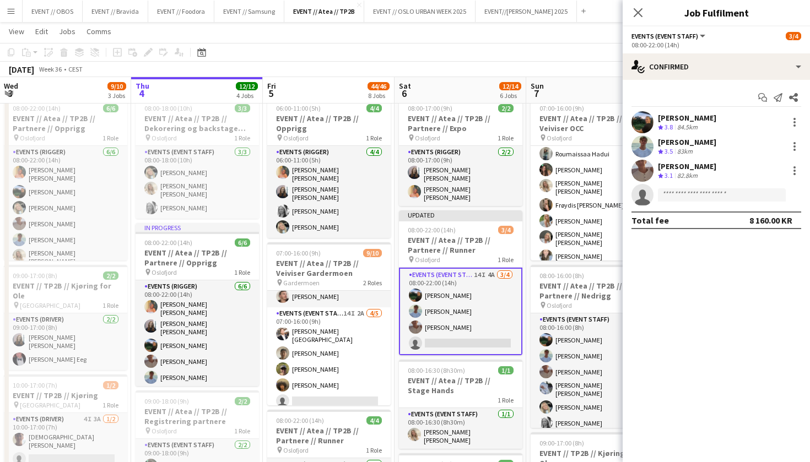
click at [541, 51] on app-toolbar "Copy Paste Paste Command V Paste with crew Command Shift V Paste linked Job [GE…" at bounding box center [405, 52] width 810 height 19
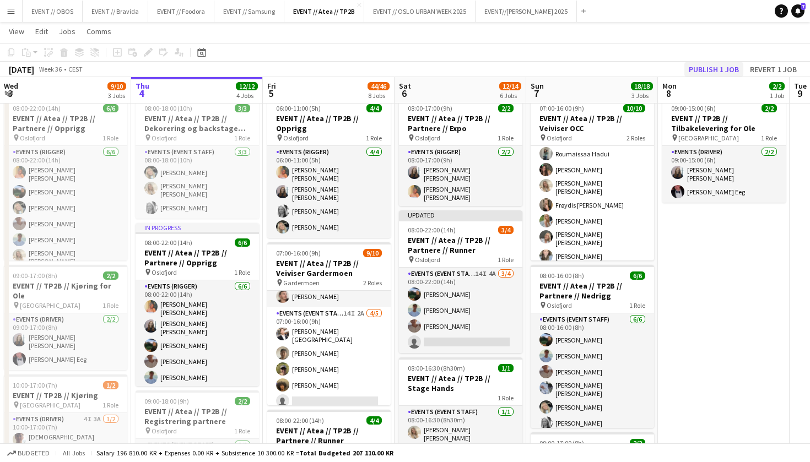
click at [705, 72] on button "Publish 1 job" at bounding box center [713, 69] width 59 height 14
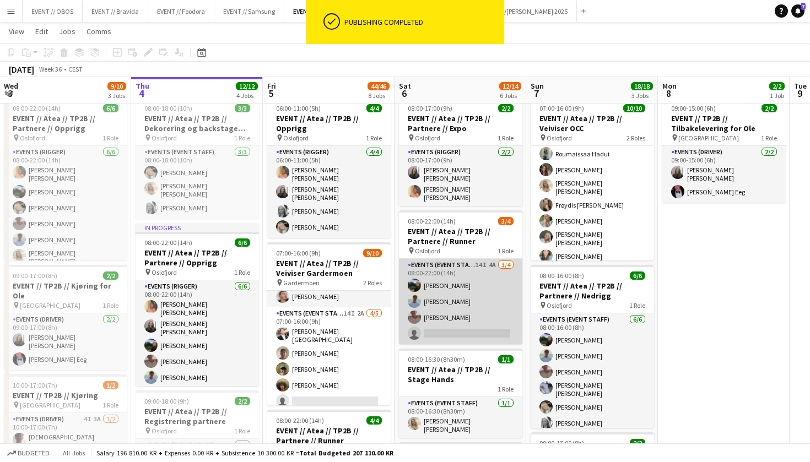
click at [436, 304] on app-card-role "Events (Event Staff) 14I 4A [DATE] 08:00-22:00 (14h) [PERSON_NAME] Smelhus [PER…" at bounding box center [460, 301] width 123 height 85
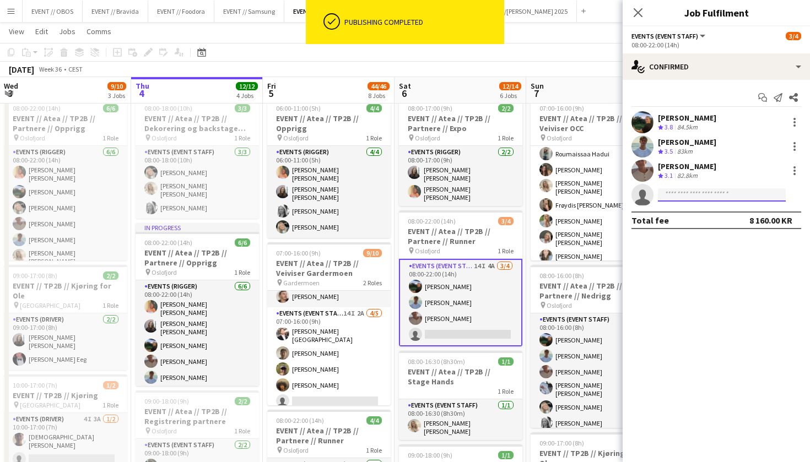
click at [675, 194] on input at bounding box center [722, 194] width 128 height 13
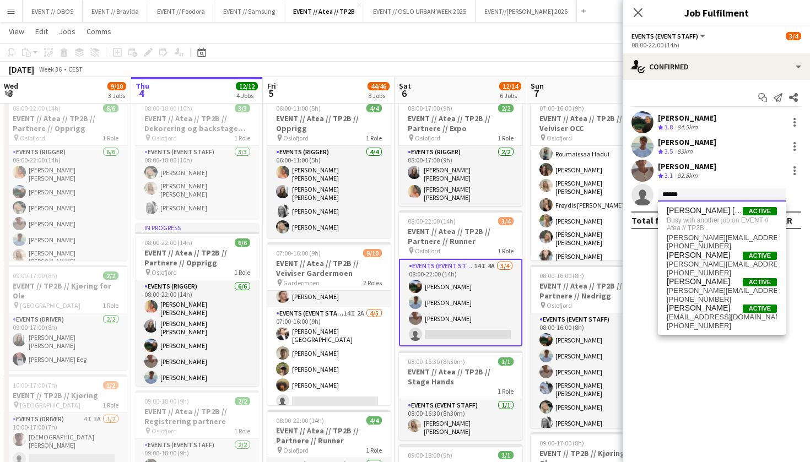
type input "******"
click at [608, 85] on app-board-header-date "Sun 7 18/18 3 Jobs" at bounding box center [592, 90] width 132 height 26
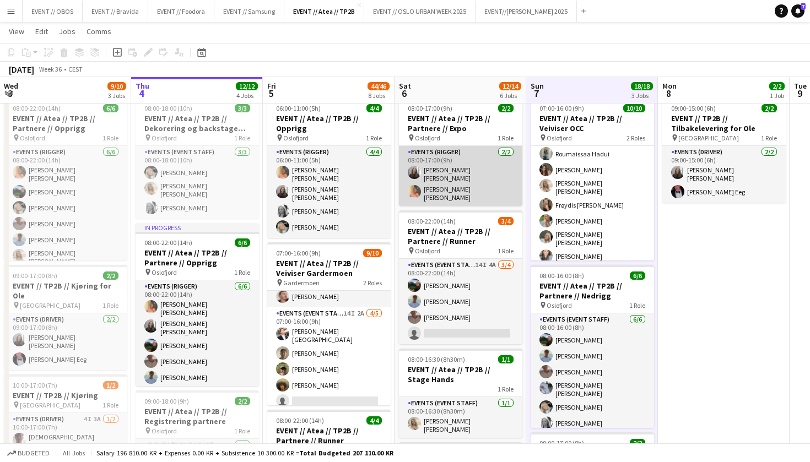
click at [487, 169] on app-card-role "Events (Rigger) [DATE] 08:00-17:00 (9h) [PERSON_NAME] [PERSON_NAME] [PERSON_NAM…" at bounding box center [460, 176] width 123 height 60
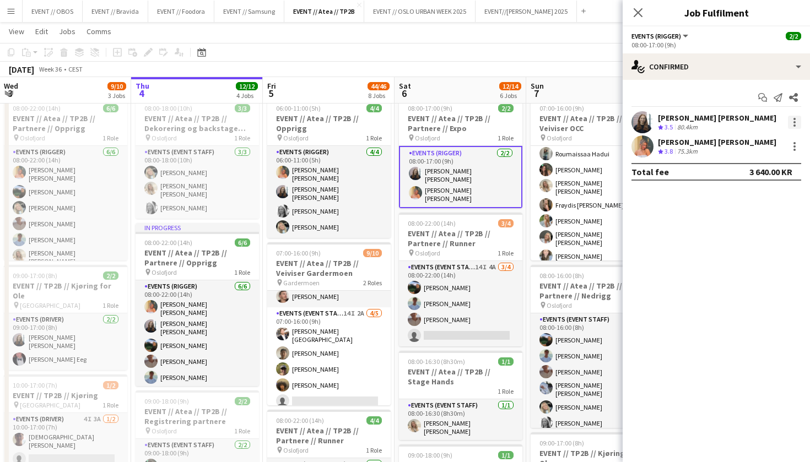
click at [791, 123] on div at bounding box center [794, 122] width 13 height 13
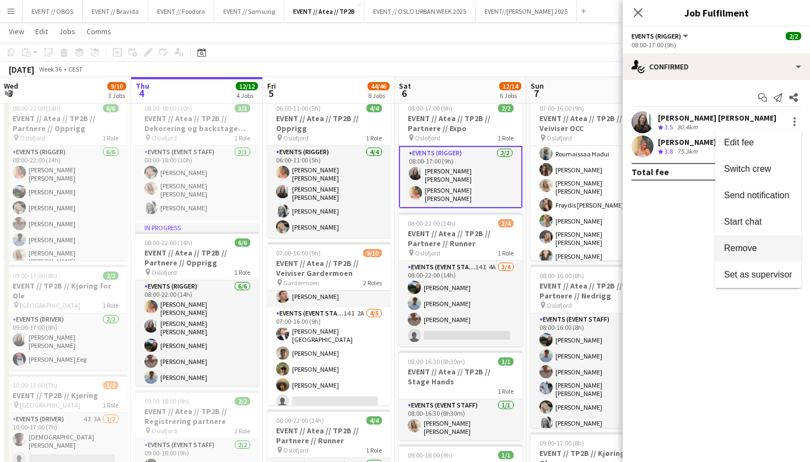
click at [738, 251] on span "Remove" at bounding box center [740, 248] width 33 height 9
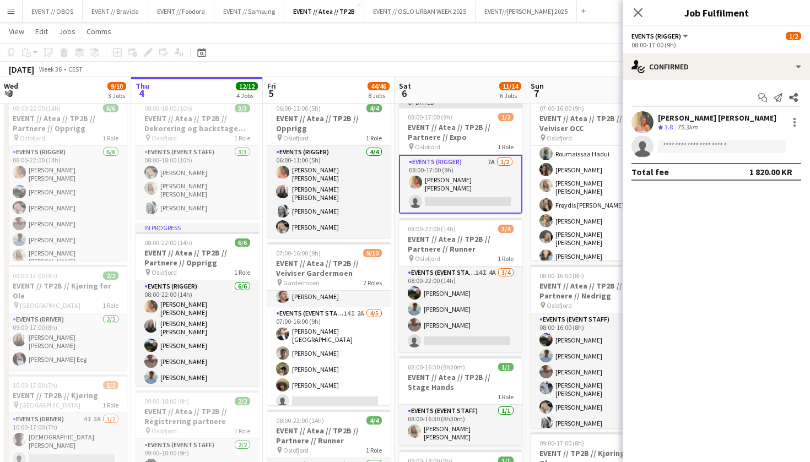
click at [557, 41] on app-page-menu "View Day view expanded Day view collapsed Month view Date picker Jump to [DATE]…" at bounding box center [405, 32] width 810 height 21
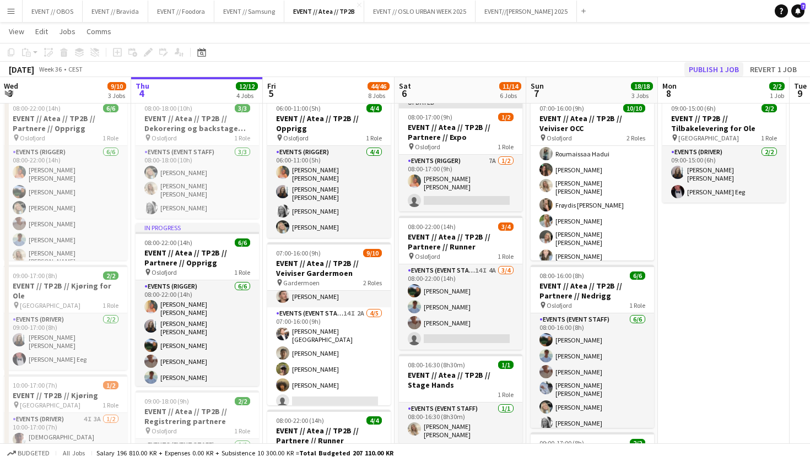
click at [722, 67] on button "Publish 1 job" at bounding box center [713, 69] width 59 height 14
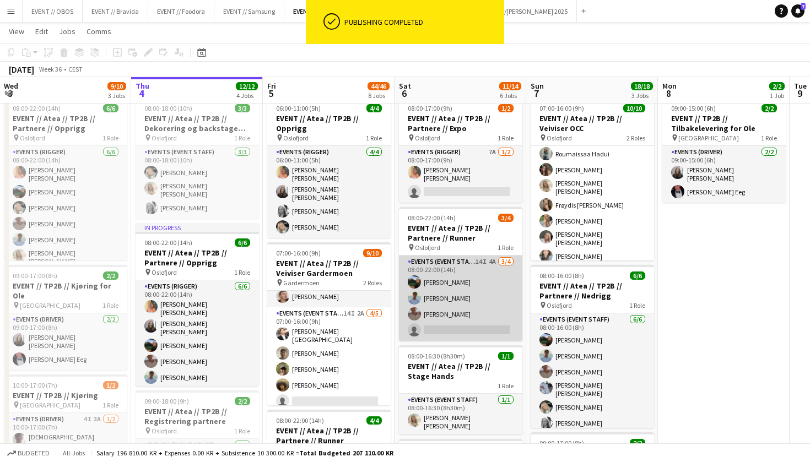
click at [466, 306] on app-card-role "Events (Event Staff) 14I 4A [DATE] 08:00-22:00 (14h) [PERSON_NAME] Smelhus [PER…" at bounding box center [460, 298] width 123 height 85
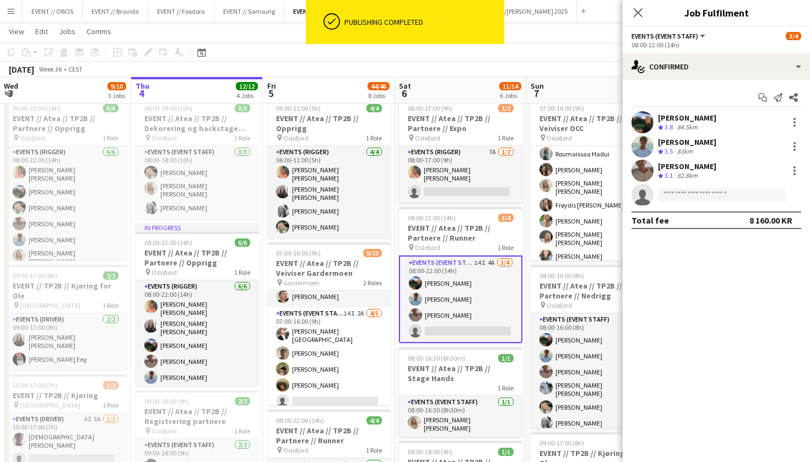
click at [695, 182] on div "[PERSON_NAME] Crew rating 3.8 84.5km [PERSON_NAME] Næss Crew rating 3.5 83km [P…" at bounding box center [716, 158] width 187 height 95
click at [698, 193] on input at bounding box center [722, 194] width 128 height 13
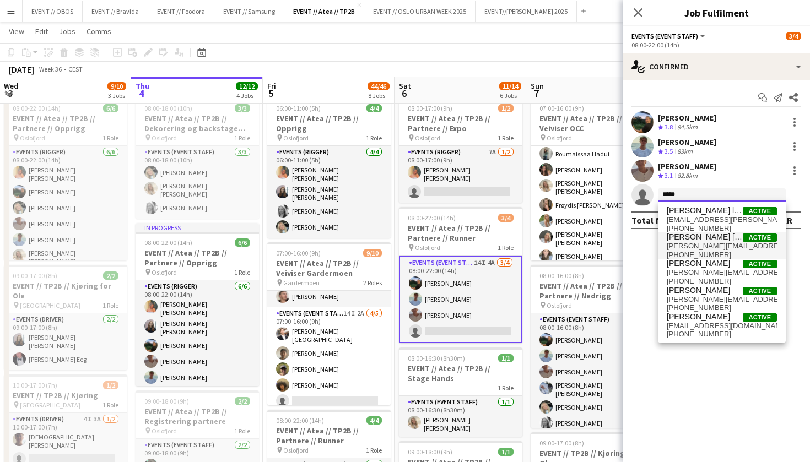
type input "*****"
click at [697, 240] on span "[PERSON_NAME] [PERSON_NAME]" at bounding box center [705, 237] width 76 height 9
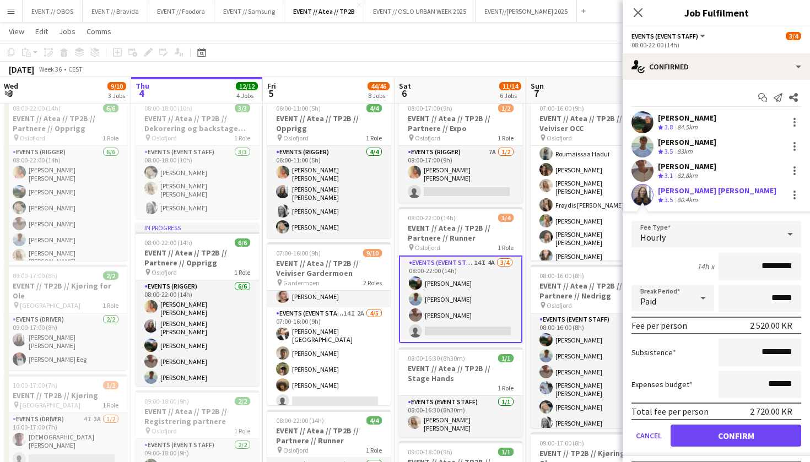
click at [711, 438] on button "Confirm" at bounding box center [736, 436] width 131 height 22
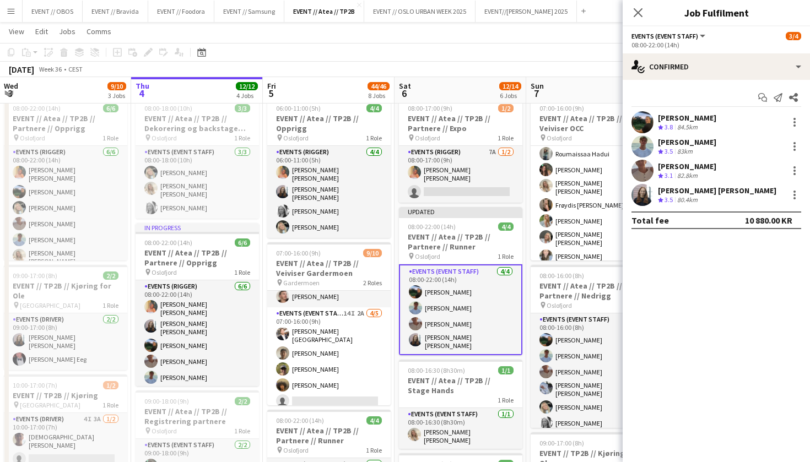
click at [582, 62] on div "[DATE] Week 36 • CEST Publish 1 job Revert 1 job" at bounding box center [405, 69] width 810 height 15
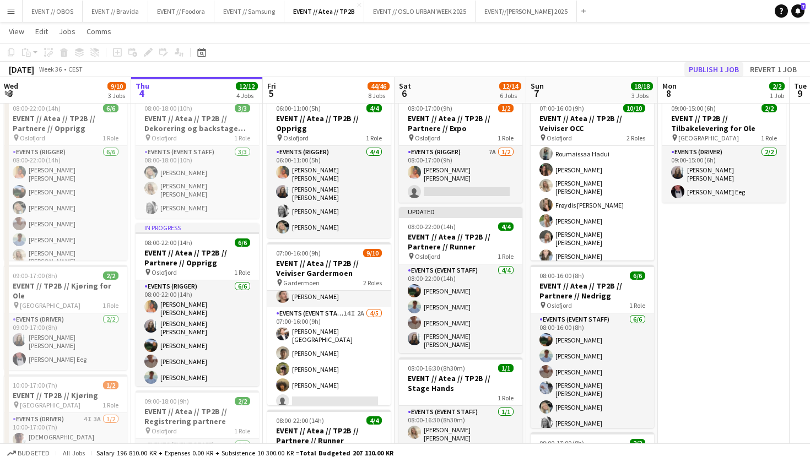
click at [704, 71] on button "Publish 1 job" at bounding box center [713, 69] width 59 height 14
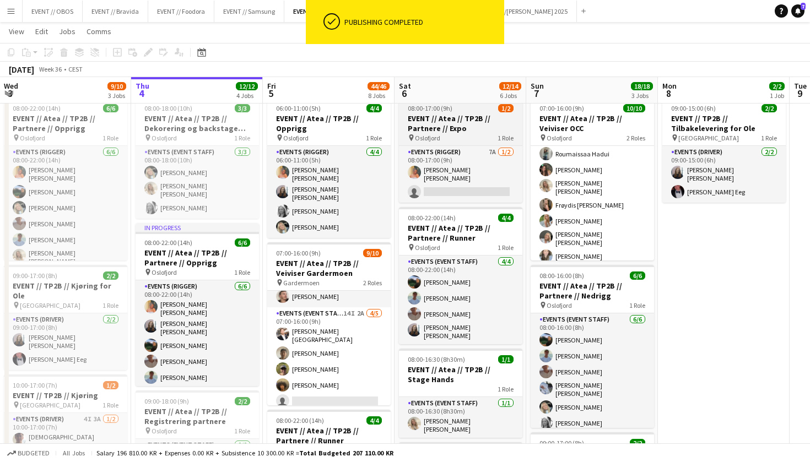
click at [425, 136] on span "Oslofjord" at bounding box center [427, 138] width 25 height 8
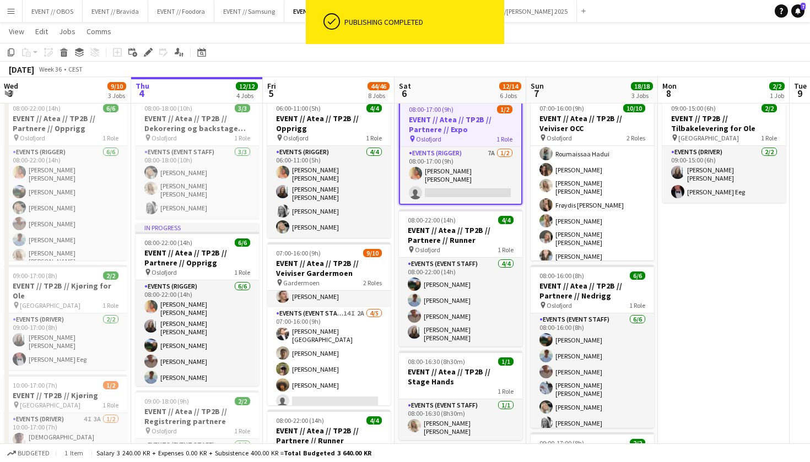
click at [150, 59] on app-toolbar "Copy Paste Paste Command V Paste with crew Command Shift V Paste linked Job [GE…" at bounding box center [405, 52] width 810 height 19
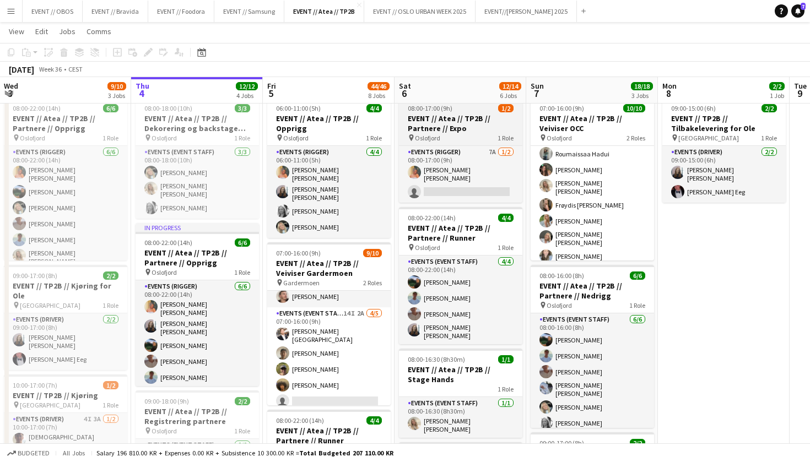
click at [446, 128] on h3 "EVENT // Atea // TP2B // Partnere // Expo" at bounding box center [460, 124] width 123 height 20
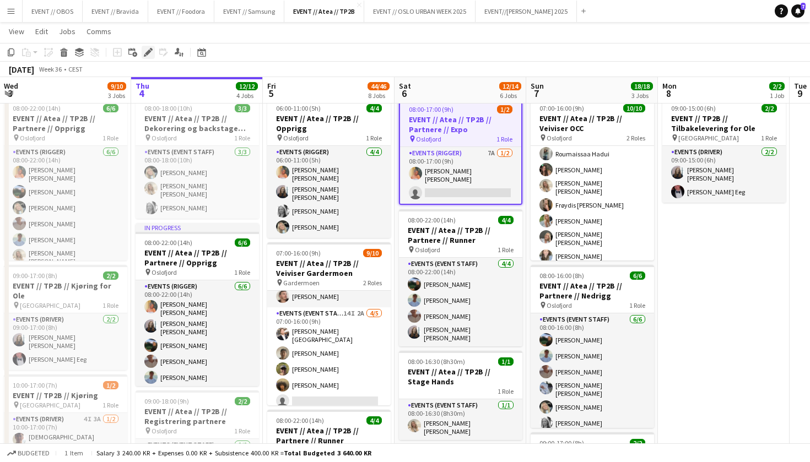
click at [150, 55] on icon "Edit" at bounding box center [148, 52] width 9 height 9
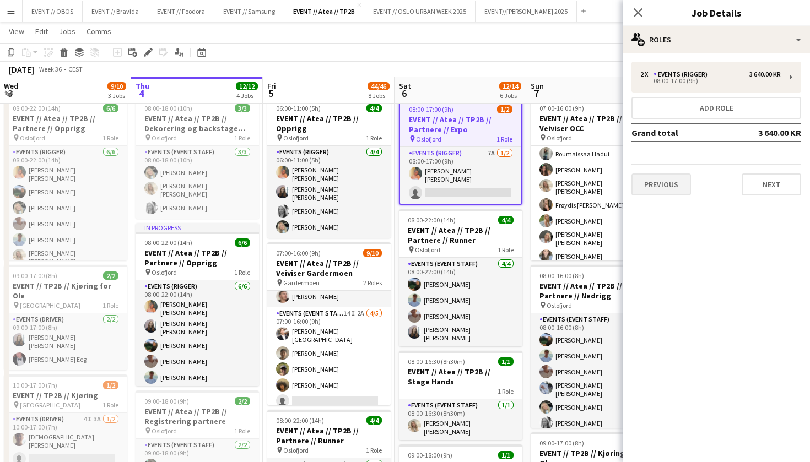
click at [658, 190] on button "Previous" at bounding box center [661, 185] width 60 height 22
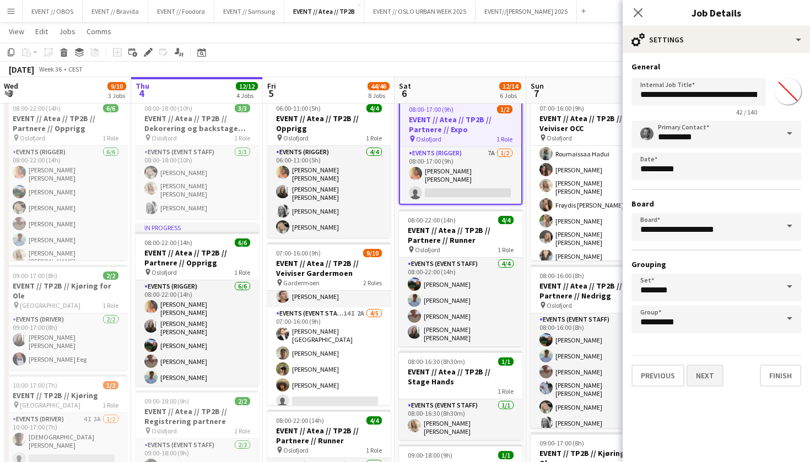
click at [700, 375] on button "Next" at bounding box center [705, 376] width 37 height 22
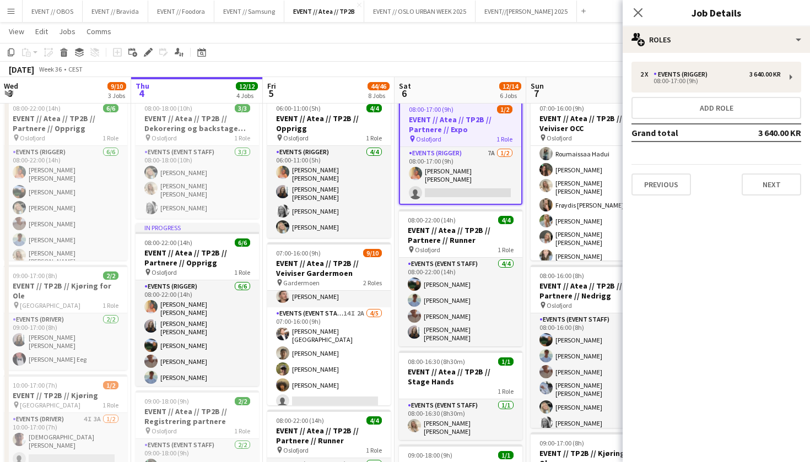
click at [667, 95] on div "2 x Events (Rigger) 3 640.00 KR 08:00-17:00 (9h) Add role Grand total 3 640.00 …" at bounding box center [716, 129] width 187 height 134
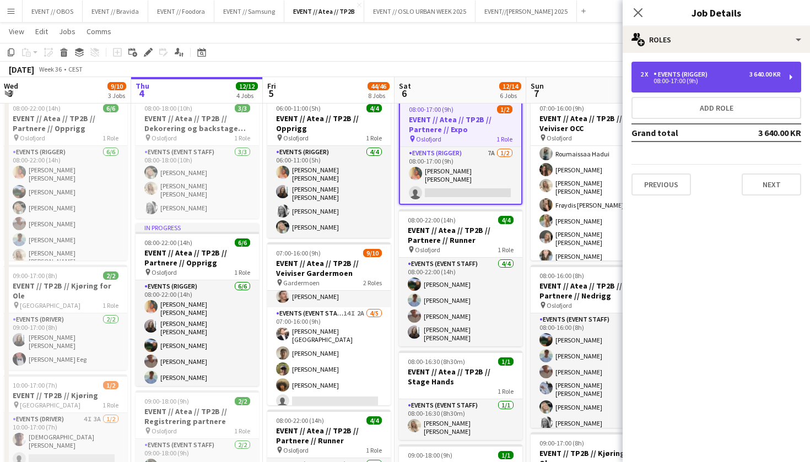
click at [668, 78] on div "Events (Rigger)" at bounding box center [683, 75] width 58 height 8
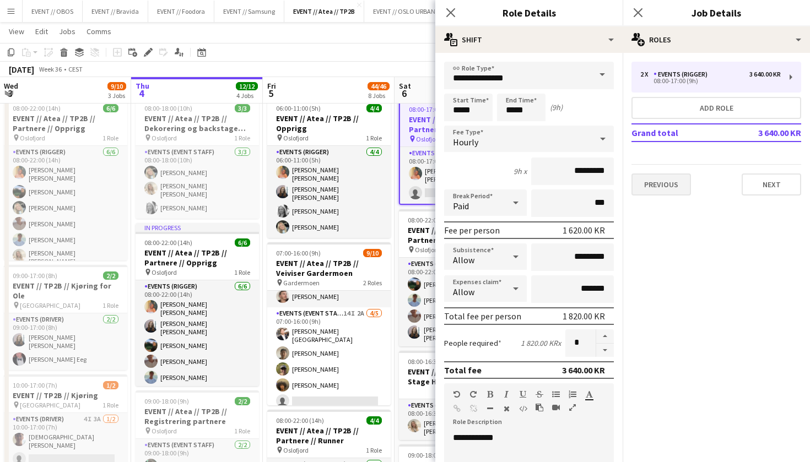
click at [661, 191] on button "Previous" at bounding box center [661, 185] width 60 height 22
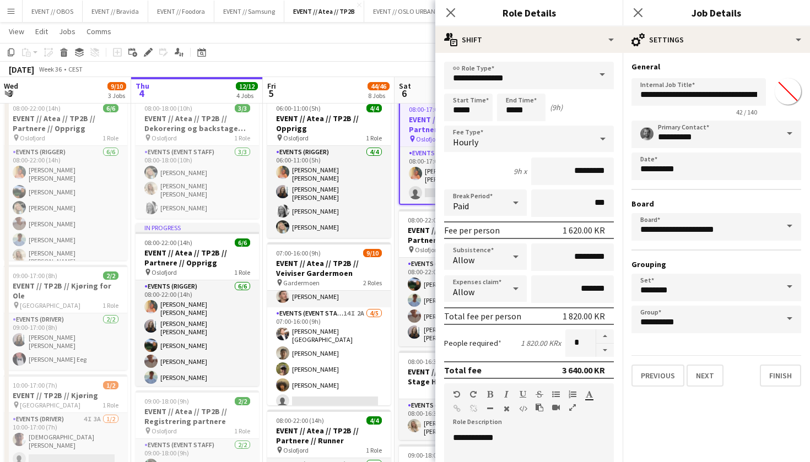
click at [706, 106] on app-form-group "**********" at bounding box center [698, 97] width 134 height 38
drag, startPoint x: 730, startPoint y: 97, endPoint x: 805, endPoint y: 108, distance: 75.7
click at [803, 107] on form "**********" at bounding box center [716, 224] width 187 height 325
type input "**********"
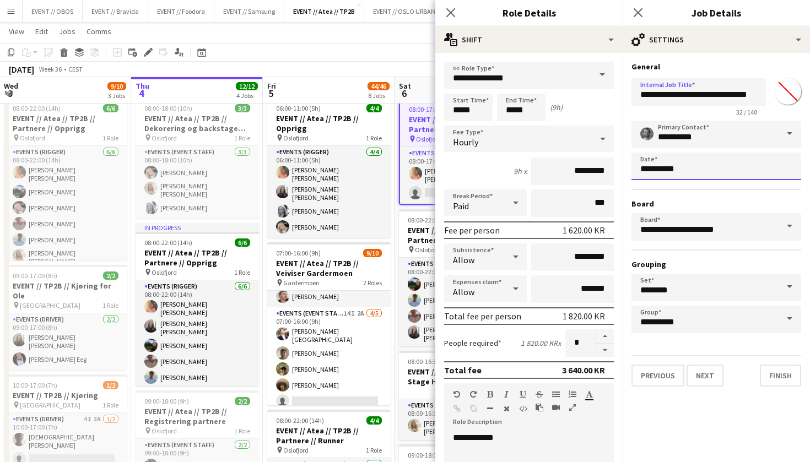
scroll to position [0, 0]
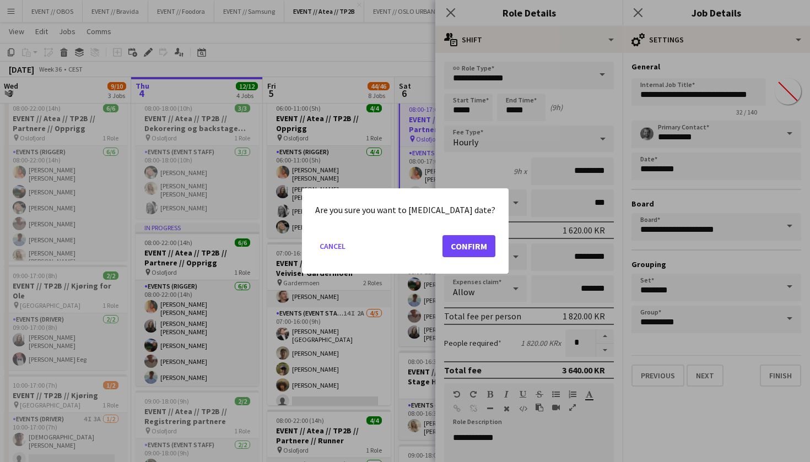
click at [701, 139] on div at bounding box center [405, 231] width 810 height 462
click at [354, 256] on mat-dialog-actions "Cancel Confirm" at bounding box center [405, 250] width 180 height 47
click at [350, 249] on button "Cancel" at bounding box center [332, 246] width 35 height 18
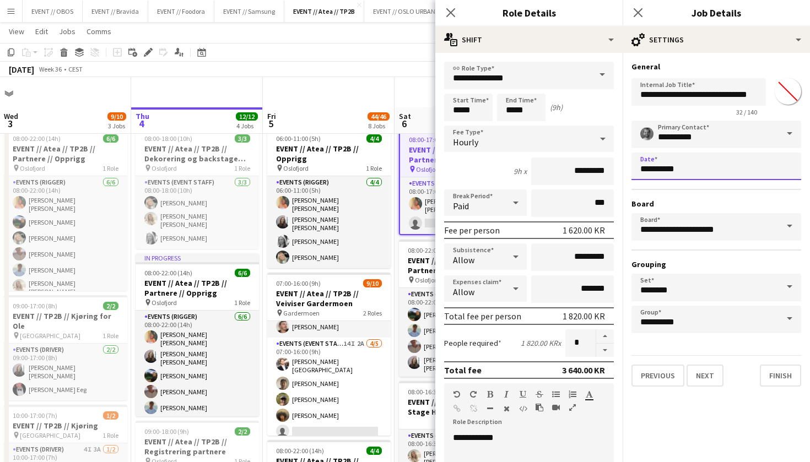
scroll to position [30, 0]
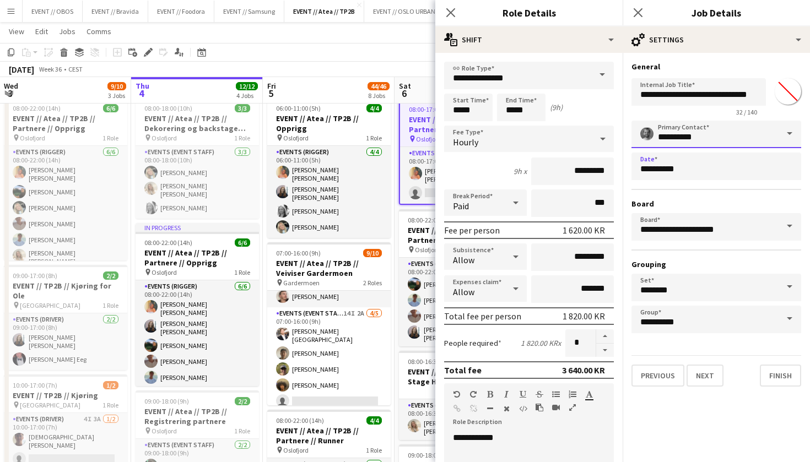
click at [717, 143] on input "**********" at bounding box center [716, 135] width 170 height 28
drag, startPoint x: 717, startPoint y: 143, endPoint x: 590, endPoint y: 142, distance: 127.8
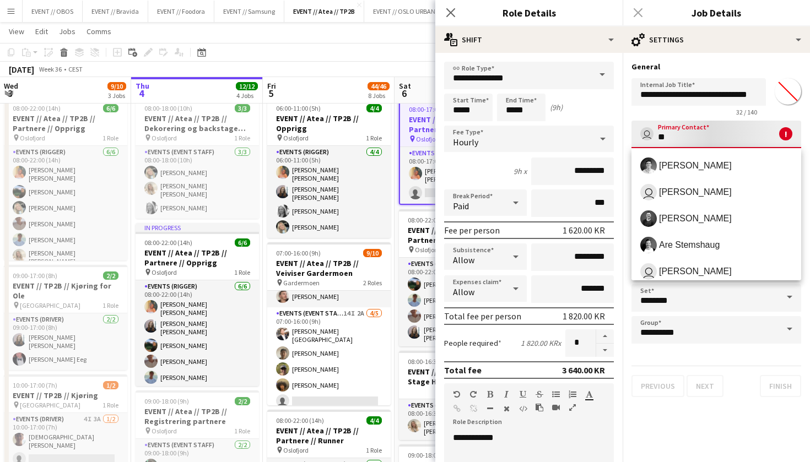
type input "*"
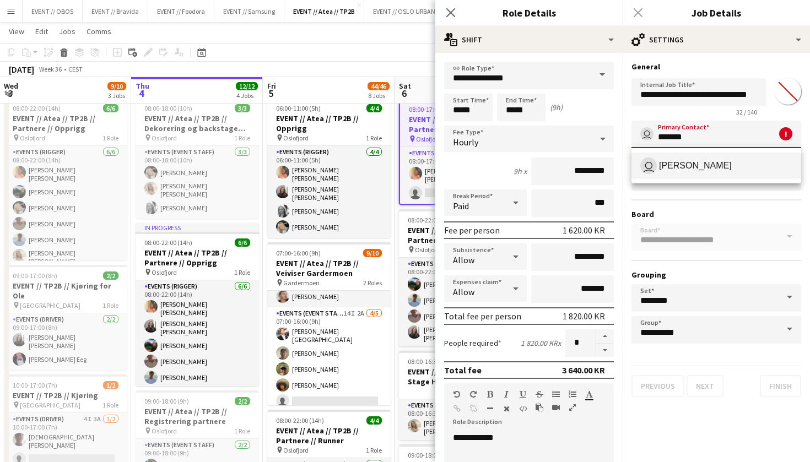
click at [690, 156] on mat-option "user [PERSON_NAME]" at bounding box center [716, 166] width 170 height 26
type input "**********"
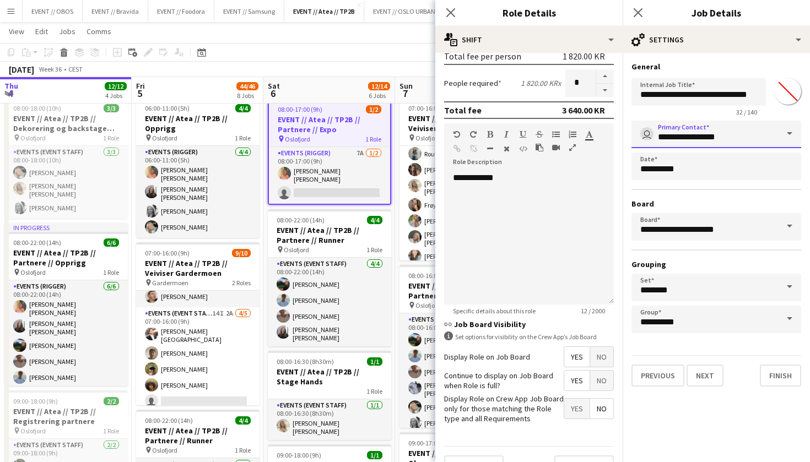
scroll to position [276, 0]
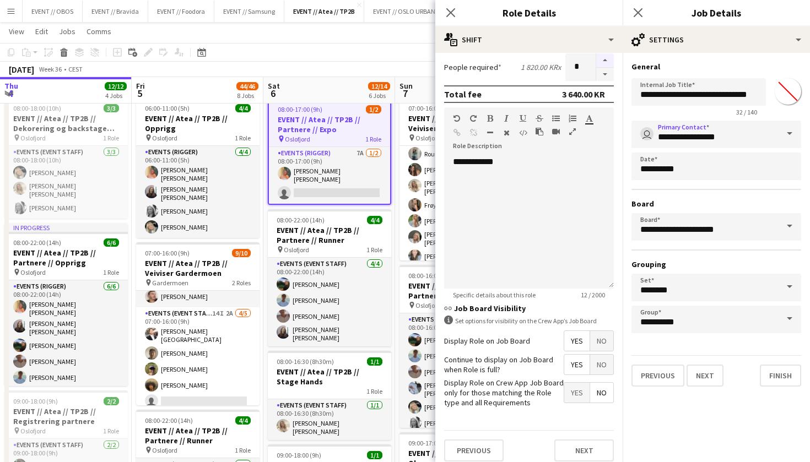
click at [605, 66] on button "button" at bounding box center [605, 60] width 18 height 14
click at [604, 55] on button "button" at bounding box center [605, 60] width 18 height 14
type input "*"
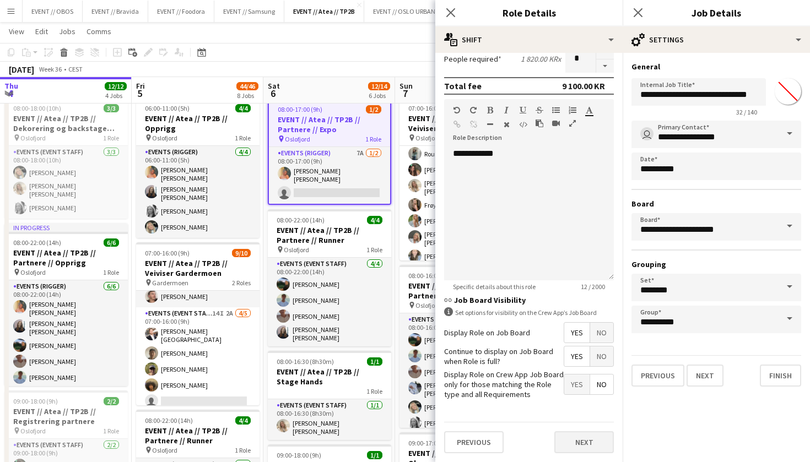
scroll to position [284, 0]
click at [579, 437] on button "Next" at bounding box center [584, 443] width 60 height 22
type input "**********"
type input "*******"
type input "**********"
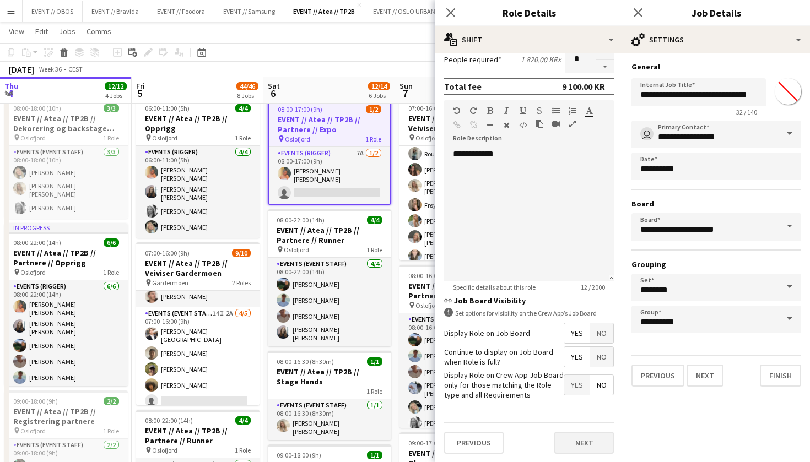
scroll to position [0, 0]
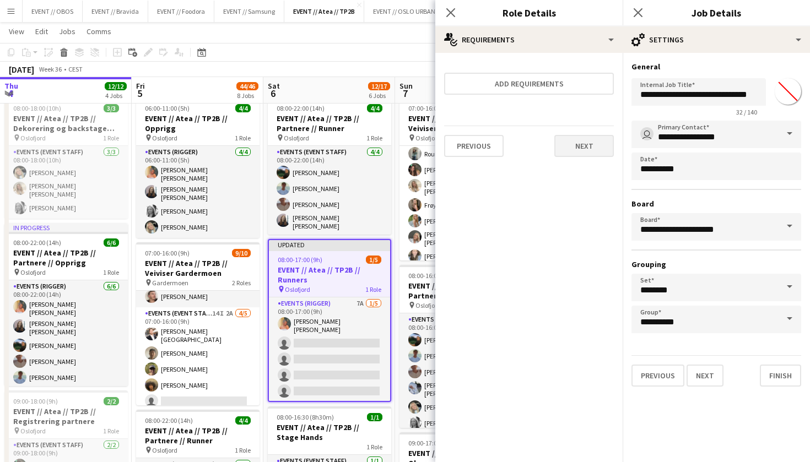
click at [573, 150] on button "Next" at bounding box center [584, 146] width 60 height 22
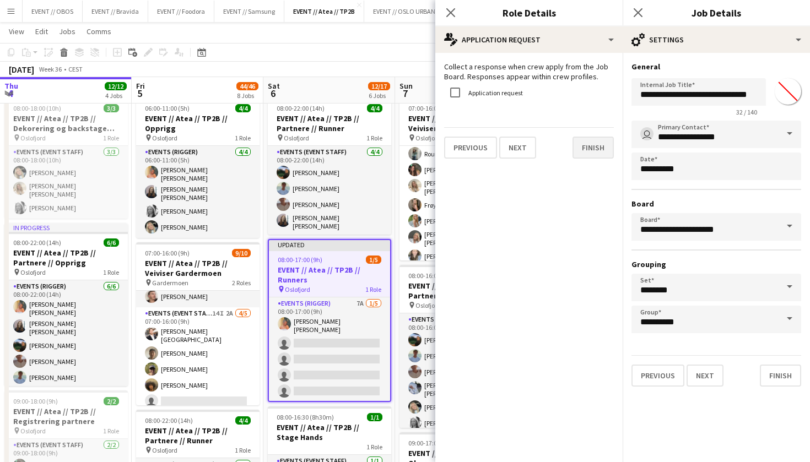
click at [573, 150] on button "Finish" at bounding box center [593, 148] width 41 height 22
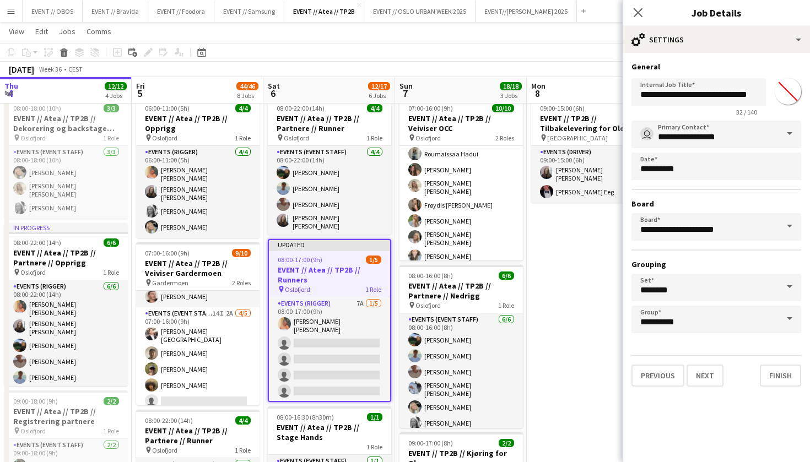
click at [531, 32] on app-page-menu "View Day view expanded Day view collapsed Month view Date picker Jump to [DATE]…" at bounding box center [405, 32] width 810 height 21
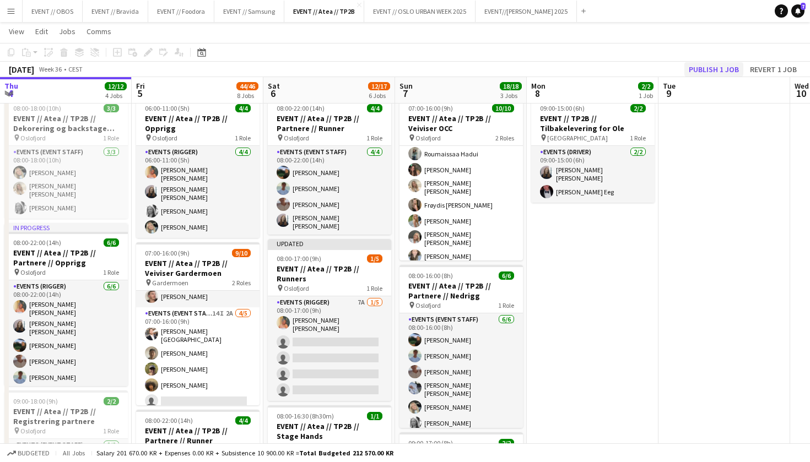
click at [703, 66] on button "Publish 1 job" at bounding box center [713, 69] width 59 height 14
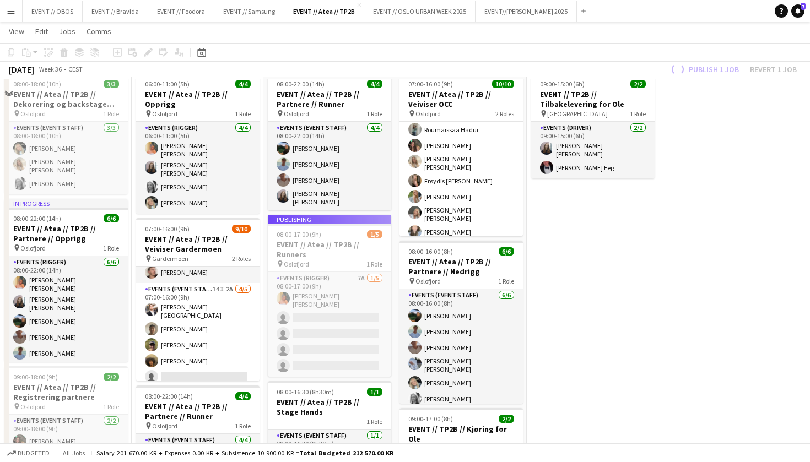
scroll to position [59, 0]
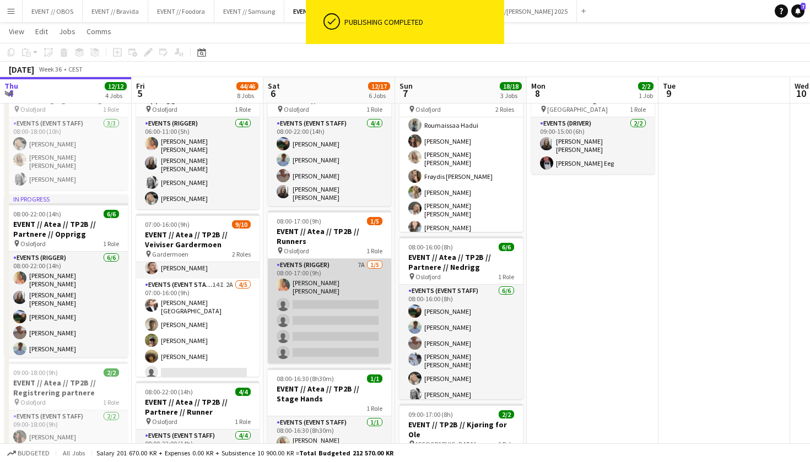
click at [336, 290] on app-card-role "Events (Rigger) 7A [DATE] 08:00-17:00 (9h) [PERSON_NAME] [PERSON_NAME] single-n…" at bounding box center [329, 311] width 123 height 105
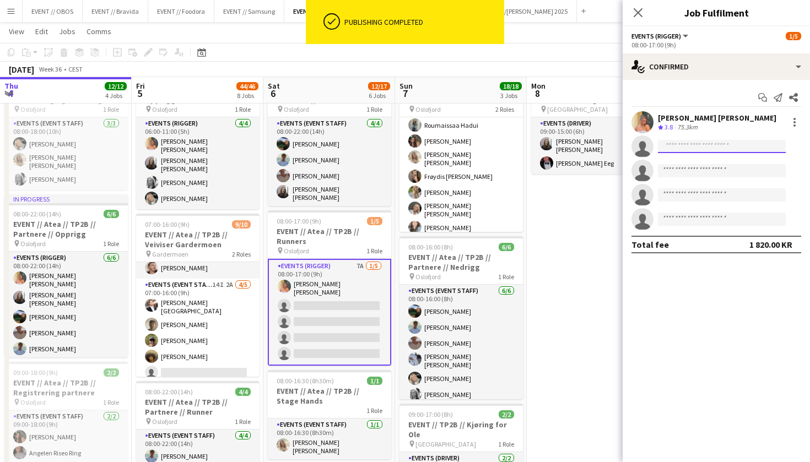
click at [668, 145] on input at bounding box center [722, 146] width 128 height 13
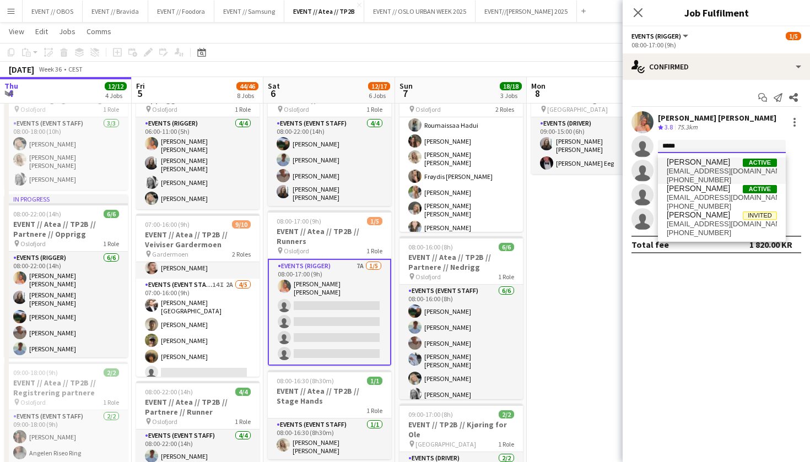
type input "*****"
click at [678, 168] on span "[EMAIL_ADDRESS][DOMAIN_NAME]" at bounding box center [722, 171] width 110 height 9
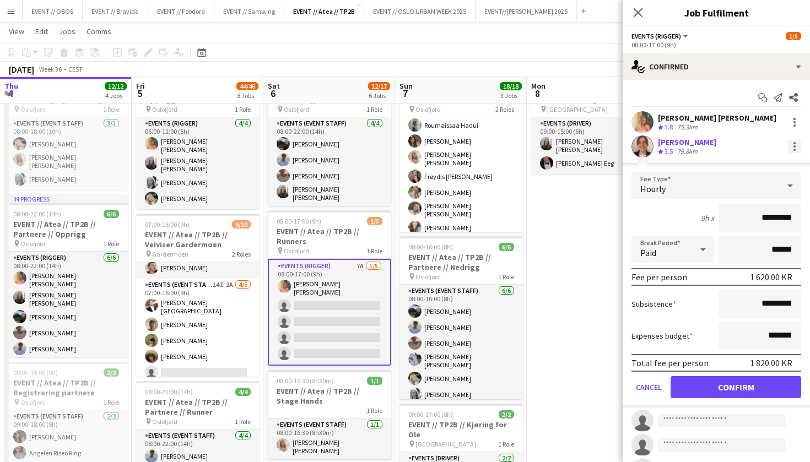
click at [789, 140] on div at bounding box center [794, 146] width 13 height 13
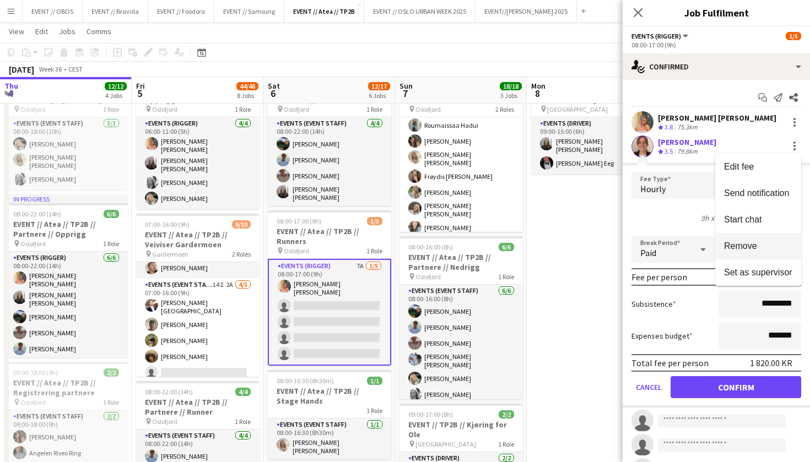
click at [736, 247] on span "Remove" at bounding box center [740, 245] width 33 height 9
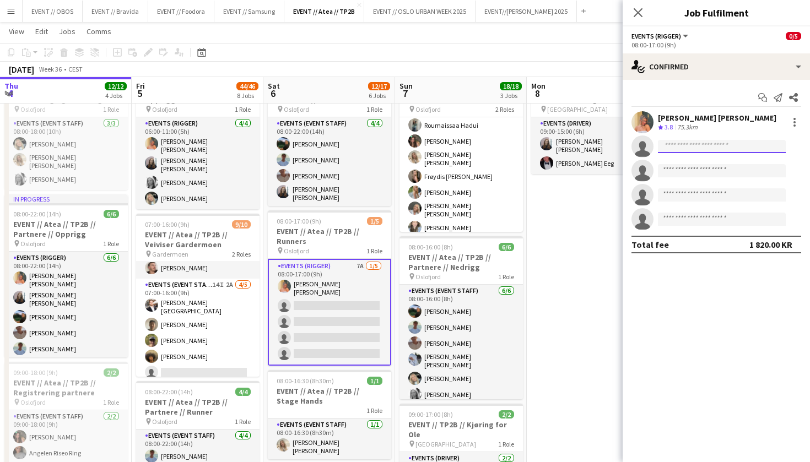
click at [668, 145] on input at bounding box center [722, 146] width 128 height 13
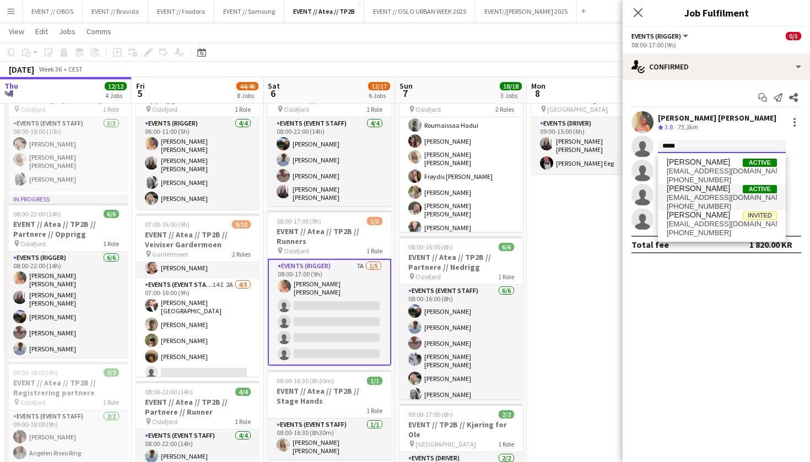
type input "*****"
click at [680, 191] on span "[PERSON_NAME]" at bounding box center [698, 188] width 63 height 9
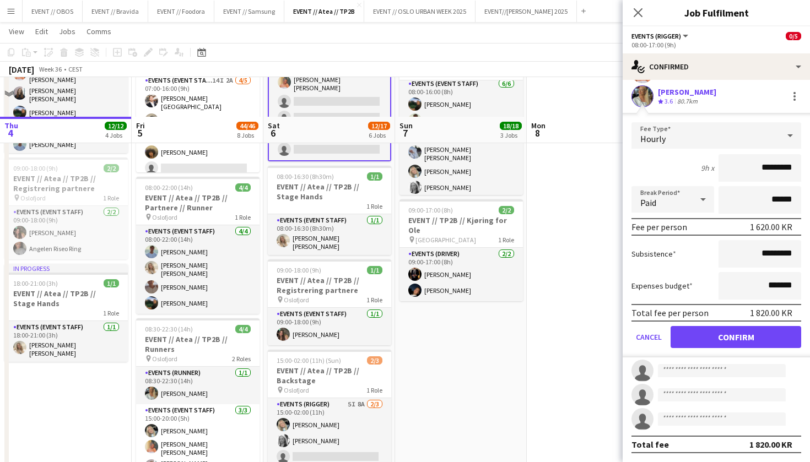
scroll to position [50, 0]
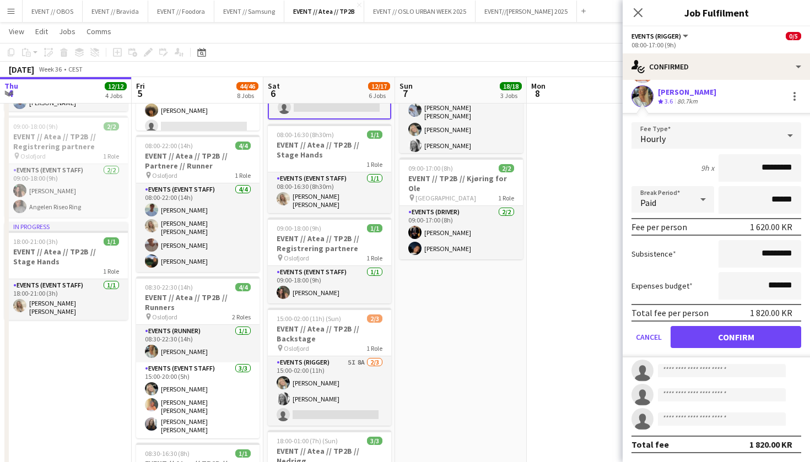
click at [712, 336] on button "Confirm" at bounding box center [736, 337] width 131 height 22
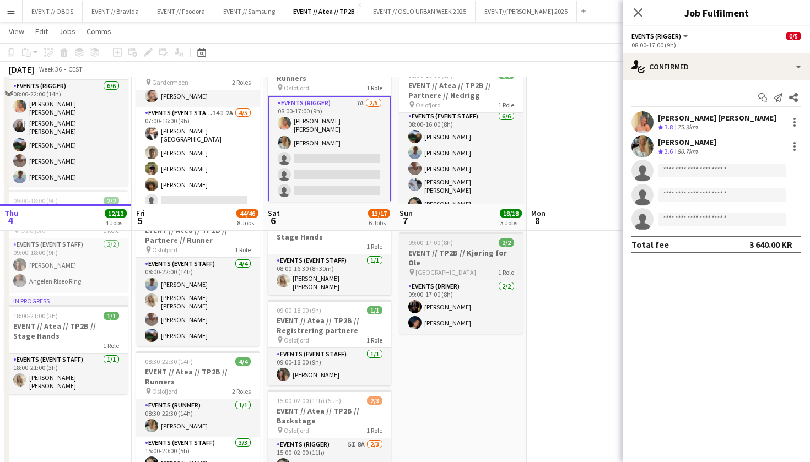
scroll to position [438, 0]
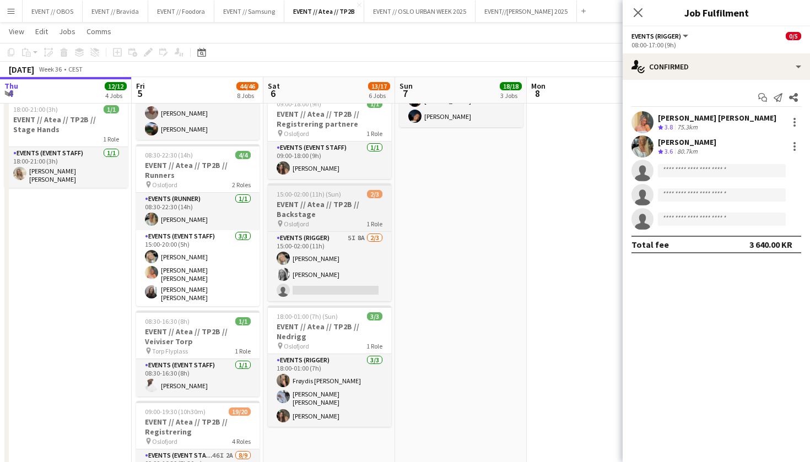
click at [306, 220] on span "Oslofjord" at bounding box center [296, 224] width 25 height 8
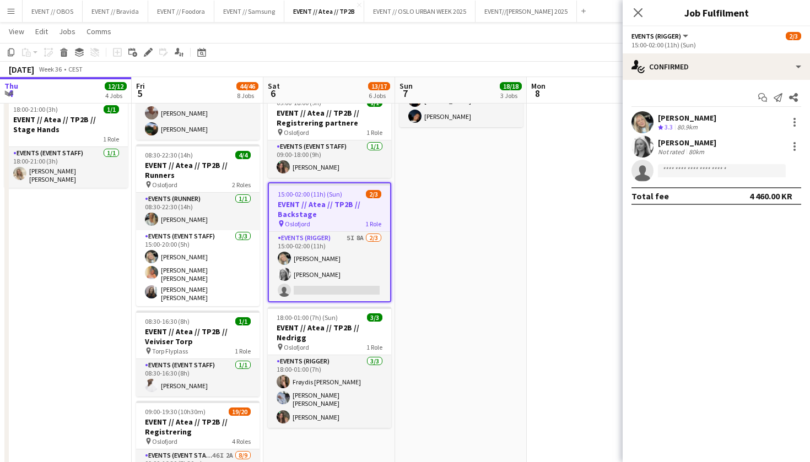
click at [455, 265] on app-date-cell "07:00-16:00 (9h) 10/10 EVENT // Atea // TP2B // Veiviser OCC pin Oslofjord 2 Ro…" at bounding box center [461, 229] width 132 height 1086
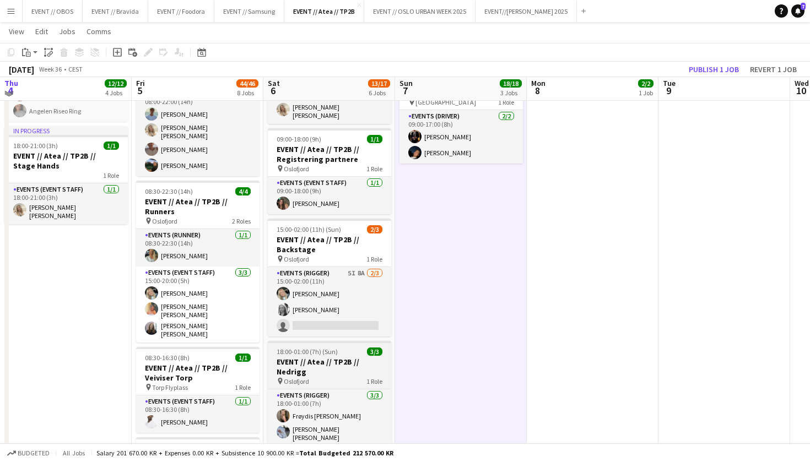
scroll to position [398, 0]
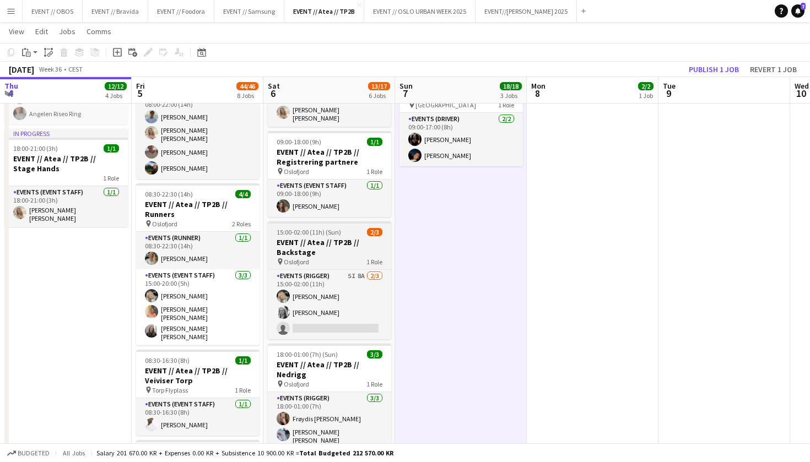
click at [304, 222] on div at bounding box center [329, 223] width 123 height 2
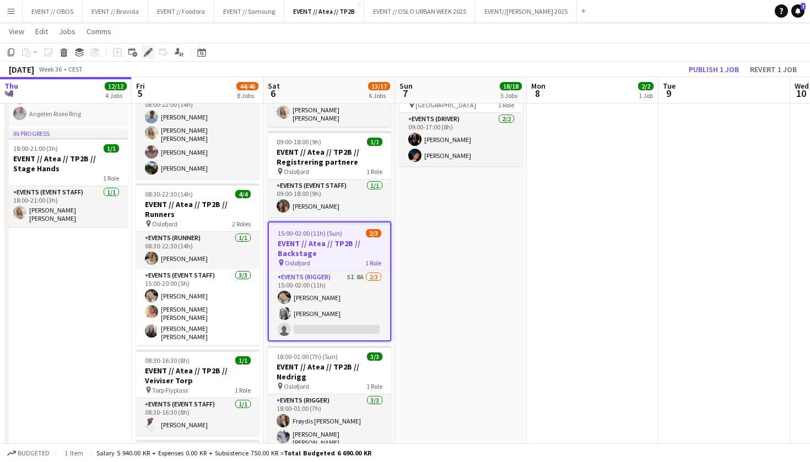
click at [148, 47] on div "Edit" at bounding box center [148, 52] width 13 height 13
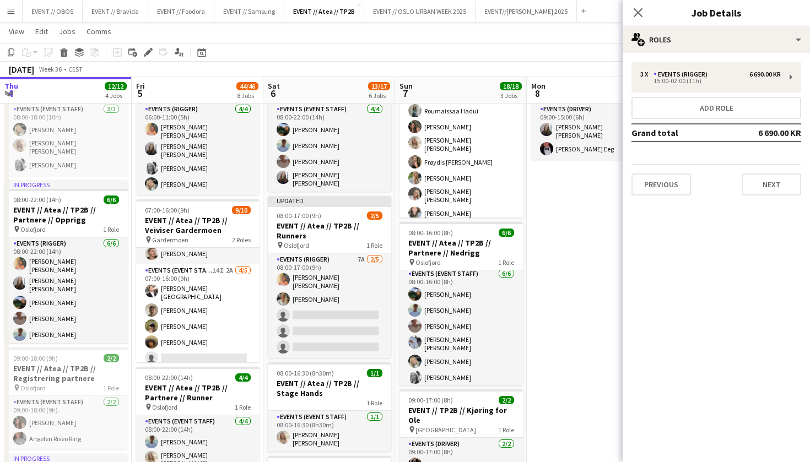
scroll to position [71, 0]
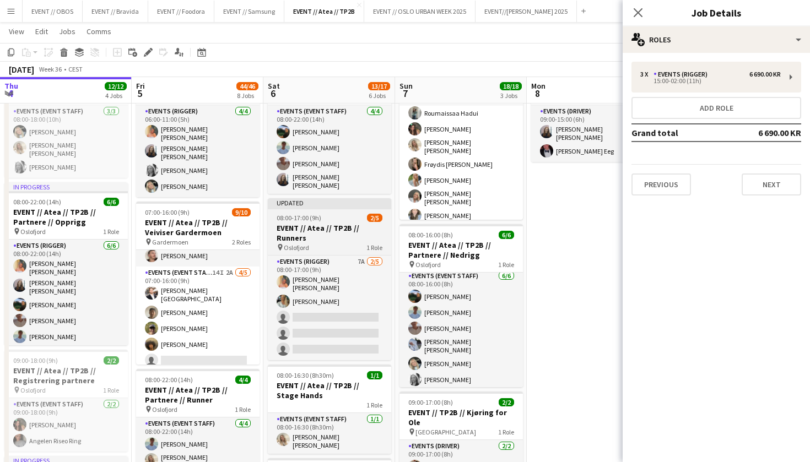
click at [296, 234] on h3 "EVENT // Atea // TP2B // Runners" at bounding box center [329, 233] width 123 height 20
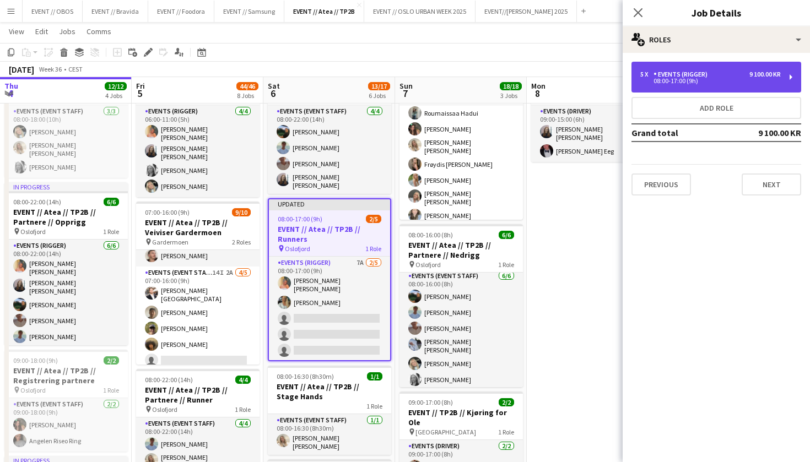
click at [697, 88] on div "5 x Events (Rigger) 9 100.00 KR 08:00-17:00 (9h)" at bounding box center [716, 77] width 170 height 31
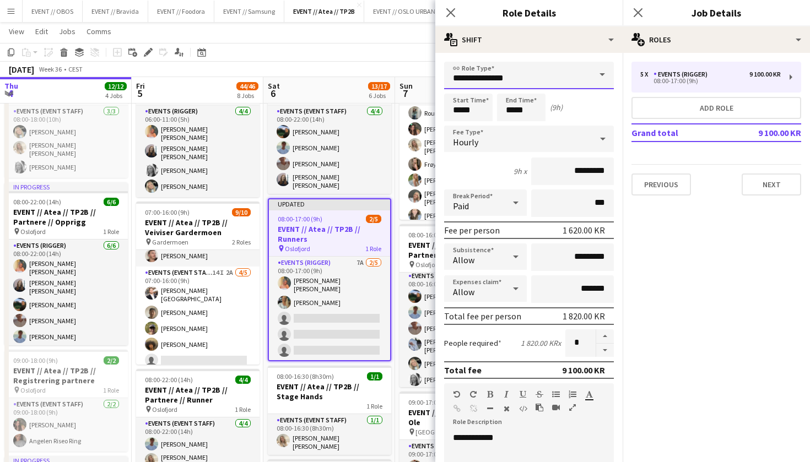
click at [532, 85] on input "**********" at bounding box center [529, 76] width 170 height 28
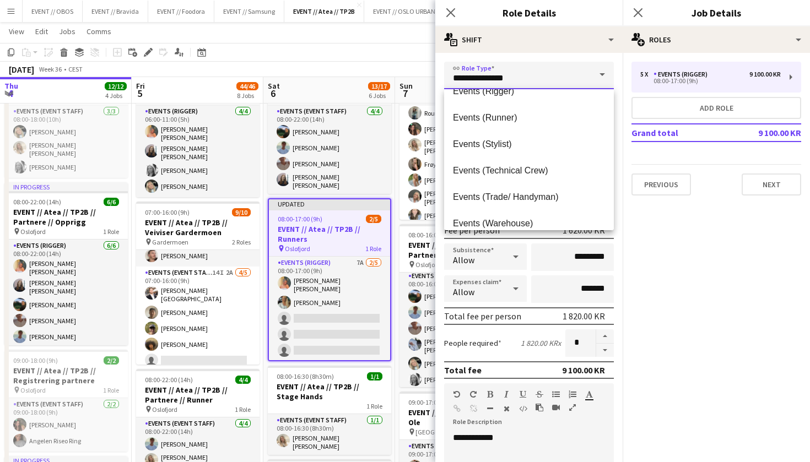
scroll to position [389, 0]
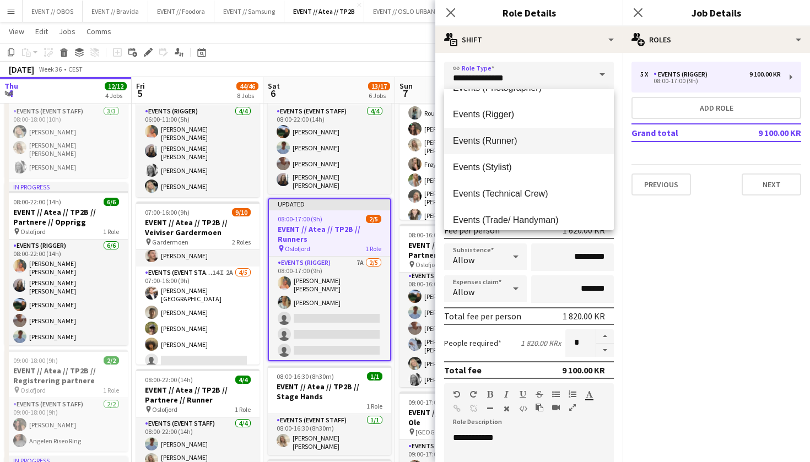
click at [516, 147] on mat-option "Events (Runner)" at bounding box center [529, 141] width 170 height 26
type input "**********"
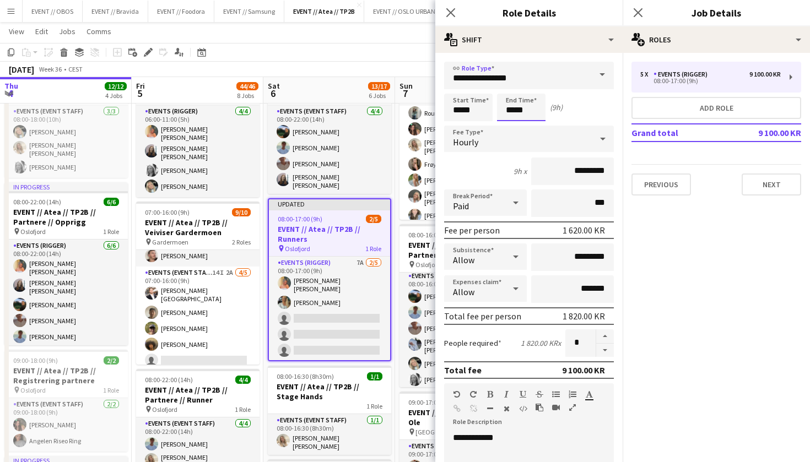
click at [514, 105] on input "*****" at bounding box center [521, 108] width 48 height 28
click at [512, 123] on div at bounding box center [510, 126] width 22 height 11
click at [536, 89] on div at bounding box center [532, 88] width 22 height 11
type input "*****"
click at [536, 89] on div at bounding box center [532, 88] width 22 height 11
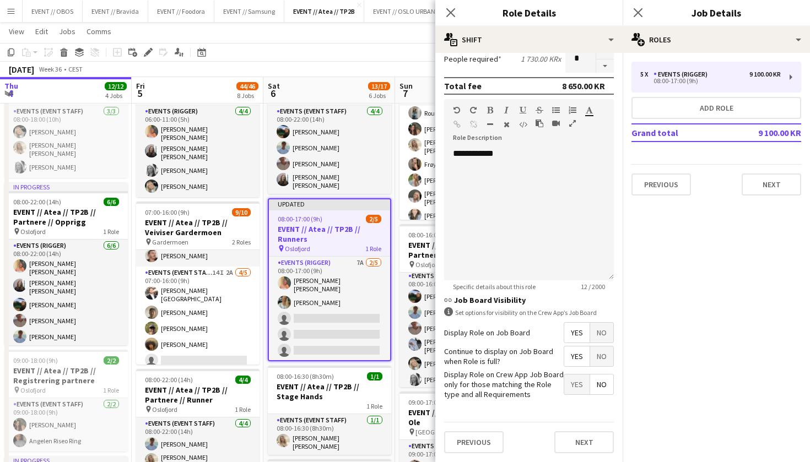
click at [578, 452] on div "Previous Next" at bounding box center [529, 442] width 170 height 40
click at [575, 441] on button "Next" at bounding box center [584, 443] width 60 height 22
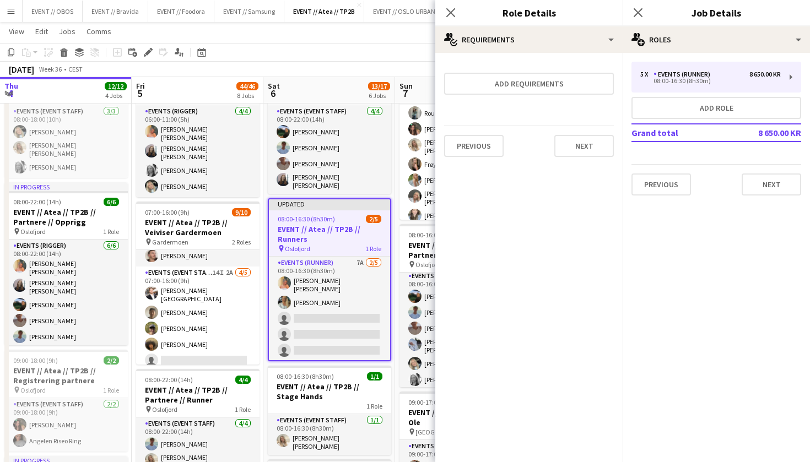
scroll to position [0, 0]
click at [352, 71] on div "[DATE] Week 36 • CEST Publish 1 job Revert 1 job" at bounding box center [405, 69] width 810 height 15
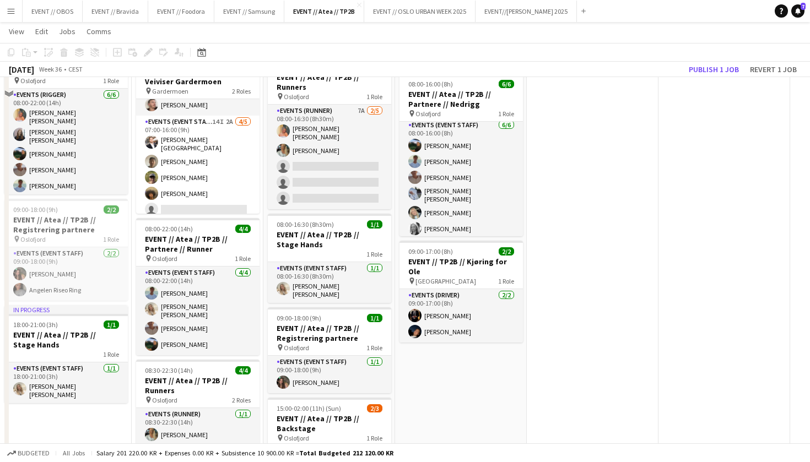
scroll to position [158, 0]
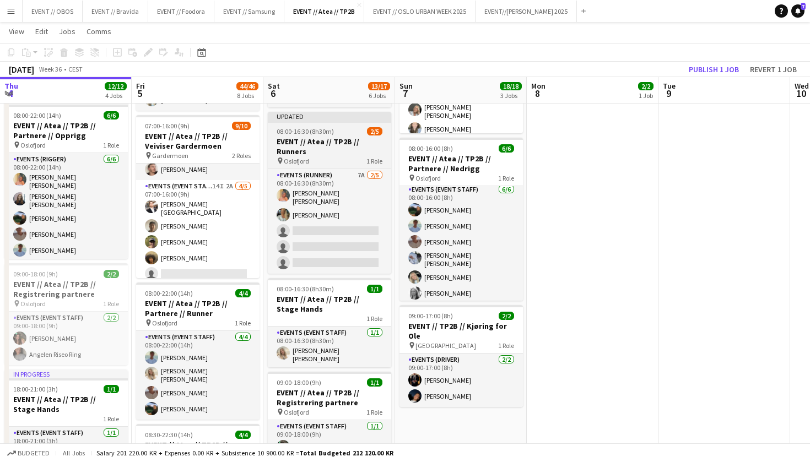
click at [315, 127] on span "08:00-16:30 (8h30m)" at bounding box center [305, 131] width 57 height 8
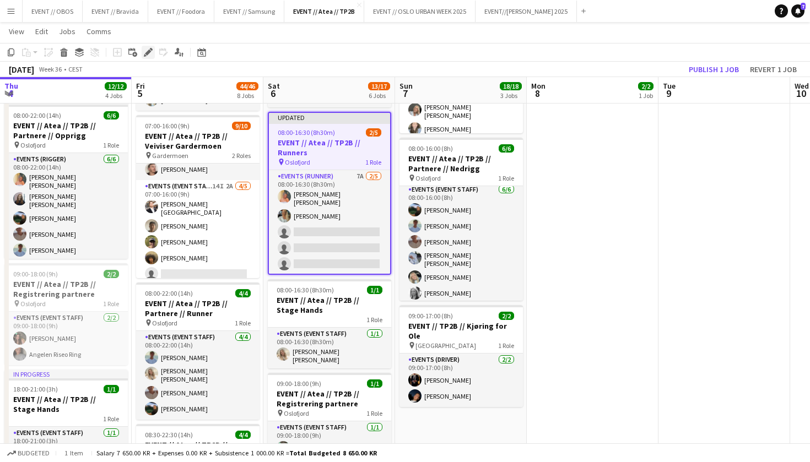
click at [152, 50] on icon at bounding box center [151, 49] width 3 height 3
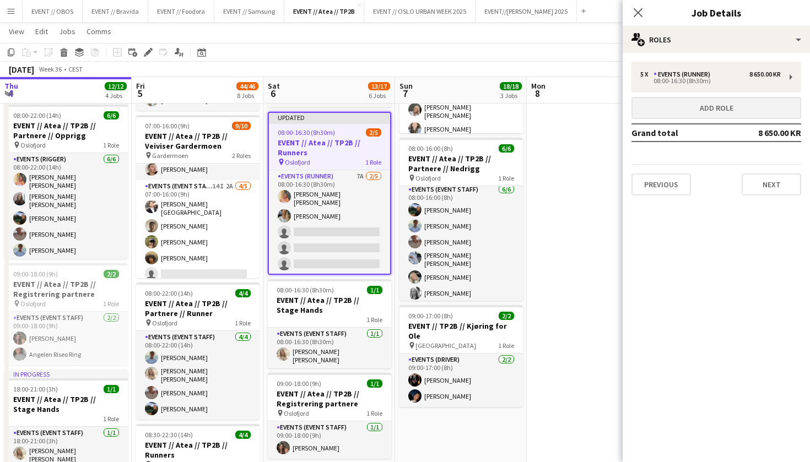
click at [643, 100] on button "Add role" at bounding box center [716, 108] width 170 height 22
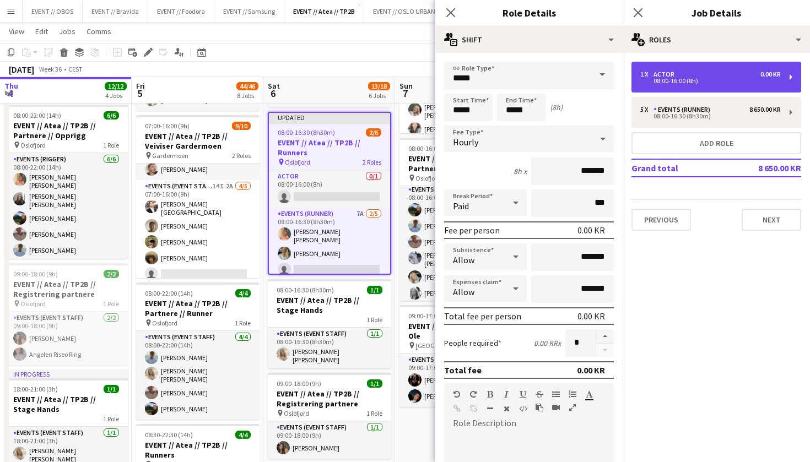
click at [690, 67] on div "1 x Actor 0.00 KR 08:00-16:00 (8h)" at bounding box center [716, 77] width 170 height 31
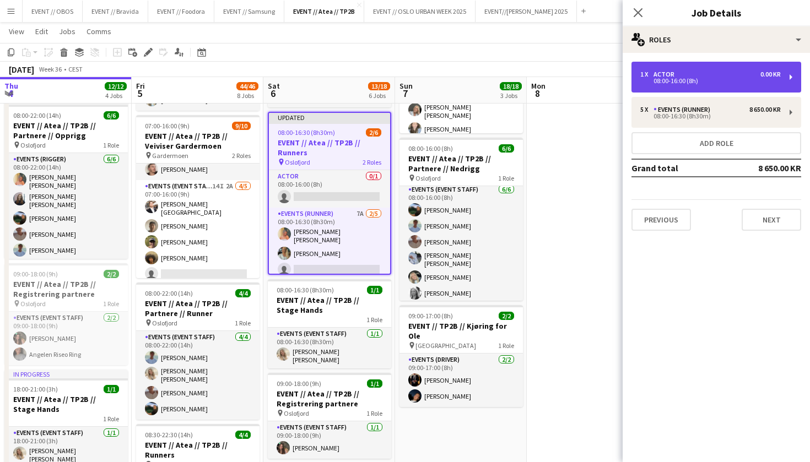
click at [655, 63] on div "1 x Actor 0.00 KR 08:00-16:00 (8h)" at bounding box center [716, 77] width 170 height 31
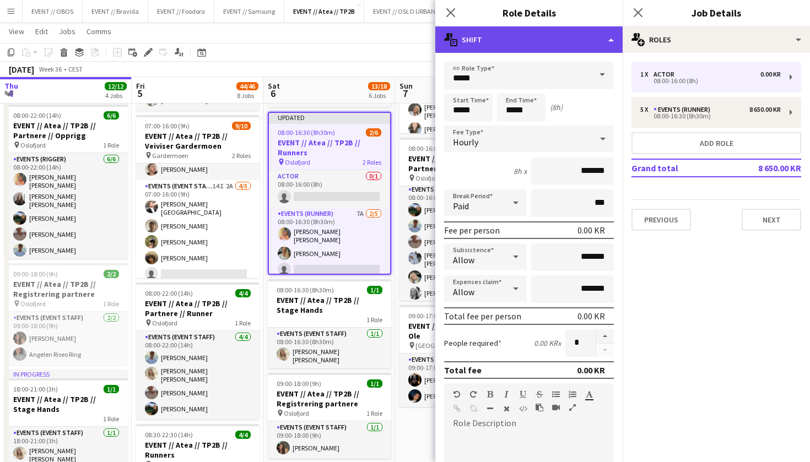
click at [596, 39] on div "multiple-actions-text Shift" at bounding box center [528, 39] width 187 height 26
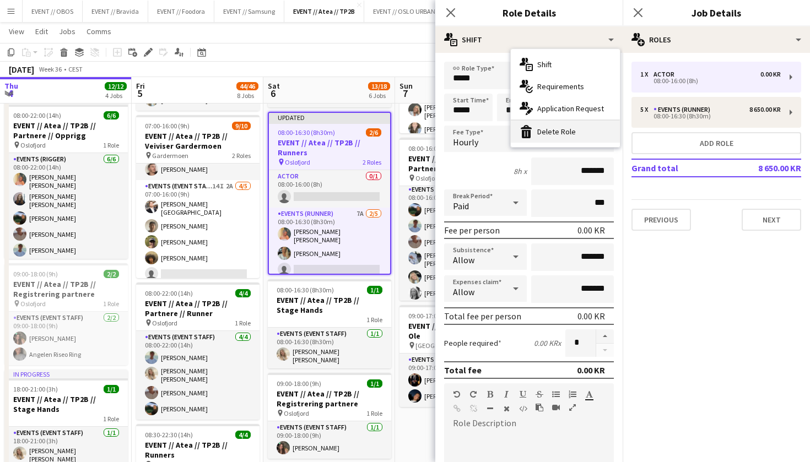
click at [585, 132] on div "bin-2 Delete Role" at bounding box center [565, 132] width 109 height 22
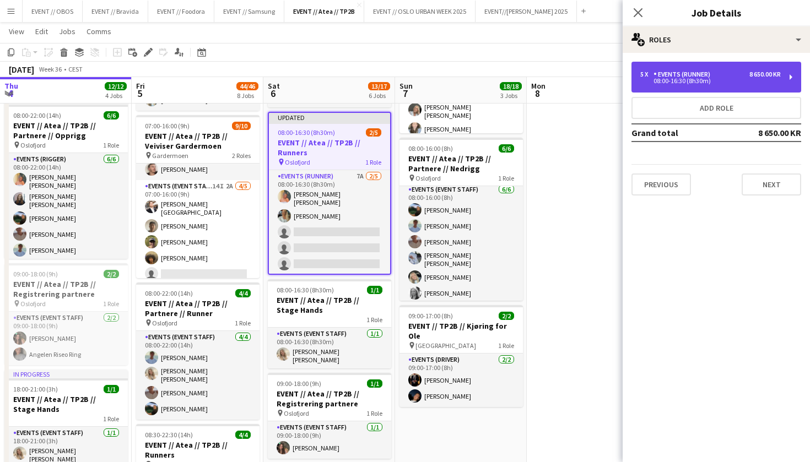
click at [666, 90] on div "5 x Events (Runner) 8 650.00 KR 08:00-16:30 (8h30m)" at bounding box center [716, 77] width 170 height 31
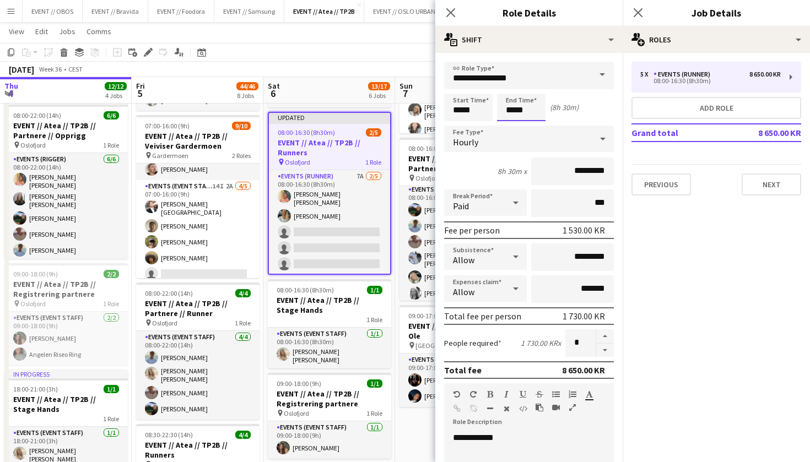
click at [507, 116] on input "*****" at bounding box center [521, 108] width 48 height 28
type input "*****"
click at [510, 125] on div at bounding box center [510, 126] width 22 height 11
click at [417, 56] on app-toolbar "Copy Paste Paste Command V Paste with crew Command Shift V Paste linked Job [GE…" at bounding box center [405, 52] width 810 height 19
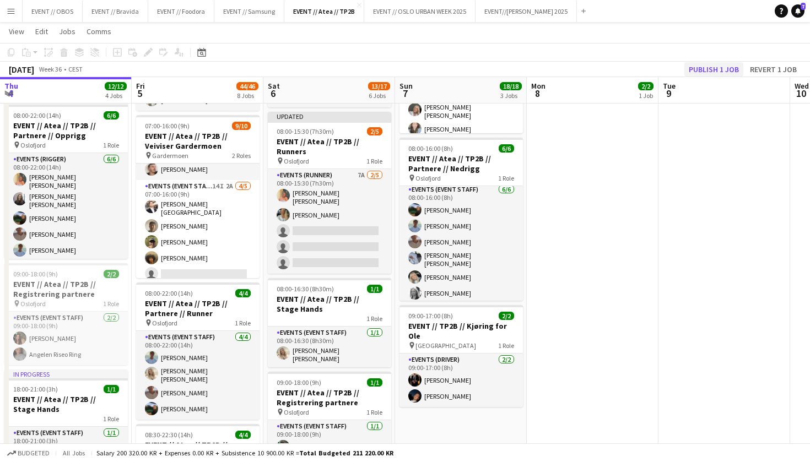
click at [698, 69] on button "Publish 1 job" at bounding box center [713, 69] width 59 height 14
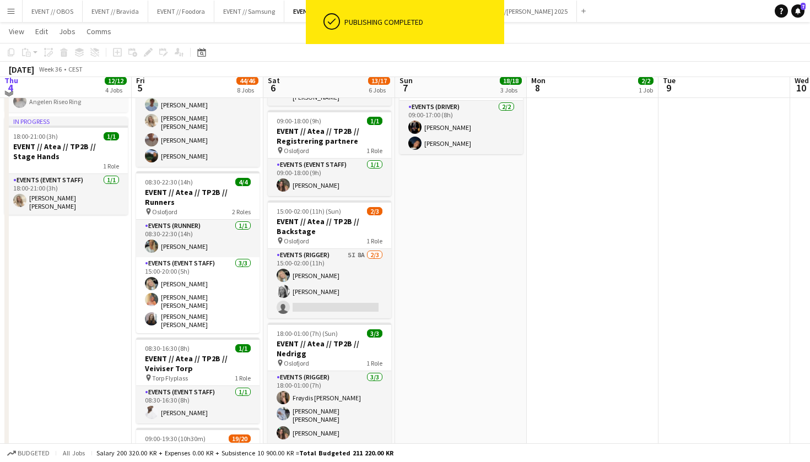
scroll to position [404, 0]
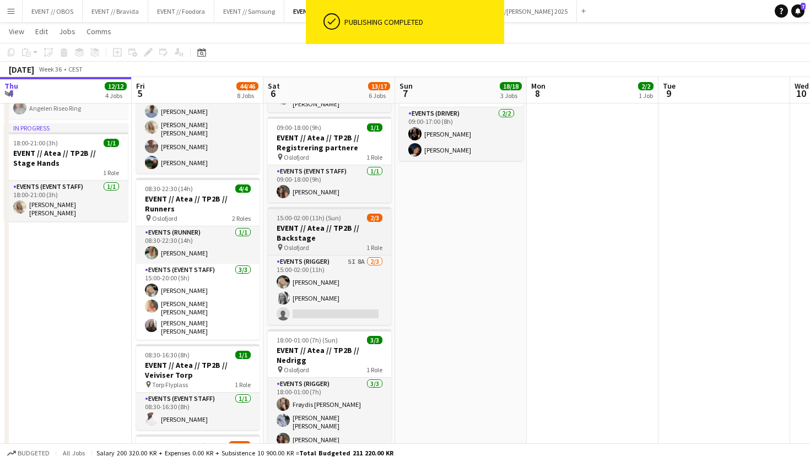
click at [305, 214] on span "15:00-02:00 (11h) (Sun)" at bounding box center [309, 218] width 64 height 8
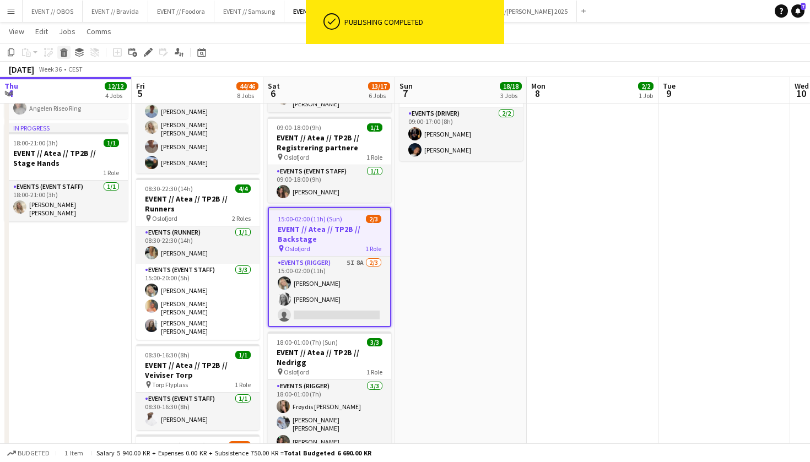
click at [67, 56] on icon "Delete" at bounding box center [64, 52] width 9 height 9
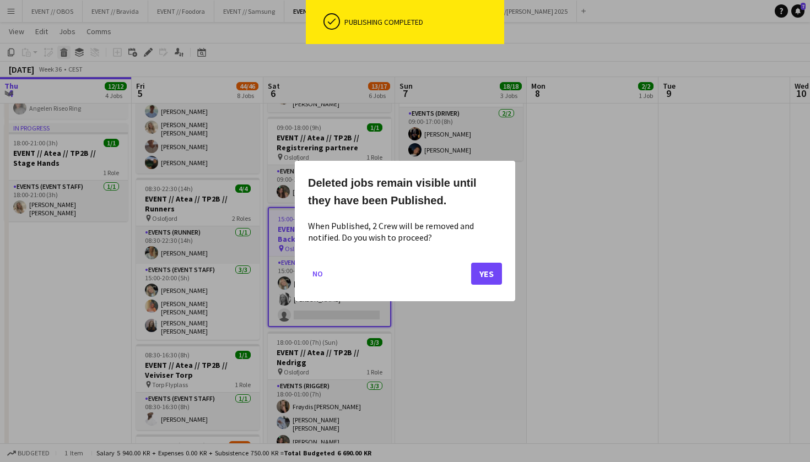
scroll to position [0, 0]
click at [490, 273] on button "Yes" at bounding box center [486, 274] width 31 height 22
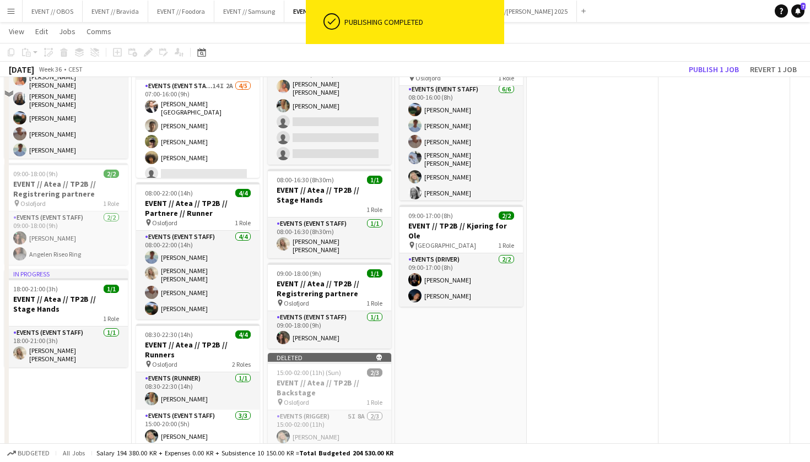
scroll to position [29, 0]
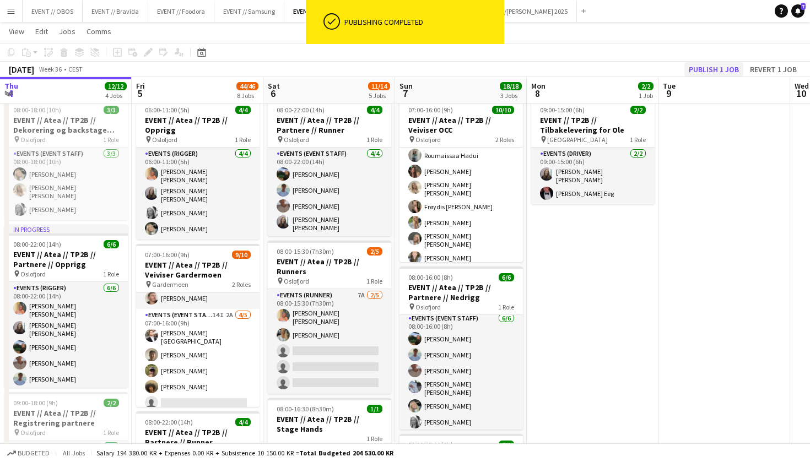
click at [714, 66] on button "Publish 1 job" at bounding box center [713, 69] width 59 height 14
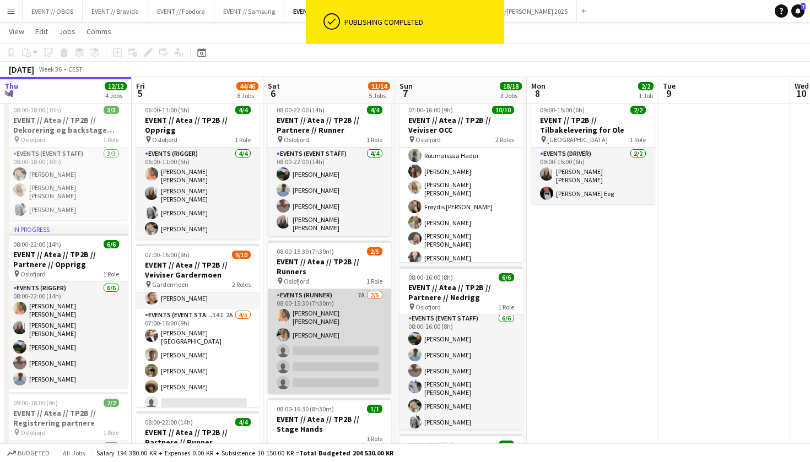
click at [311, 322] on app-card-role "Events (Runner) 7A [DATE] 08:00-15:30 (7h30m) [PERSON_NAME] [PERSON_NAME] [PERS…" at bounding box center [329, 341] width 123 height 105
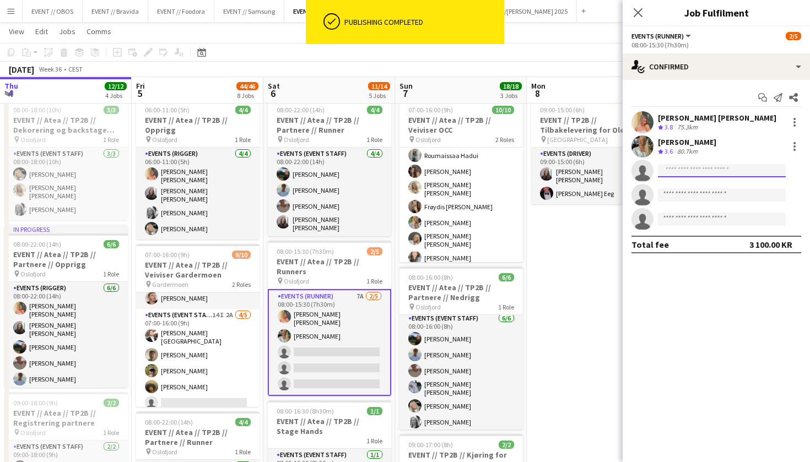
click at [684, 172] on input at bounding box center [722, 170] width 128 height 13
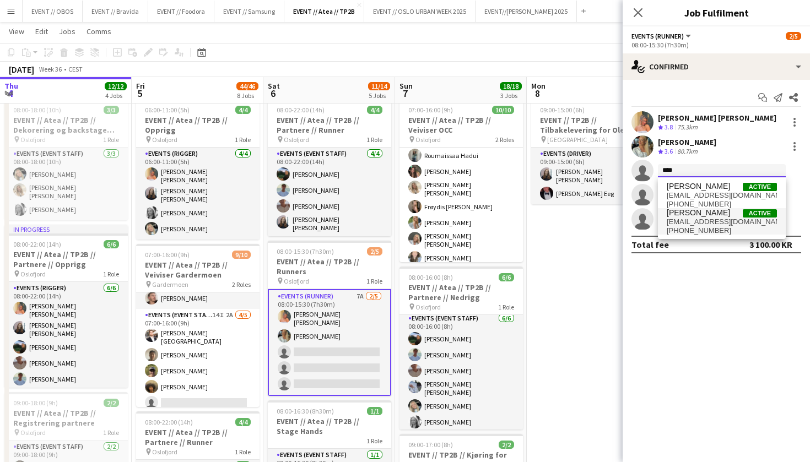
type input "***"
click at [697, 212] on span "[PERSON_NAME]" at bounding box center [698, 212] width 63 height 9
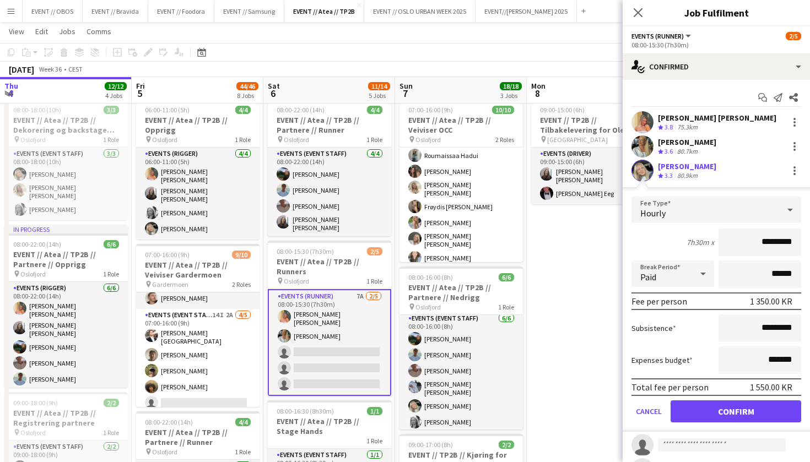
click at [706, 399] on form "Fee Type Hourly 7h30m x ********* Break Period Paid ****** Fee per person 1 350…" at bounding box center [716, 314] width 187 height 235
click at [707, 406] on button "Confirm" at bounding box center [736, 412] width 131 height 22
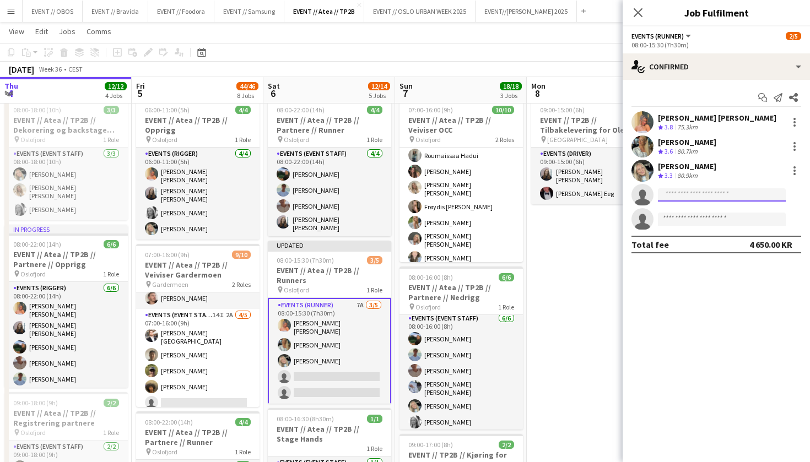
click at [671, 189] on input at bounding box center [722, 194] width 128 height 13
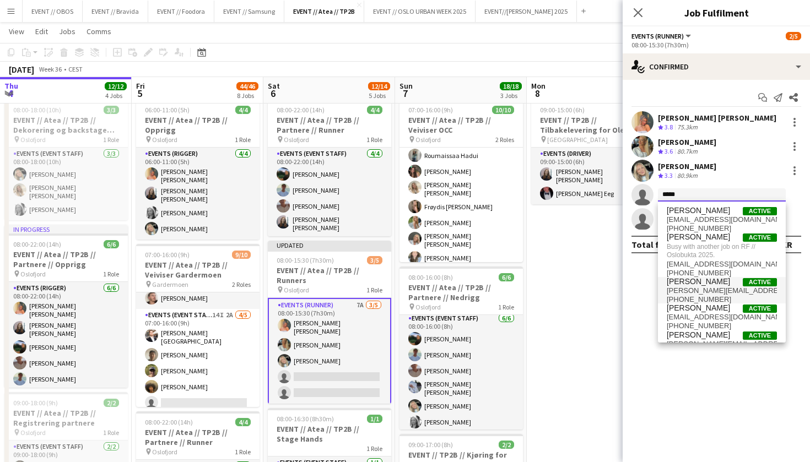
type input "*****"
click at [690, 283] on span "[PERSON_NAME]" at bounding box center [698, 281] width 63 height 9
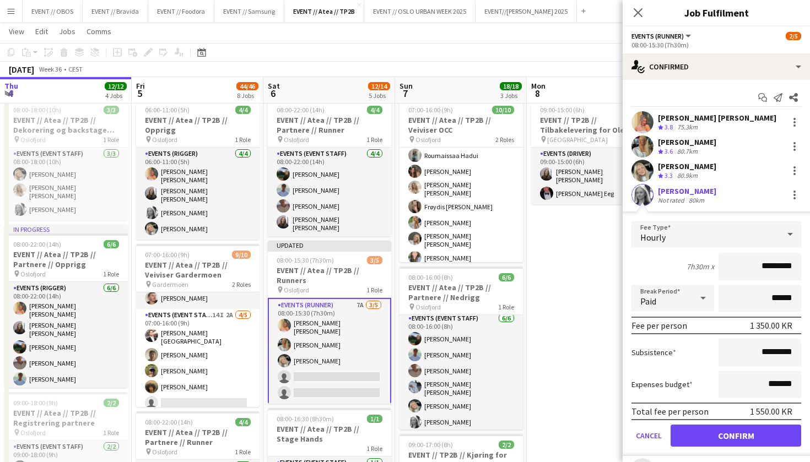
click at [710, 438] on button "Confirm" at bounding box center [736, 436] width 131 height 22
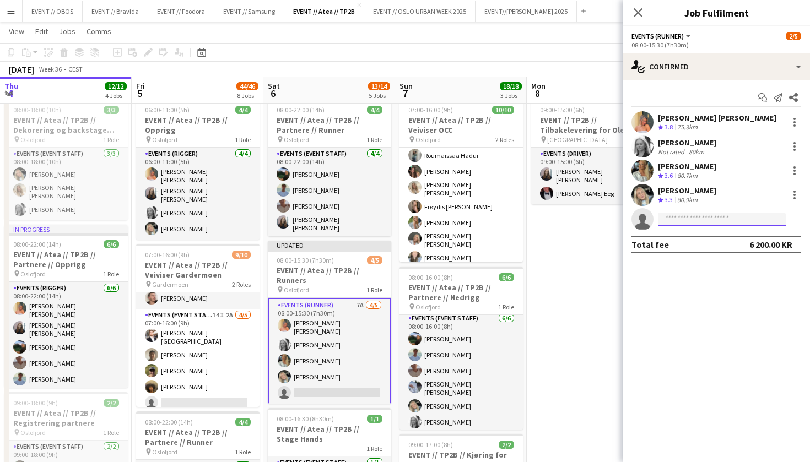
click at [681, 221] on input at bounding box center [722, 219] width 128 height 13
type input "****"
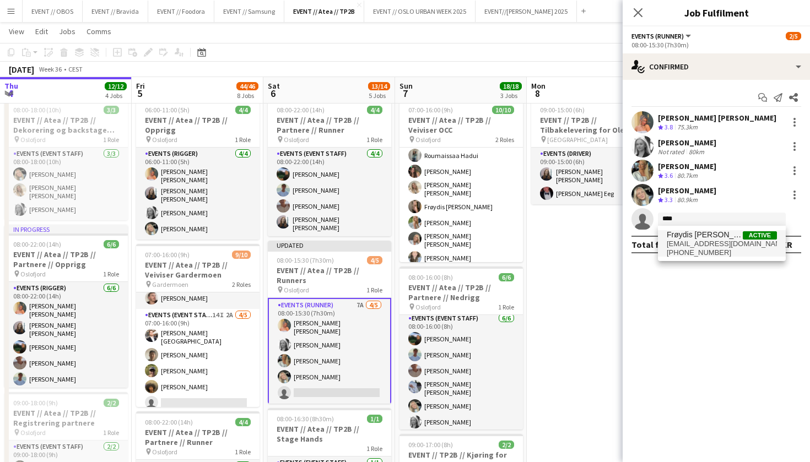
click at [677, 234] on span "Frøydis [PERSON_NAME]" at bounding box center [705, 234] width 76 height 9
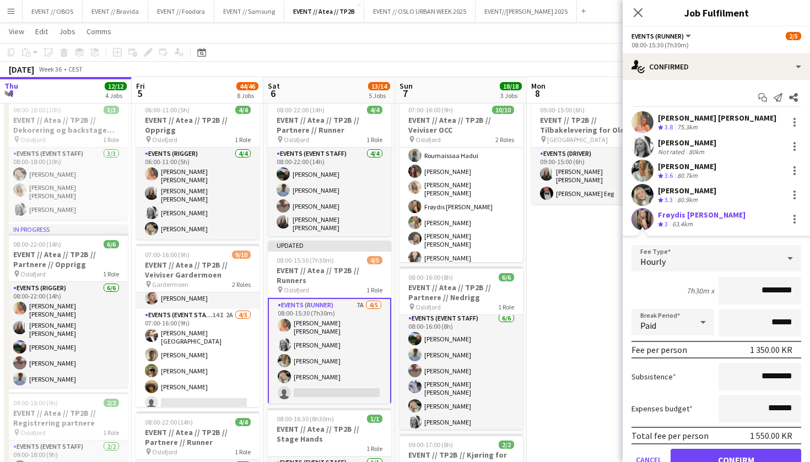
click at [690, 452] on button "Confirm" at bounding box center [736, 460] width 131 height 22
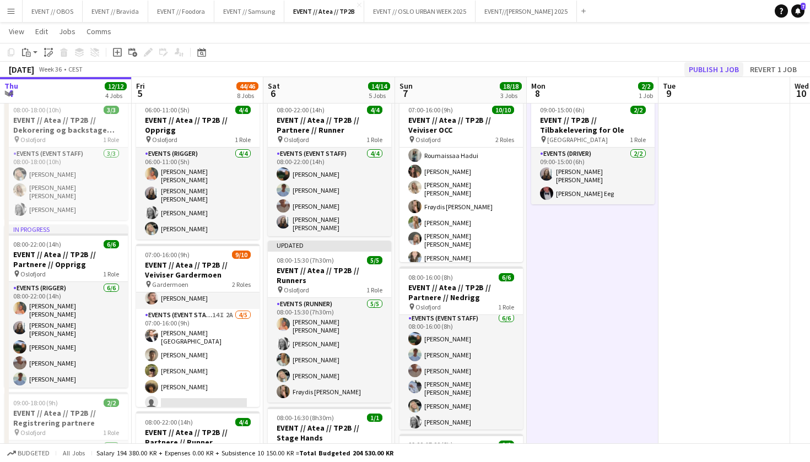
click at [703, 65] on button "Publish 1 job" at bounding box center [713, 69] width 59 height 14
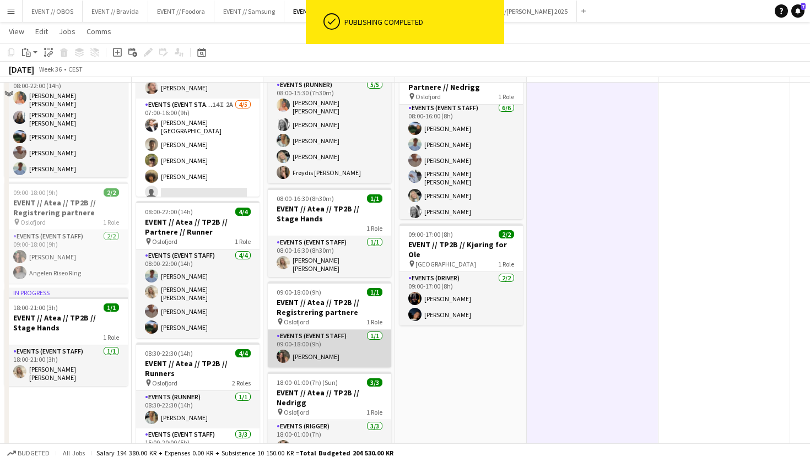
scroll to position [364, 0]
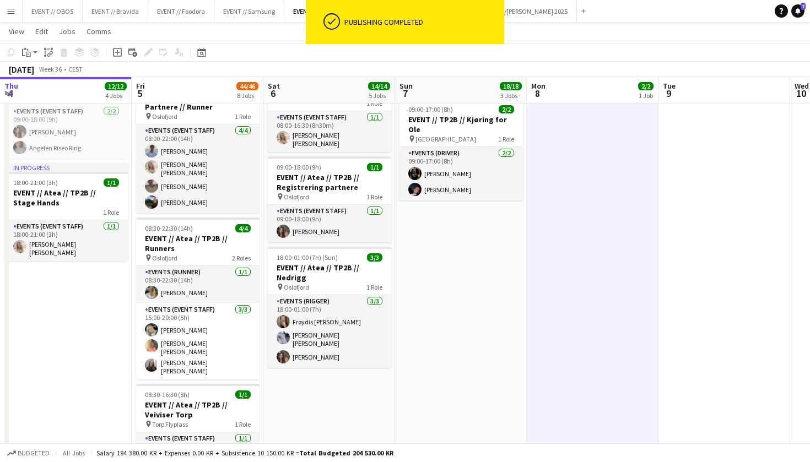
click at [315, 407] on app-date-cell "08:00-22:00 (14h) 4/4 EVENT // Atea // TP2B // Partnere // Runner pin Oslofjord…" at bounding box center [329, 302] width 132 height 1086
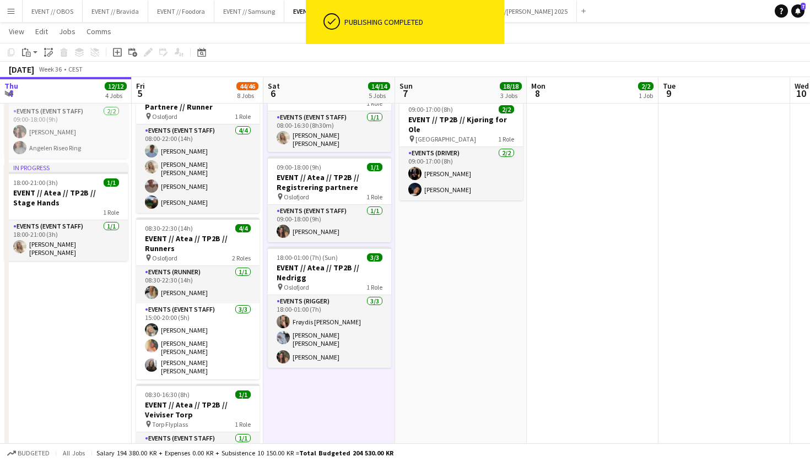
click at [300, 375] on app-date-cell "08:00-22:00 (14h) 4/4 EVENT // Atea // TP2B // Partnere // Runner pin Oslofjord…" at bounding box center [329, 302] width 132 height 1086
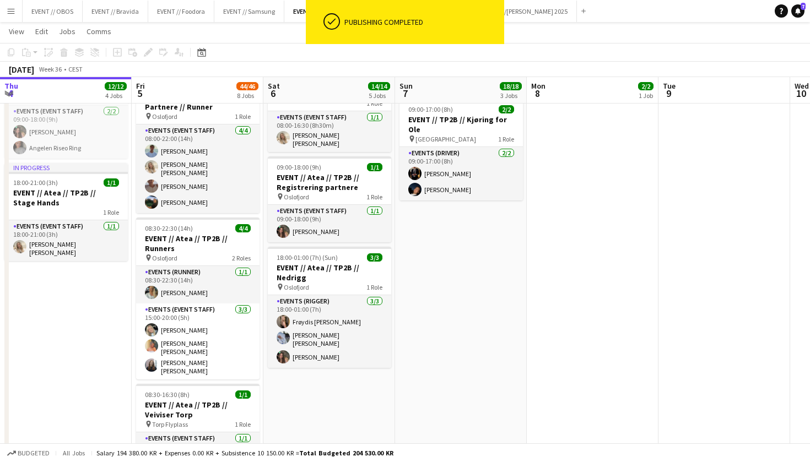
click at [316, 385] on app-date-cell "08:00-22:00 (14h) 4/4 EVENT // Atea // TP2B // Partnere // Runner pin Oslofjord…" at bounding box center [329, 302] width 132 height 1086
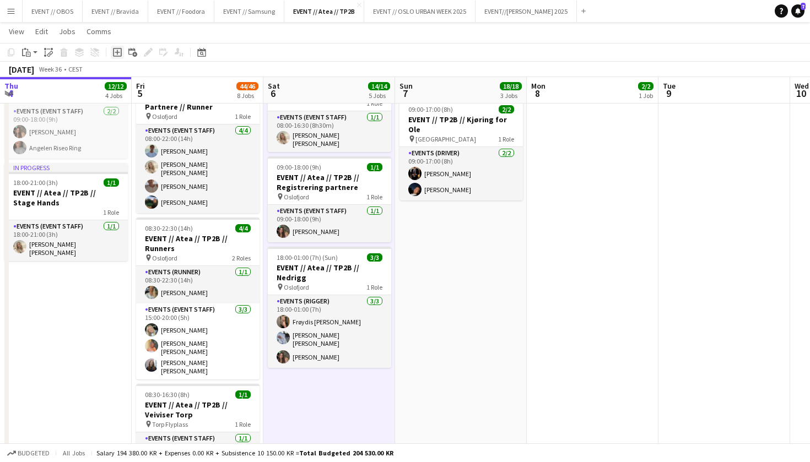
click at [120, 54] on icon "Add job" at bounding box center [117, 52] width 9 height 9
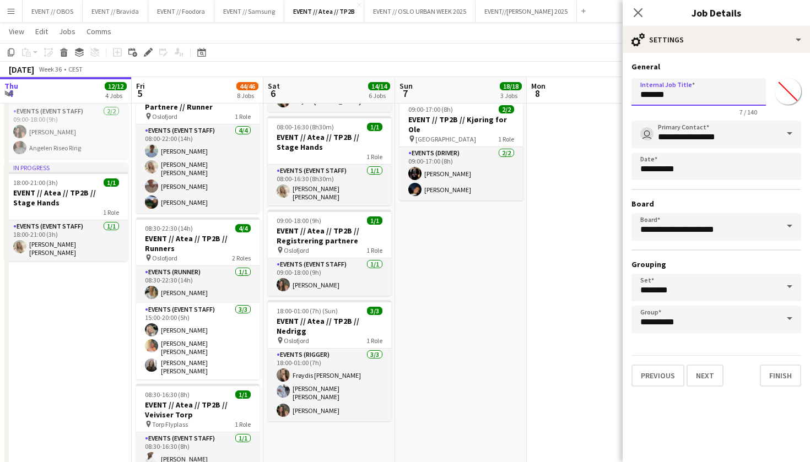
drag, startPoint x: 694, startPoint y: 89, endPoint x: 620, endPoint y: 89, distance: 73.3
click at [620, 89] on body "Menu Boards Boards Boards All jobs Status Workforce Workforce My Workforce Recr…" at bounding box center [405, 250] width 810 height 1228
type input "**********"
click at [696, 377] on button "Next" at bounding box center [705, 376] width 37 height 22
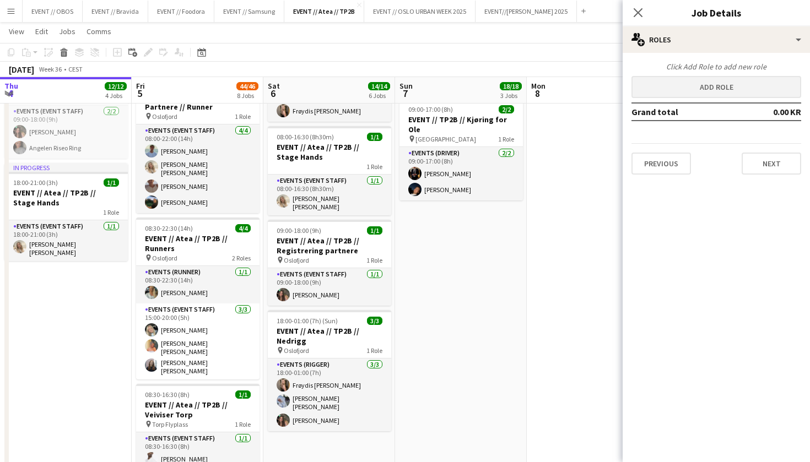
click at [651, 94] on button "Add role" at bounding box center [716, 87] width 170 height 22
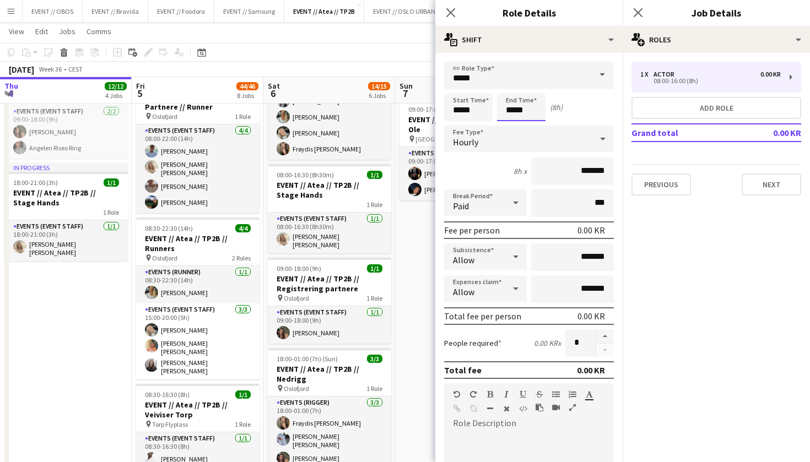
click at [533, 99] on input "*****" at bounding box center [521, 108] width 48 height 28
click at [524, 78] on input "*****" at bounding box center [529, 76] width 170 height 28
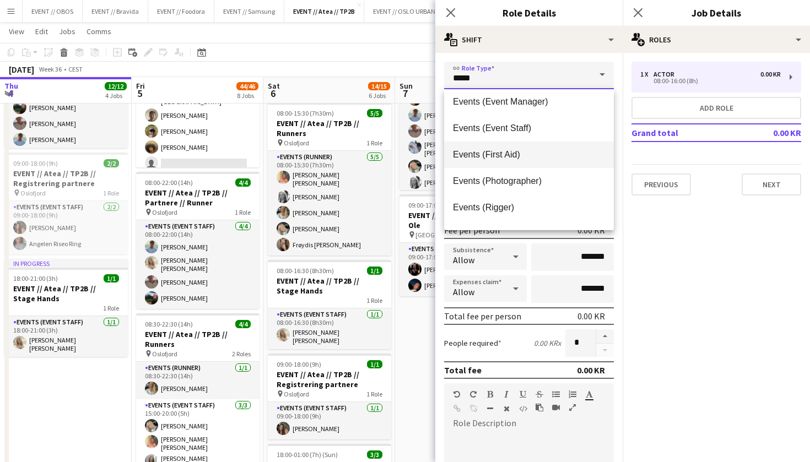
scroll to position [296, 0]
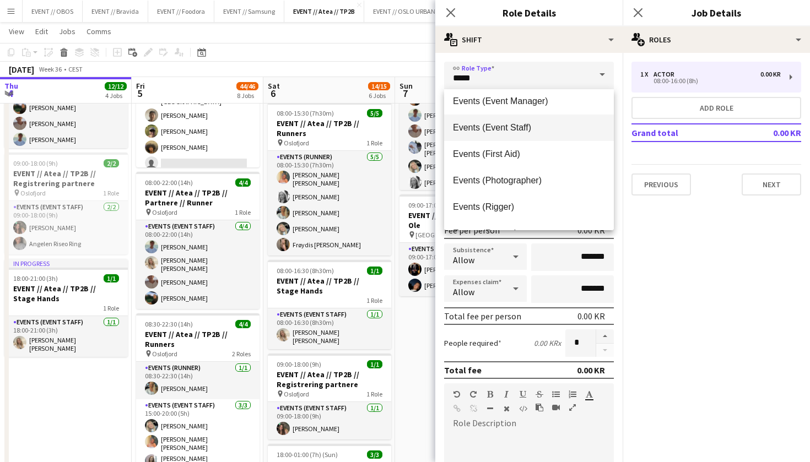
click at [452, 137] on mat-option "Events (Event Staff)" at bounding box center [529, 128] width 170 height 26
type input "**********"
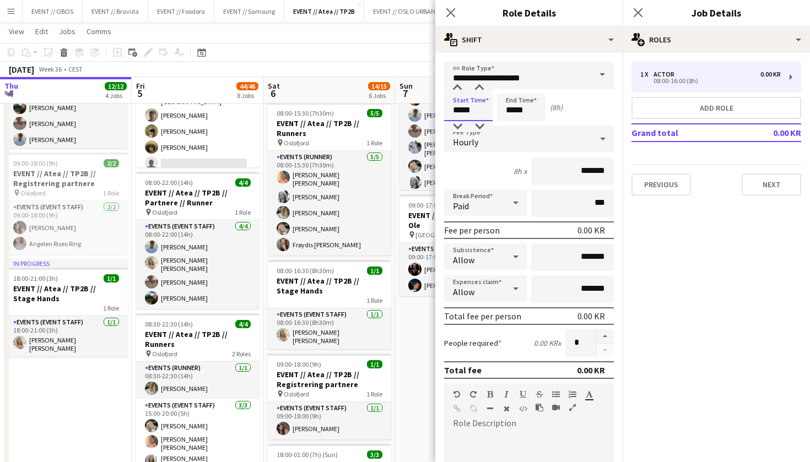
click at [465, 111] on input "*****" at bounding box center [468, 108] width 48 height 28
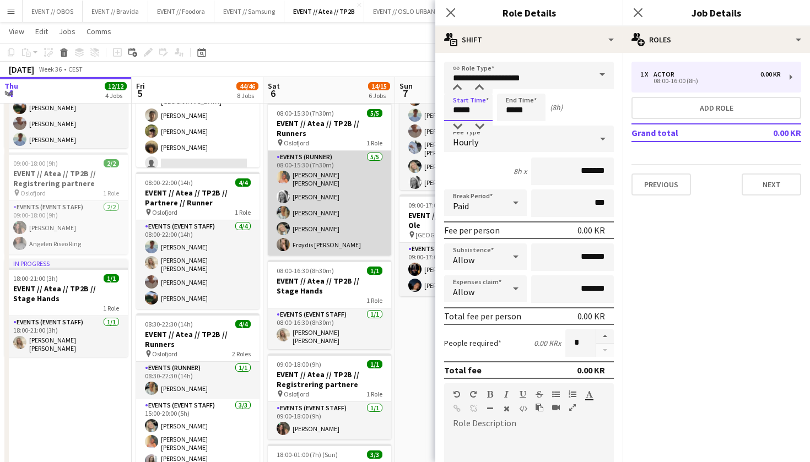
scroll to position [0, 422]
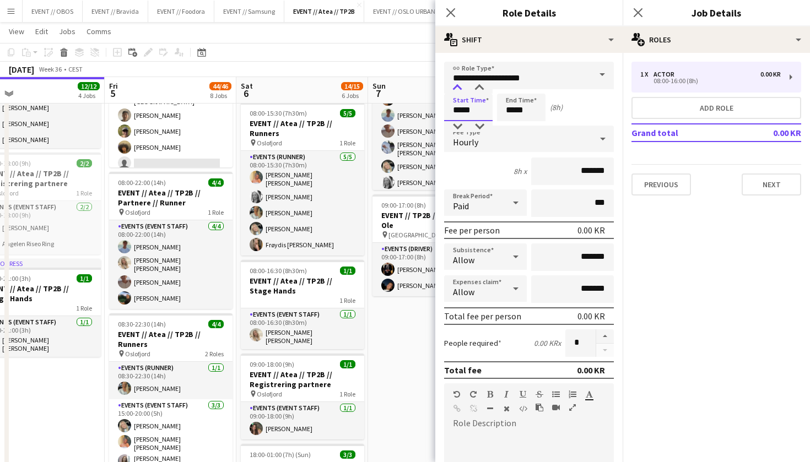
click at [455, 87] on div at bounding box center [457, 88] width 22 height 11
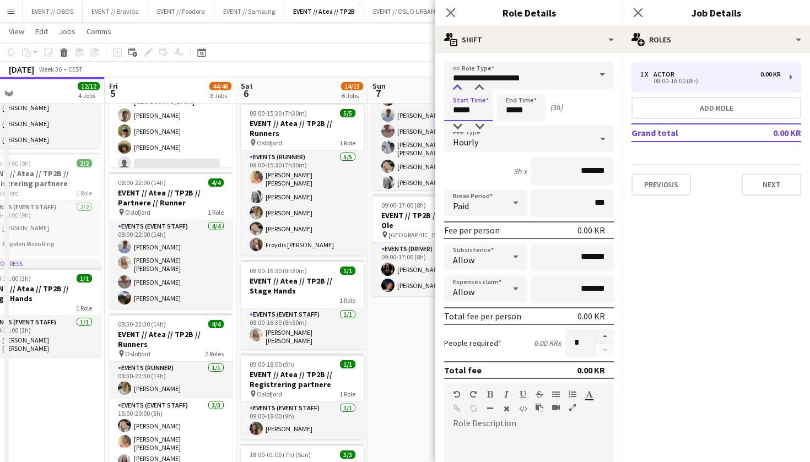
click at [455, 87] on div at bounding box center [457, 88] width 22 height 11
type input "*****"
click at [456, 87] on div at bounding box center [457, 88] width 22 height 11
click at [536, 106] on input "*****" at bounding box center [521, 108] width 48 height 28
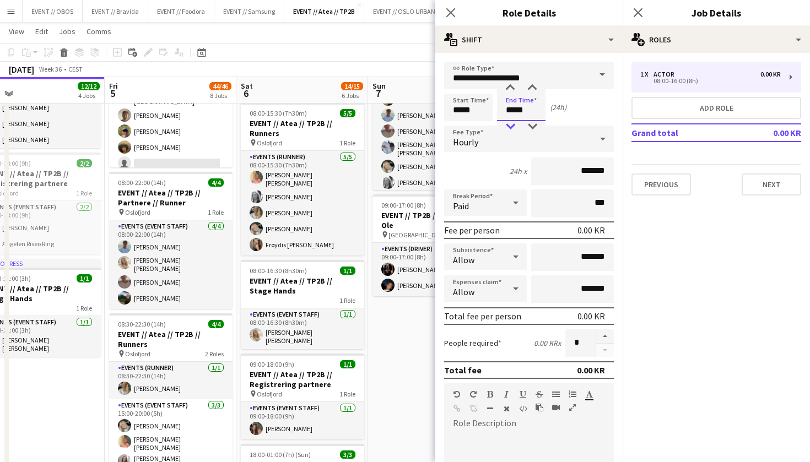
click at [512, 125] on div at bounding box center [510, 126] width 22 height 11
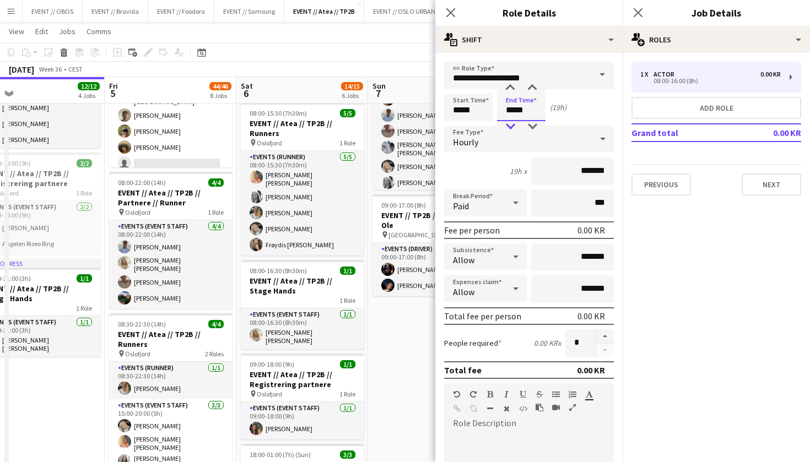
click at [512, 125] on div at bounding box center [510, 126] width 22 height 11
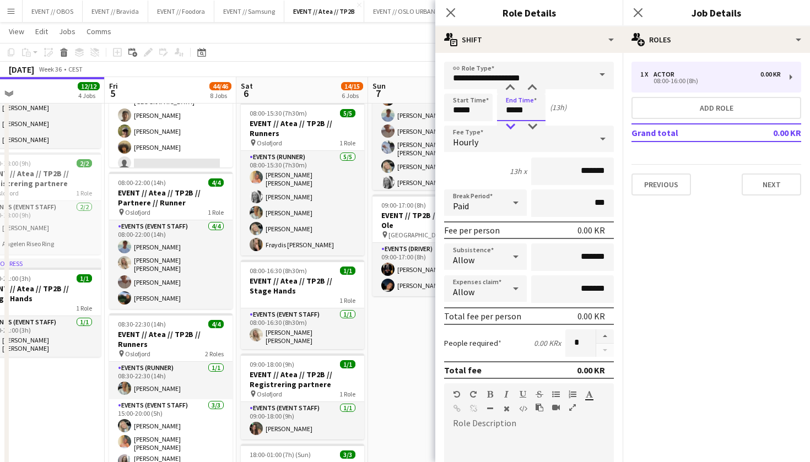
click at [512, 125] on div at bounding box center [510, 126] width 22 height 11
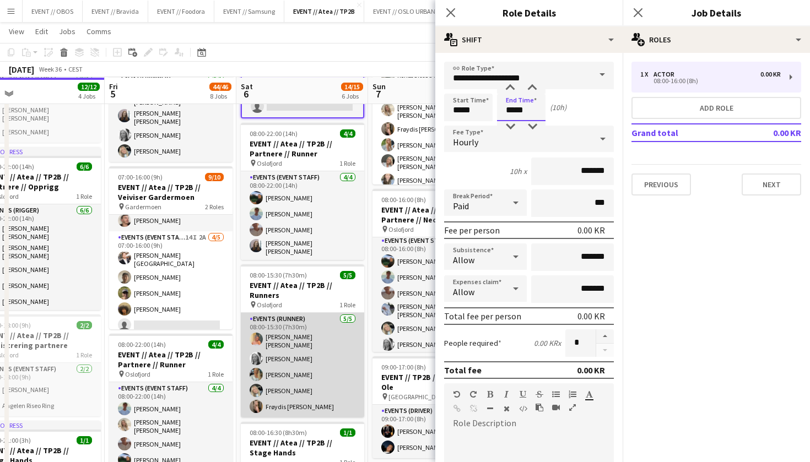
scroll to position [107, 0]
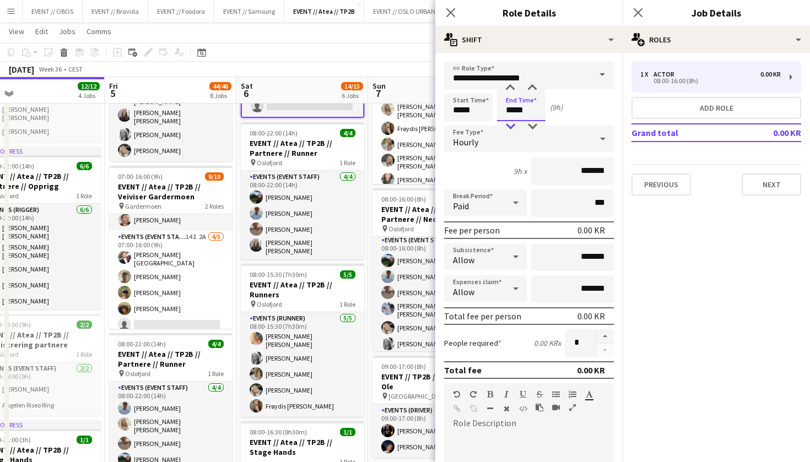
click at [506, 126] on div at bounding box center [510, 126] width 22 height 11
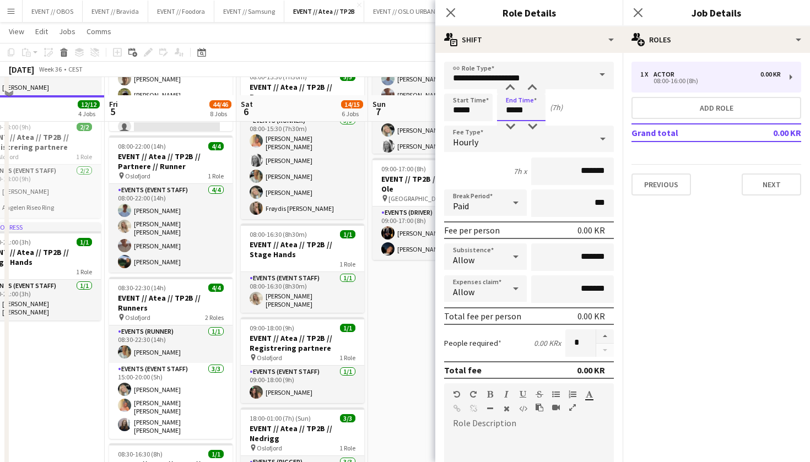
scroll to position [299, 0]
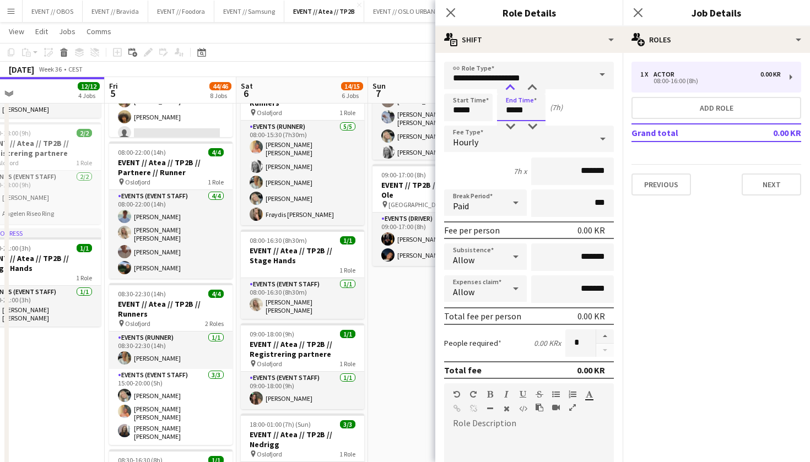
click at [511, 87] on div at bounding box center [510, 88] width 22 height 11
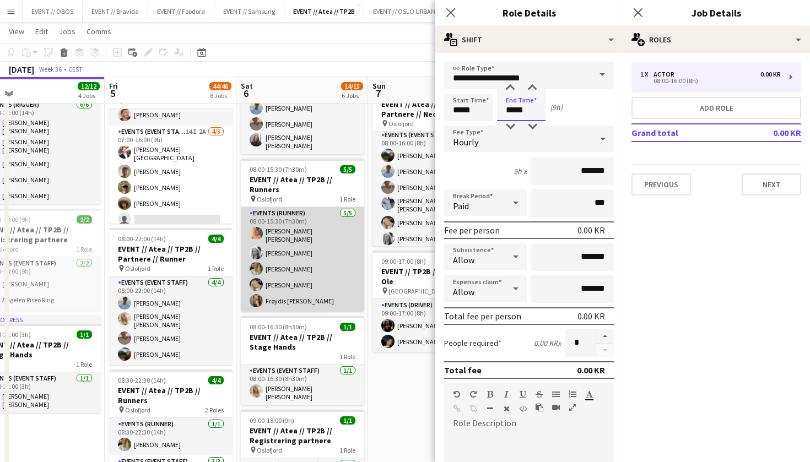
scroll to position [213, 0]
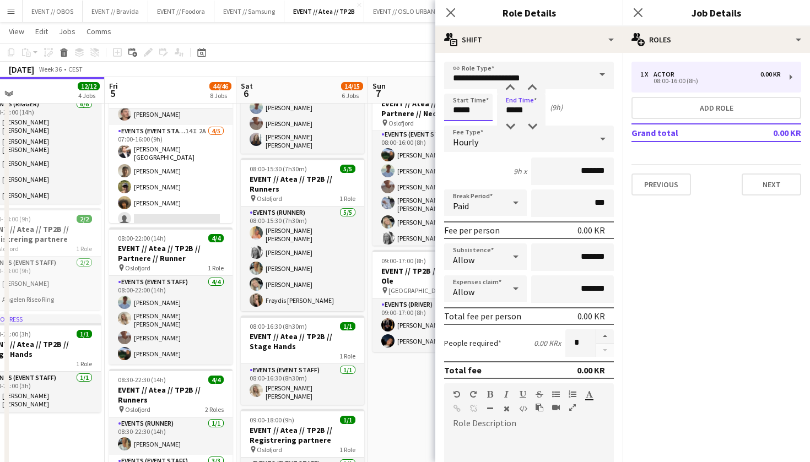
click at [461, 111] on input "*****" at bounding box center [468, 108] width 48 height 28
click at [509, 114] on input "*****" at bounding box center [521, 108] width 48 height 28
click at [509, 122] on div at bounding box center [510, 126] width 22 height 11
type input "*****"
click at [509, 122] on div at bounding box center [510, 126] width 22 height 11
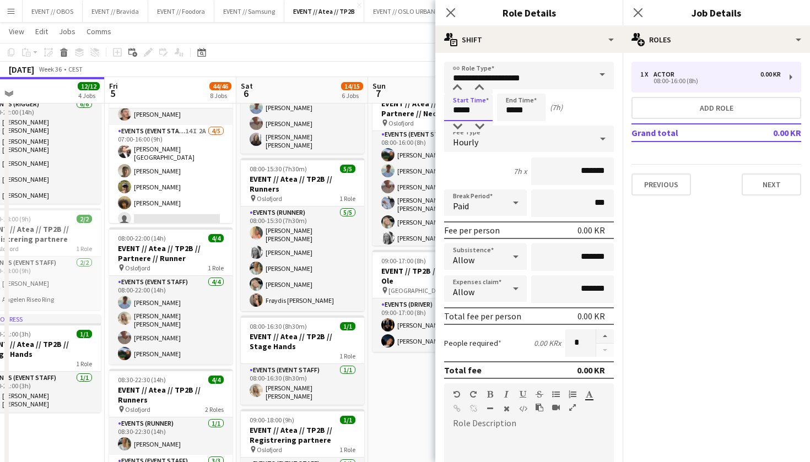
click at [484, 118] on input "*****" at bounding box center [468, 108] width 48 height 28
click at [562, 166] on input "*******" at bounding box center [572, 172] width 83 height 28
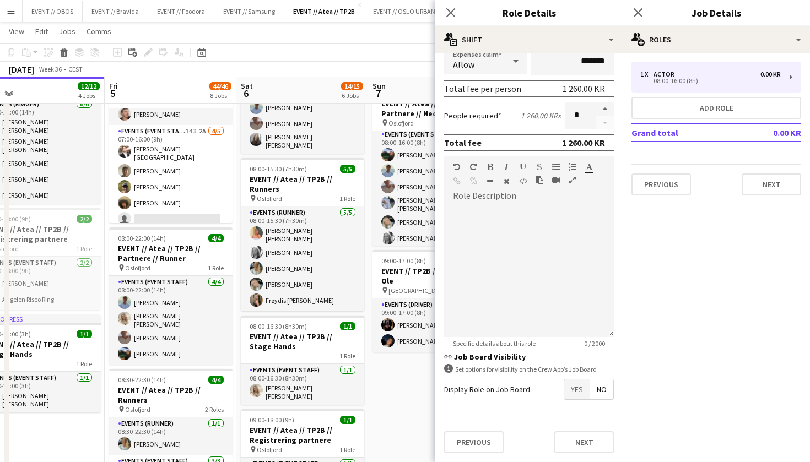
scroll to position [228, 0]
type input "*********"
click at [601, 110] on button "button" at bounding box center [605, 109] width 18 height 14
type input "*"
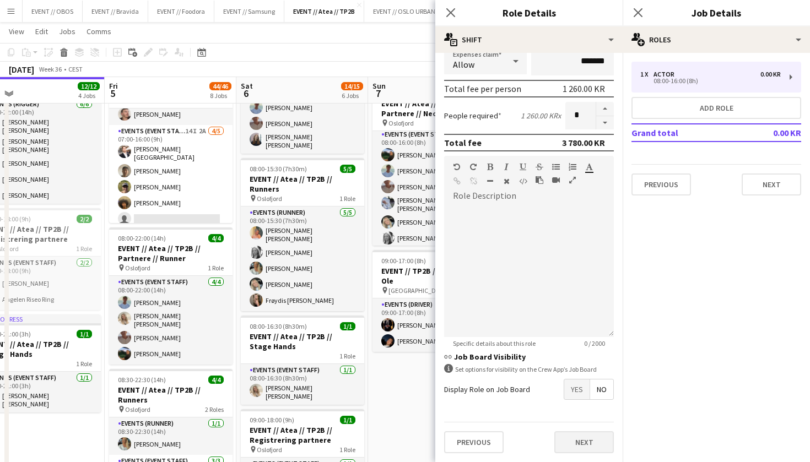
click at [578, 452] on button "Next" at bounding box center [584, 442] width 60 height 22
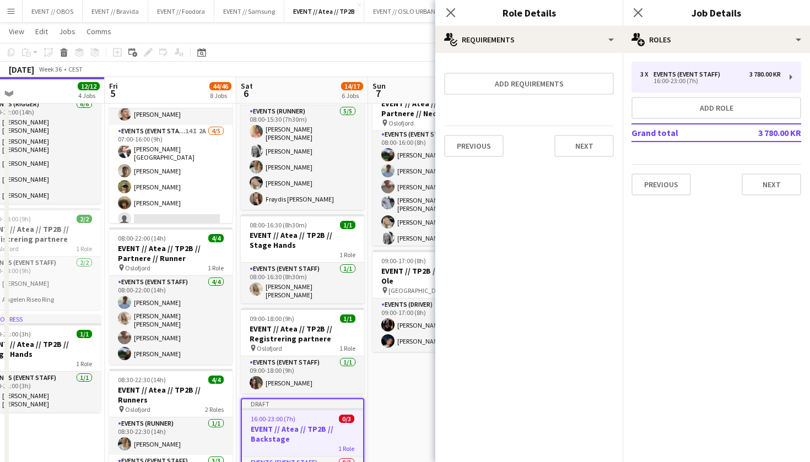
click at [569, 134] on div "Previous Next" at bounding box center [529, 146] width 170 height 40
click at [575, 144] on button "Next" at bounding box center [584, 146] width 60 height 22
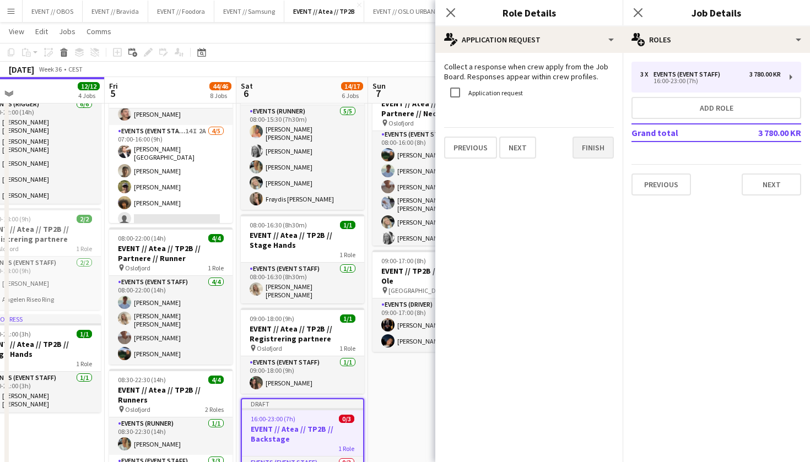
click at [579, 141] on button "Finish" at bounding box center [593, 148] width 41 height 22
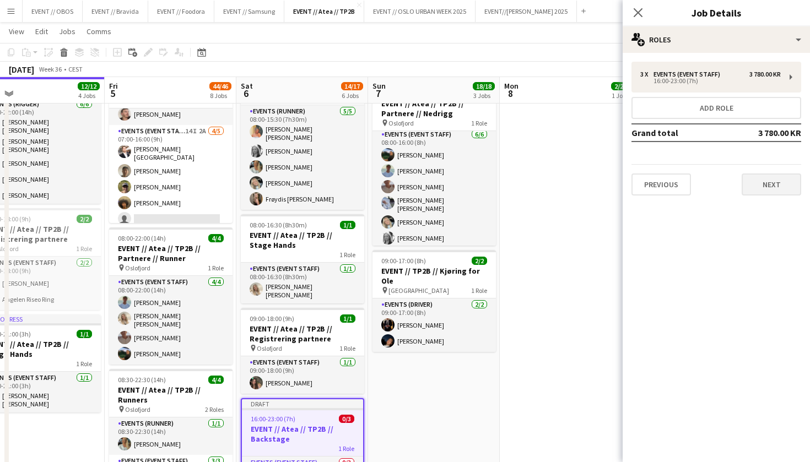
click at [755, 187] on button "Next" at bounding box center [772, 185] width 60 height 22
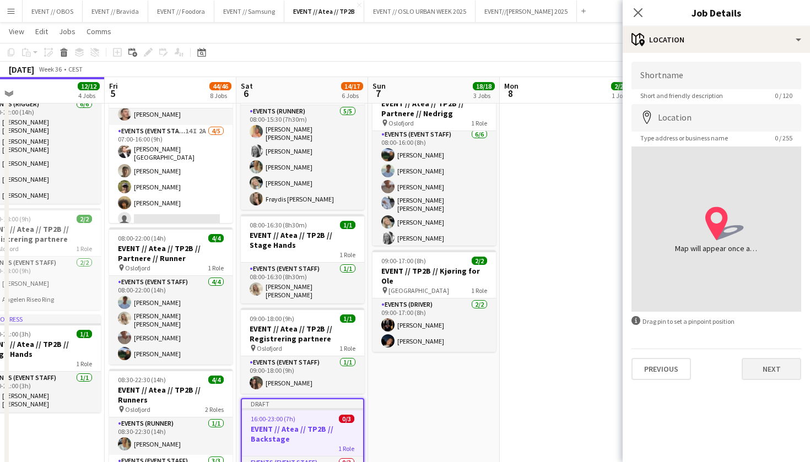
click at [771, 379] on button "Next" at bounding box center [772, 369] width 60 height 22
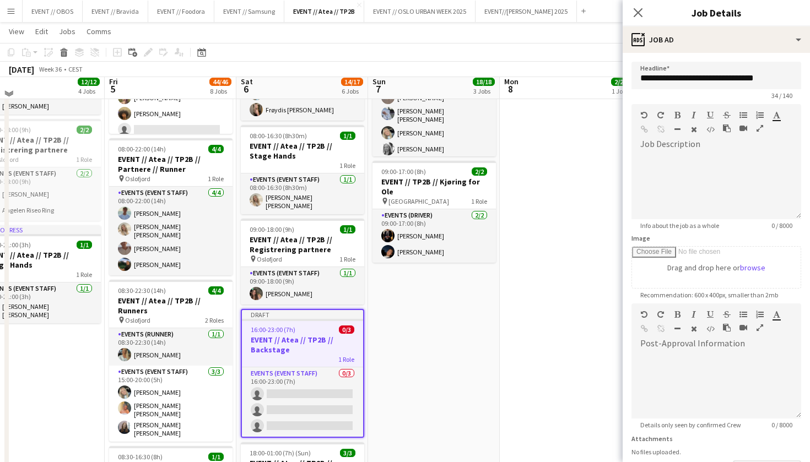
scroll to position [303, 0]
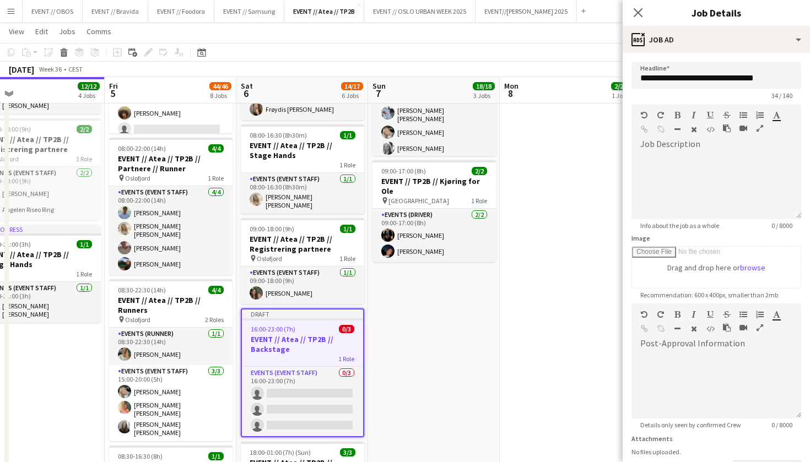
click at [578, 259] on app-date-cell "09:00-15:00 (6h) 2/2 EVENT // TP2B // Tilbakelevering for Ole pin Oslo 1 Role E…" at bounding box center [566, 364] width 132 height 1086
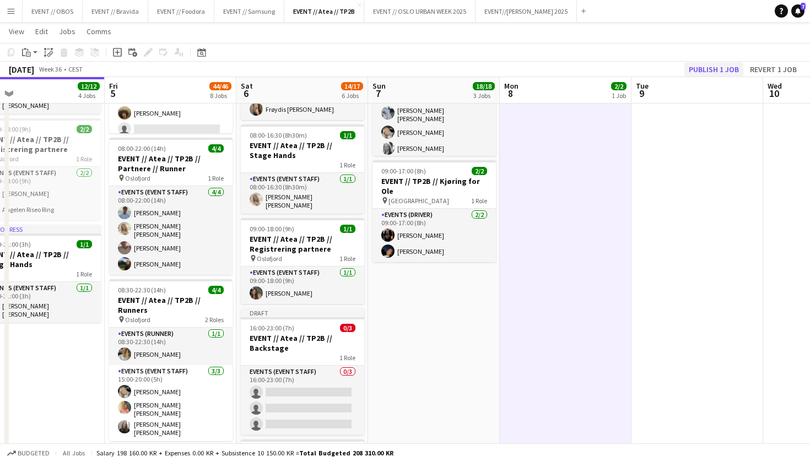
click at [702, 66] on button "Publish 1 job" at bounding box center [713, 69] width 59 height 14
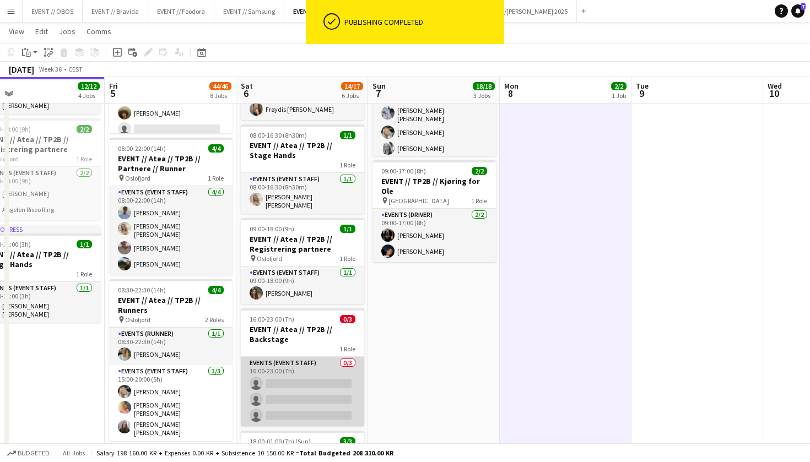
click at [321, 383] on app-card-role "Events (Event Staff) 0/3 16:00-23:00 (7h) single-neutral-actions single-neutral…" at bounding box center [302, 391] width 123 height 69
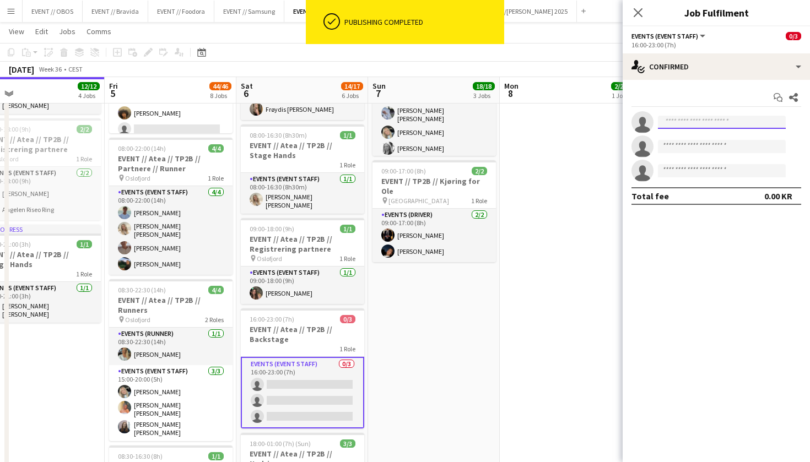
click at [665, 120] on input at bounding box center [722, 122] width 128 height 13
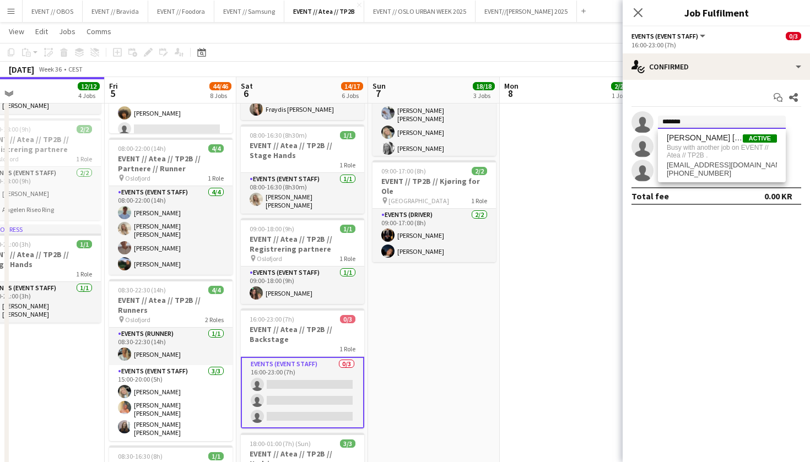
type input "*******"
click at [581, 175] on app-date-cell "09:00-15:00 (6h) 2/2 EVENT // TP2B // Tilbakelevering for Ole pin Oslo 1 Role E…" at bounding box center [566, 364] width 132 height 1086
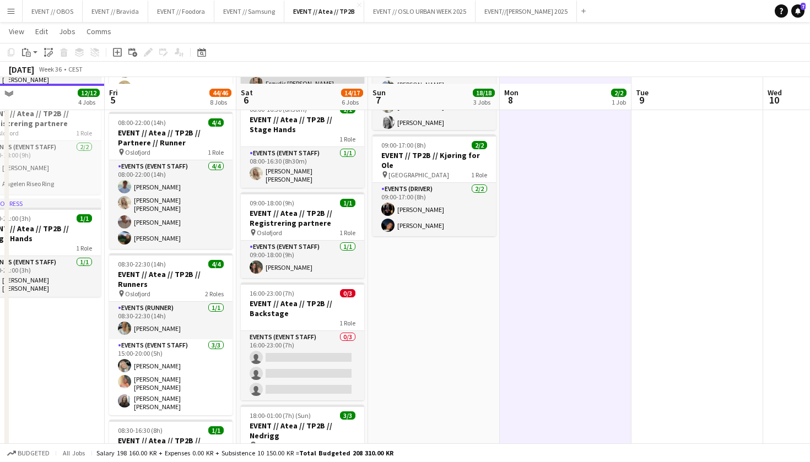
scroll to position [335, 0]
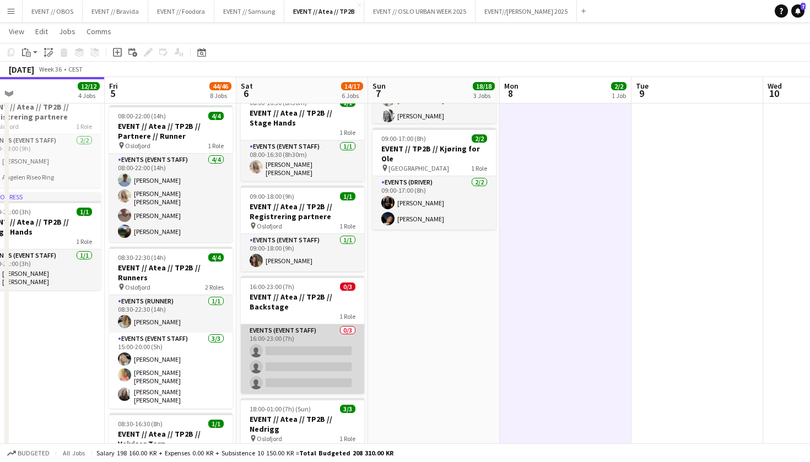
click at [287, 330] on app-card-role "Events (Event Staff) 0/3 16:00-23:00 (7h) single-neutral-actions single-neutral…" at bounding box center [302, 359] width 123 height 69
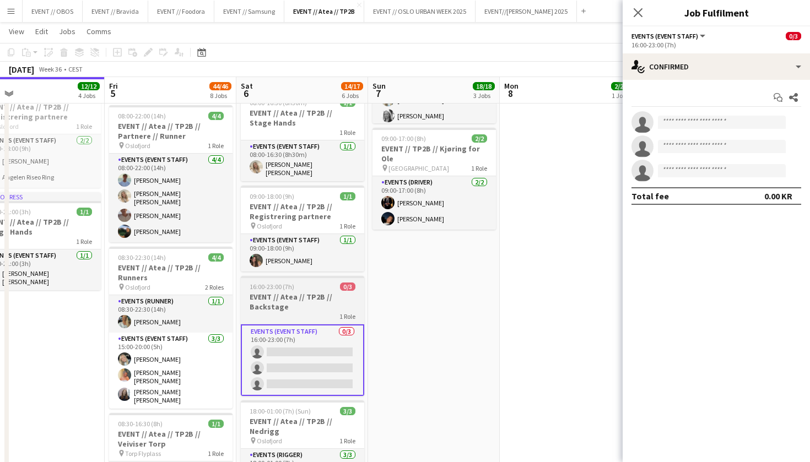
click at [294, 283] on div "16:00-23:00 (7h) 0/3" at bounding box center [302, 287] width 123 height 8
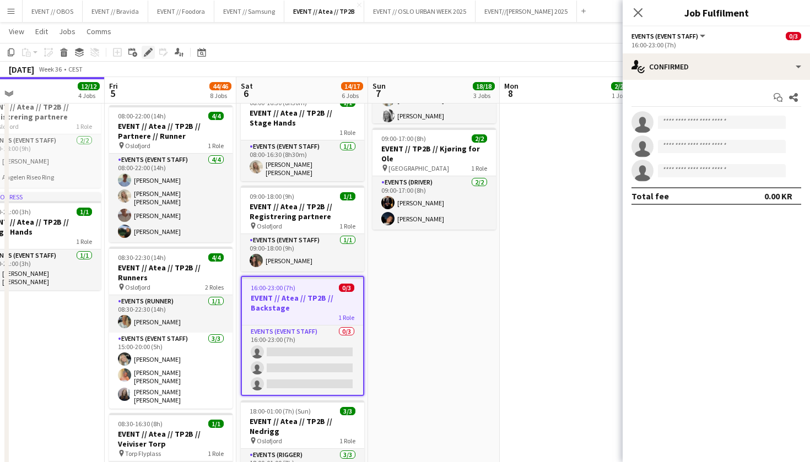
click at [148, 53] on icon at bounding box center [148, 53] width 6 height 6
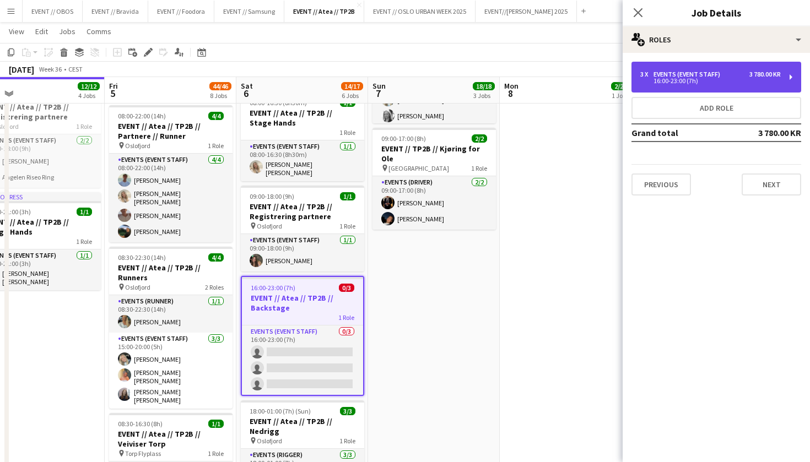
click at [645, 90] on div "3 x Events (Event Staff) 3 780.00 KR 16:00-23:00 (7h)" at bounding box center [716, 77] width 170 height 31
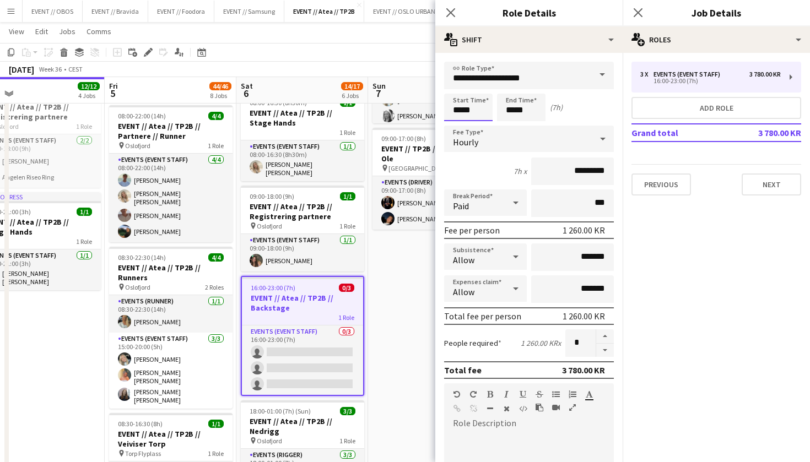
click at [450, 98] on input "*****" at bounding box center [468, 108] width 48 height 28
click at [333, 115] on h3 "EVENT // Atea // TP2B // Stage Hands" at bounding box center [302, 118] width 123 height 20
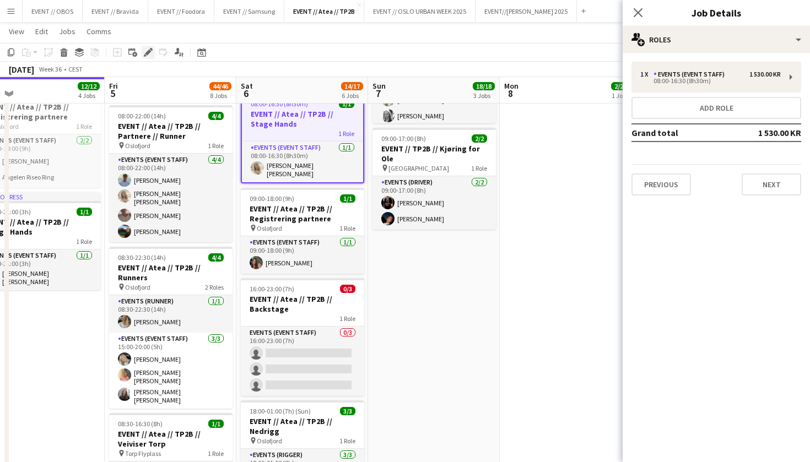
click at [146, 57] on div "Edit" at bounding box center [148, 52] width 13 height 13
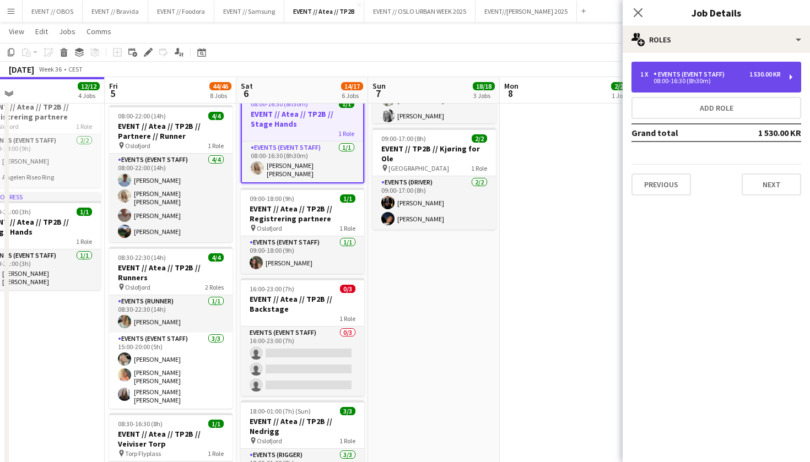
click at [646, 84] on div "1 x Events (Event Staff) 1 530.00 KR 08:00-16:30 (8h30m)" at bounding box center [716, 77] width 170 height 31
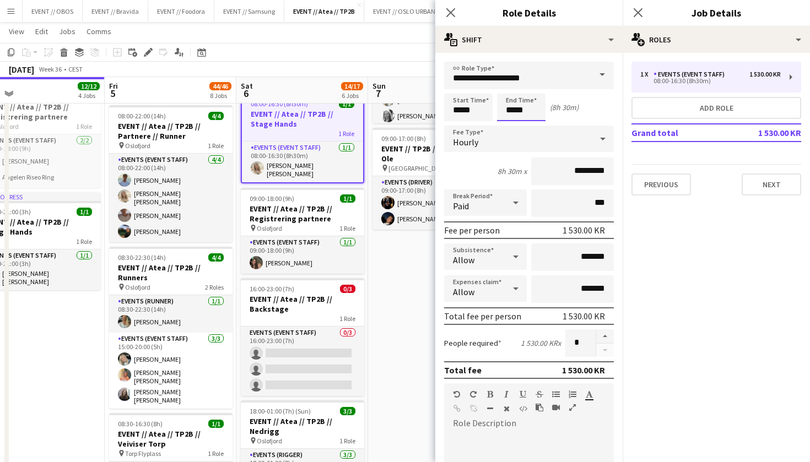
click at [527, 100] on input "*****" at bounding box center [521, 108] width 48 height 28
click at [528, 122] on div at bounding box center [532, 126] width 22 height 11
type input "*****"
click at [528, 122] on div at bounding box center [532, 126] width 22 height 11
click at [409, 271] on app-date-cell "07:00-16:00 (9h) 10/10 EVENT // Atea // TP2B // Veiviser OCC pin Oslofjord 2 Ro…" at bounding box center [434, 331] width 132 height 1086
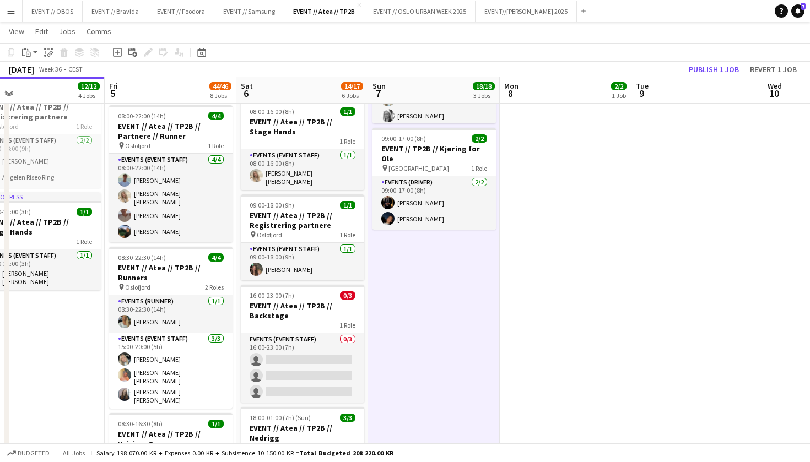
click at [698, 61] on app-toolbar "Copy Paste Paste Command V Paste with crew Command Shift V Paste linked Job [GE…" at bounding box center [405, 52] width 810 height 19
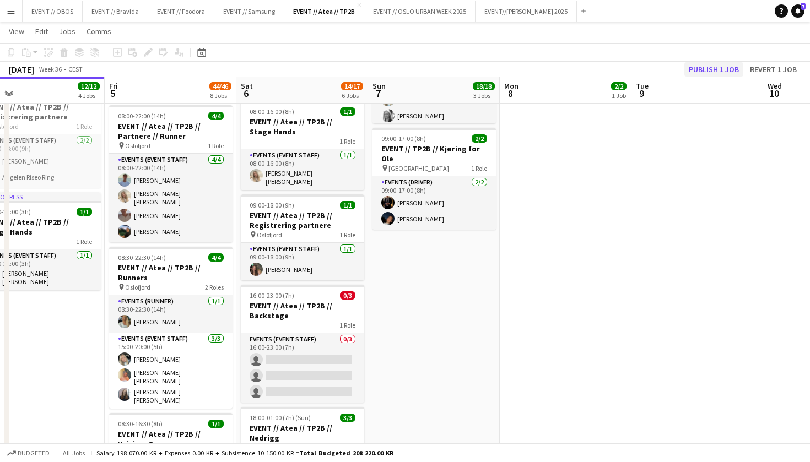
click at [706, 74] on button "Publish 1 job" at bounding box center [713, 69] width 59 height 14
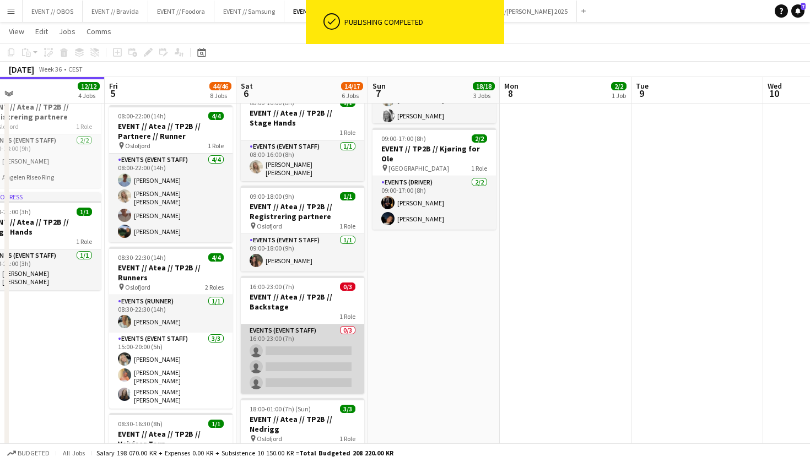
click at [282, 354] on app-card-role "Events (Event Staff) 0/3 16:00-23:00 (7h) single-neutral-actions single-neutral…" at bounding box center [302, 359] width 123 height 69
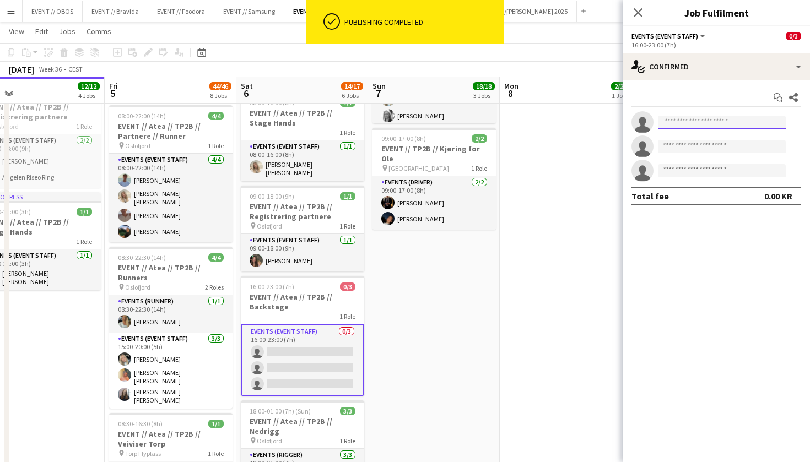
click at [672, 122] on input at bounding box center [722, 122] width 128 height 13
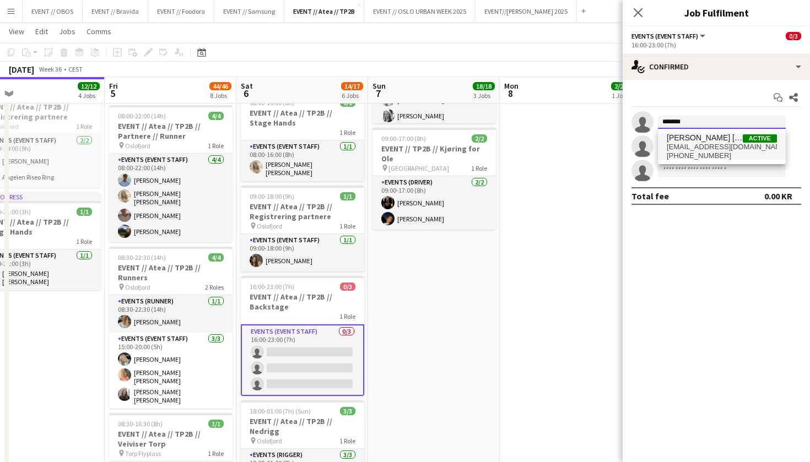
type input "*******"
click at [689, 141] on span "[PERSON_NAME] [PERSON_NAME]" at bounding box center [705, 137] width 76 height 9
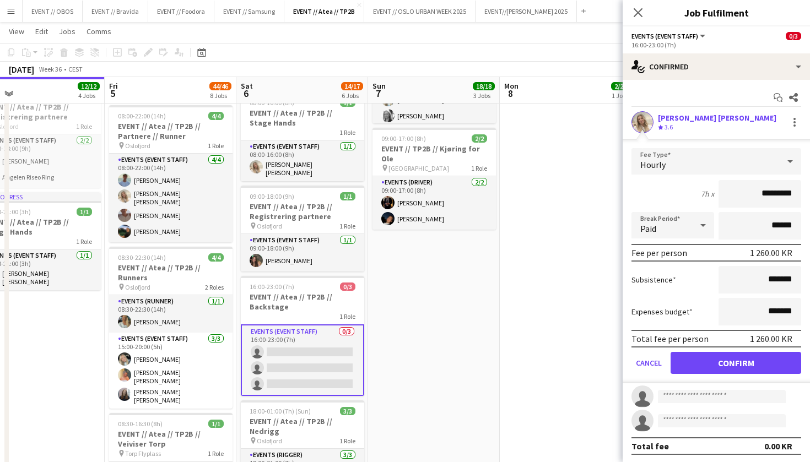
click at [700, 369] on button "Confirm" at bounding box center [736, 363] width 131 height 22
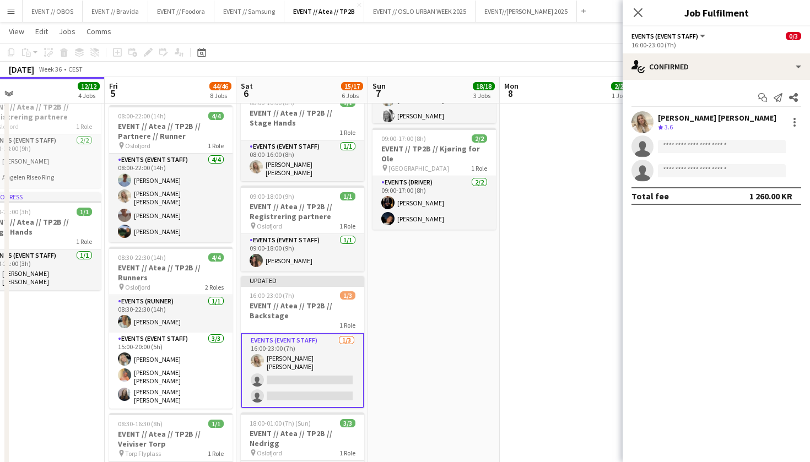
click at [521, 310] on app-date-cell "09:00-15:00 (6h) 2/2 EVENT // TP2B // Tilbakelevering for Ole pin Oslo 1 Role E…" at bounding box center [566, 331] width 132 height 1086
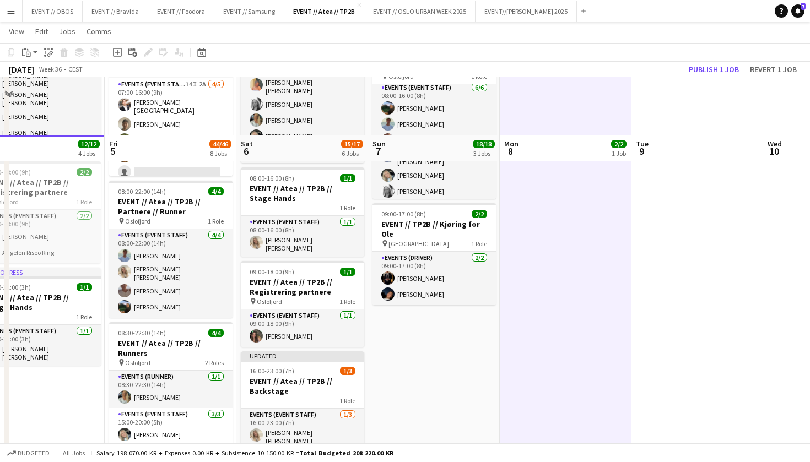
scroll to position [343, 0]
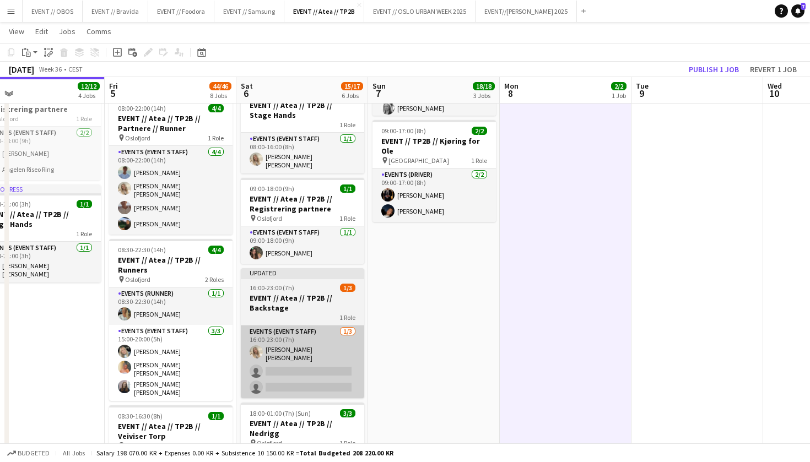
click at [320, 348] on app-card-role "Events (Event Staff) [DATE] 16:00-23:00 (7h) [PERSON_NAME] [PERSON_NAME] single…" at bounding box center [302, 362] width 123 height 73
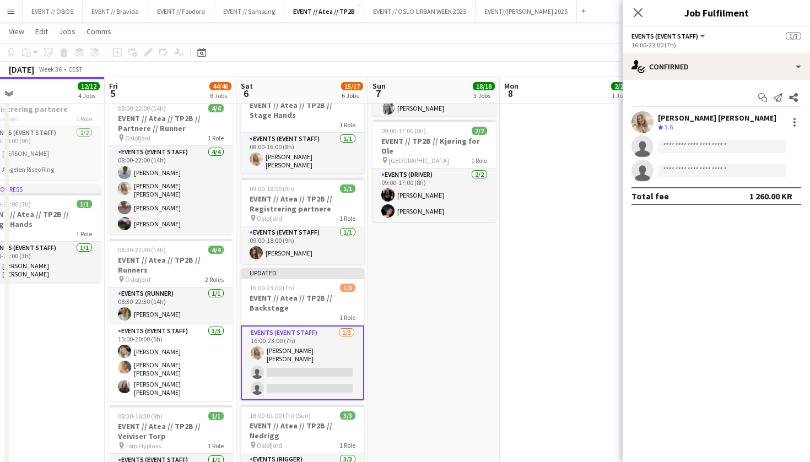
click at [681, 138] on app-invite-slot "single-neutral-actions" at bounding box center [716, 147] width 187 height 22
click at [685, 142] on input at bounding box center [722, 146] width 128 height 13
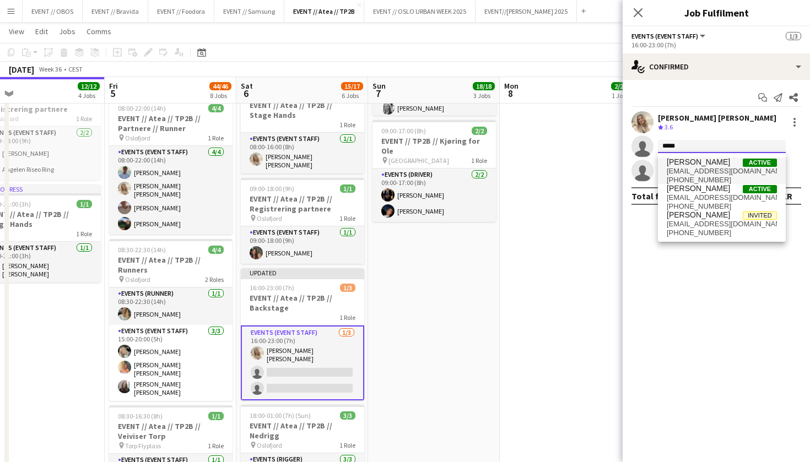
type input "*****"
click at [701, 178] on span "[PHONE_NUMBER]" at bounding box center [722, 180] width 110 height 9
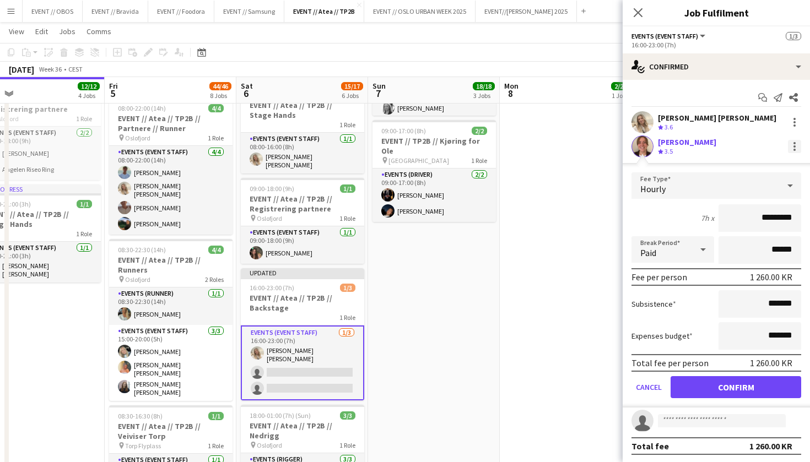
click at [793, 143] on div at bounding box center [794, 143] width 2 height 2
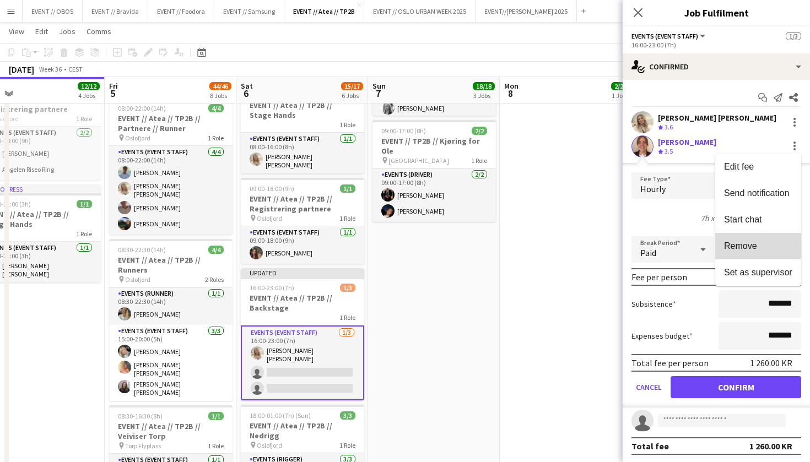
click at [746, 238] on button "Remove" at bounding box center [758, 246] width 86 height 26
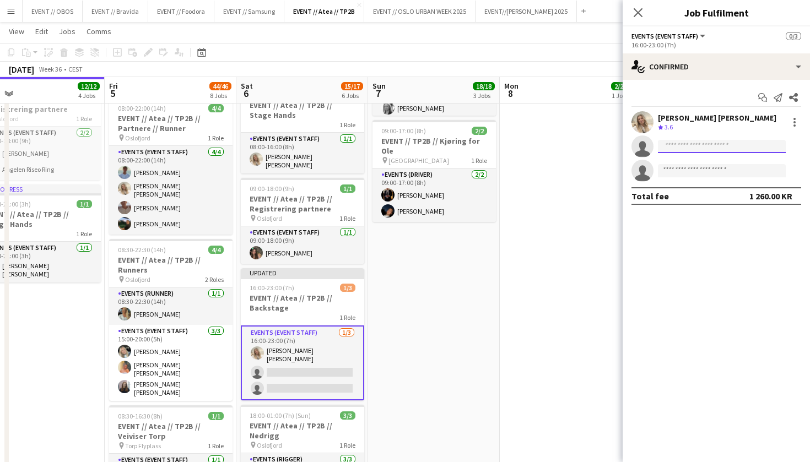
click at [679, 151] on input at bounding box center [722, 146] width 128 height 13
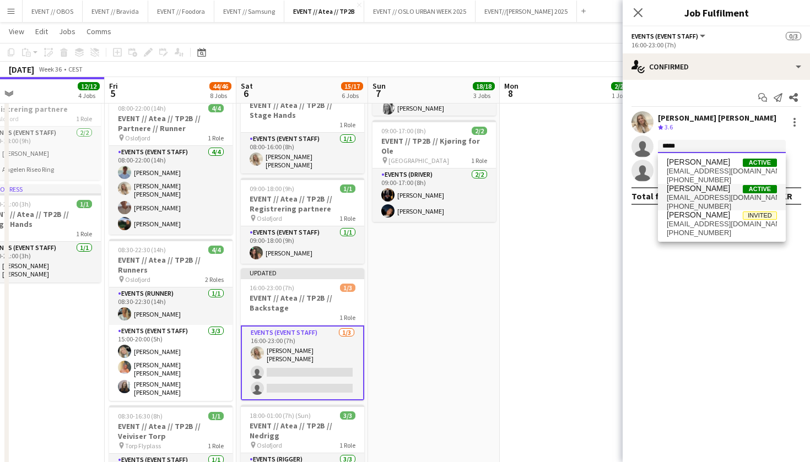
type input "*****"
click at [687, 190] on span "[PERSON_NAME]" at bounding box center [698, 188] width 63 height 9
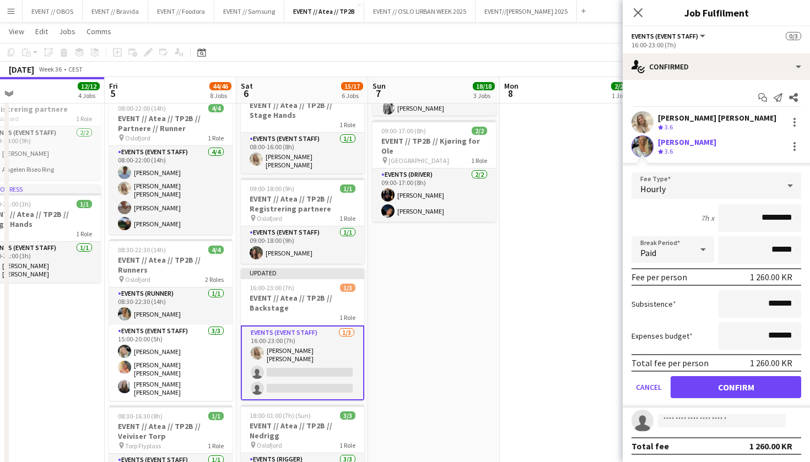
click at [703, 382] on button "Confirm" at bounding box center [736, 387] width 131 height 22
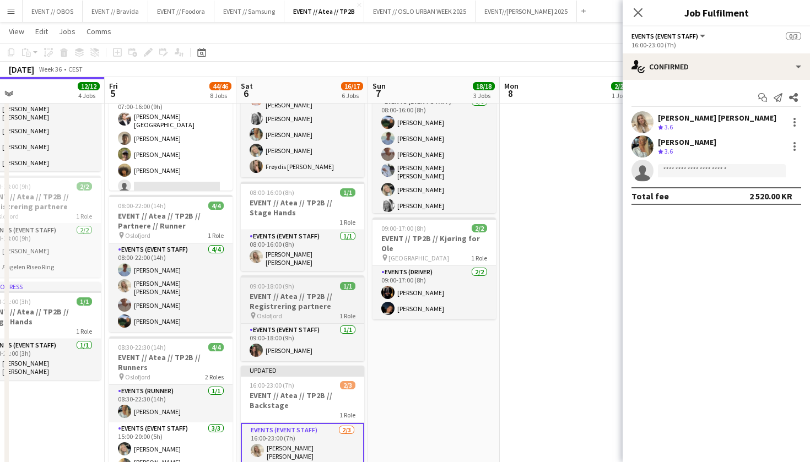
scroll to position [247, 0]
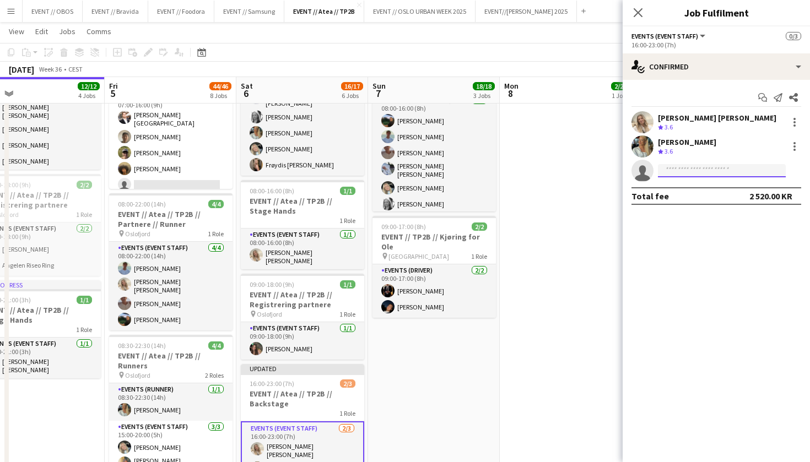
click at [681, 174] on input at bounding box center [722, 170] width 128 height 13
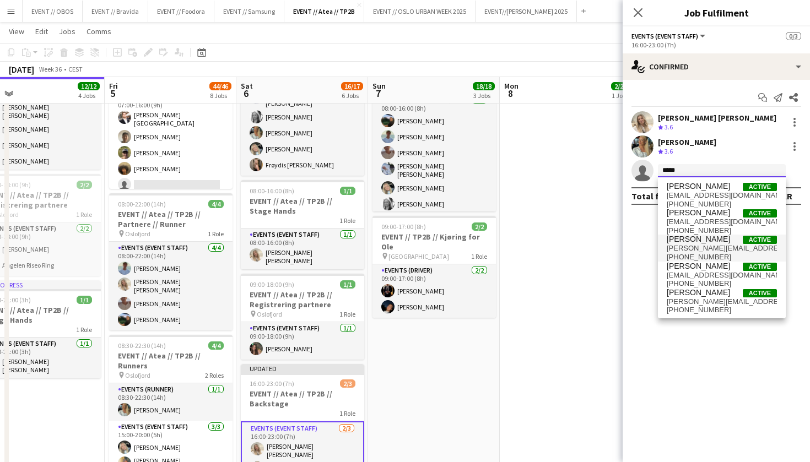
type input "*****"
click at [687, 239] on span "[PERSON_NAME]" at bounding box center [698, 239] width 63 height 9
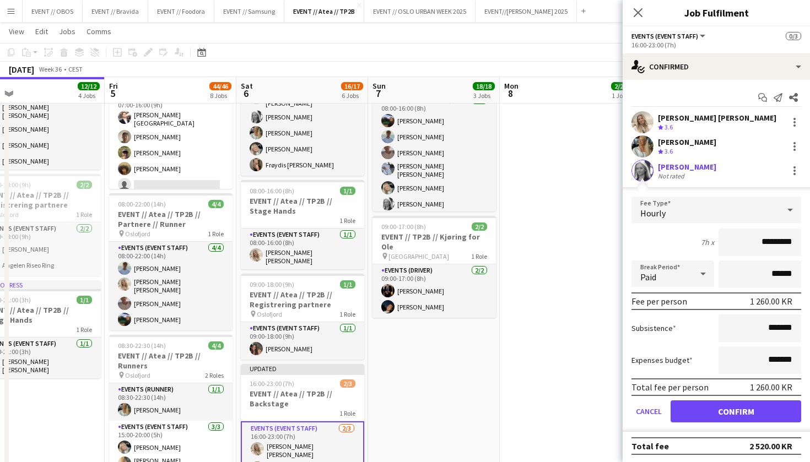
click at [693, 414] on button "Confirm" at bounding box center [736, 412] width 131 height 22
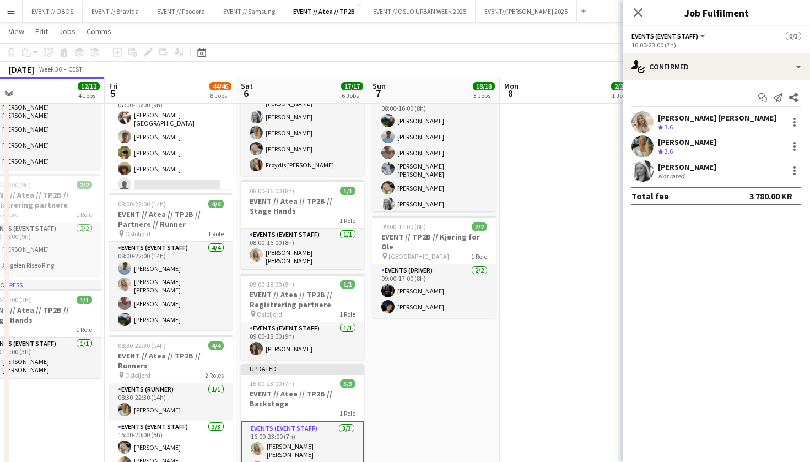
click at [581, 252] on app-date-cell "09:00-15:00 (6h) 2/2 EVENT // TP2B // Tilbakelevering for Ole pin Oslo 1 Role E…" at bounding box center [566, 420] width 132 height 1086
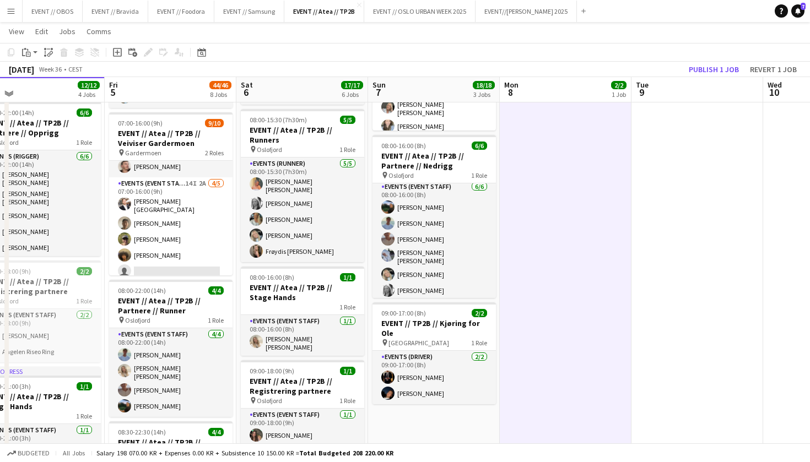
scroll to position [159, 0]
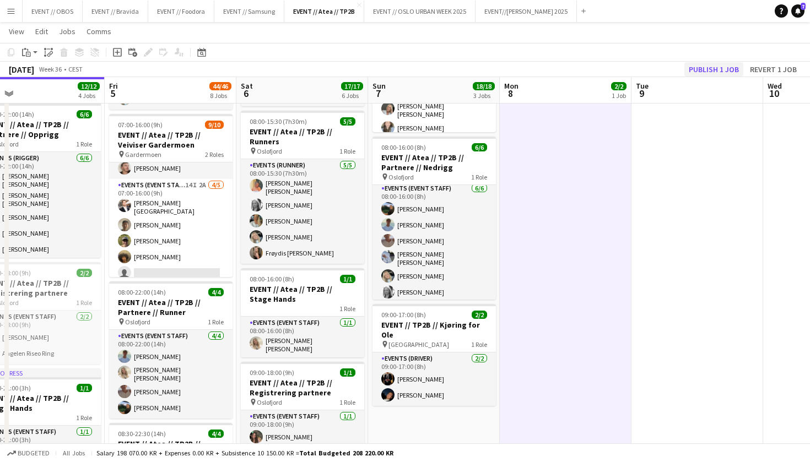
click at [707, 71] on button "Publish 1 job" at bounding box center [713, 69] width 59 height 14
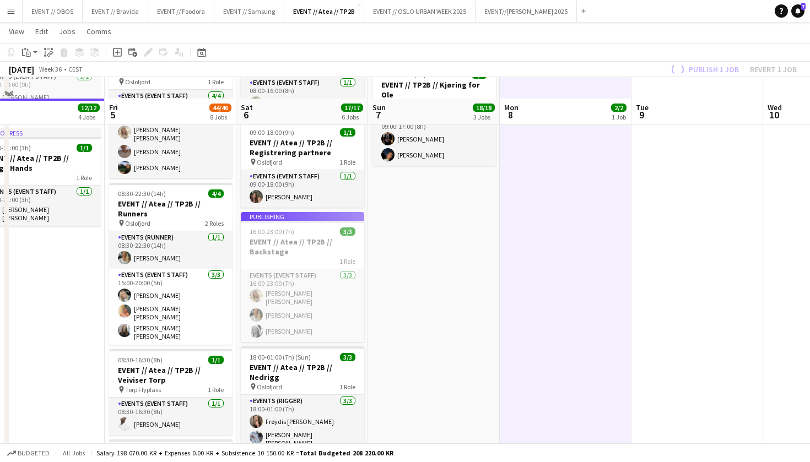
scroll to position [458, 0]
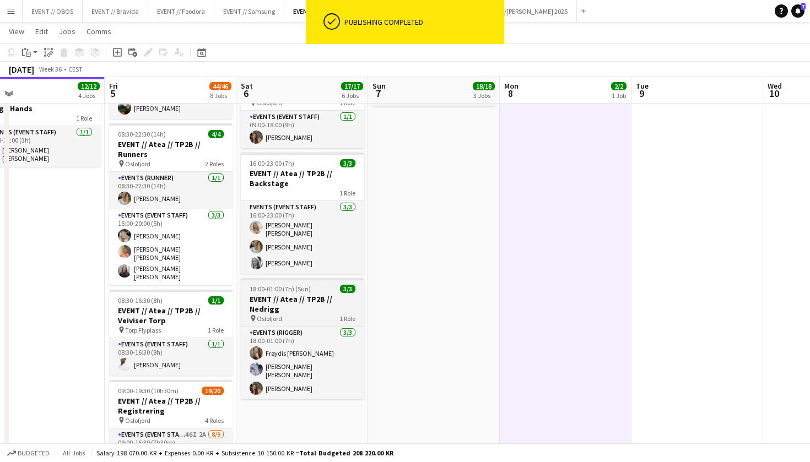
click at [304, 294] on h3 "EVENT // Atea // TP2B // Nedrigg" at bounding box center [302, 304] width 123 height 20
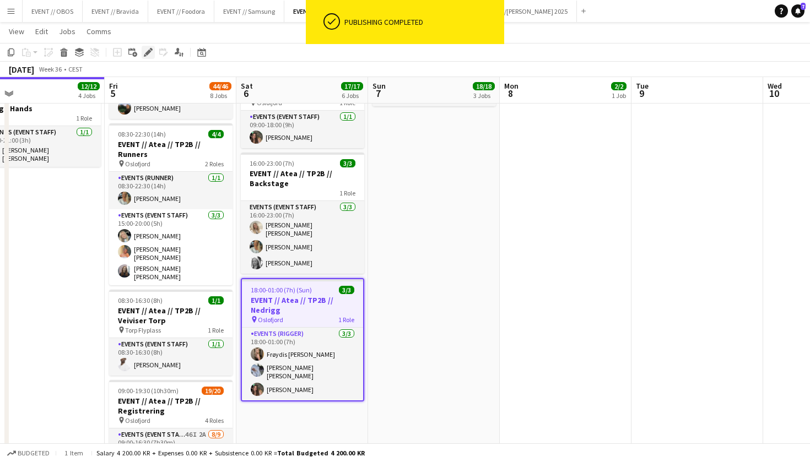
click at [145, 55] on icon at bounding box center [145, 55] width 3 height 3
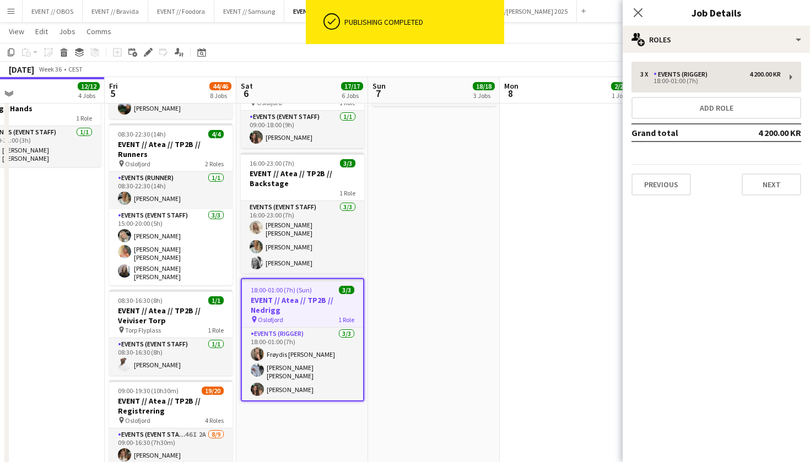
click at [668, 92] on div "3 x Events (Rigger) 4 200.00 KR 18:00-01:00 (7h) Add role Grand total 4 200.00 …" at bounding box center [716, 129] width 187 height 134
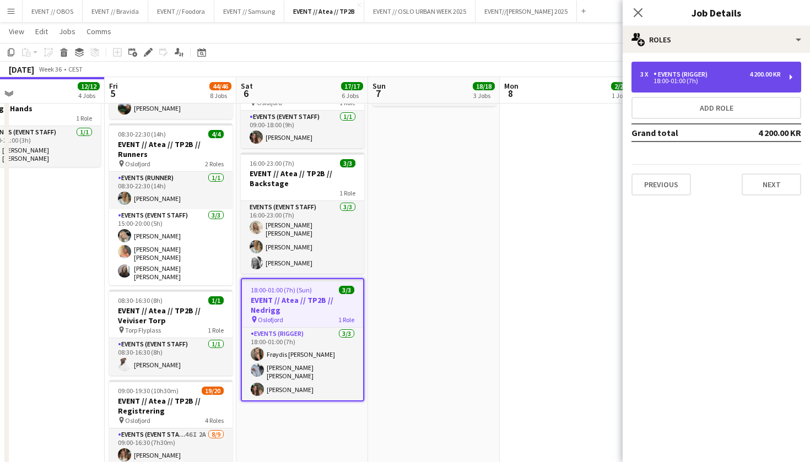
click at [668, 72] on div "Events (Rigger)" at bounding box center [683, 75] width 58 height 8
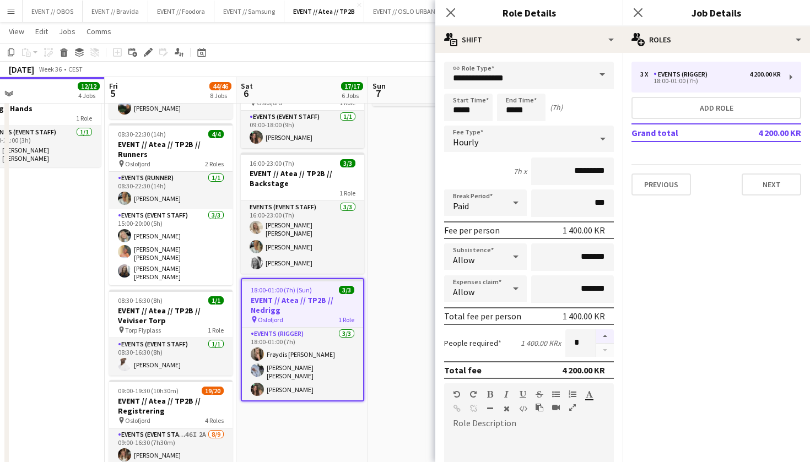
click at [603, 336] on button "button" at bounding box center [605, 337] width 18 height 14
type input "*"
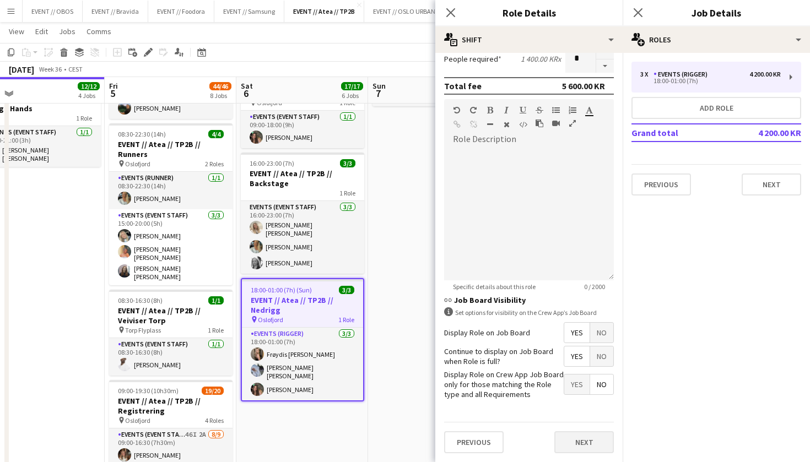
scroll to position [284, 0]
click at [574, 438] on button "Next" at bounding box center [584, 442] width 60 height 22
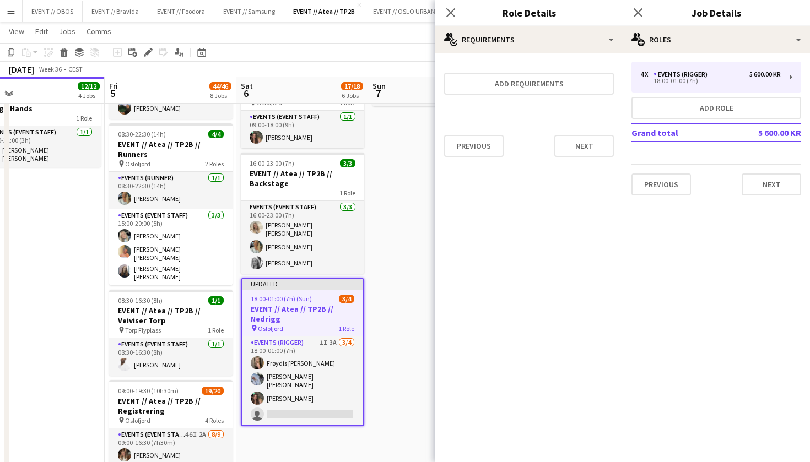
click at [409, 218] on app-date-cell "07:00-16:00 (9h) 10/10 EVENT // Atea // TP2B // Veiviser OCC pin Oslofjord 2 Ro…" at bounding box center [434, 208] width 132 height 1086
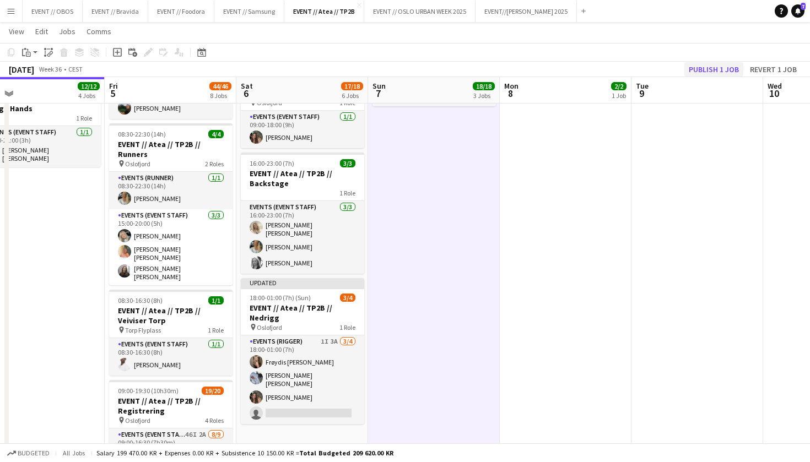
click at [702, 69] on button "Publish 1 job" at bounding box center [713, 69] width 59 height 14
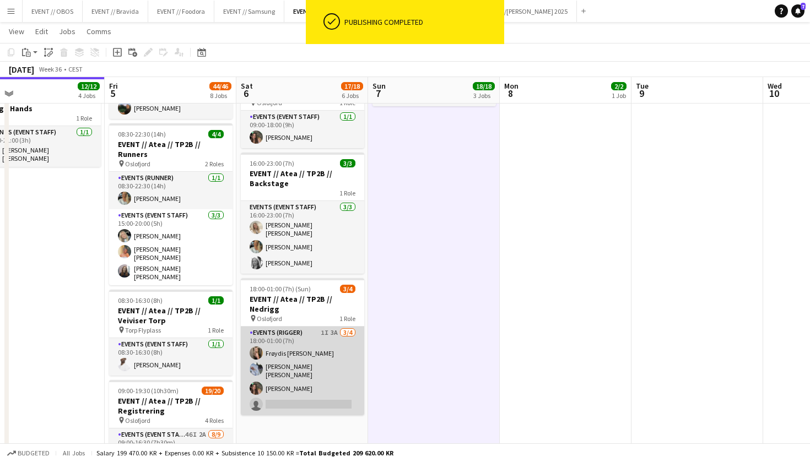
click at [295, 369] on app-card-role "Events (Rigger) 1I 3A [DATE] 18:00-01:00 (7h) Frøydis [PERSON_NAME] [PERSON_NAM…" at bounding box center [302, 371] width 123 height 89
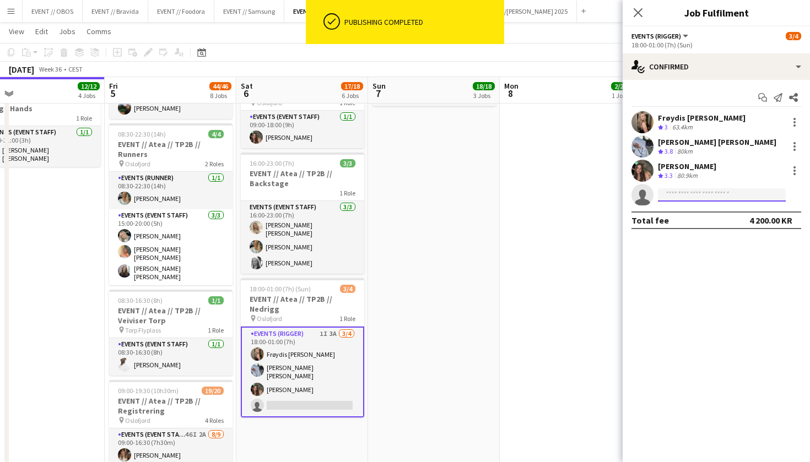
click at [708, 198] on input at bounding box center [722, 194] width 128 height 13
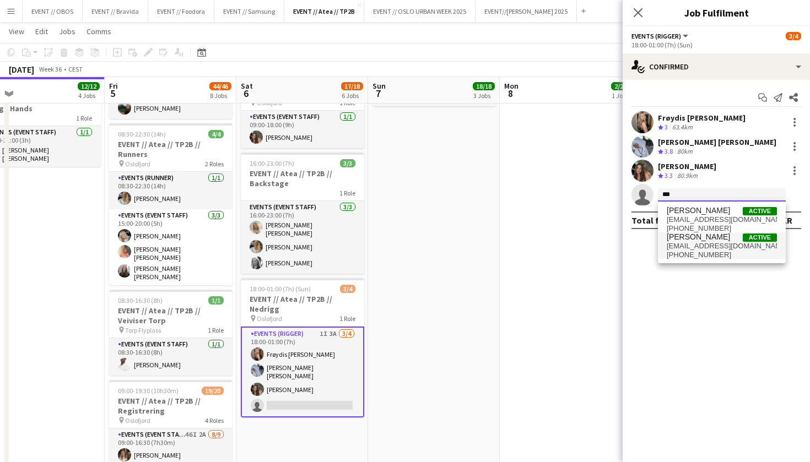
type input "***"
click at [715, 237] on span "[PERSON_NAME] Active" at bounding box center [722, 237] width 110 height 9
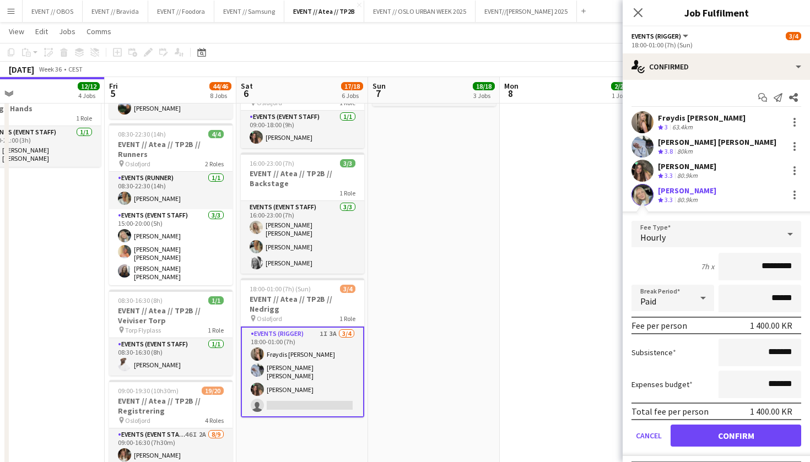
click at [702, 439] on button "Confirm" at bounding box center [736, 436] width 131 height 22
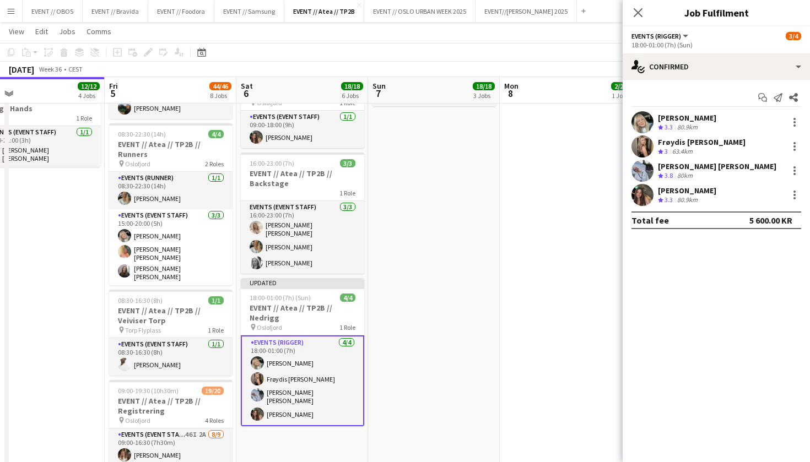
click at [511, 231] on app-date-cell "09:00-15:00 (6h) 2/2 EVENT // TP2B // Tilbakelevering for Ole pin Oslo 1 Role E…" at bounding box center [566, 208] width 132 height 1086
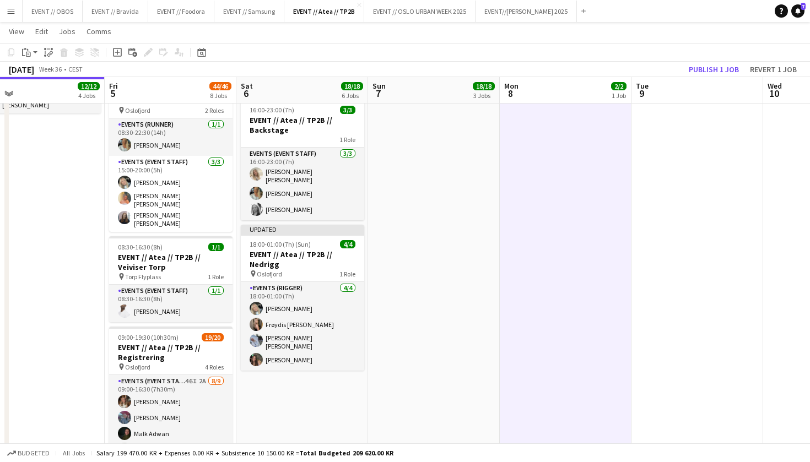
scroll to position [541, 0]
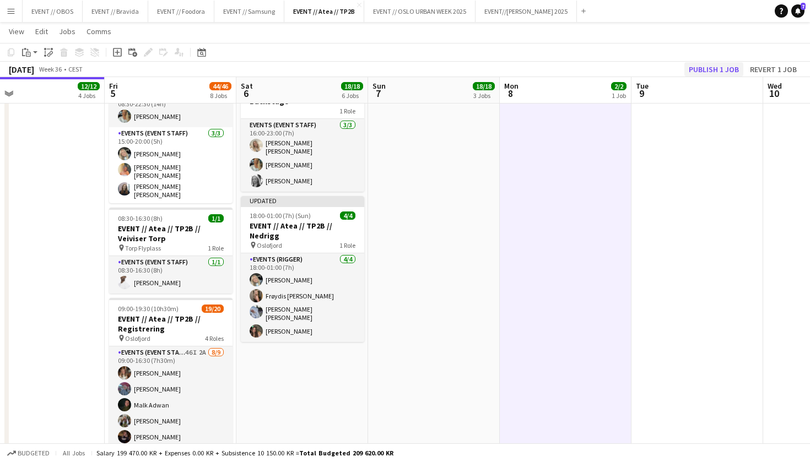
click at [730, 68] on button "Publish 1 job" at bounding box center [713, 69] width 59 height 14
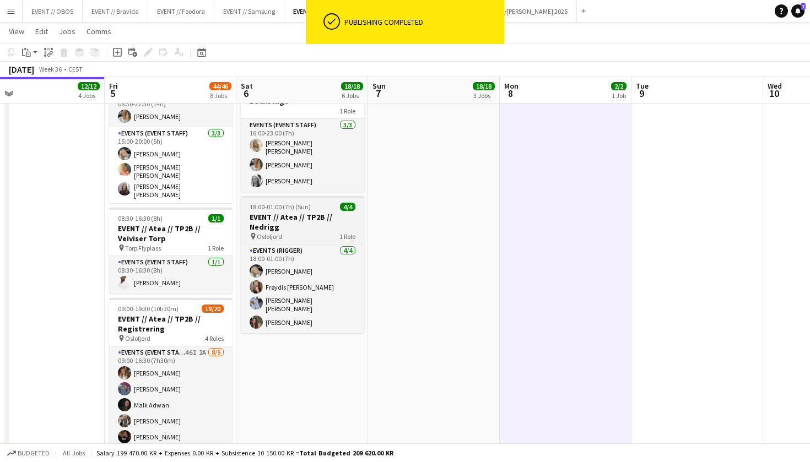
click at [306, 212] on h3 "EVENT // Atea // TP2B // Nedrigg" at bounding box center [302, 222] width 123 height 20
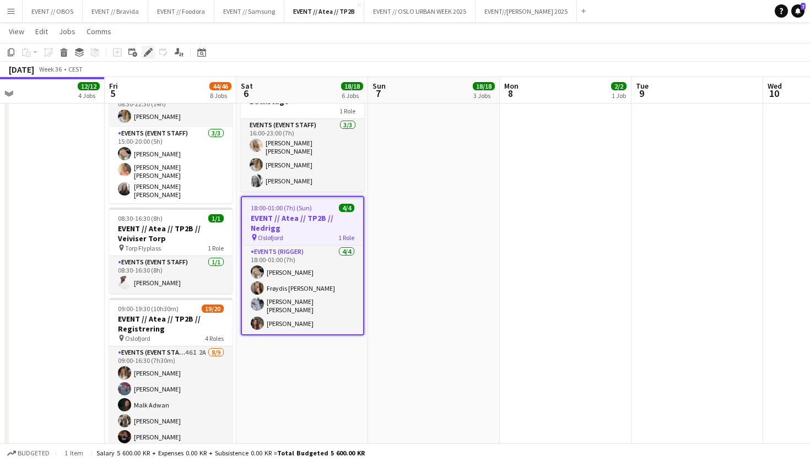
click at [151, 55] on icon "Edit" at bounding box center [148, 52] width 9 height 9
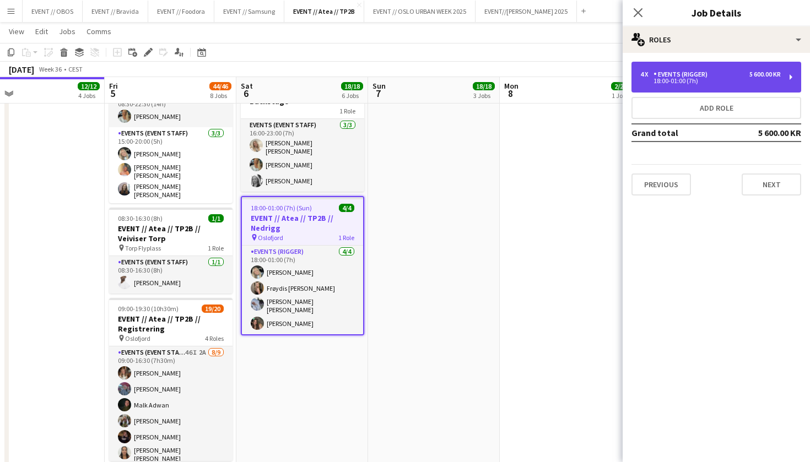
click at [678, 82] on div "18:00-01:00 (7h)" at bounding box center [710, 81] width 141 height 6
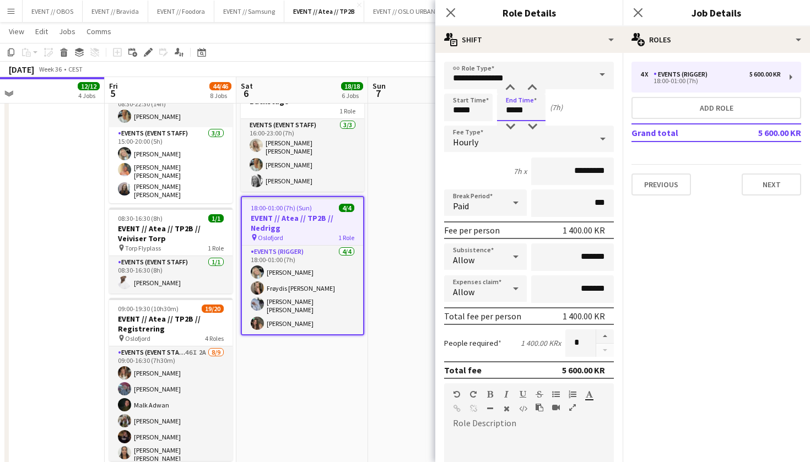
click at [511, 100] on input "*****" at bounding box center [521, 108] width 48 height 28
type input "*****"
click at [512, 90] on div at bounding box center [510, 88] width 22 height 11
click at [469, 98] on input "*****" at bounding box center [468, 108] width 48 height 28
type input "*****"
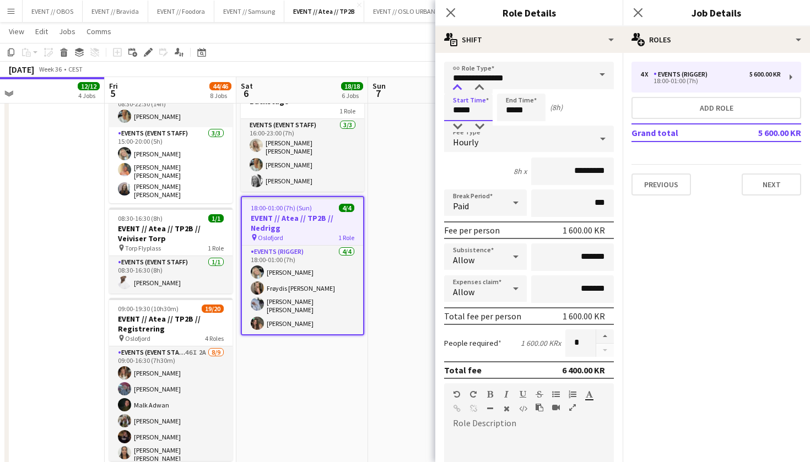
click at [460, 90] on div at bounding box center [457, 88] width 22 height 11
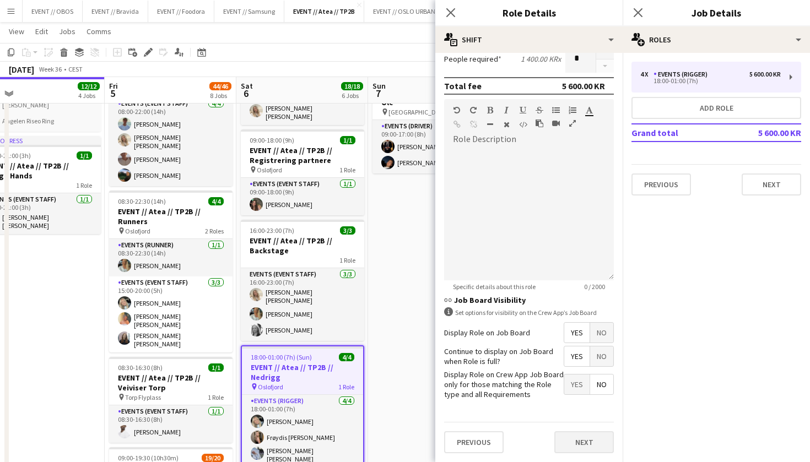
scroll to position [284, 0]
click at [579, 449] on button "Next" at bounding box center [584, 442] width 60 height 22
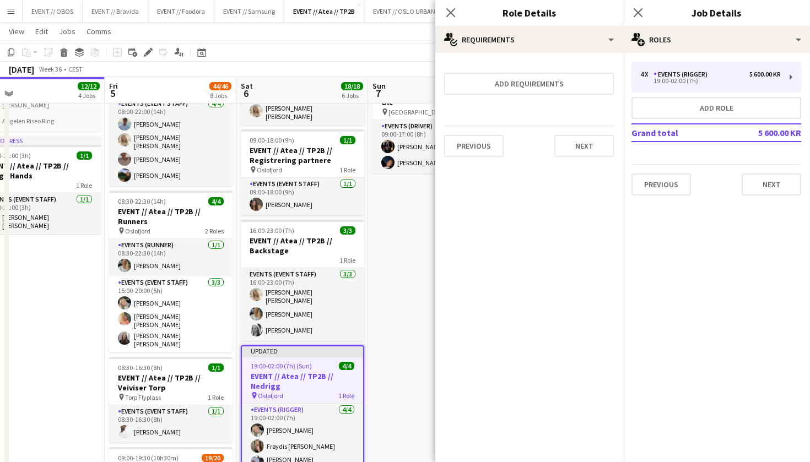
click at [436, 274] on mat-expansion-panel "medal-empty Requirements Add requirements Previous Next" at bounding box center [528, 257] width 187 height 409
click at [376, 364] on app-date-cell "07:00-16:00 (9h) 10/10 EVENT // Atea // TP2B // Veiviser OCC pin Oslofjord 2 Ro…" at bounding box center [434, 275] width 132 height 1086
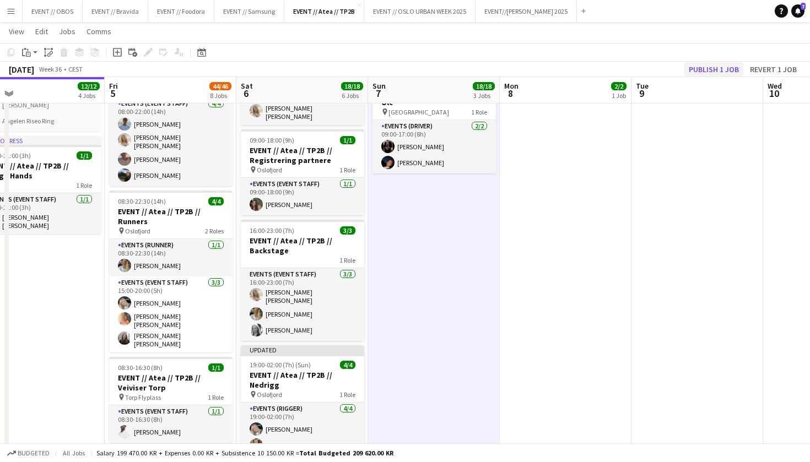
click at [703, 69] on button "Publish 1 job" at bounding box center [713, 69] width 59 height 14
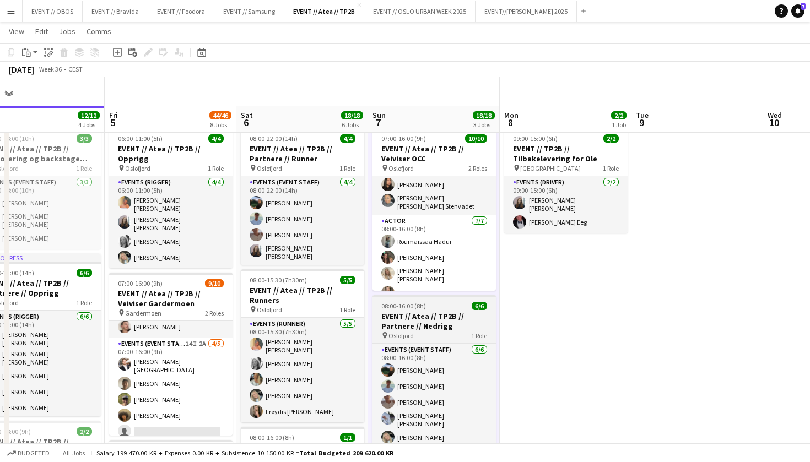
scroll to position [75, 0]
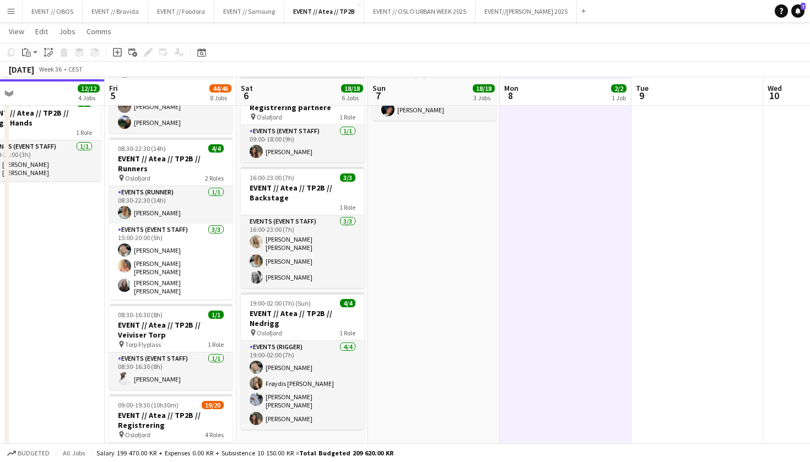
scroll to position [446, 0]
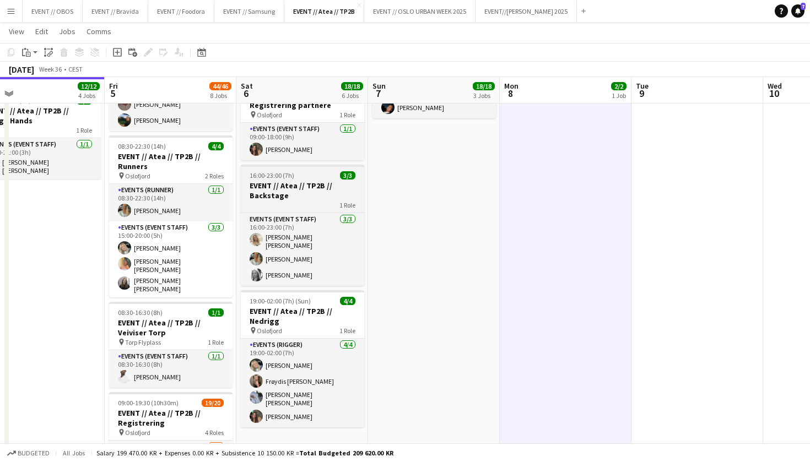
click at [288, 181] on h3 "EVENT // Atea // TP2B // Backstage" at bounding box center [302, 191] width 123 height 20
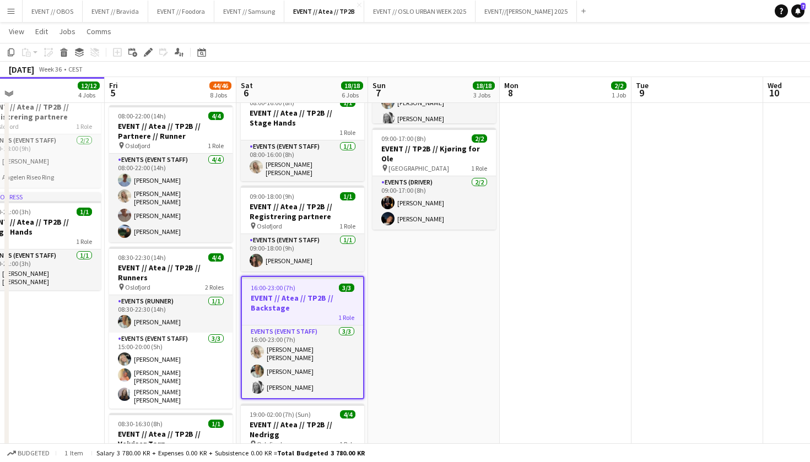
scroll to position [337, 0]
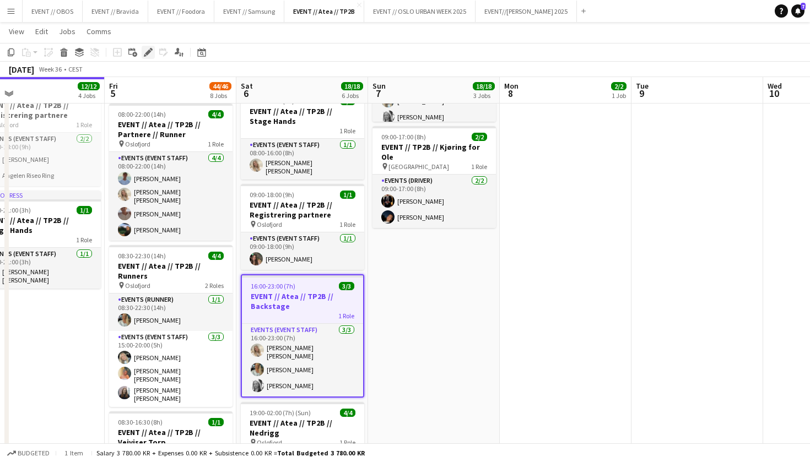
click at [146, 54] on icon at bounding box center [148, 53] width 6 height 6
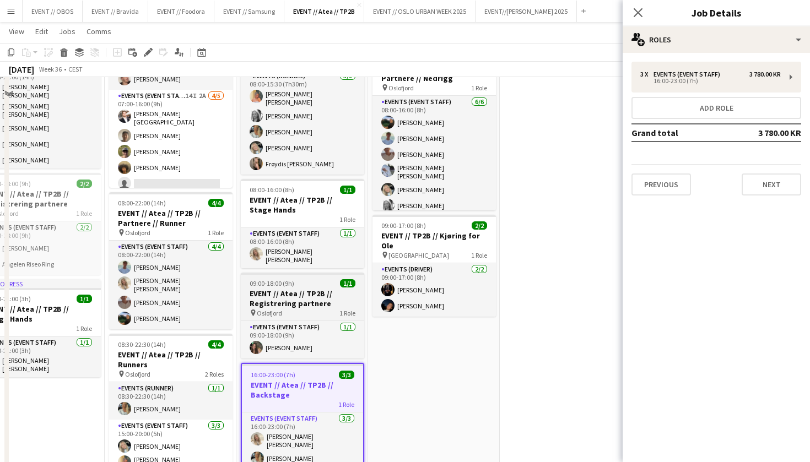
scroll to position [439, 0]
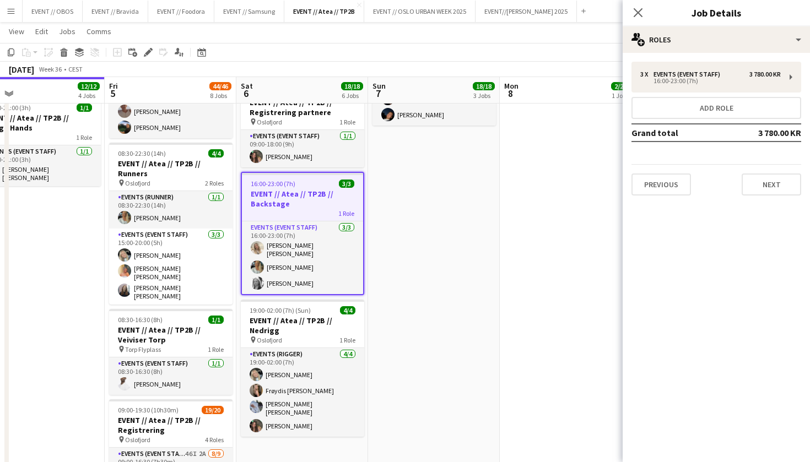
click at [412, 354] on app-date-cell "07:00-16:00 (9h) 10/10 EVENT // Atea // TP2B // Veiviser OCC pin Oslofjord 2 Ro…" at bounding box center [434, 227] width 132 height 1086
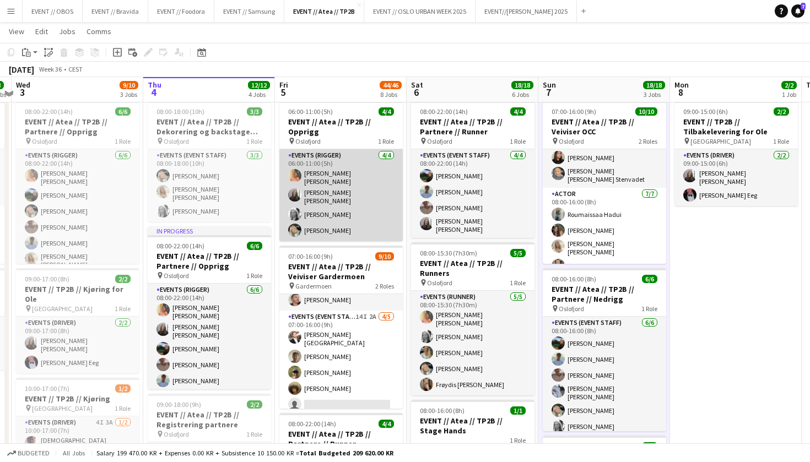
scroll to position [26, 0]
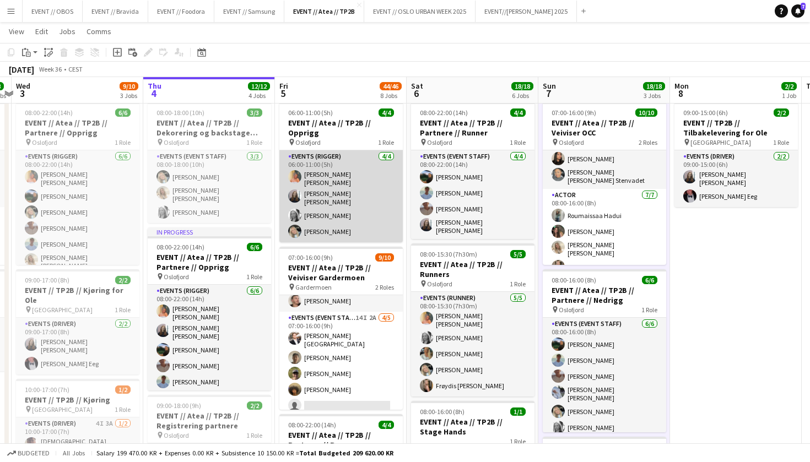
click at [305, 179] on app-card-role "Events (Rigger) [DATE] 06:00-11:00 (5h) [PERSON_NAME] [PERSON_NAME] Sofie [PERS…" at bounding box center [340, 196] width 123 height 92
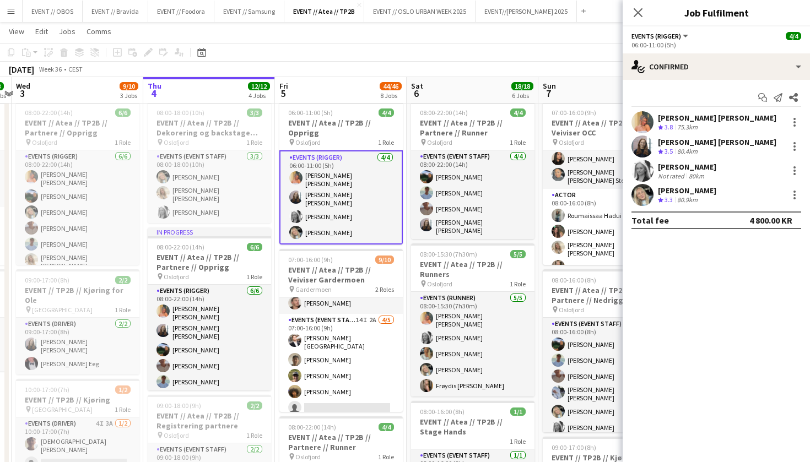
click at [648, 126] on app-user-avatar at bounding box center [642, 122] width 22 height 22
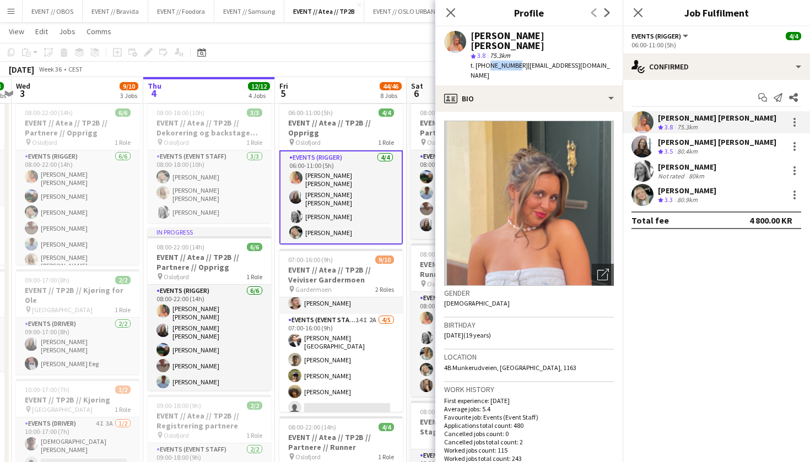
drag, startPoint x: 512, startPoint y: 55, endPoint x: 485, endPoint y: 55, distance: 27.0
click at [485, 61] on span "t. [PHONE_NUMBER]" at bounding box center [499, 65] width 57 height 8
copy span "94492925"
click at [646, 150] on app-user-avatar at bounding box center [642, 147] width 22 height 22
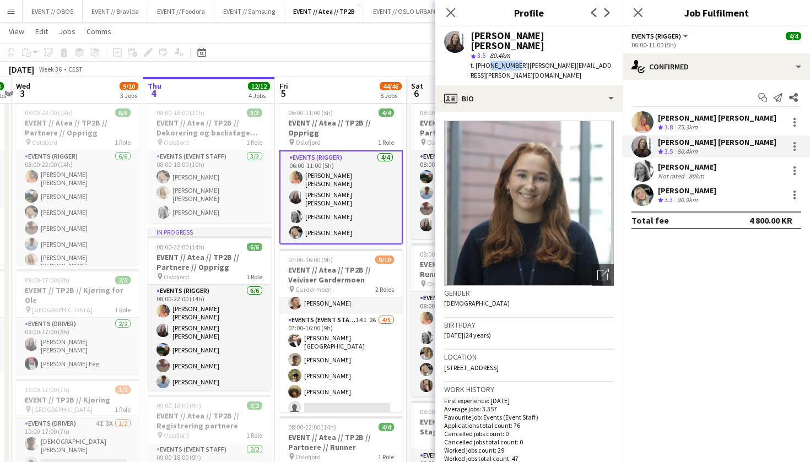
drag, startPoint x: 511, startPoint y: 55, endPoint x: 487, endPoint y: 55, distance: 24.2
click at [487, 61] on span "t. [PHONE_NUMBER]" at bounding box center [499, 65] width 57 height 8
copy span "48958463"
click at [636, 172] on app-user-avatar at bounding box center [642, 171] width 22 height 22
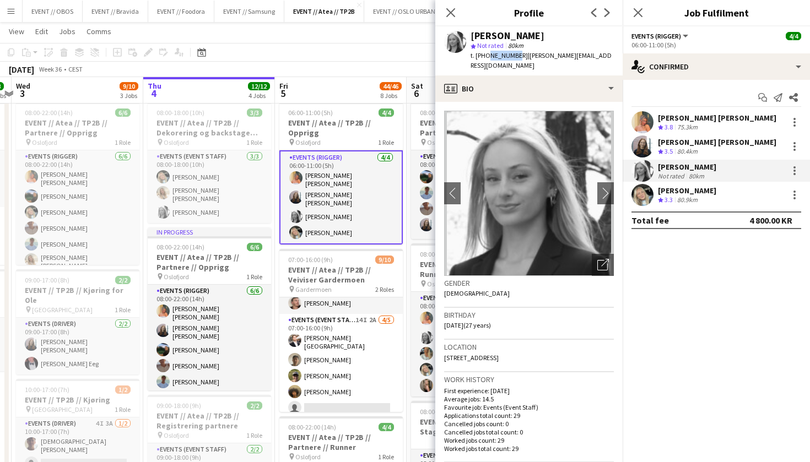
drag, startPoint x: 511, startPoint y: 55, endPoint x: 485, endPoint y: 55, distance: 25.9
click at [485, 55] on span "t. [PHONE_NUMBER]" at bounding box center [499, 55] width 57 height 8
copy span "97425353"
click at [643, 193] on app-user-avatar at bounding box center [642, 195] width 22 height 22
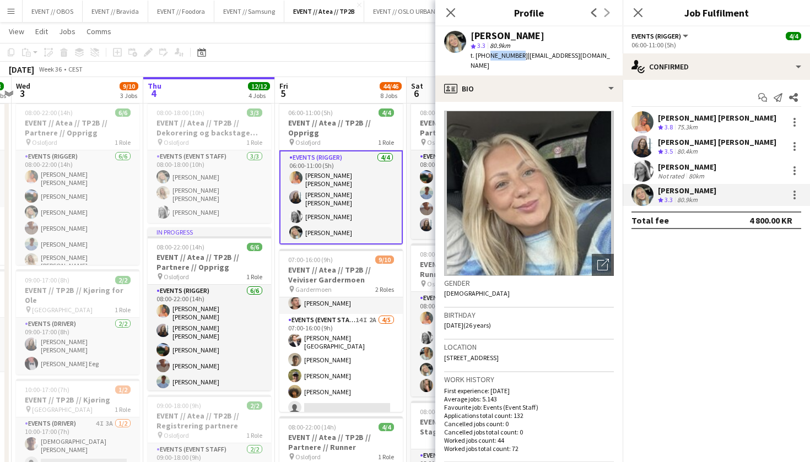
drag, startPoint x: 509, startPoint y: 55, endPoint x: 485, endPoint y: 55, distance: 23.1
click at [485, 55] on div "t. [PHONE_NUMBER] | [EMAIL_ADDRESS][DOMAIN_NAME]" at bounding box center [542, 61] width 143 height 20
copy span "95720034"
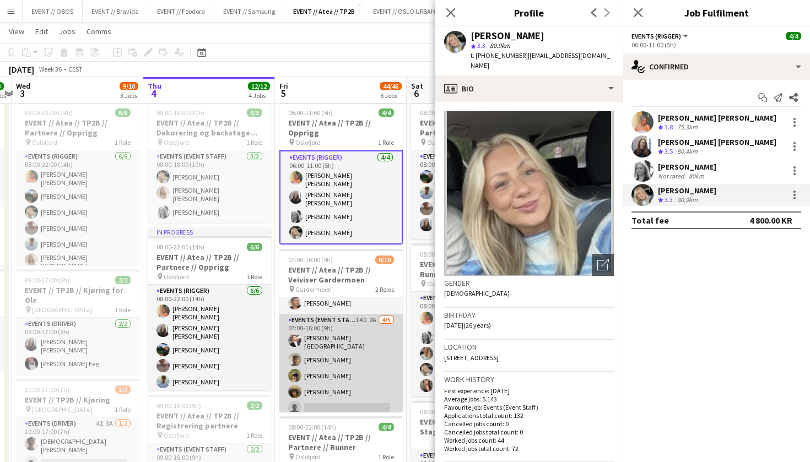
click at [319, 353] on app-card-role "Events (Event Staff) 14I 2A [DATE] 07:00-16:00 (9h) [PERSON_NAME] [PERSON_NAME]…" at bounding box center [340, 366] width 123 height 105
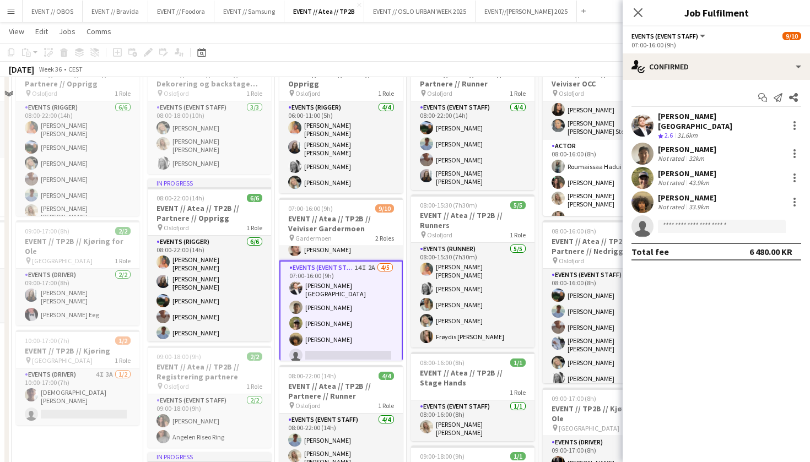
scroll to position [196, 0]
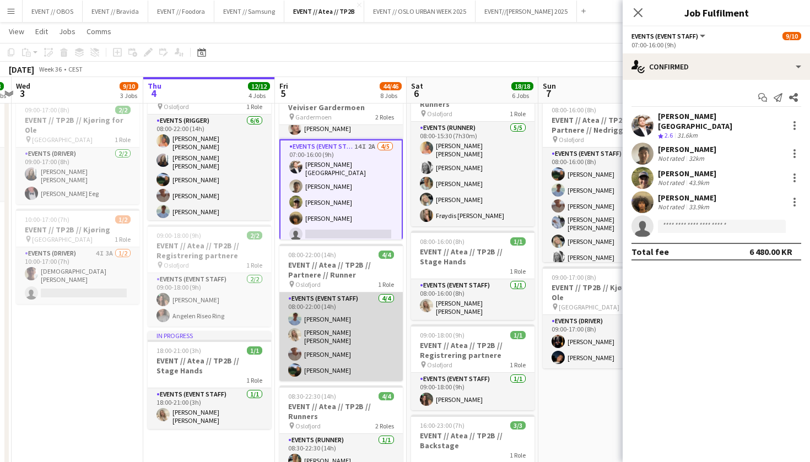
click at [296, 312] on app-user-avatar at bounding box center [294, 318] width 13 height 13
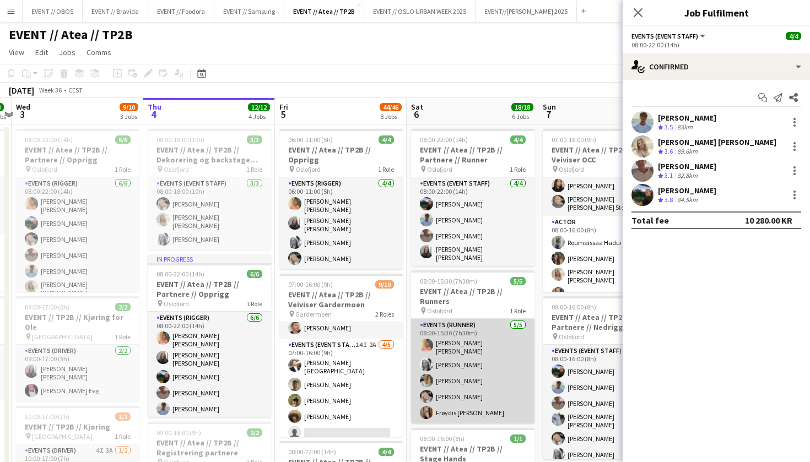
scroll to position [0, 0]
click at [432, 376] on app-user-avatar at bounding box center [426, 380] width 13 height 13
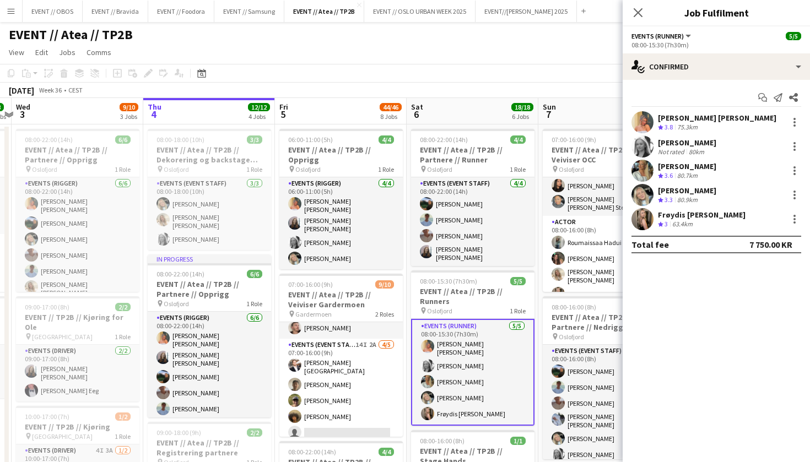
click at [643, 176] on app-user-avatar at bounding box center [642, 171] width 22 height 22
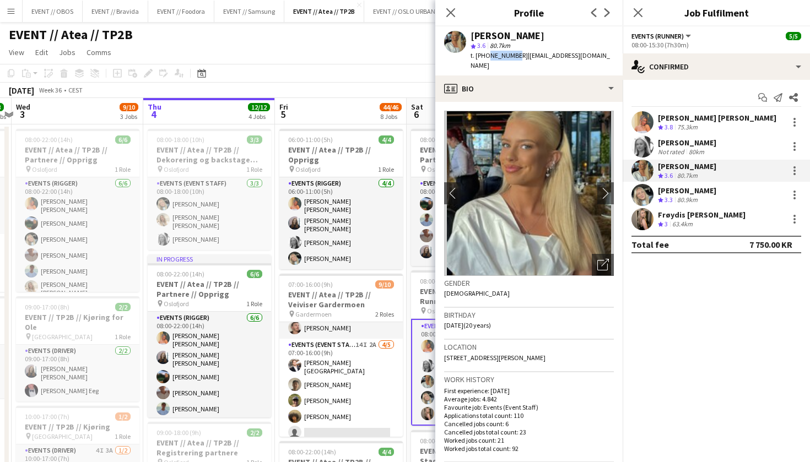
drag, startPoint x: 511, startPoint y: 55, endPoint x: 486, endPoint y: 56, distance: 25.4
click at [486, 56] on span "t. [PHONE_NUMBER]" at bounding box center [499, 55] width 57 height 8
copy span "41334293"
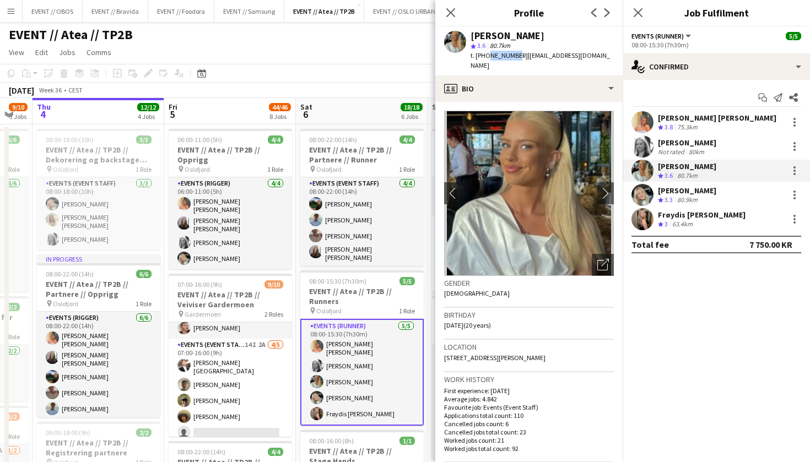
scroll to position [0, 364]
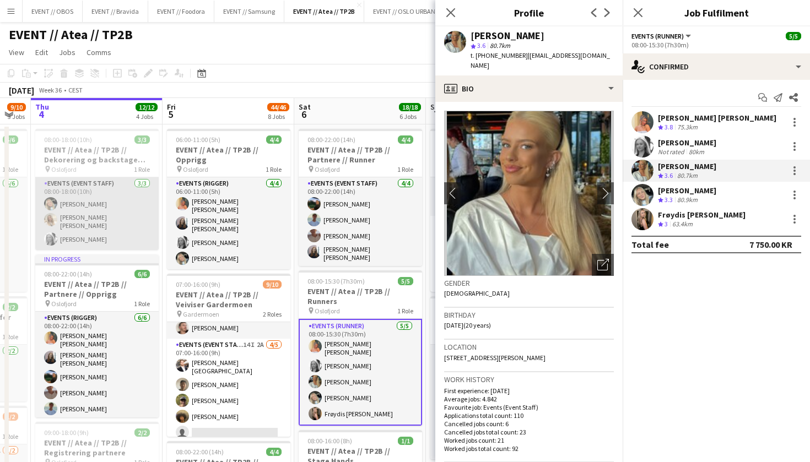
click at [93, 227] on app-card-role "Events (Event Staff) [DATE] 08:00-18:00 (10h) [PERSON_NAME] [PERSON_NAME] [PERS…" at bounding box center [96, 213] width 123 height 73
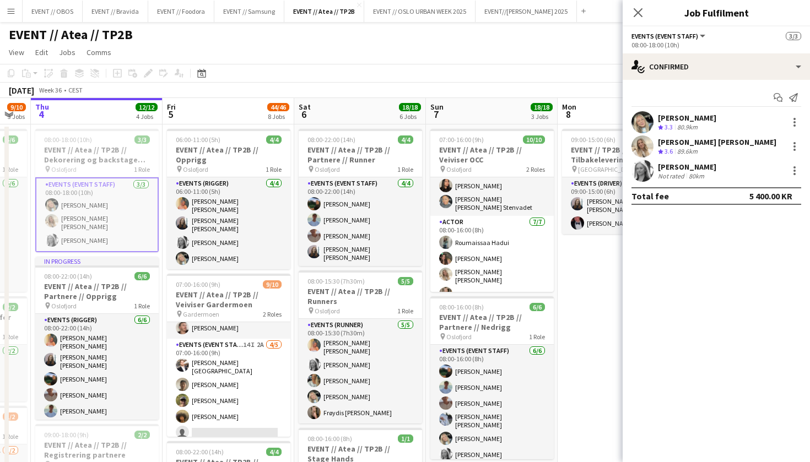
click at [649, 149] on app-user-avatar at bounding box center [642, 147] width 22 height 22
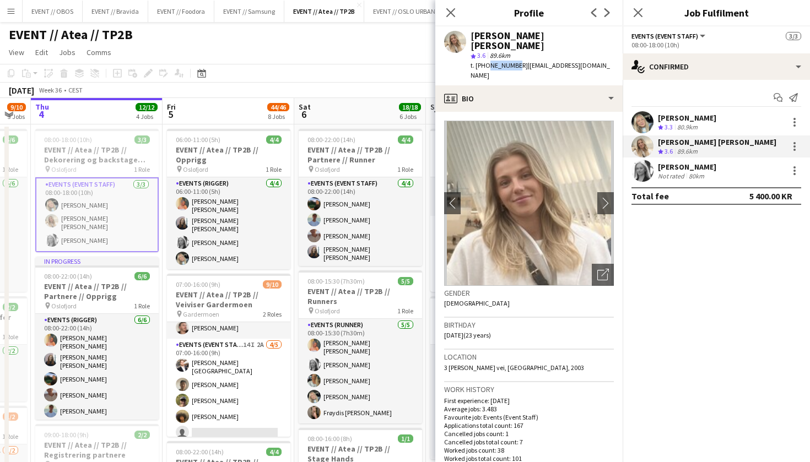
drag, startPoint x: 512, startPoint y: 56, endPoint x: 487, endPoint y: 56, distance: 25.3
click at [487, 61] on span "t. [PHONE_NUMBER]" at bounding box center [499, 65] width 57 height 8
copy span "46741468"
click at [231, 72] on app-toolbar "Copy Paste Paste Command V Paste with crew Command Shift V Paste linked Job [GE…" at bounding box center [405, 73] width 810 height 19
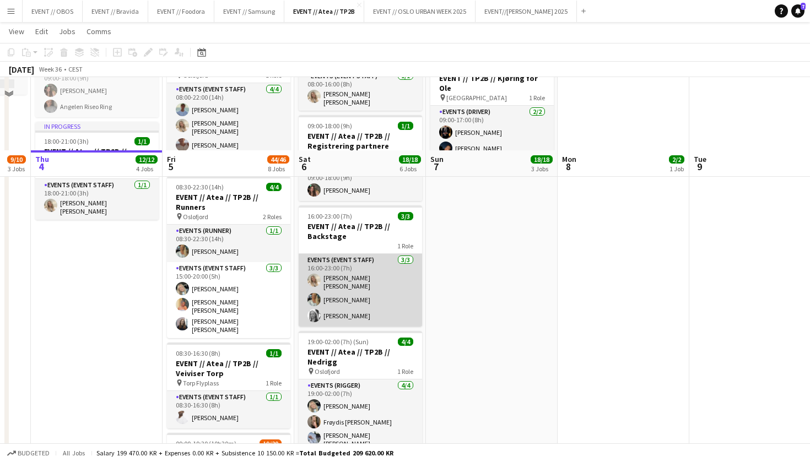
scroll to position [503, 0]
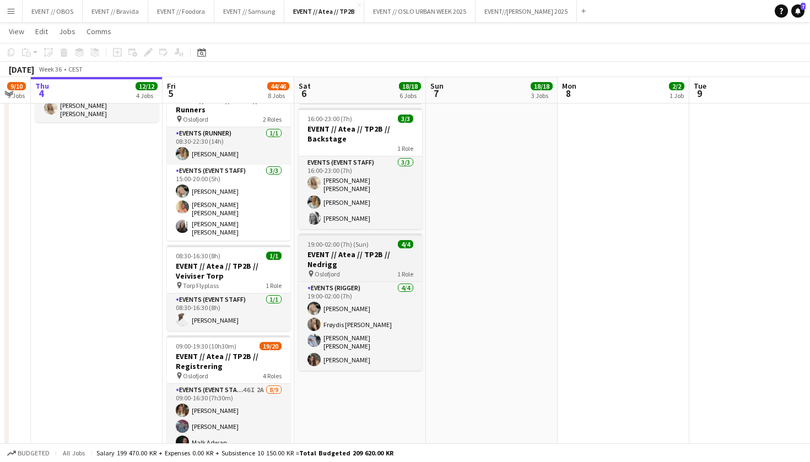
click at [320, 252] on h3 "EVENT // Atea // TP2B // Nedrigg" at bounding box center [360, 260] width 123 height 20
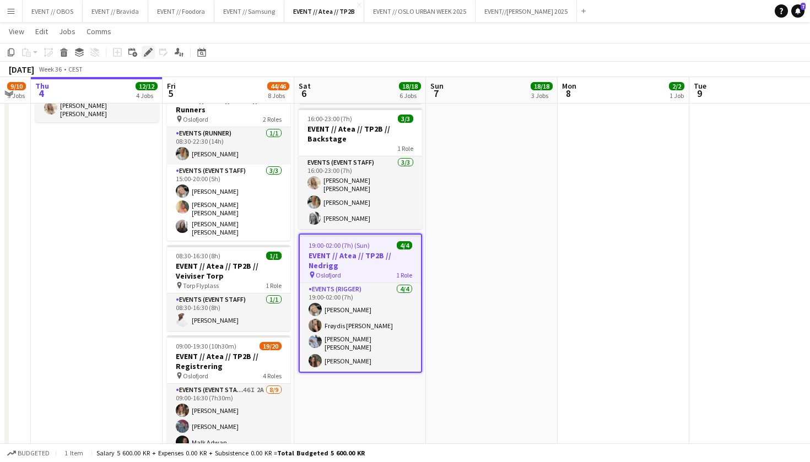
click at [146, 51] on icon "Edit" at bounding box center [148, 52] width 9 height 9
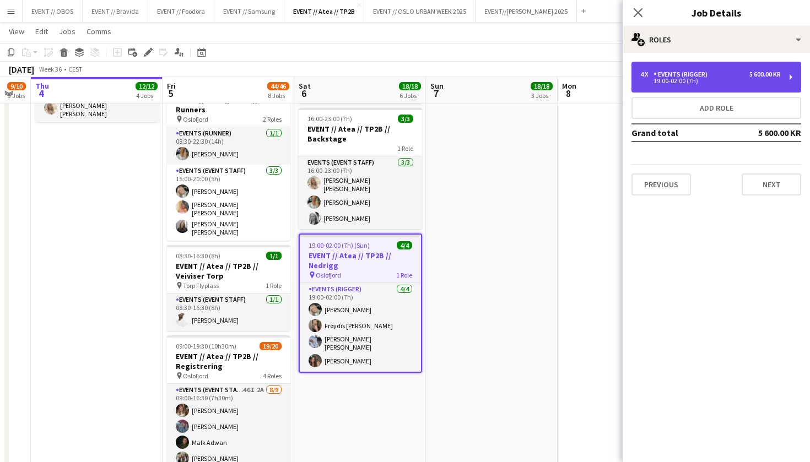
click at [672, 75] on div "Events (Rigger)" at bounding box center [683, 75] width 58 height 8
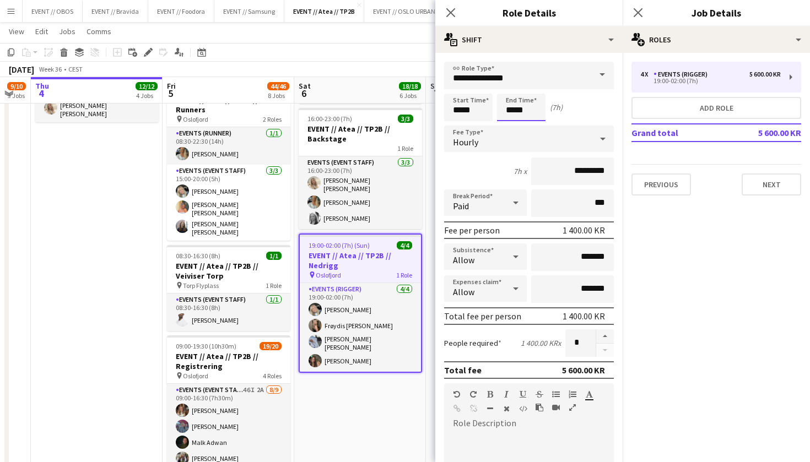
click at [520, 103] on input "*****" at bounding box center [521, 108] width 48 height 28
type input "*****"
click at [508, 130] on div at bounding box center [510, 126] width 22 height 11
click at [406, 378] on app-date-cell "08:00-22:00 (14h) 4/4 EVENT // Atea // TP2B // Partnere // Runner pin Oslofjord…" at bounding box center [360, 163] width 132 height 1086
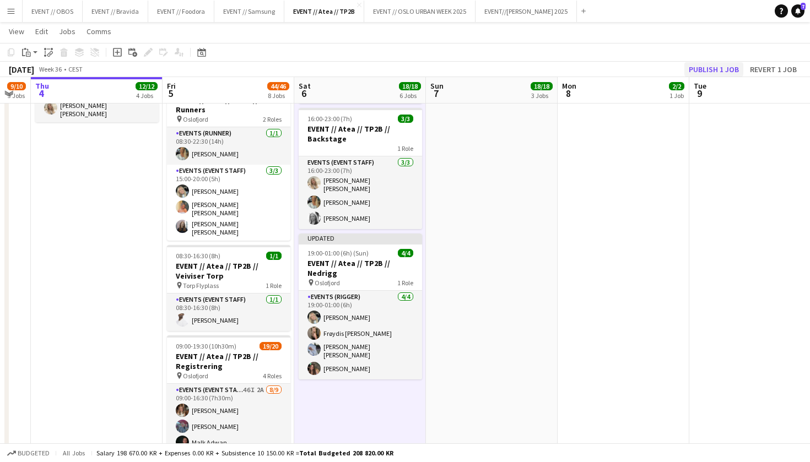
click at [697, 76] on button "Publish 1 job" at bounding box center [713, 69] width 59 height 14
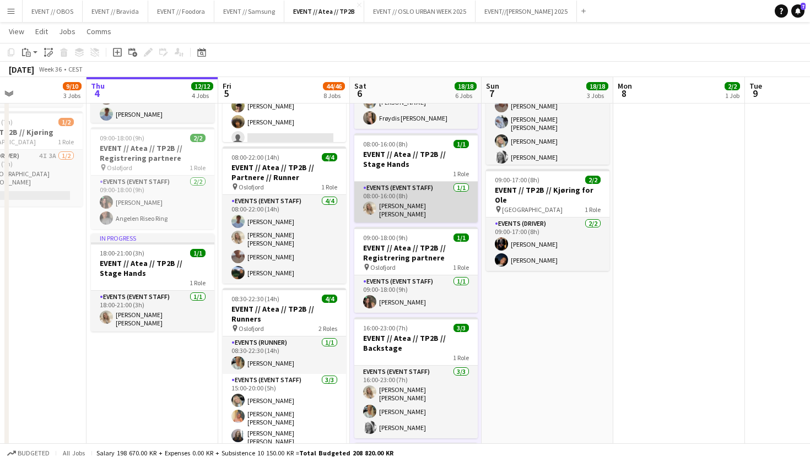
scroll to position [293, 0]
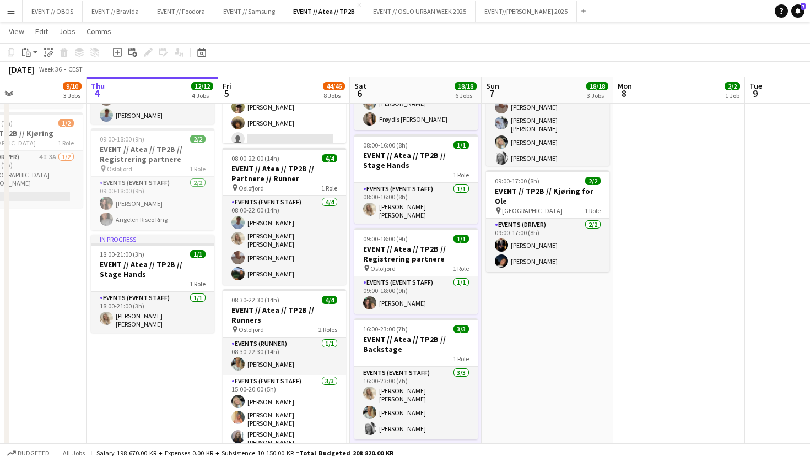
click at [523, 307] on app-date-cell "07:00-16:00 (9h) 10/10 EVENT // Atea // TP2B // Veiviser OCC pin Oslofjord 2 Ro…" at bounding box center [548, 374] width 132 height 1086
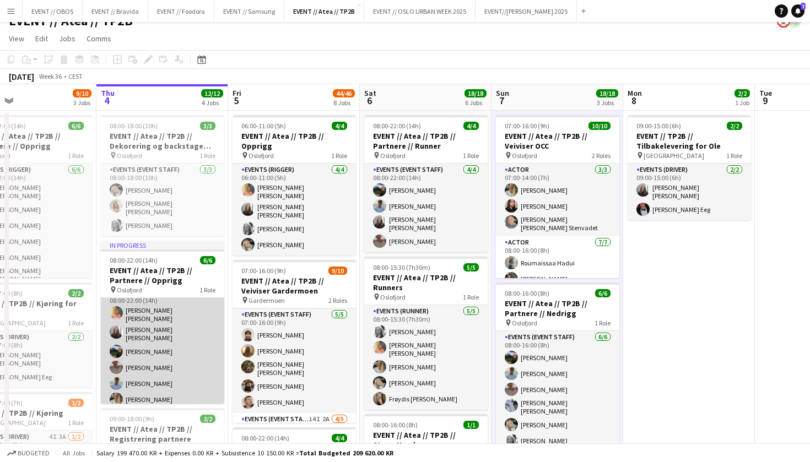
scroll to position [15, 0]
